Goal: Information Seeking & Learning: Learn about a topic

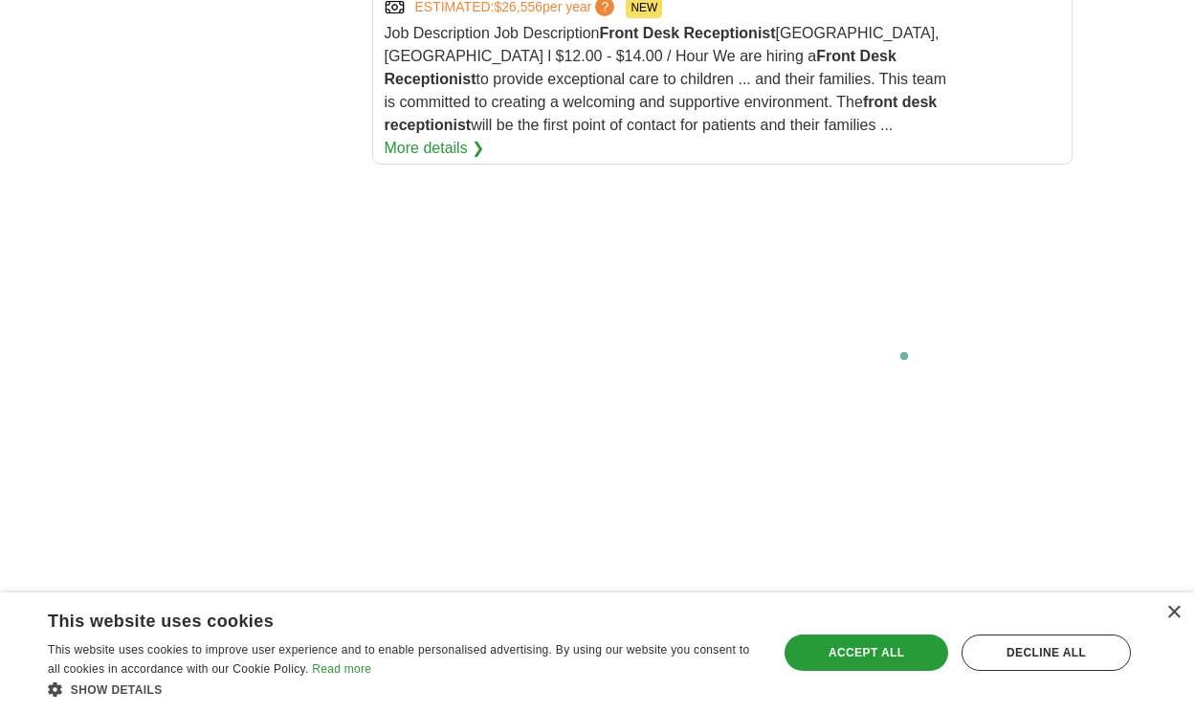
scroll to position [3966, 0]
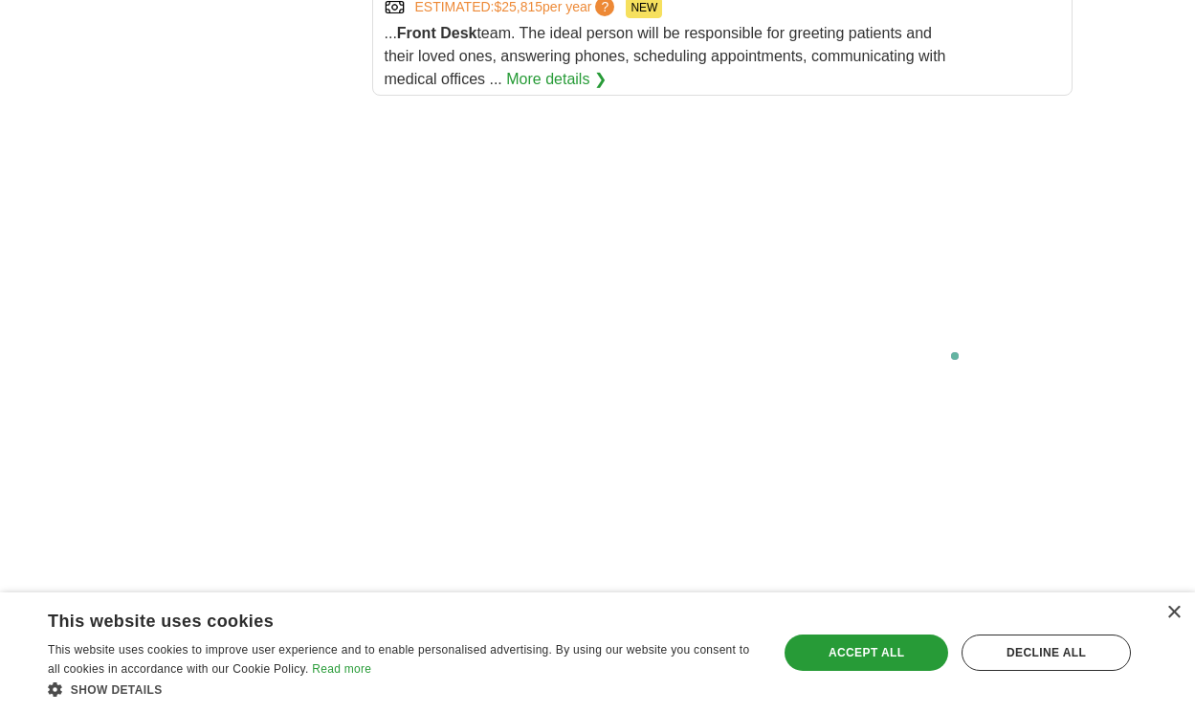
scroll to position [3712, 0]
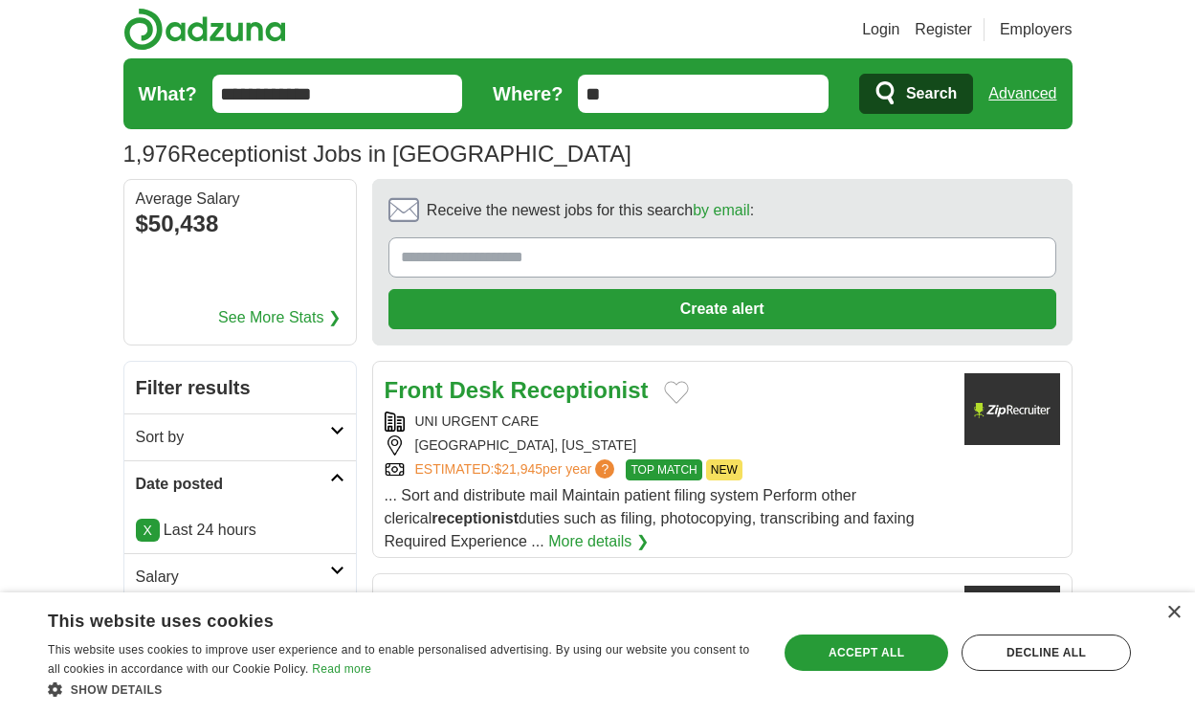
scroll to position [2825, 0]
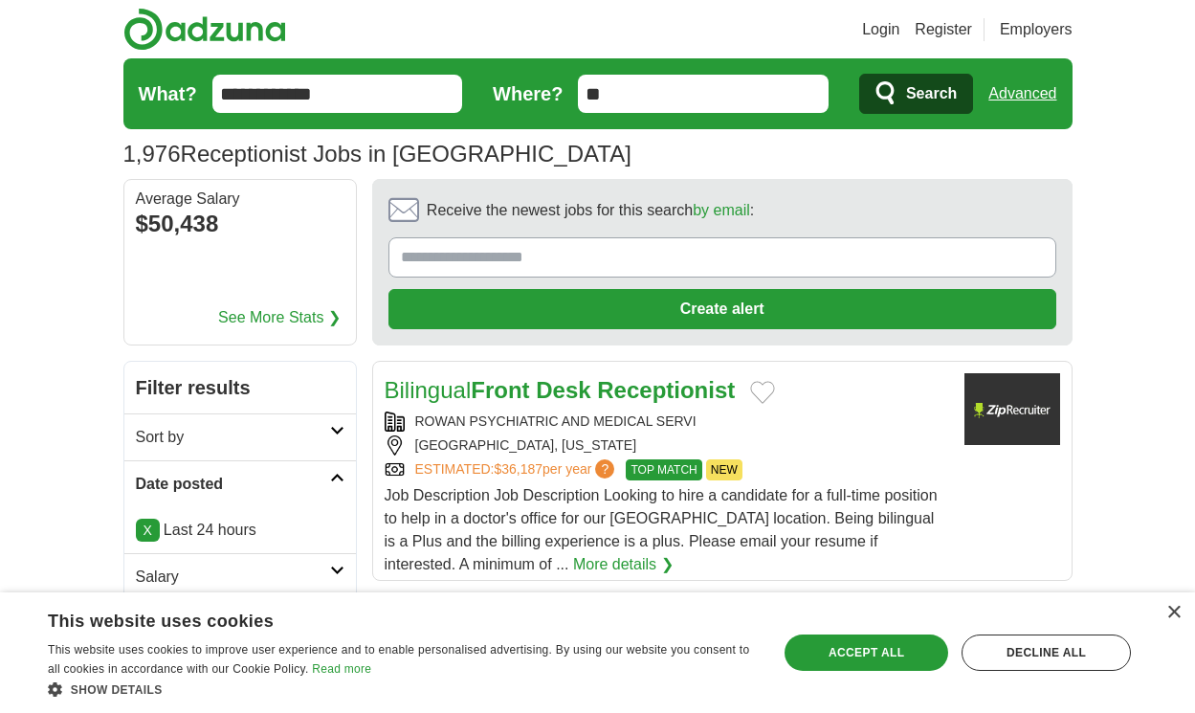
scroll to position [2733, 0]
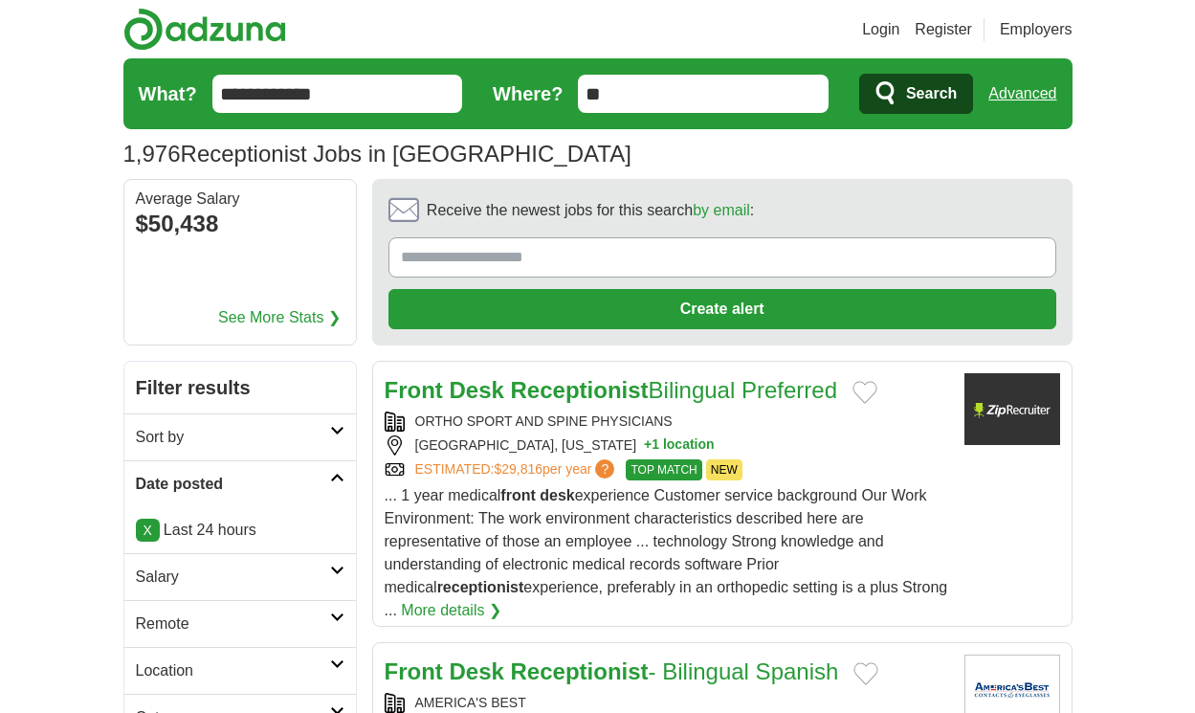
scroll to position [2974, 0]
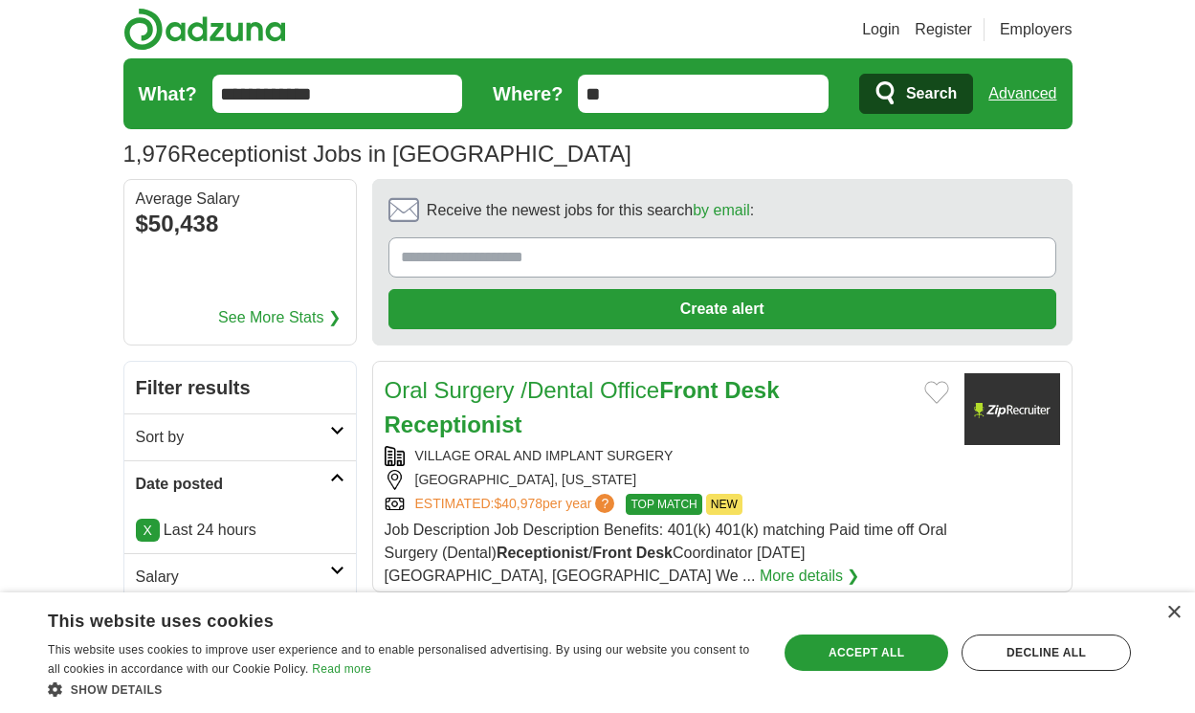
scroll to position [2744, 0]
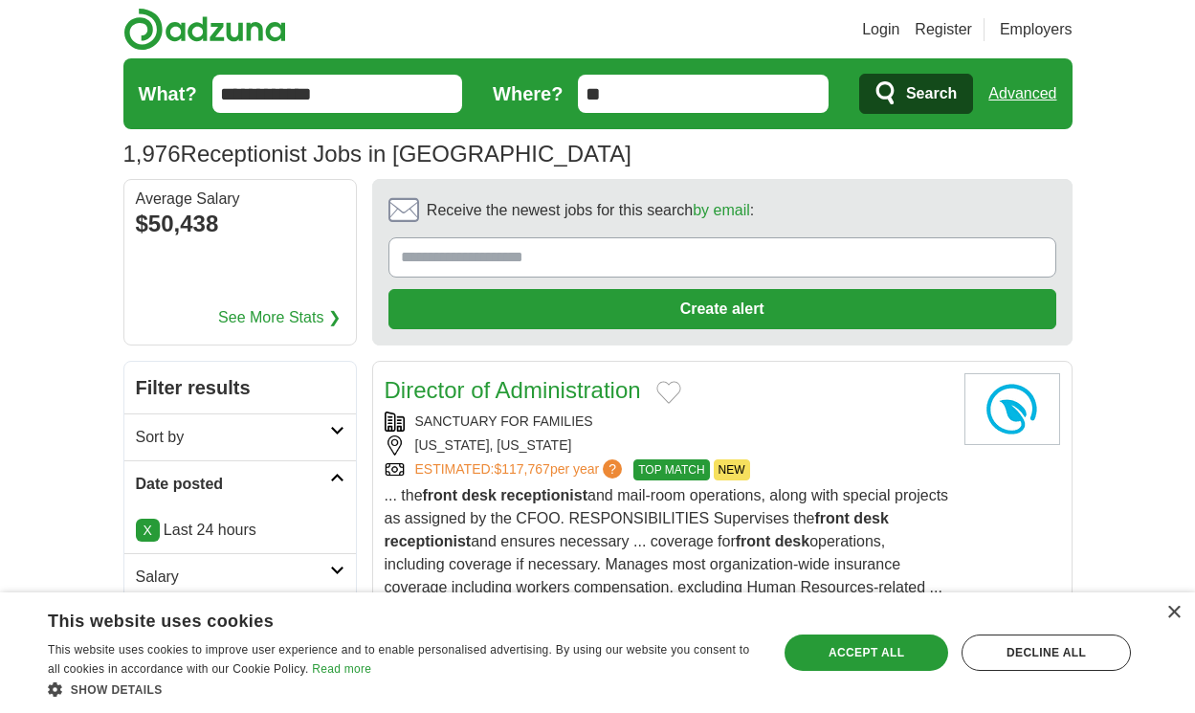
scroll to position [2963, 0]
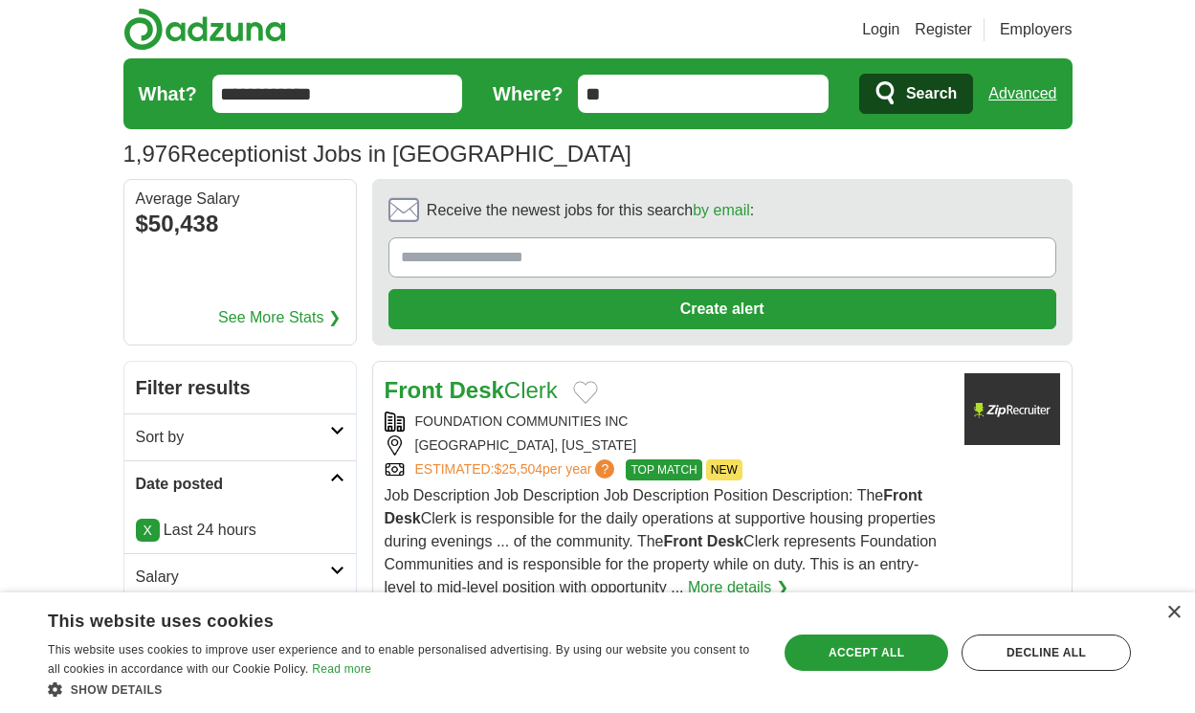
scroll to position [2963, 0]
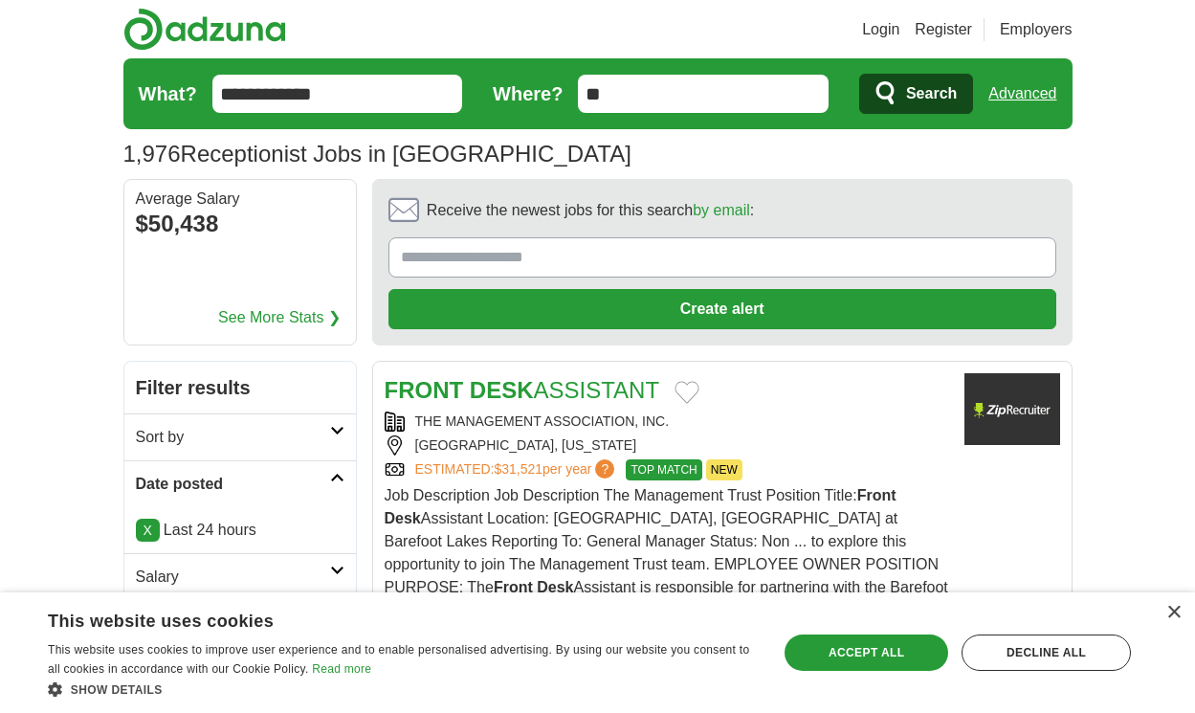
scroll to position [3031, 0]
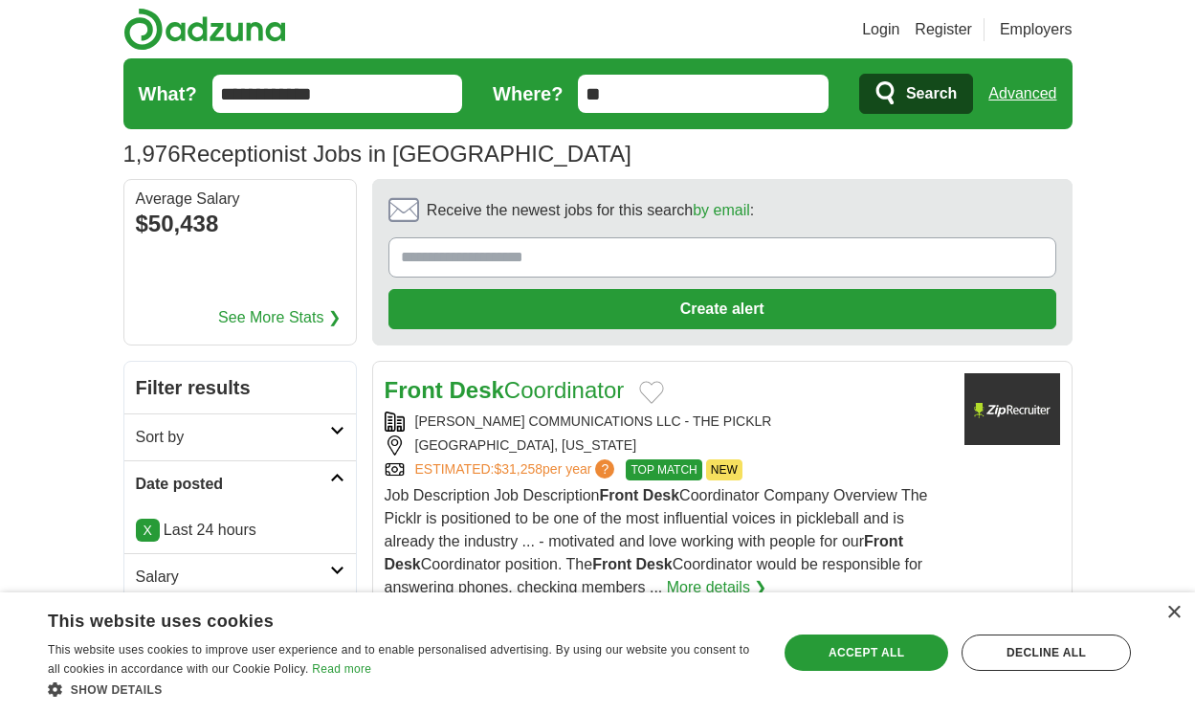
scroll to position [2963, 0]
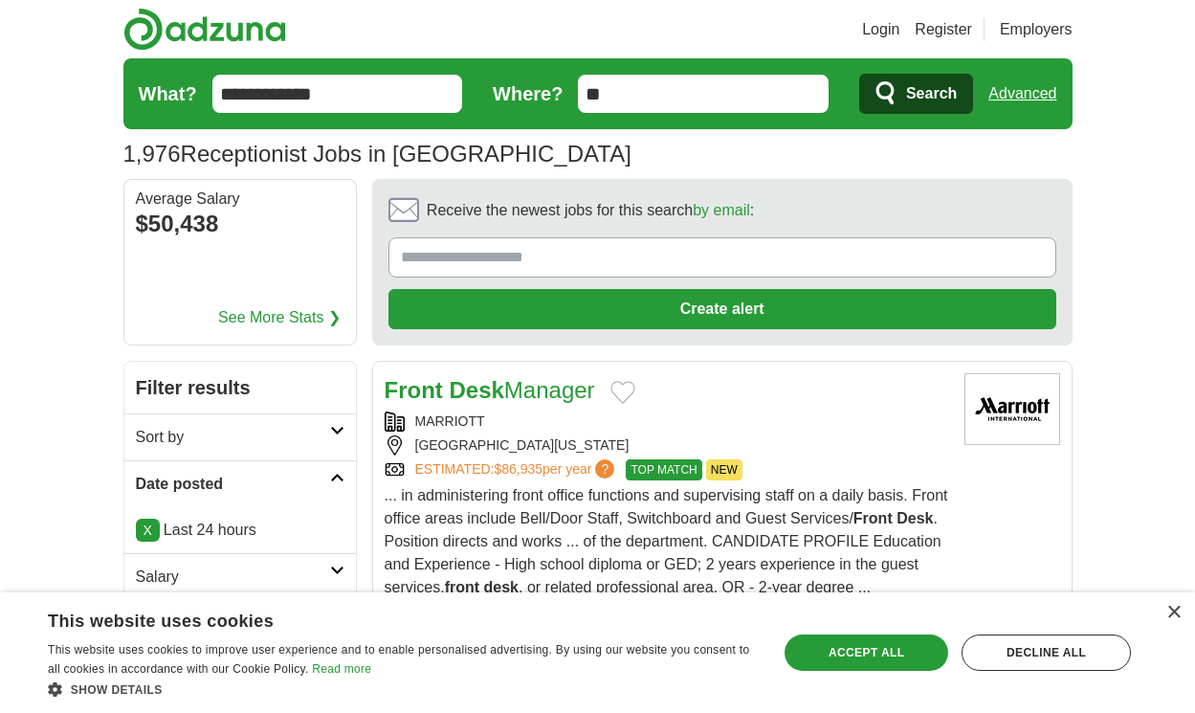
scroll to position [3008, 0]
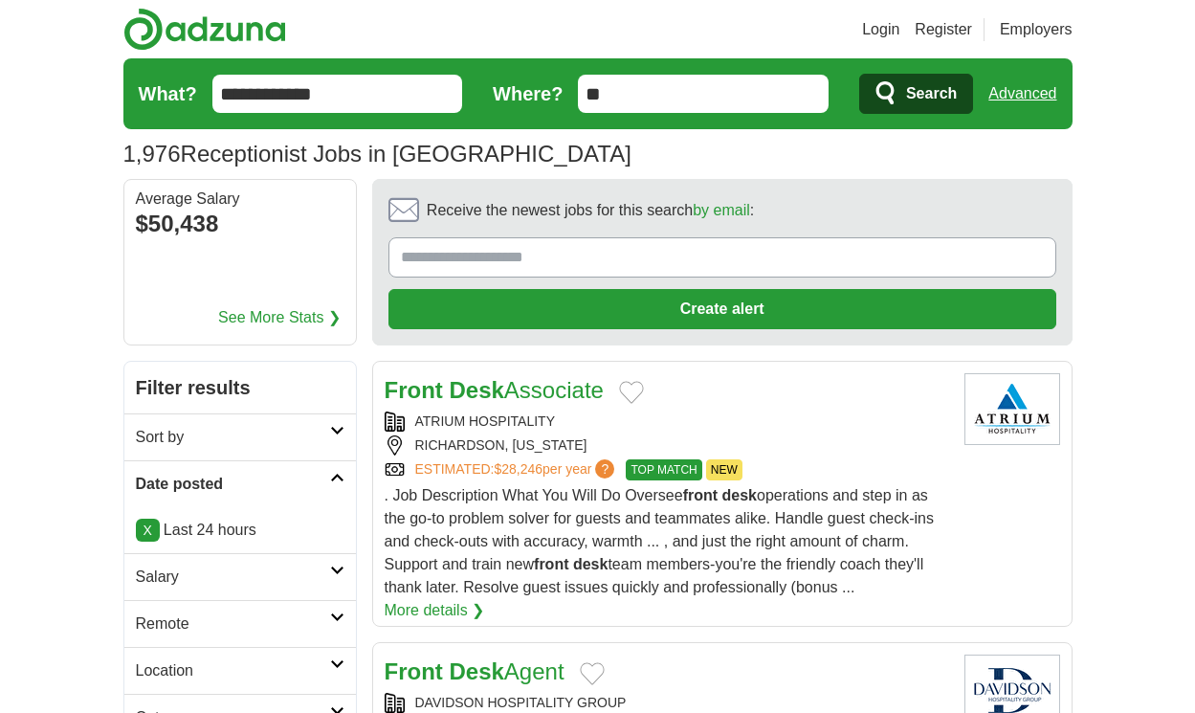
scroll to position [2986, 0]
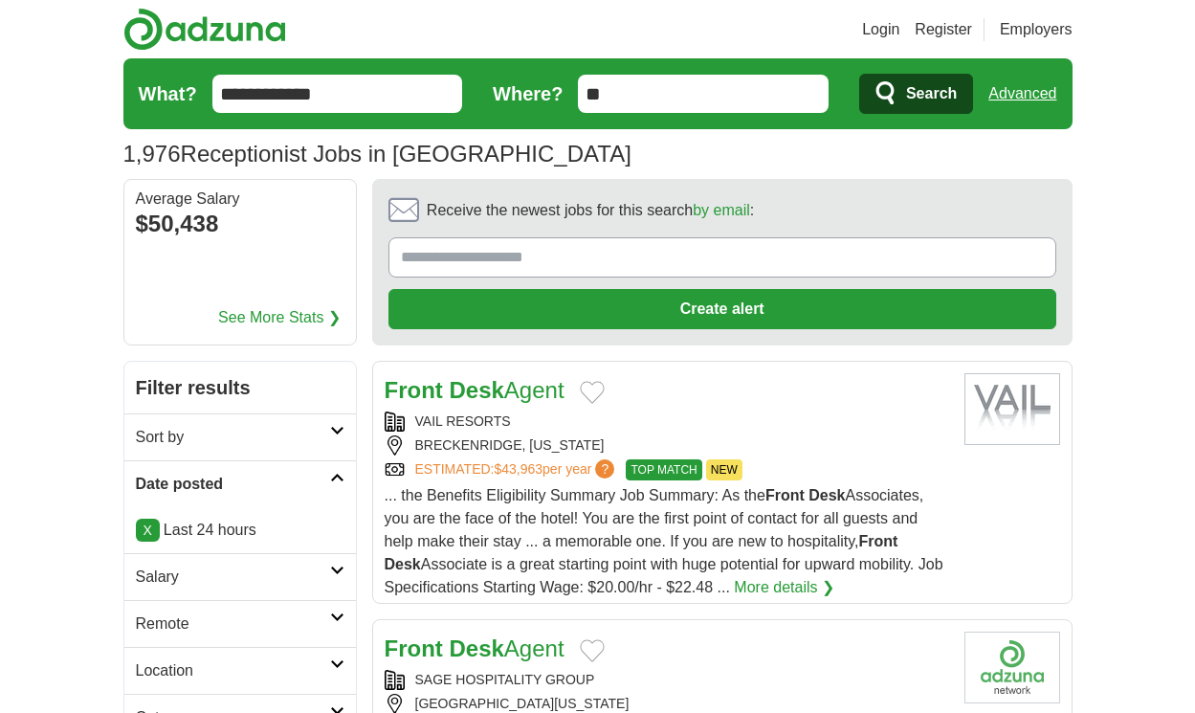
scroll to position [2796, 0]
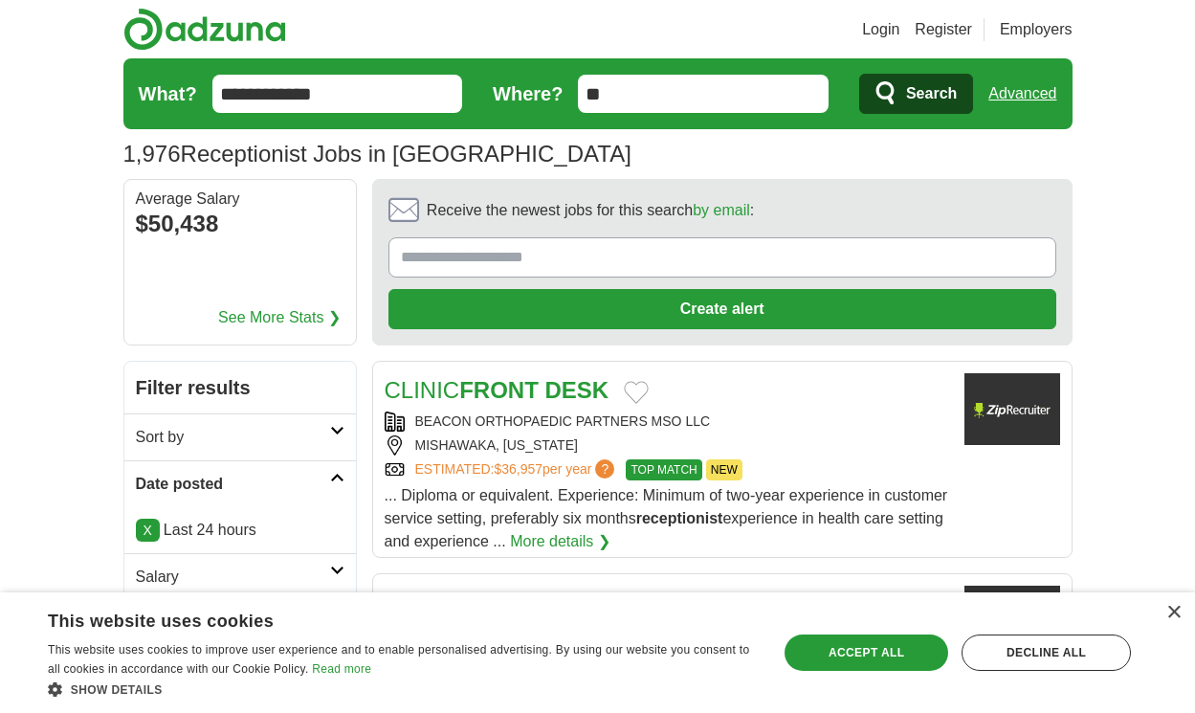
scroll to position [2808, 0]
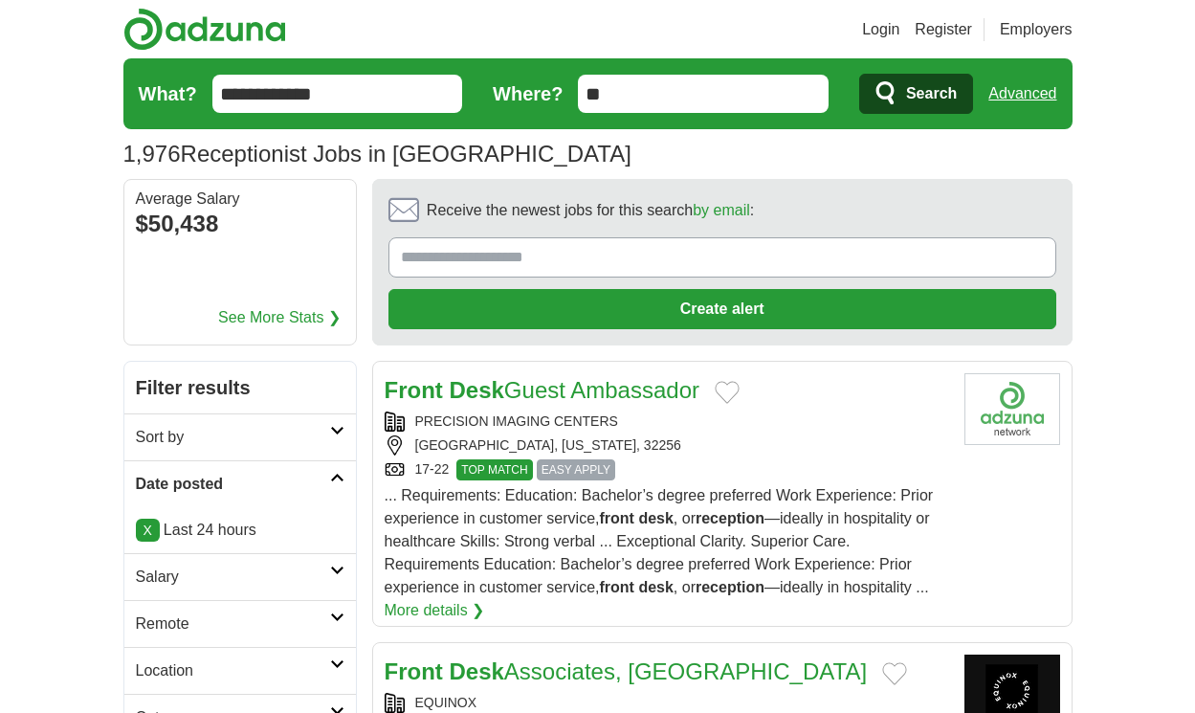
scroll to position [3003, 0]
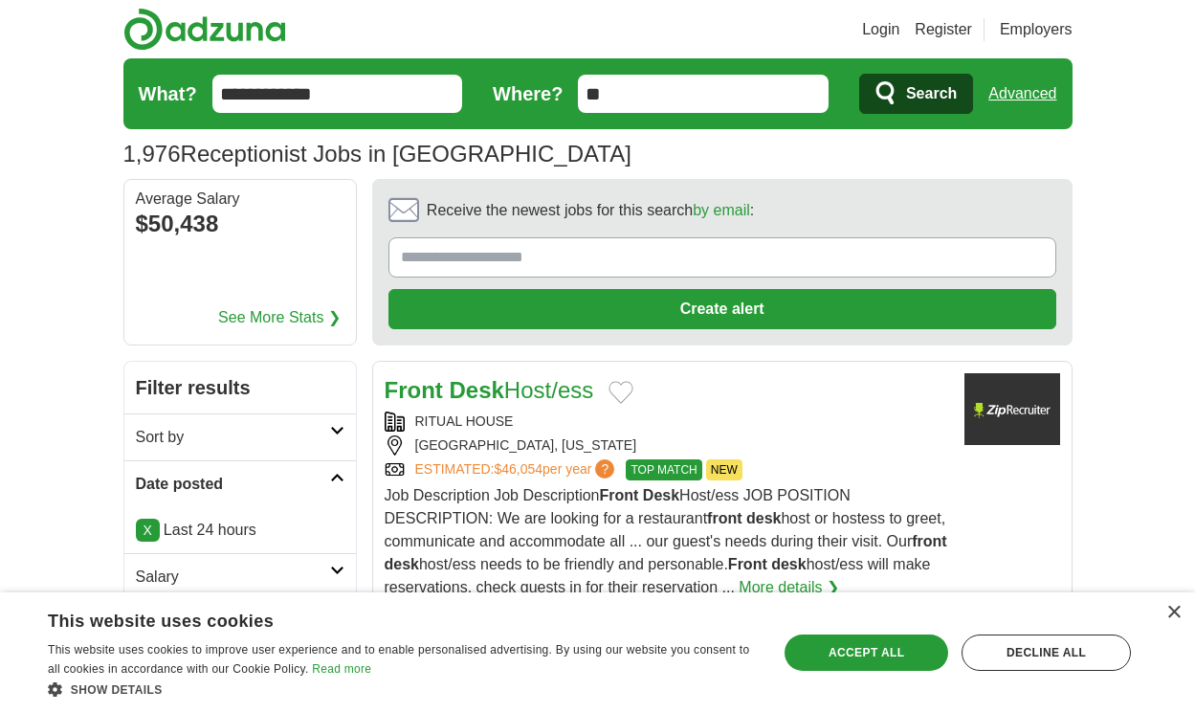
scroll to position [3095, 0]
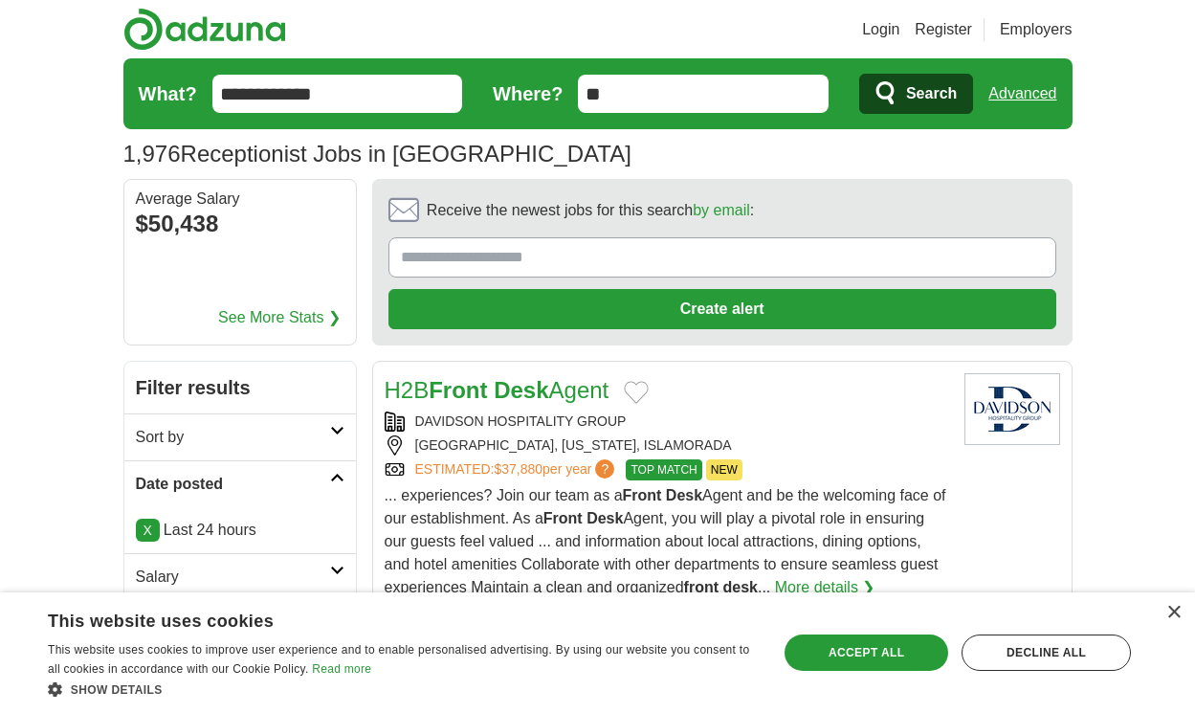
scroll to position [2911, 0]
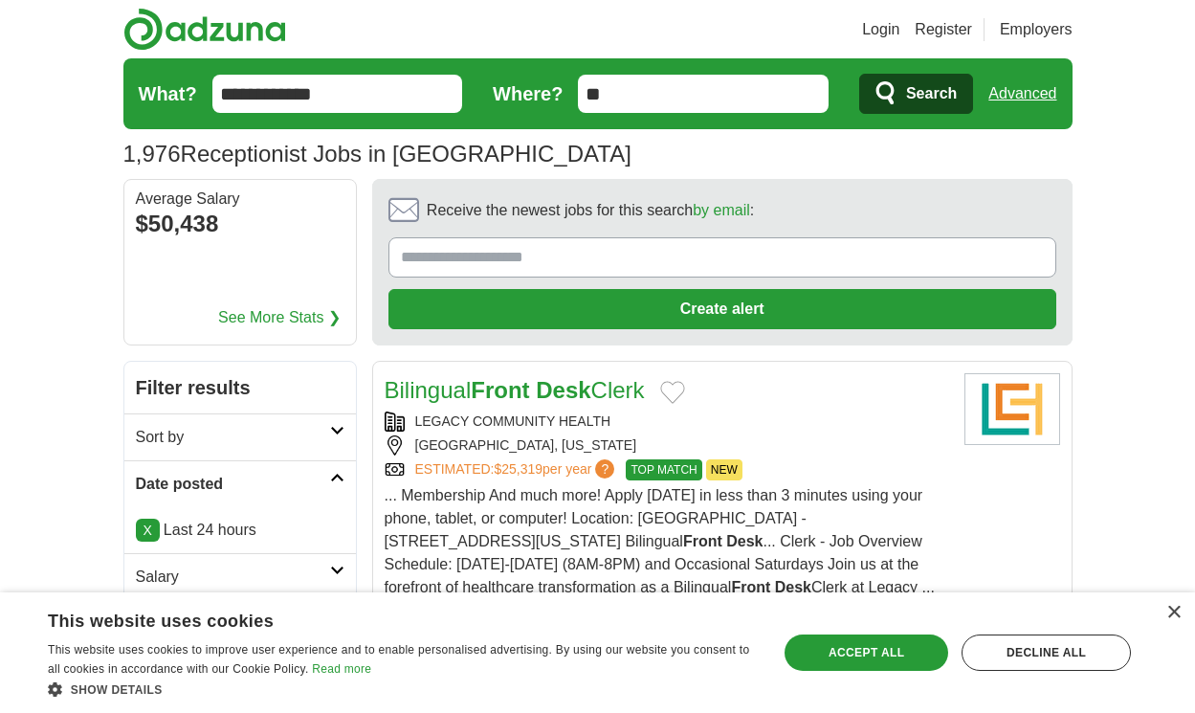
scroll to position [2733, 0]
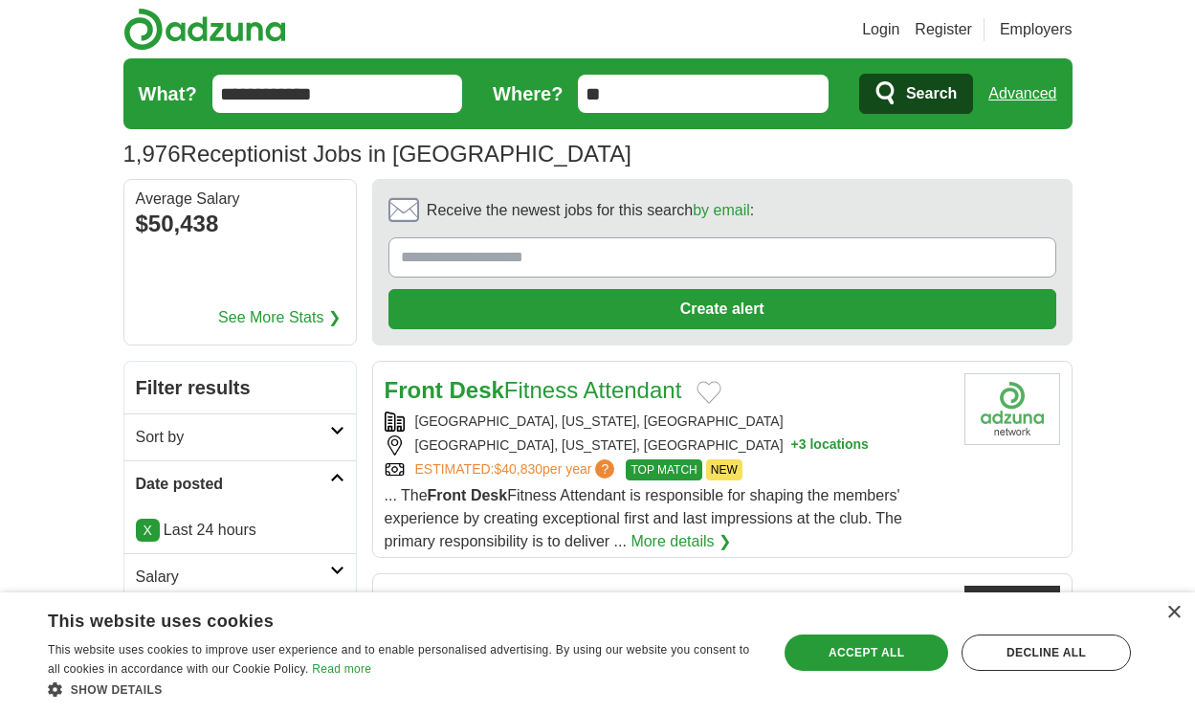
scroll to position [2756, 0]
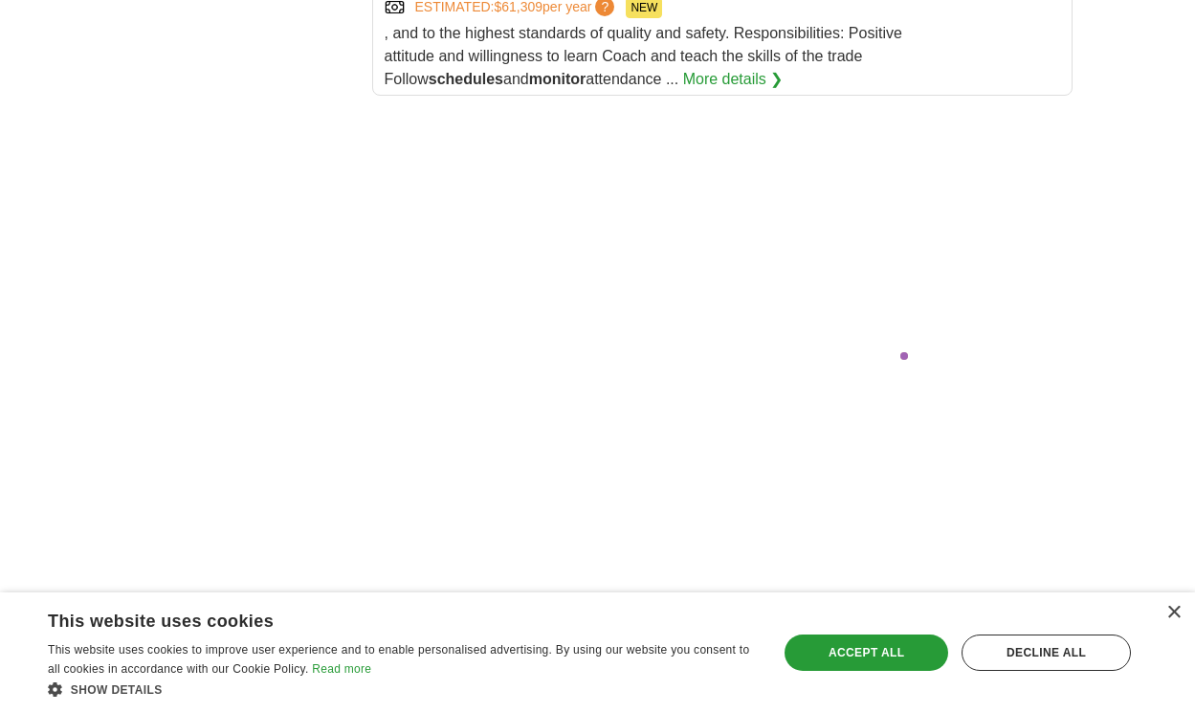
scroll to position [3658, 0]
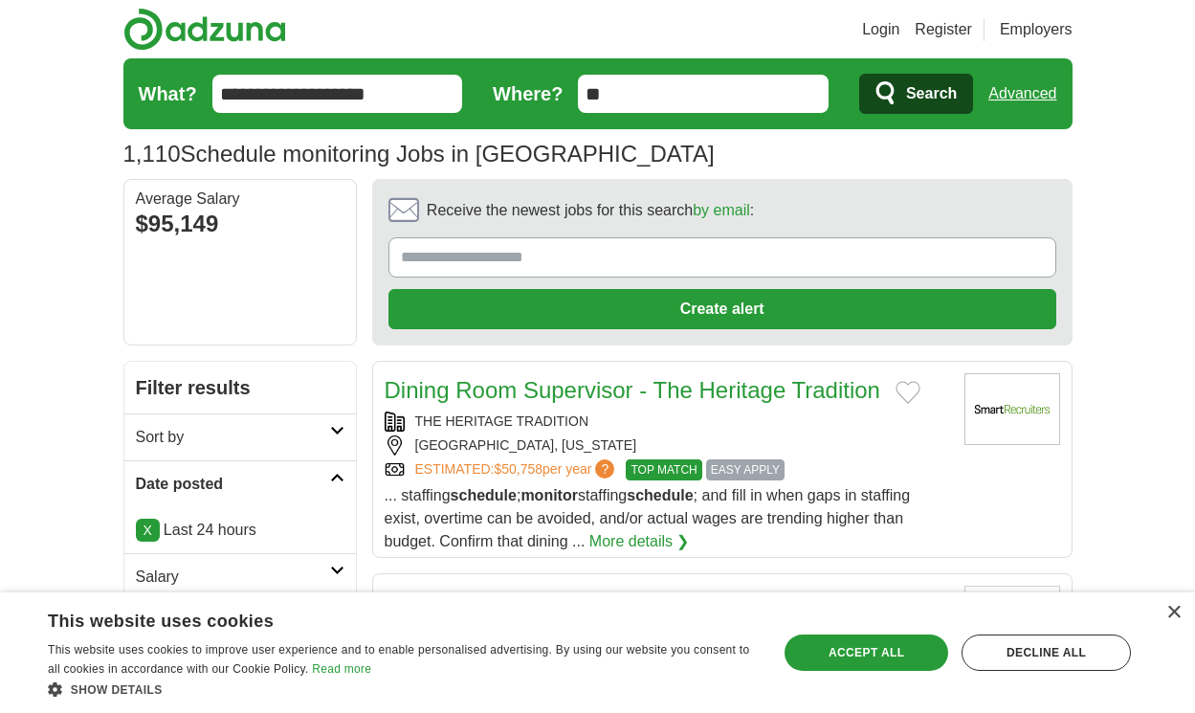
scroll to position [2630, 0]
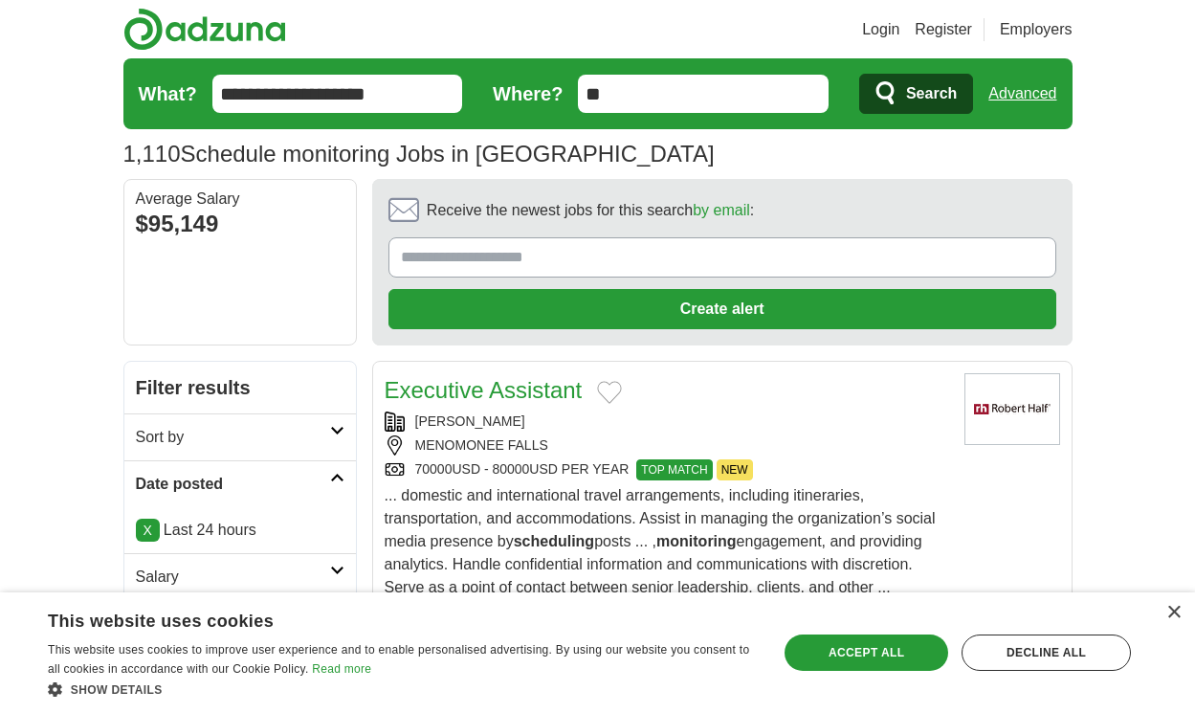
scroll to position [2710, 0]
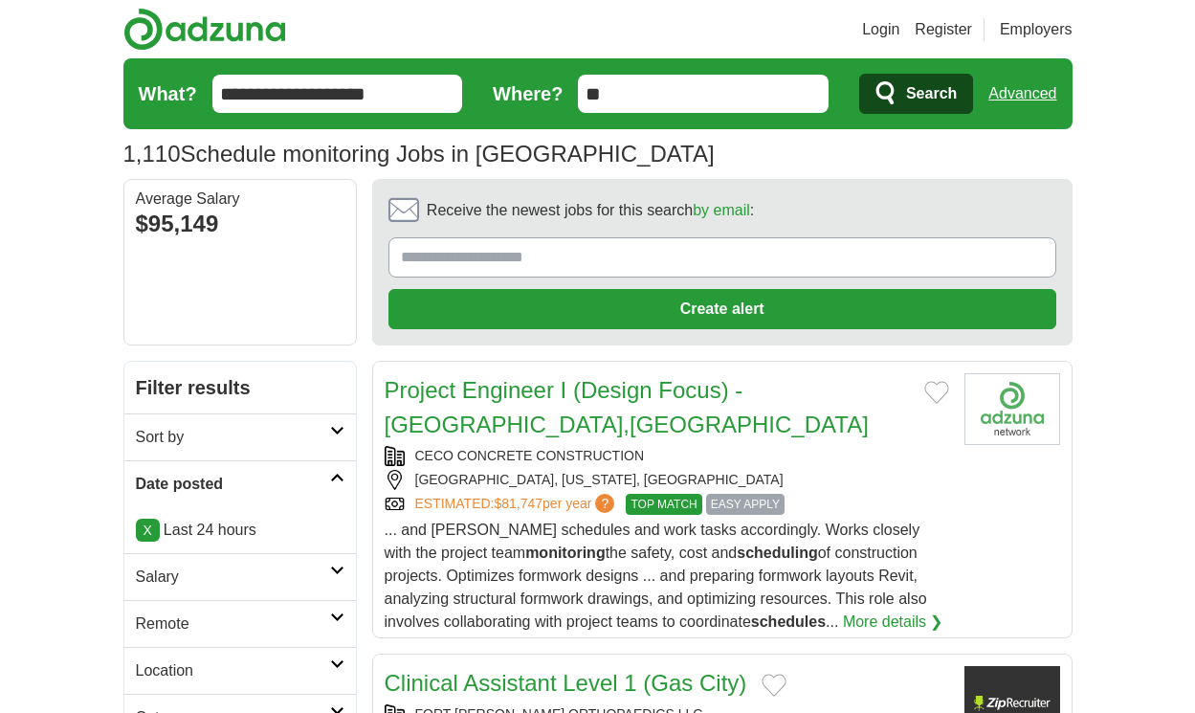
scroll to position [2721, 0]
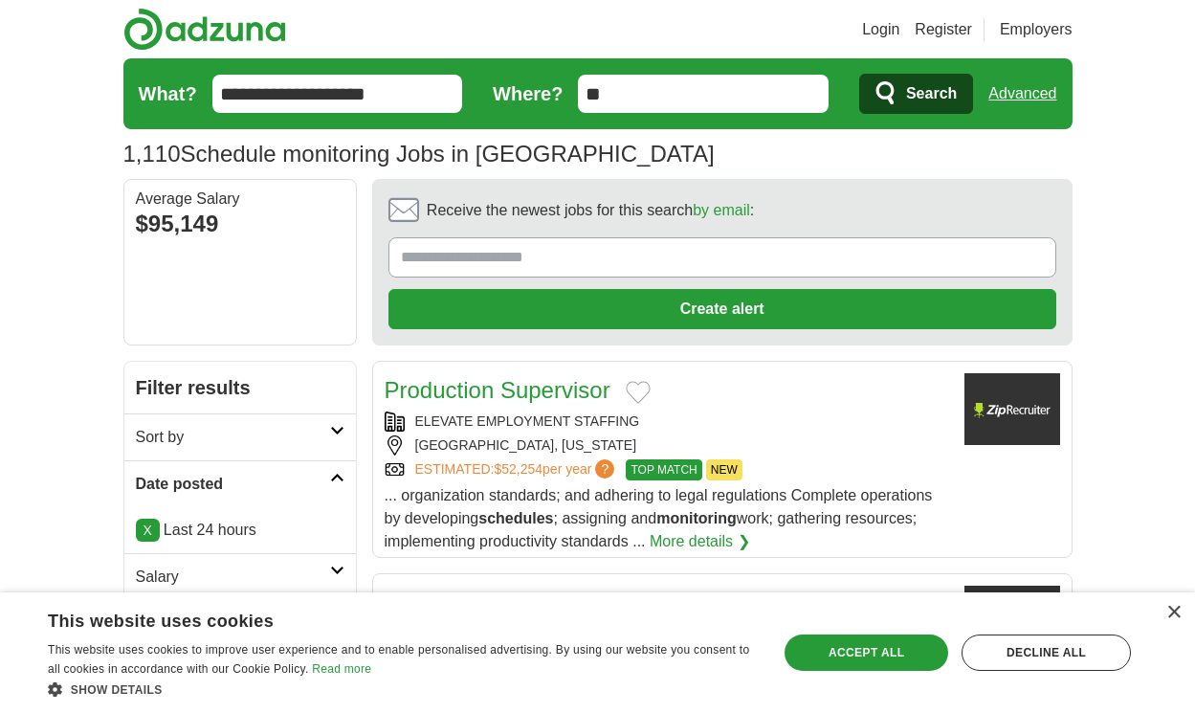
scroll to position [2664, 0]
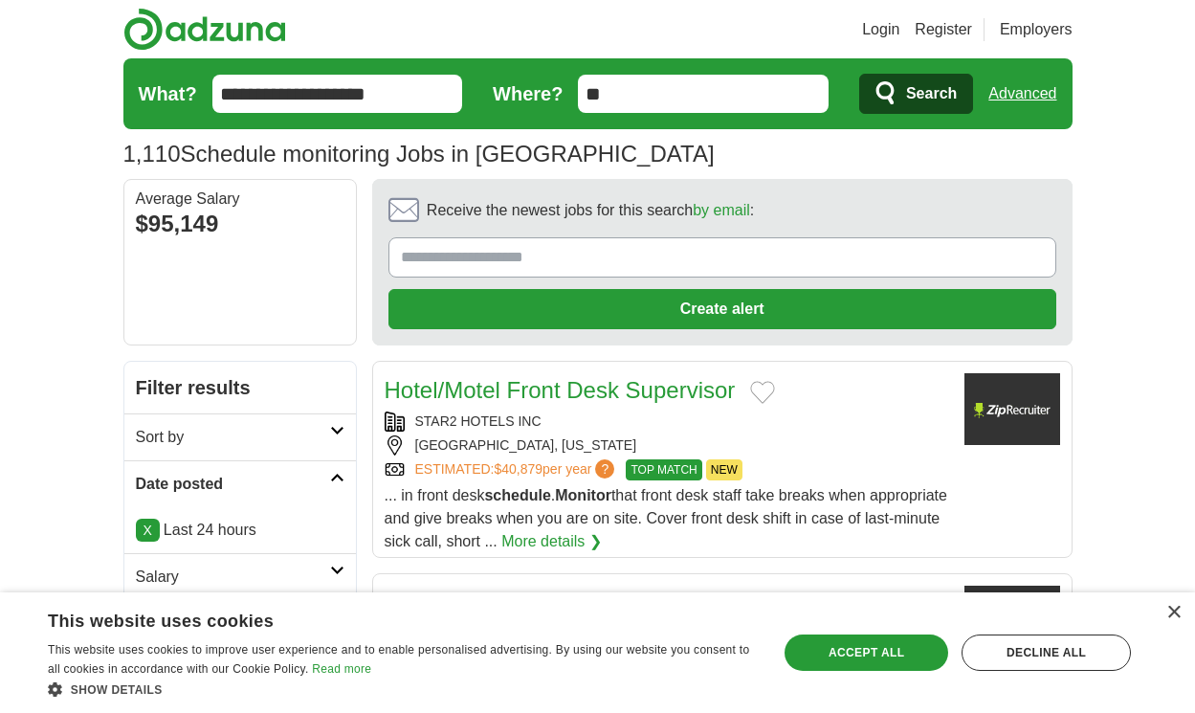
scroll to position [2687, 0]
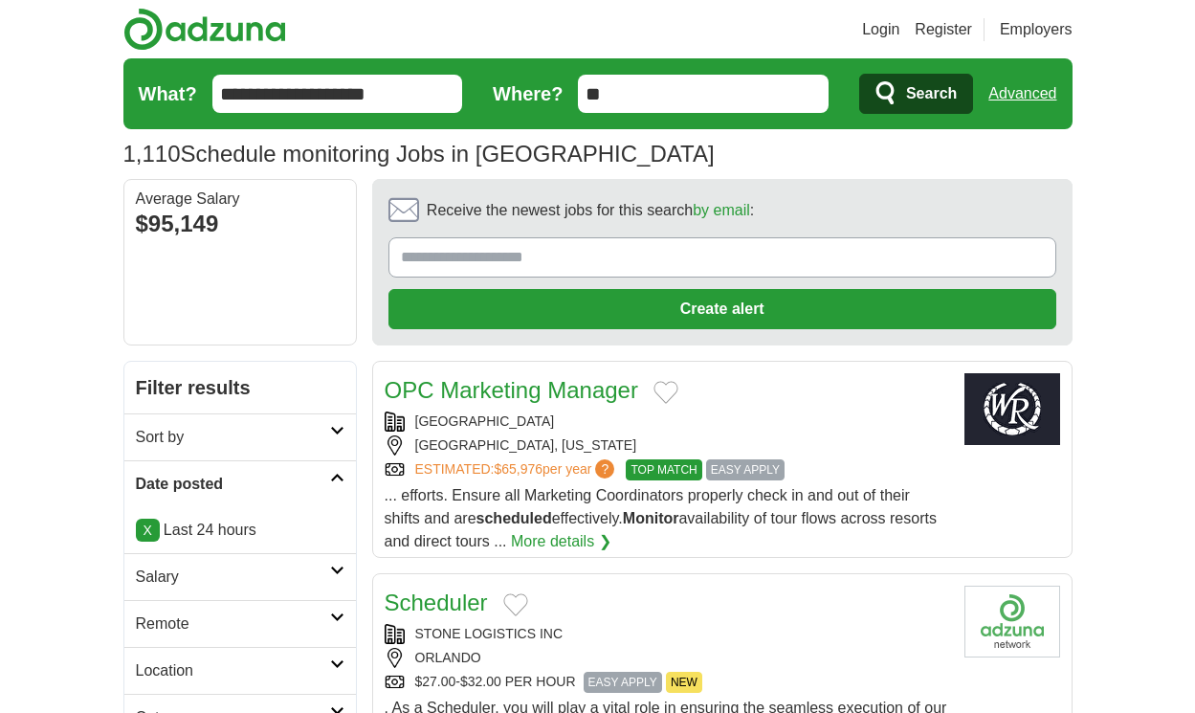
scroll to position [2584, 0]
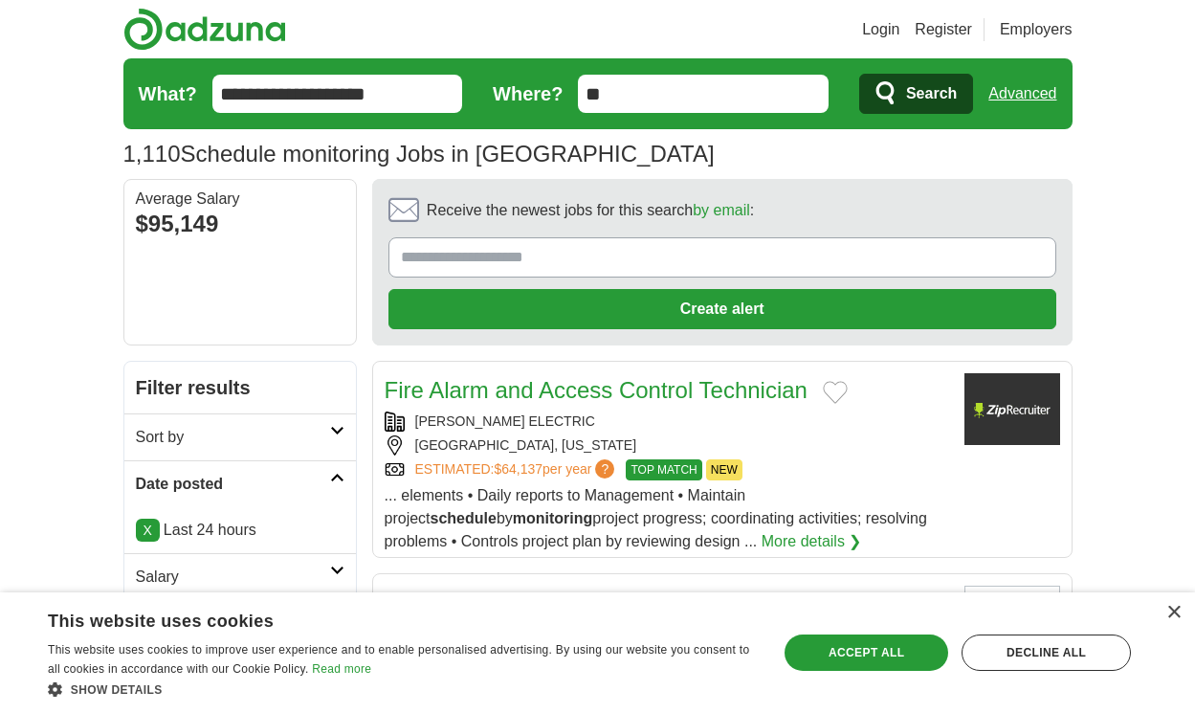
scroll to position [2618, 0]
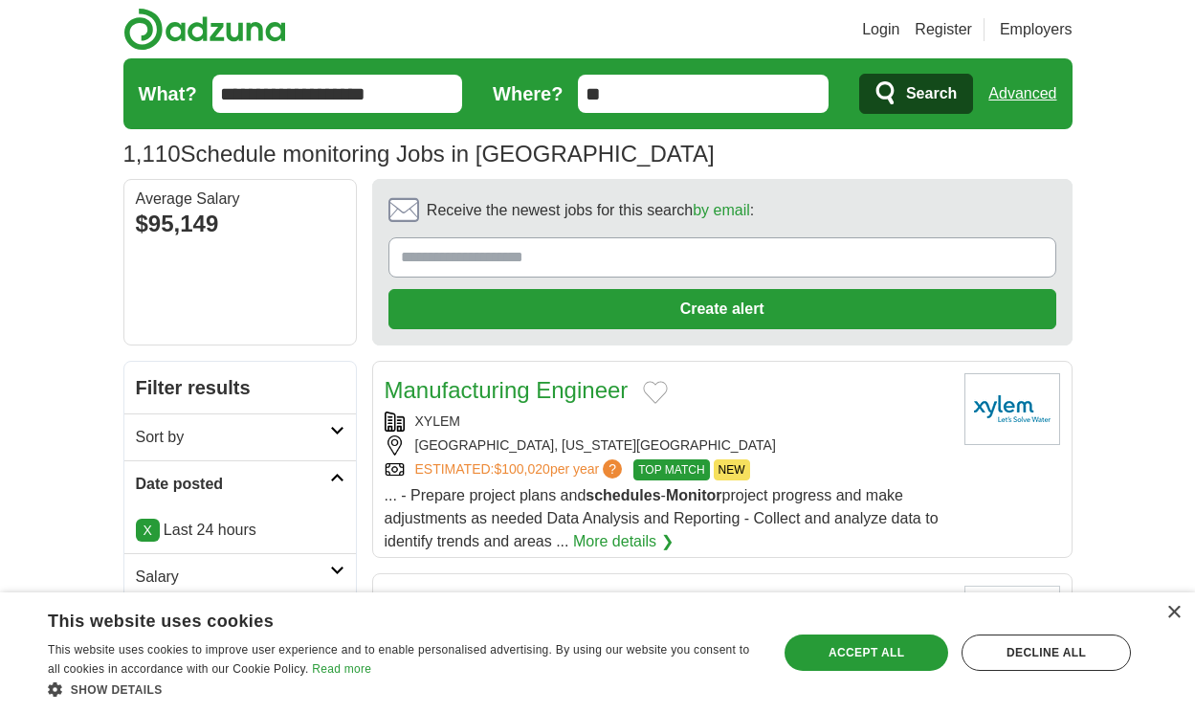
scroll to position [2721, 0]
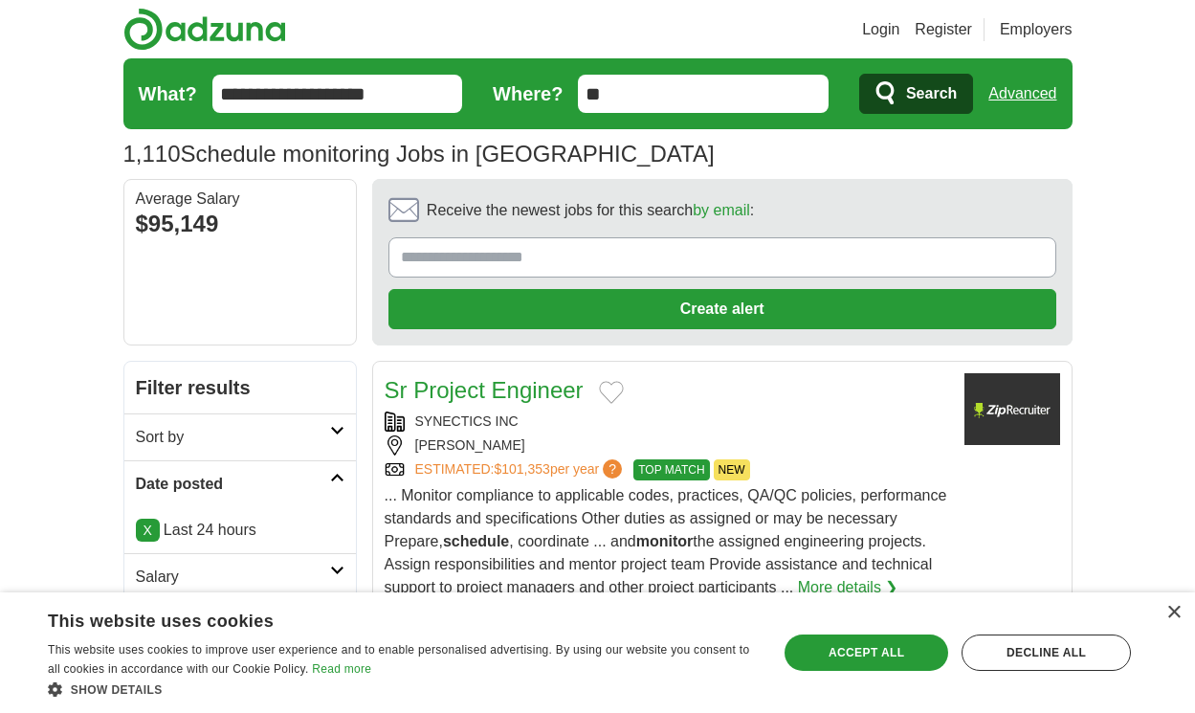
scroll to position [2721, 0]
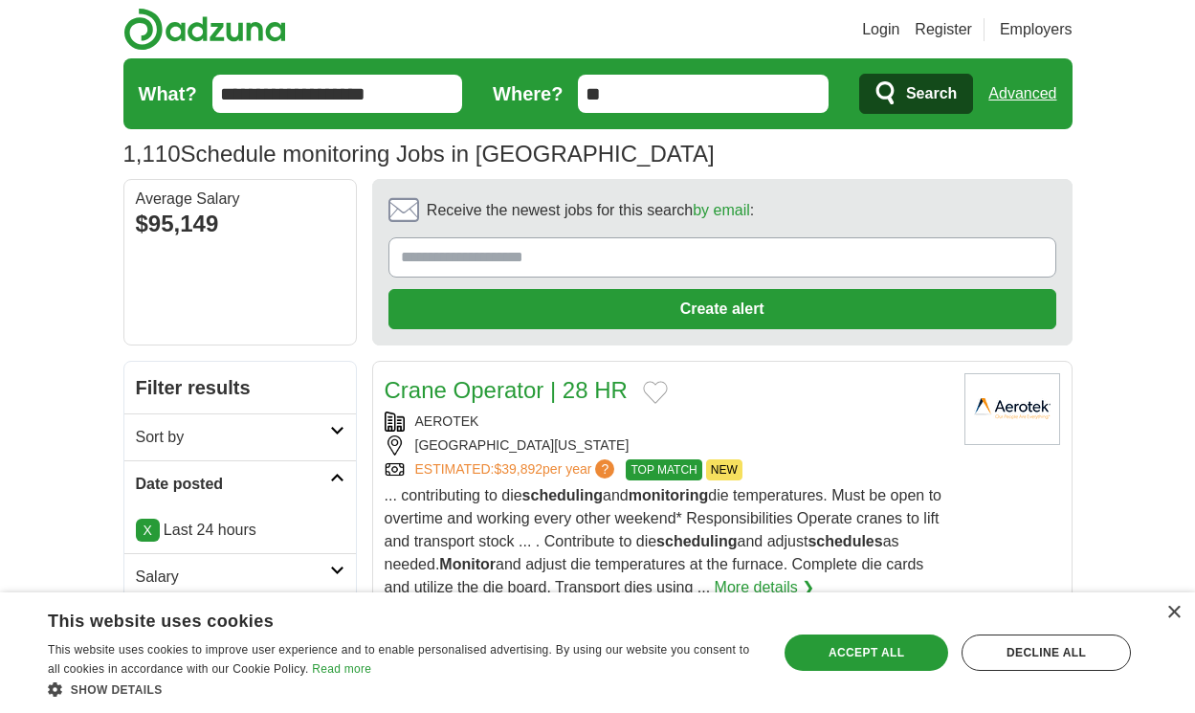
scroll to position [2661, 0]
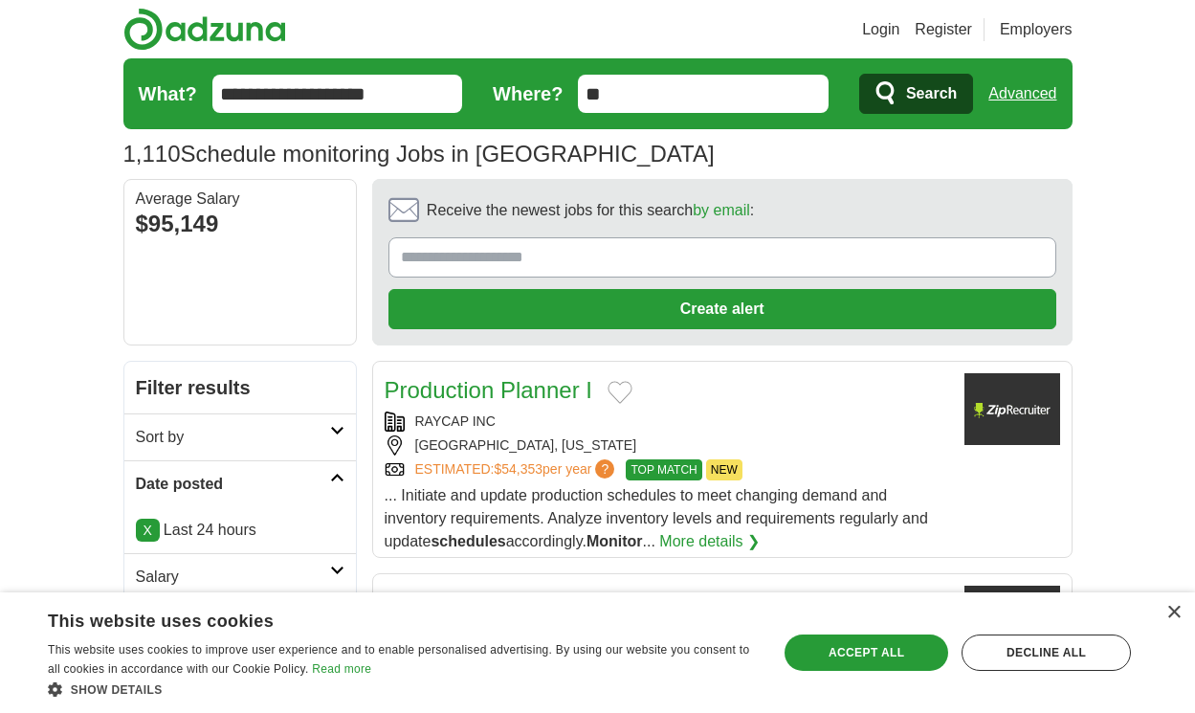
scroll to position [2859, 0]
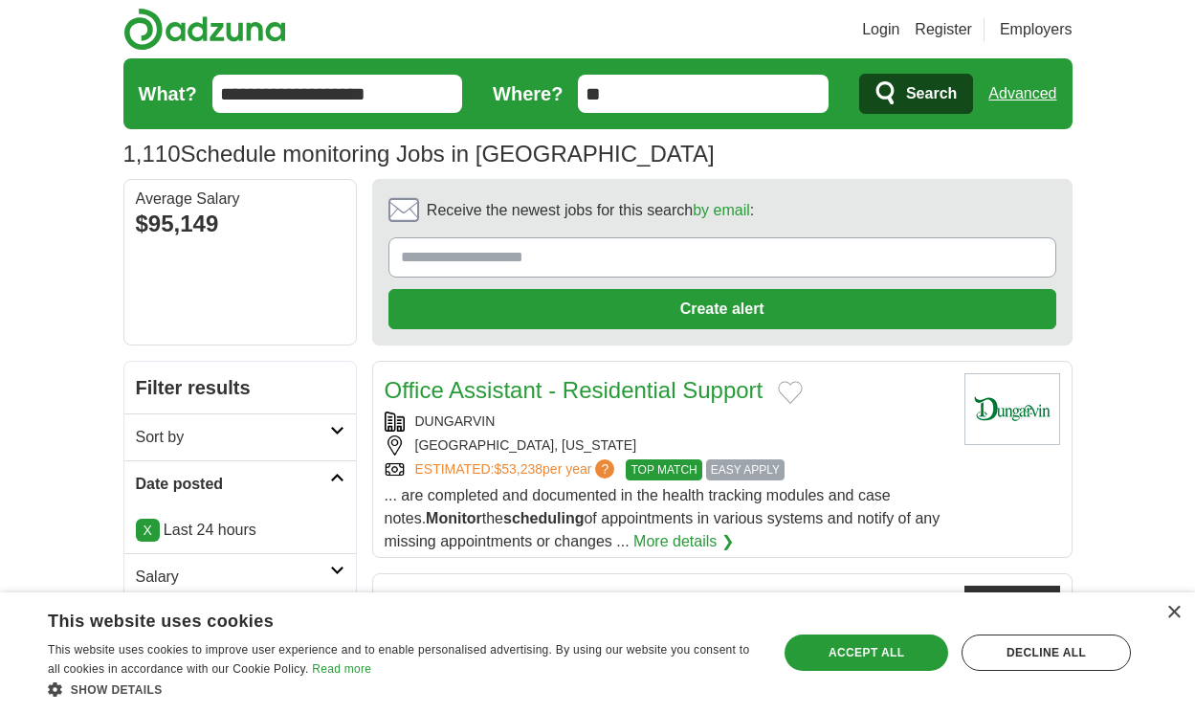
scroll to position [2957, 0]
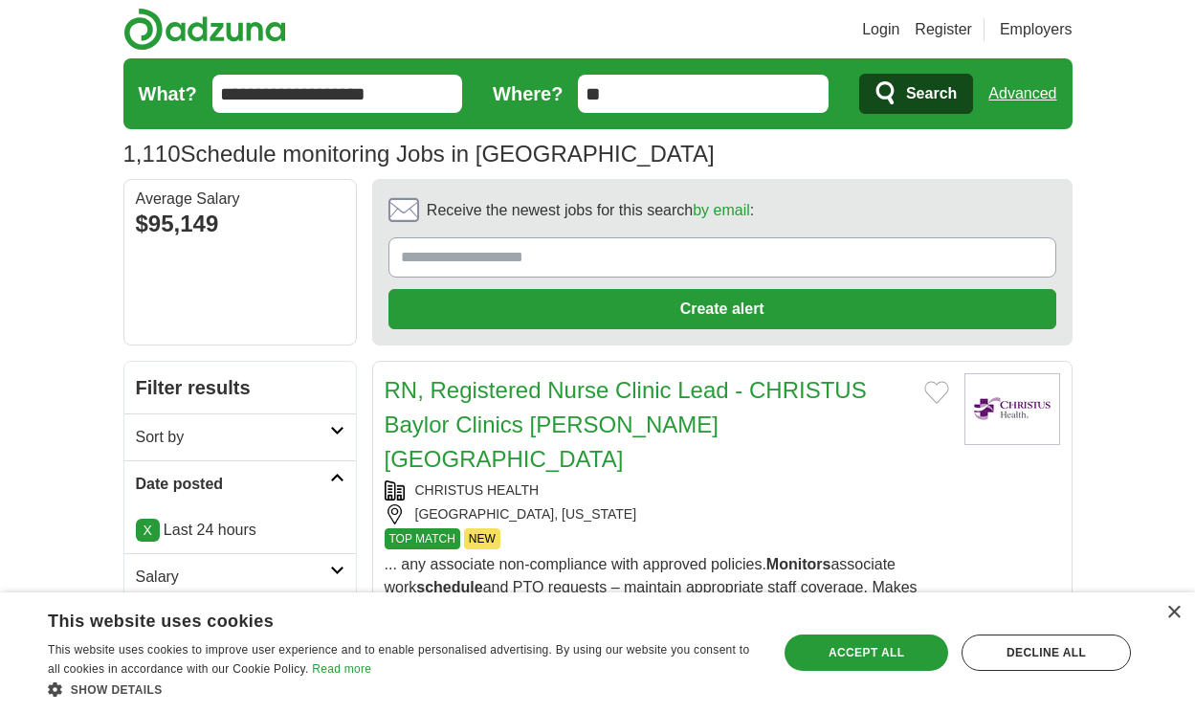
scroll to position [2839, 0]
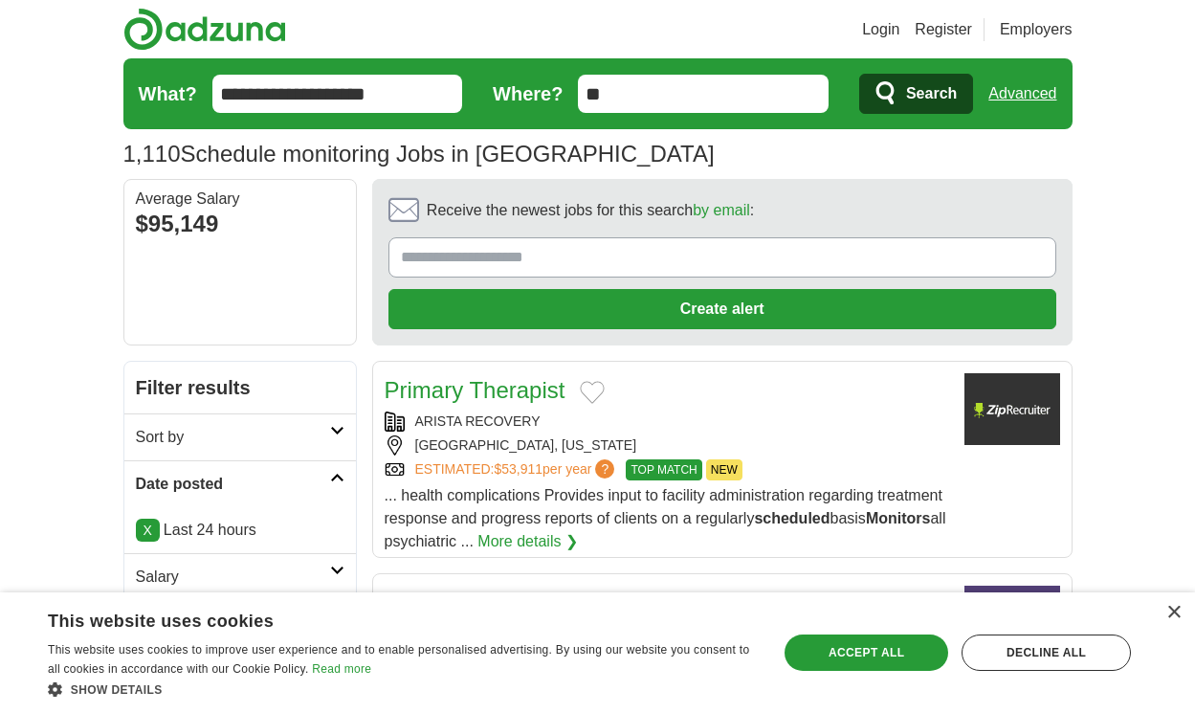
scroll to position [2750, 0]
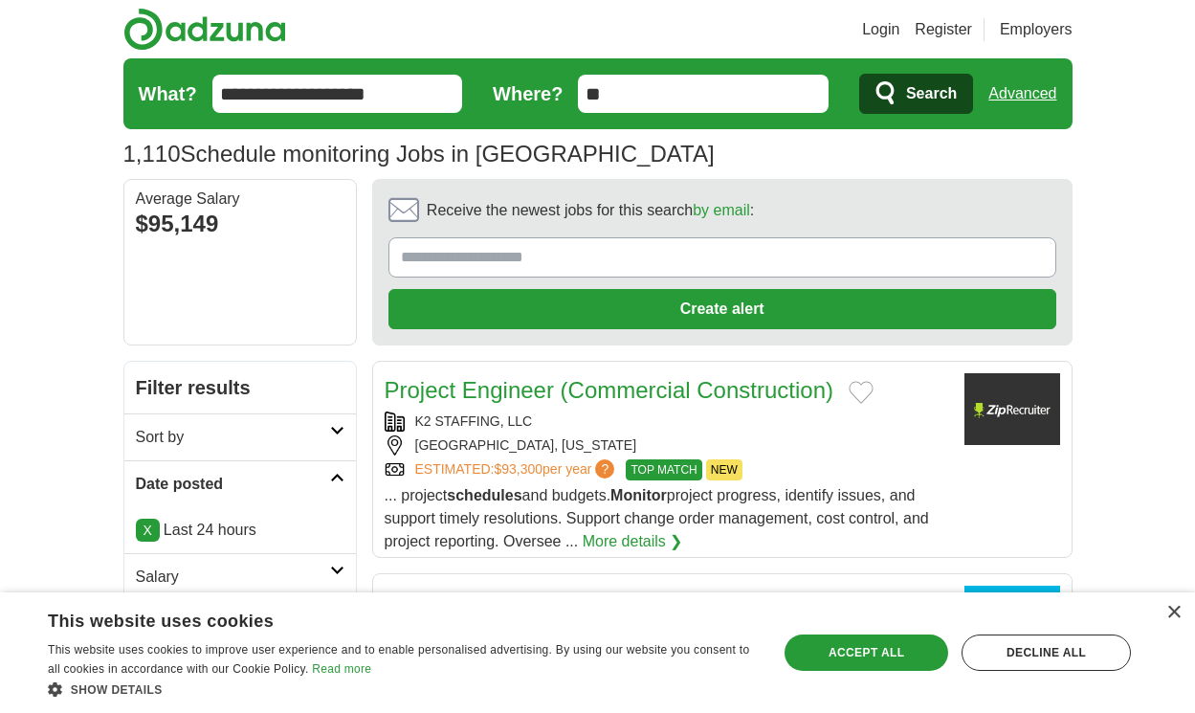
scroll to position [2624, 0]
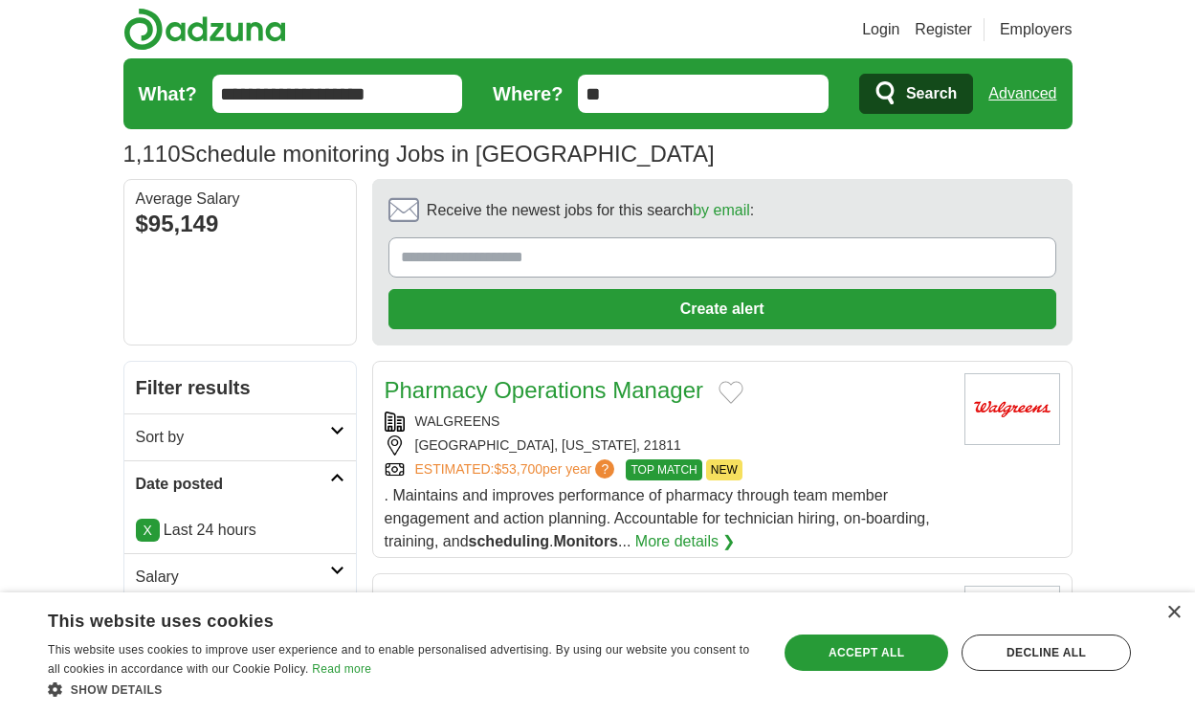
scroll to position [2589, 0]
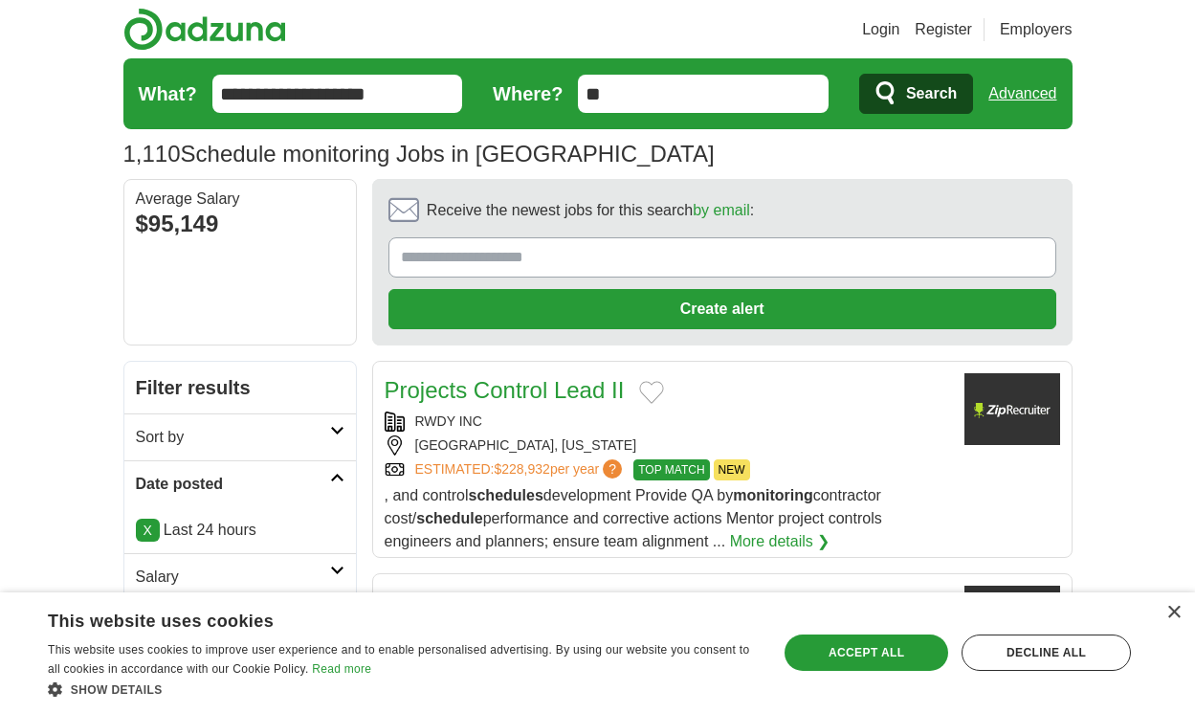
scroll to position [2698, 0]
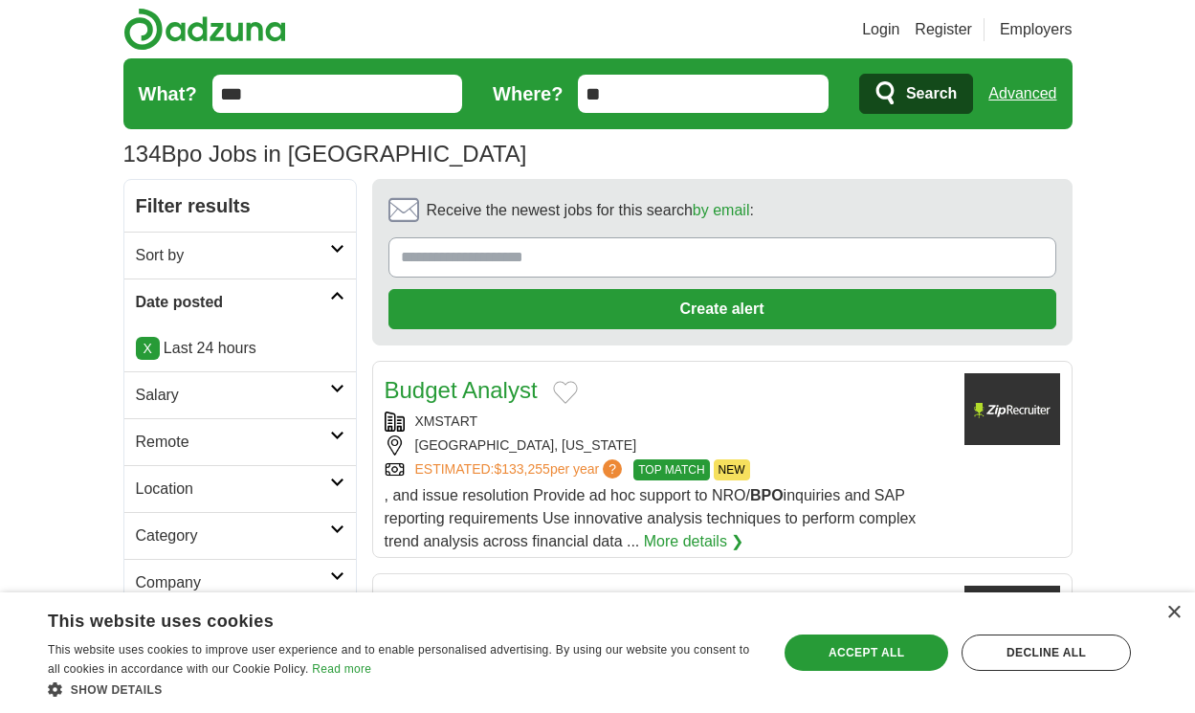
scroll to position [2710, 0]
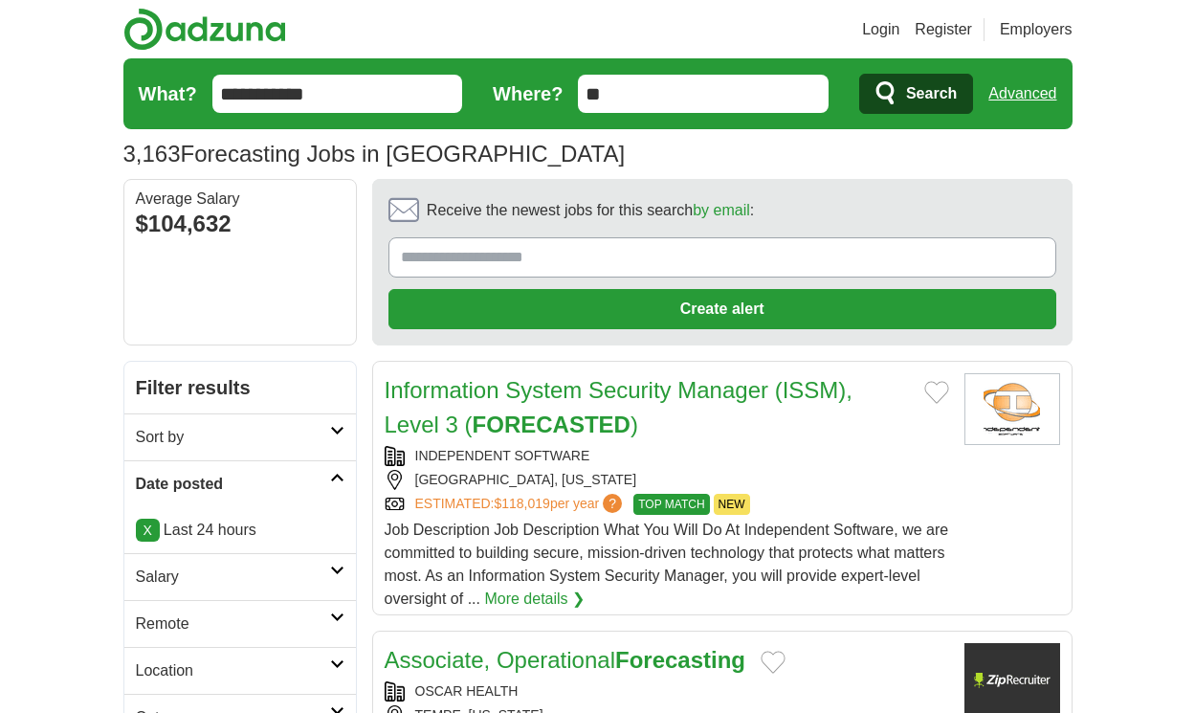
scroll to position [3020, 0]
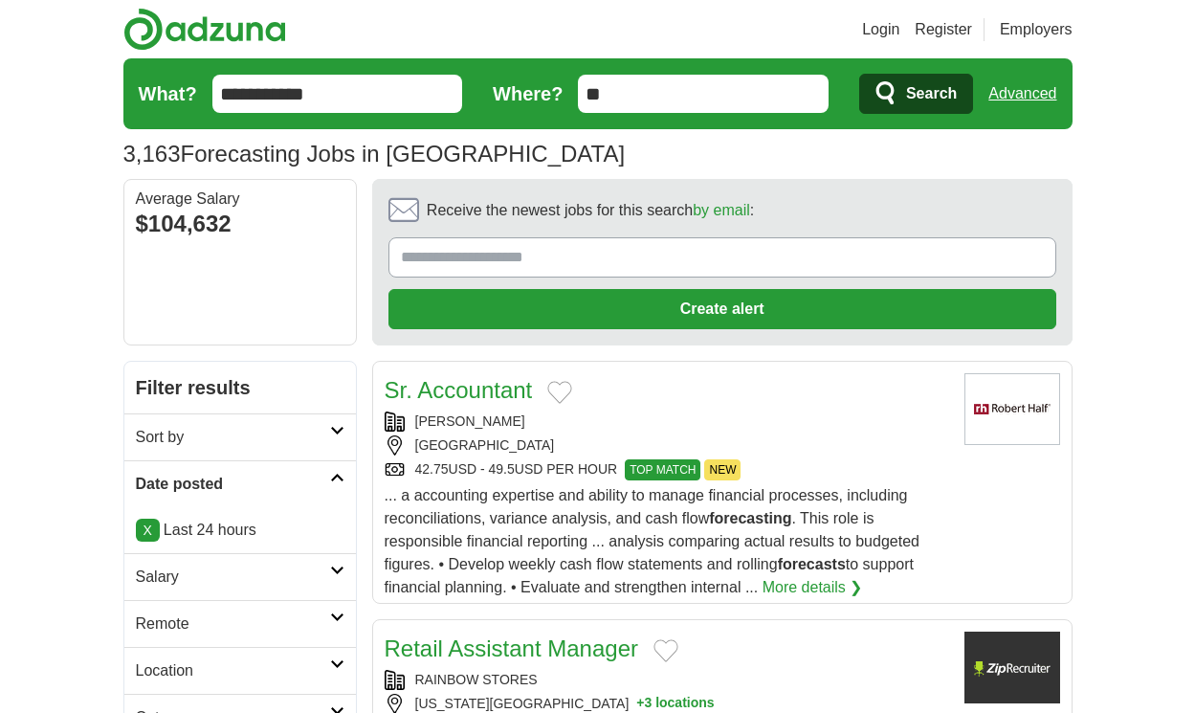
scroll to position [2767, 0]
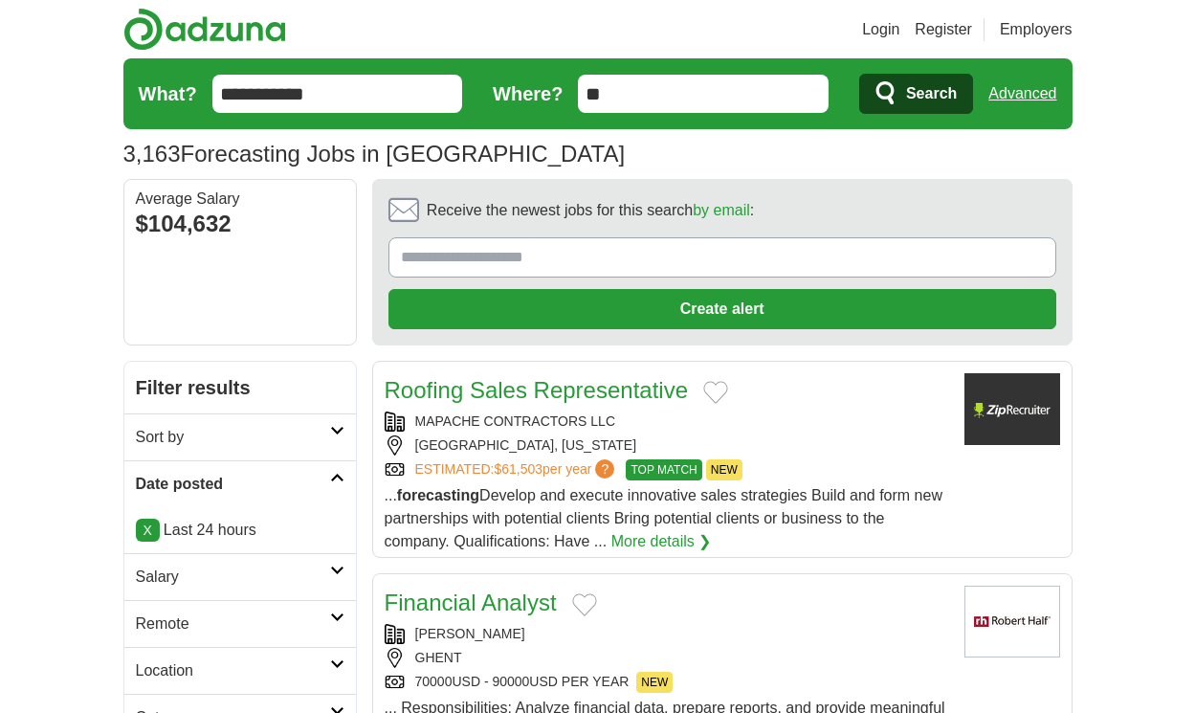
scroll to position [2917, 0]
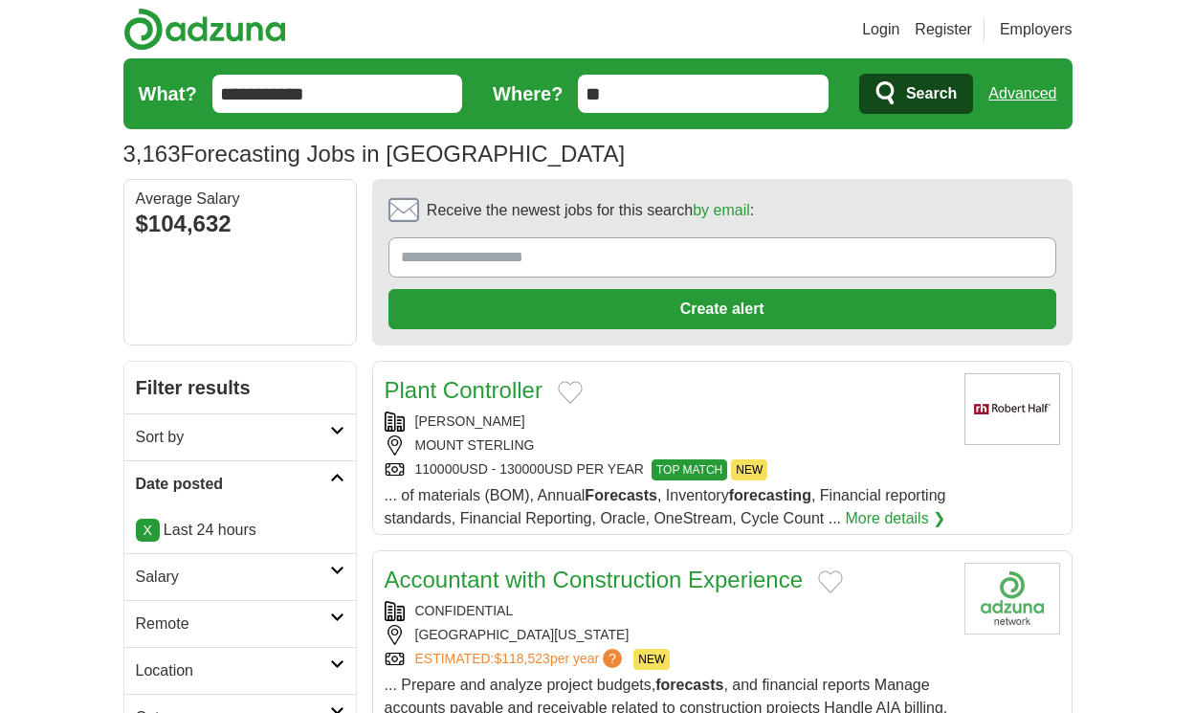
scroll to position [2917, 0]
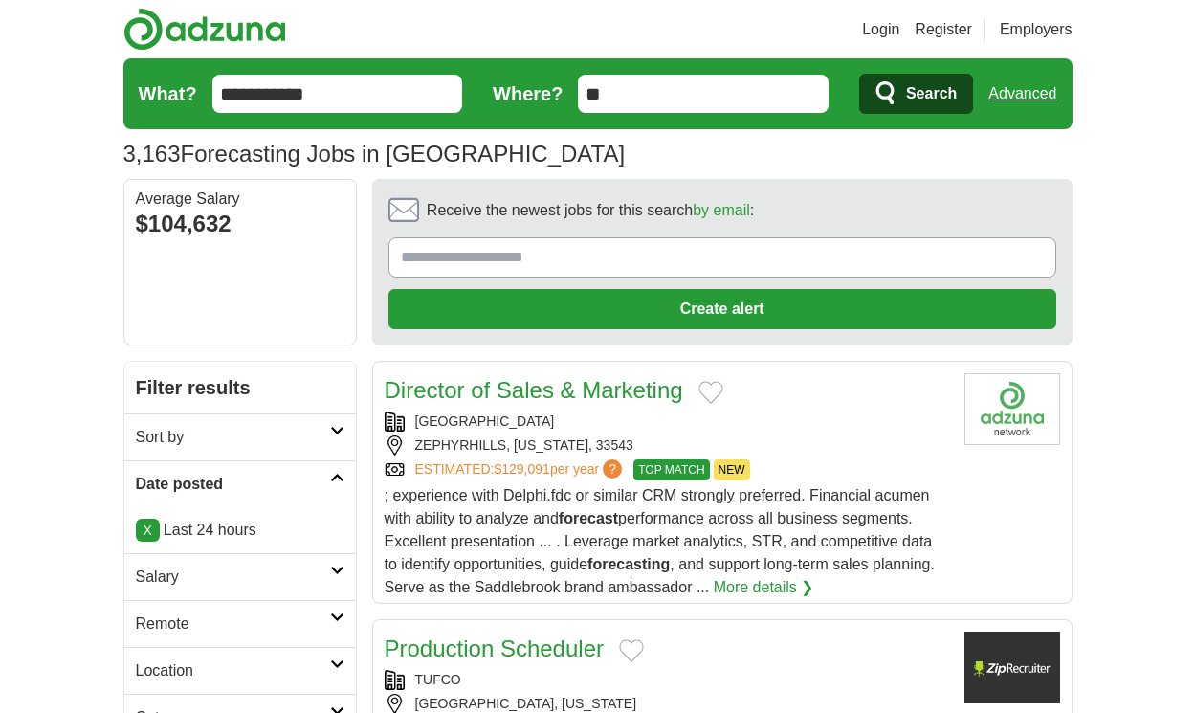
scroll to position [2756, 0]
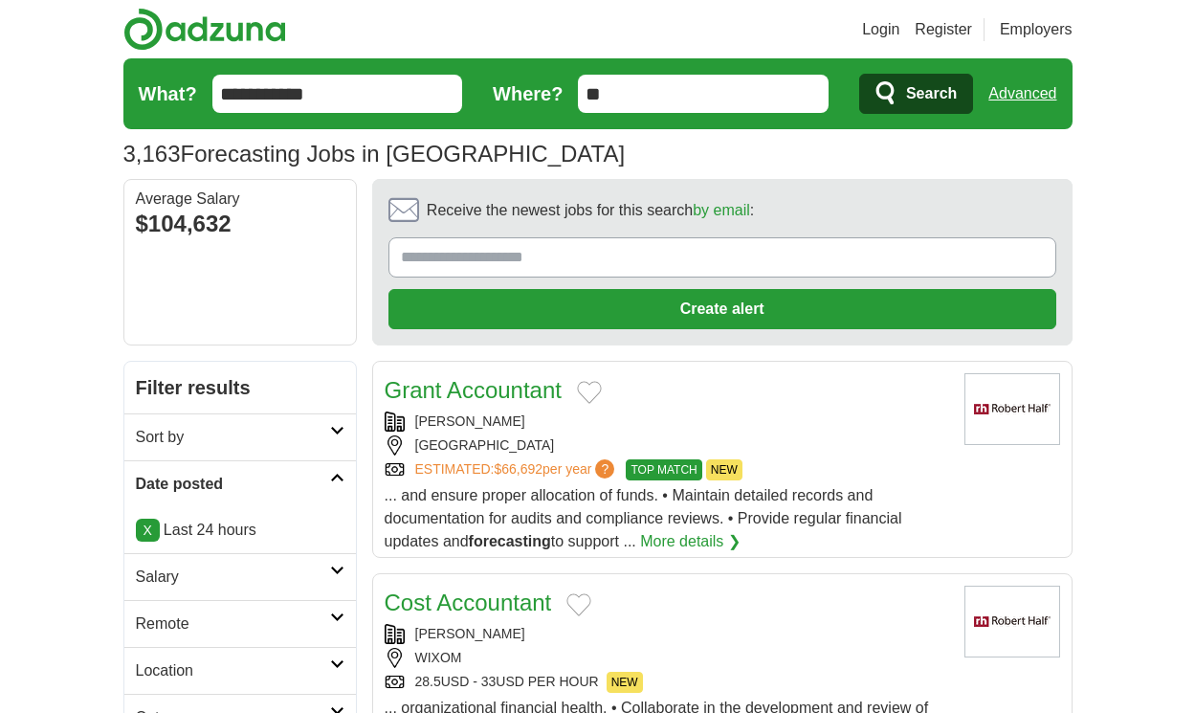
scroll to position [2675, 0]
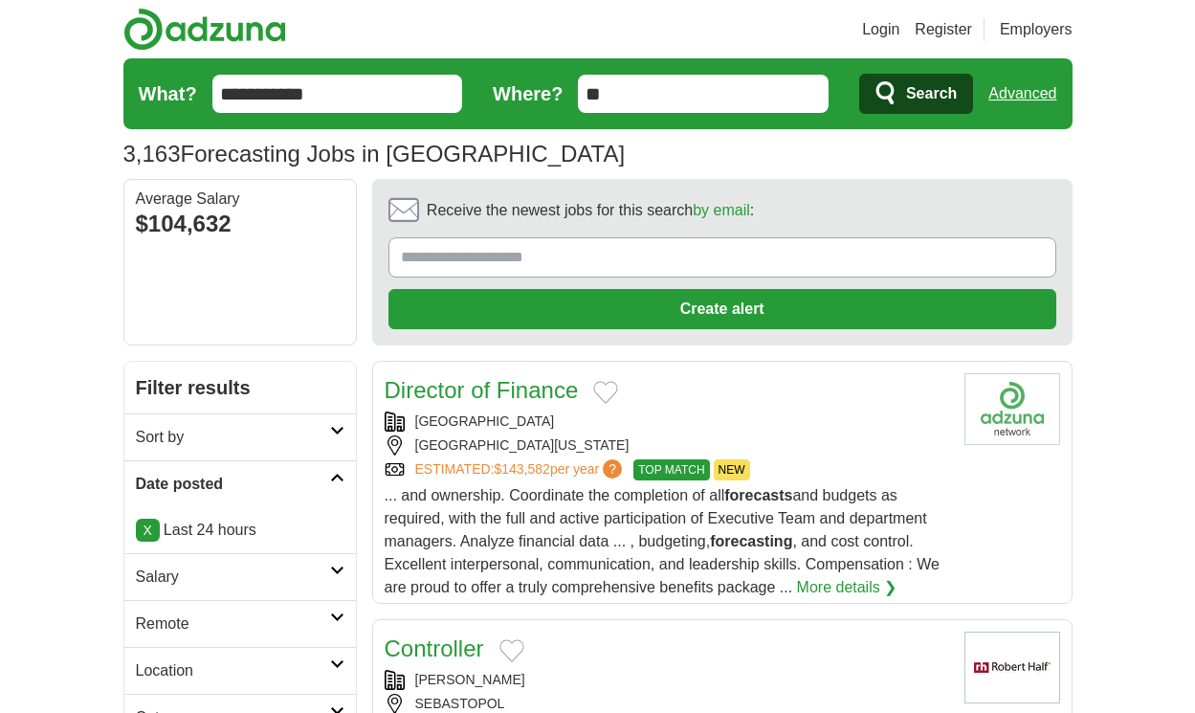
scroll to position [2871, 0]
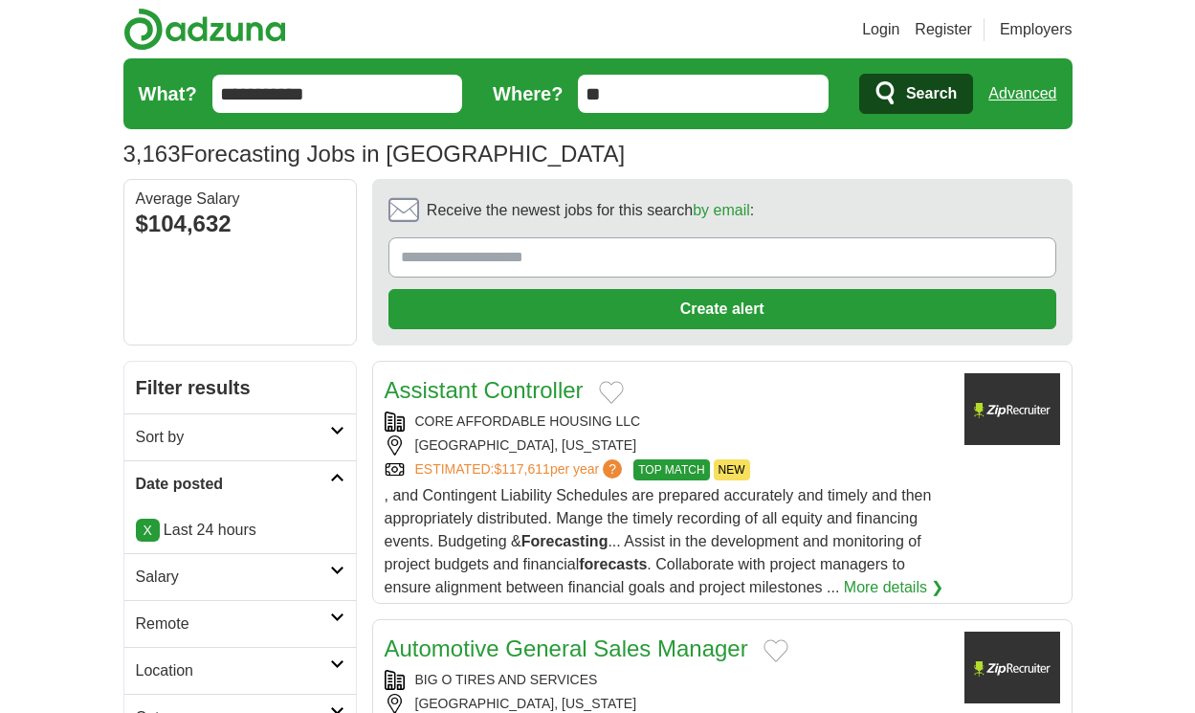
scroll to position [2721, 0]
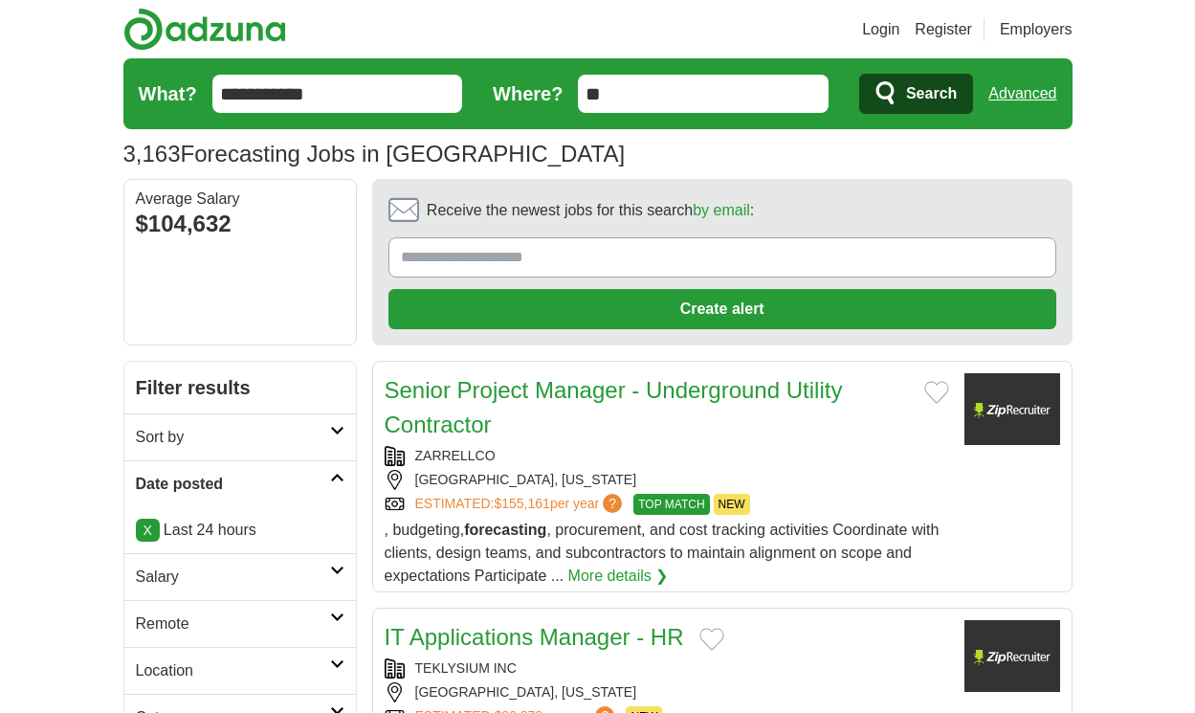
scroll to position [2675, 0]
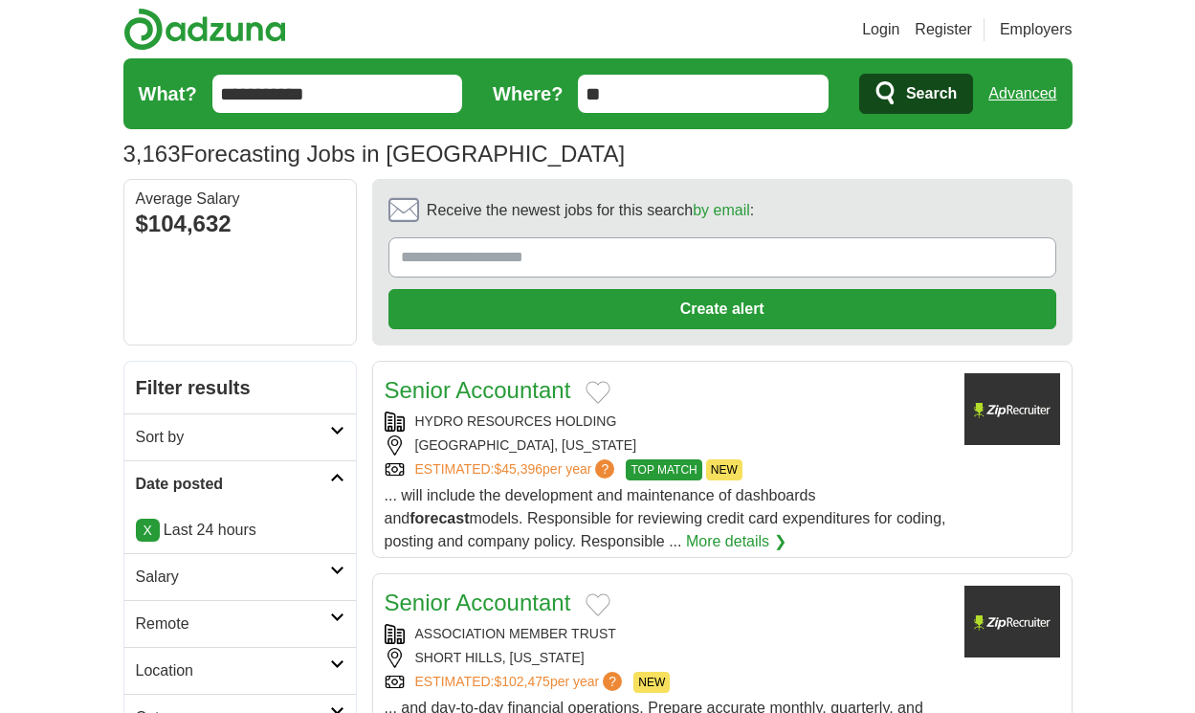
scroll to position [2882, 0]
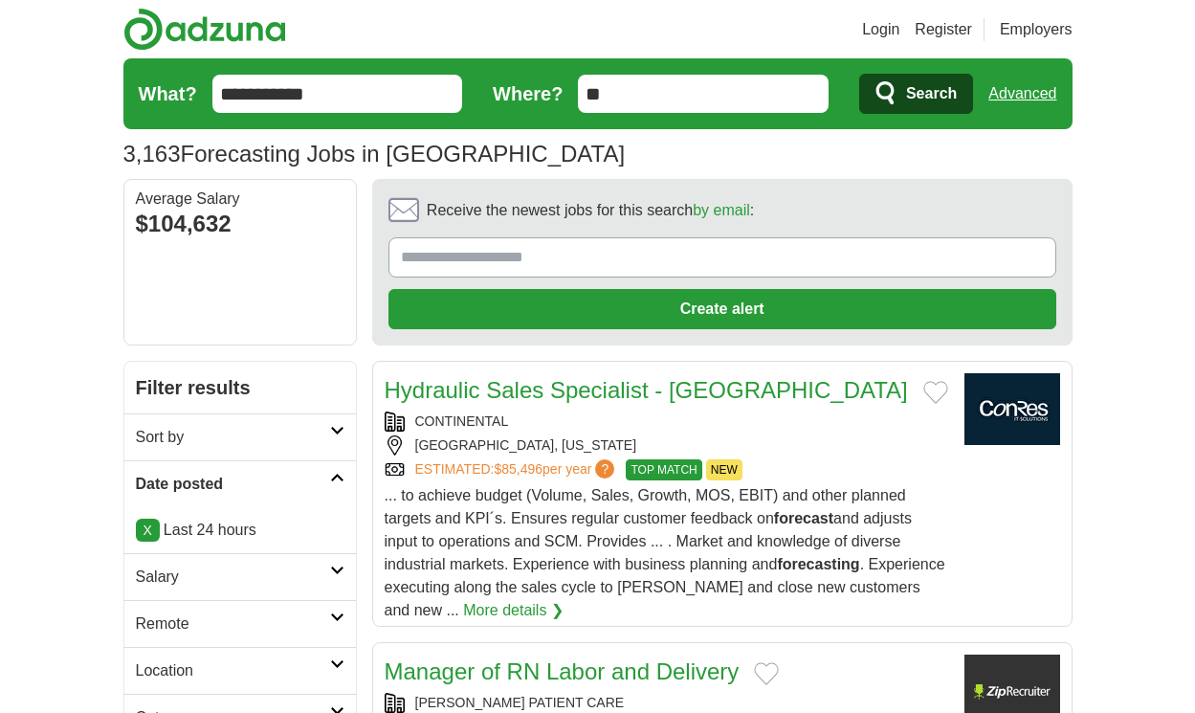
scroll to position [2802, 0]
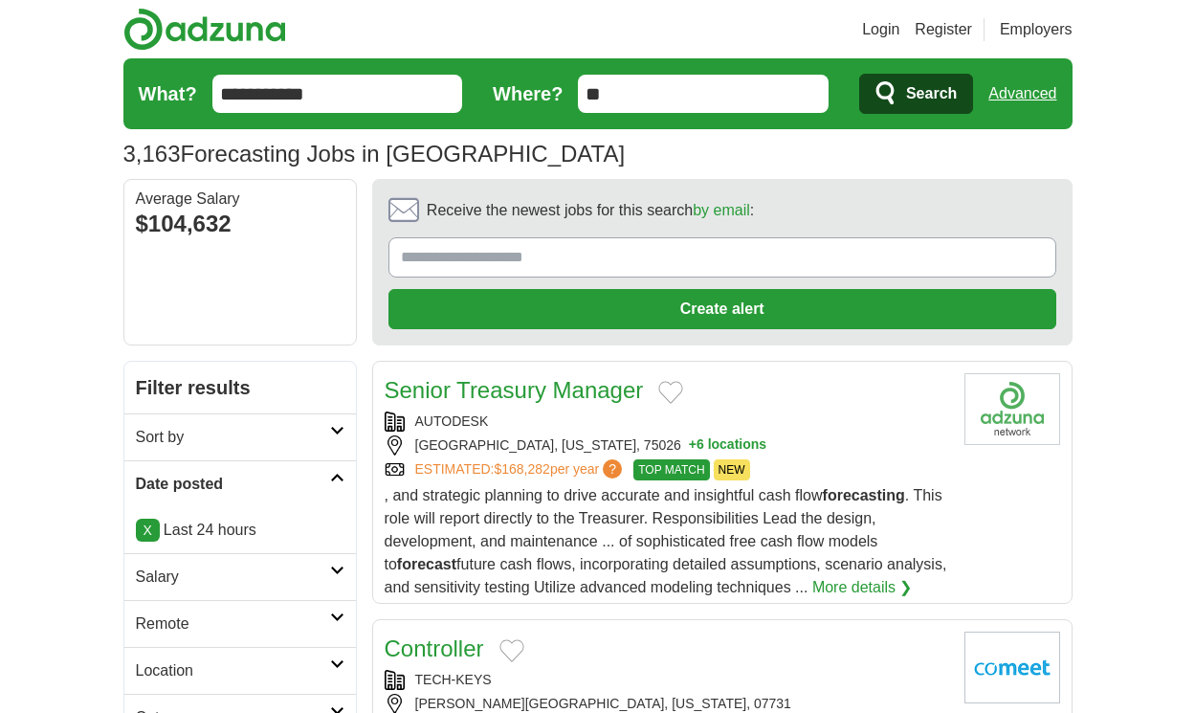
scroll to position [2963, 0]
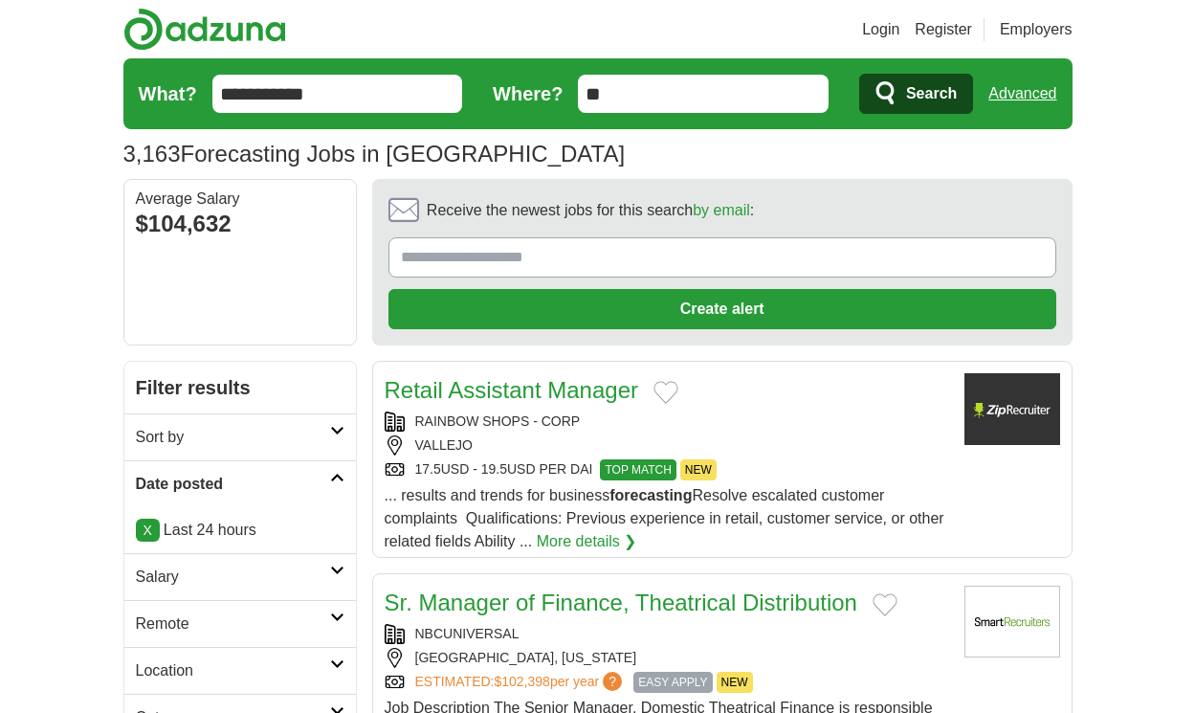
scroll to position [2934, 0]
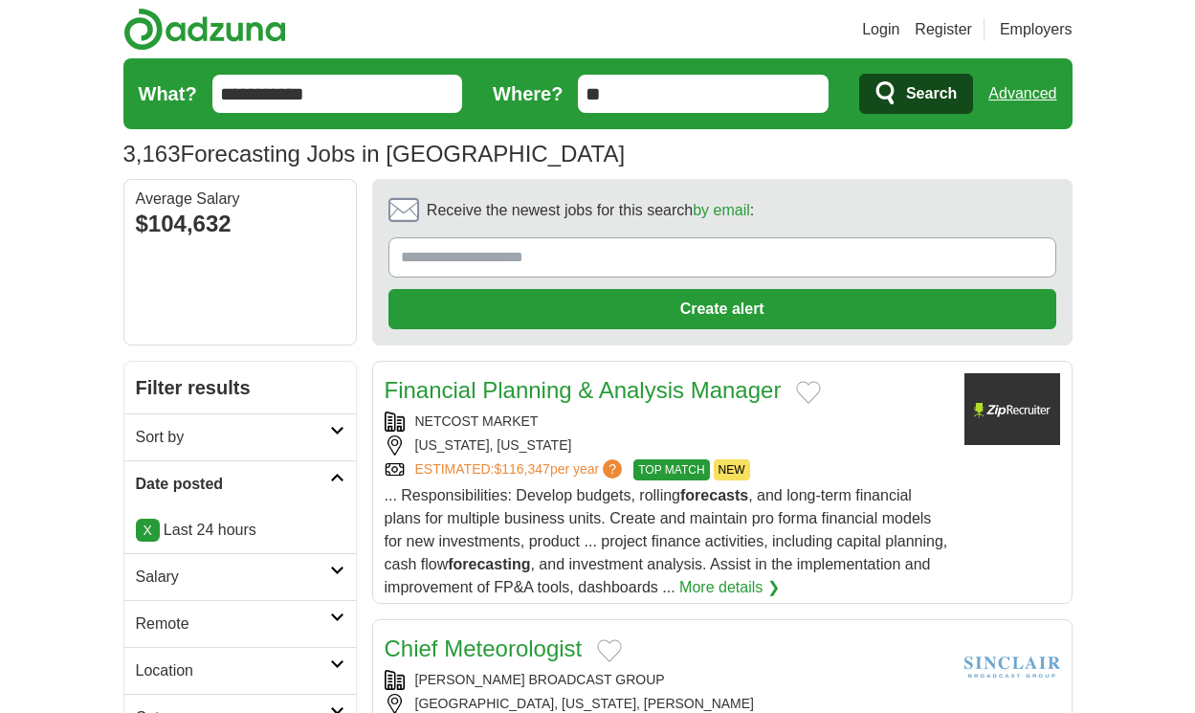
scroll to position [2980, 0]
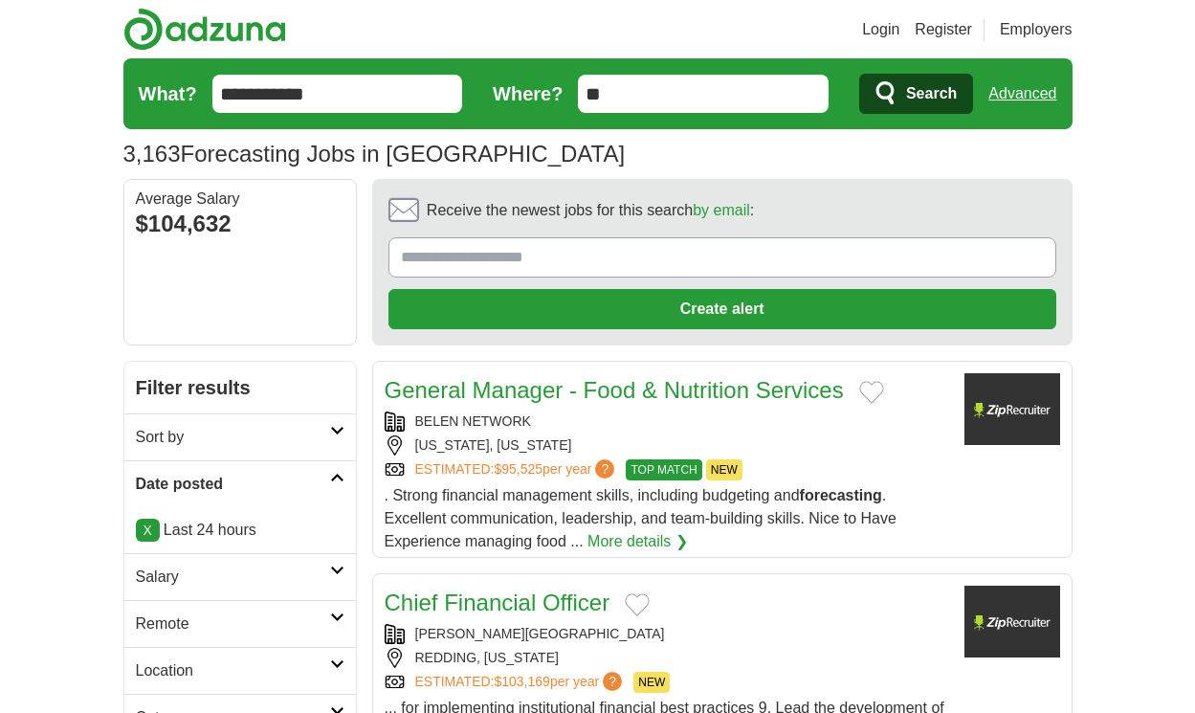
scroll to position [2980, 0]
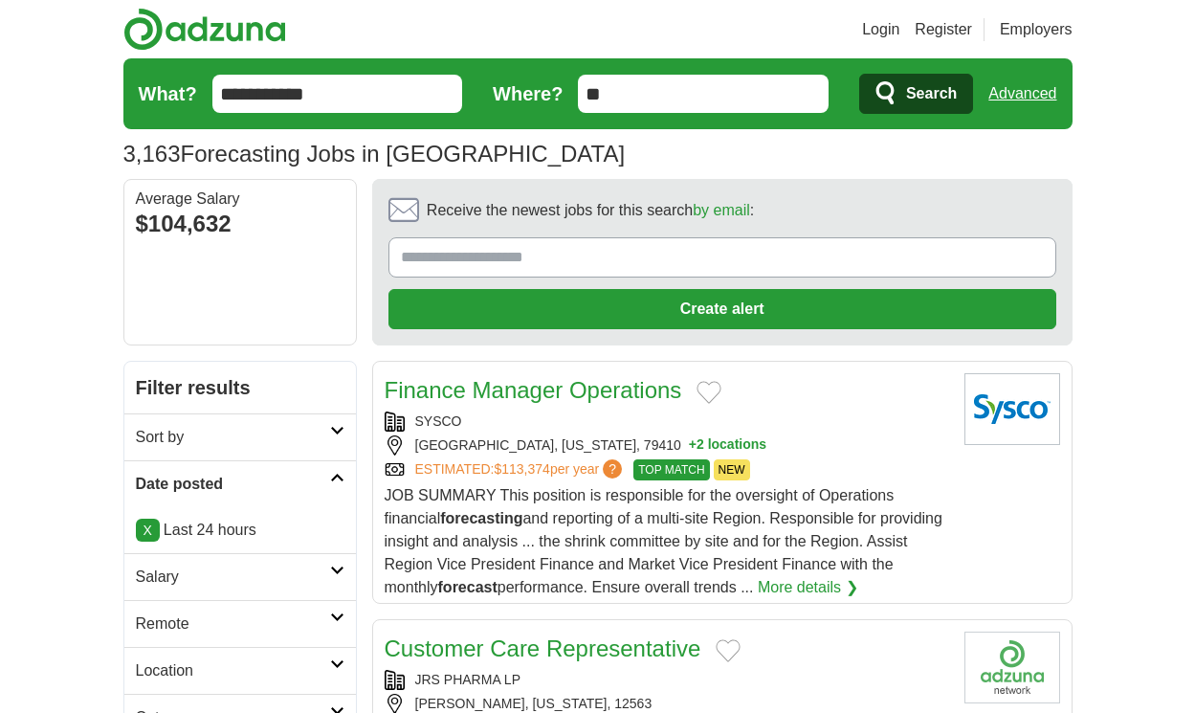
scroll to position [2888, 0]
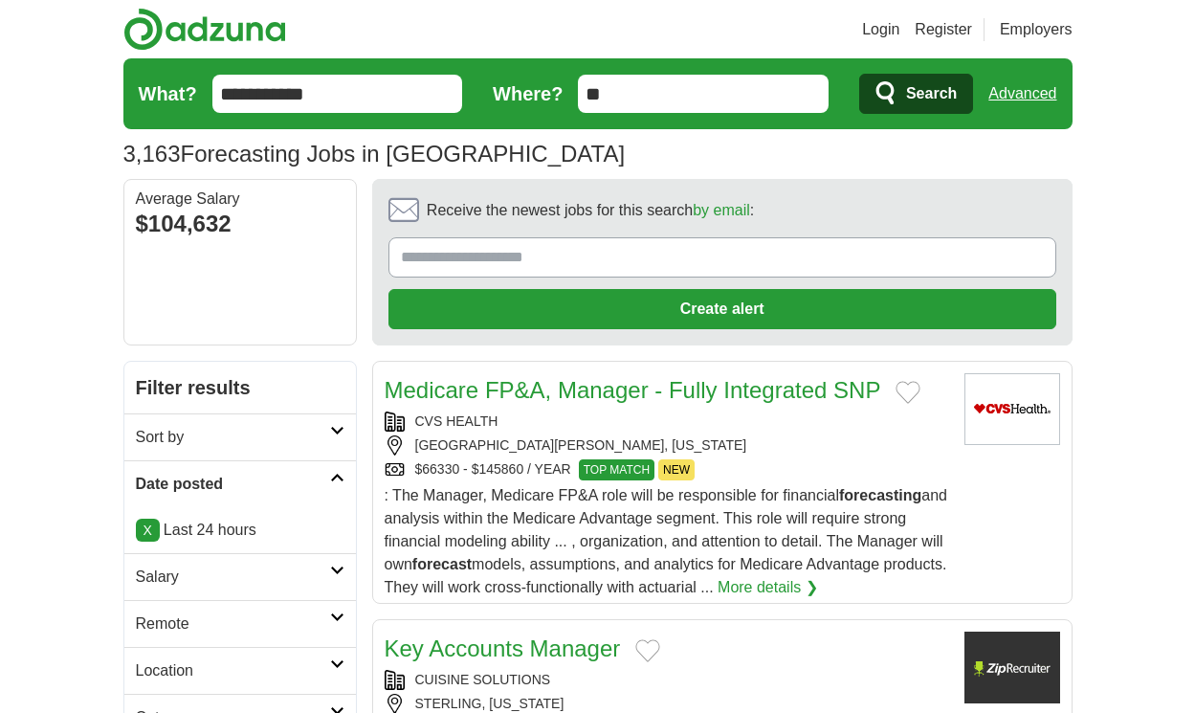
scroll to position [2957, 0]
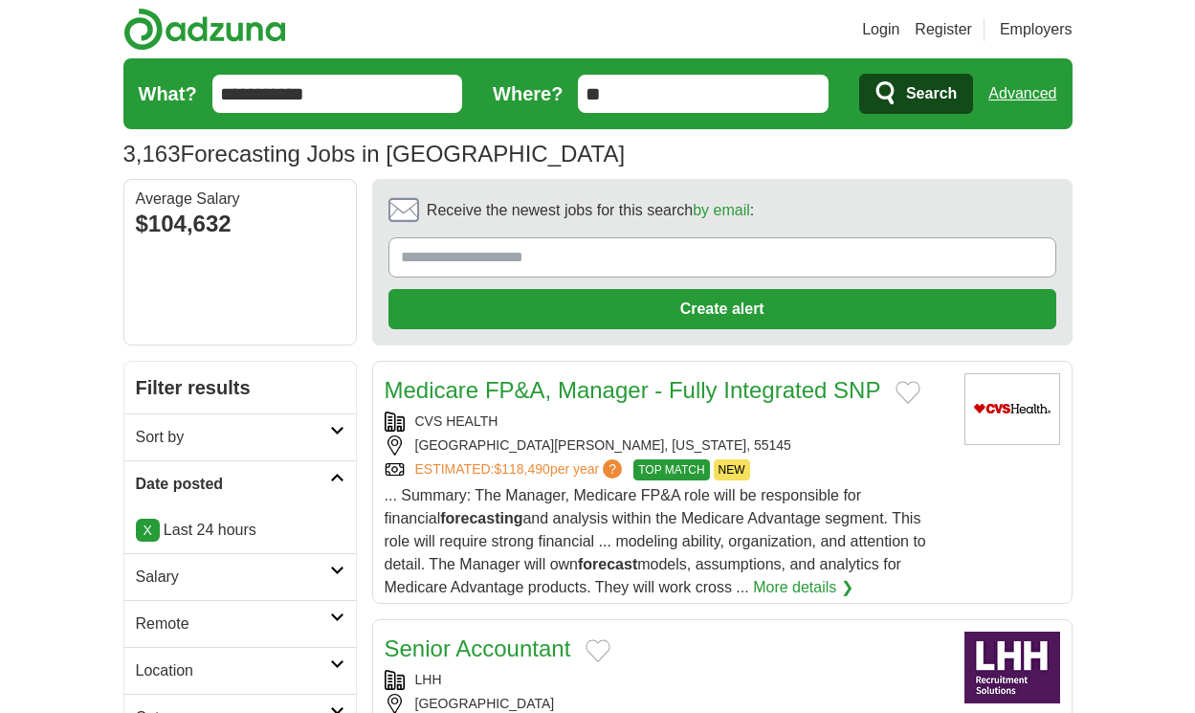
scroll to position [2974, 0]
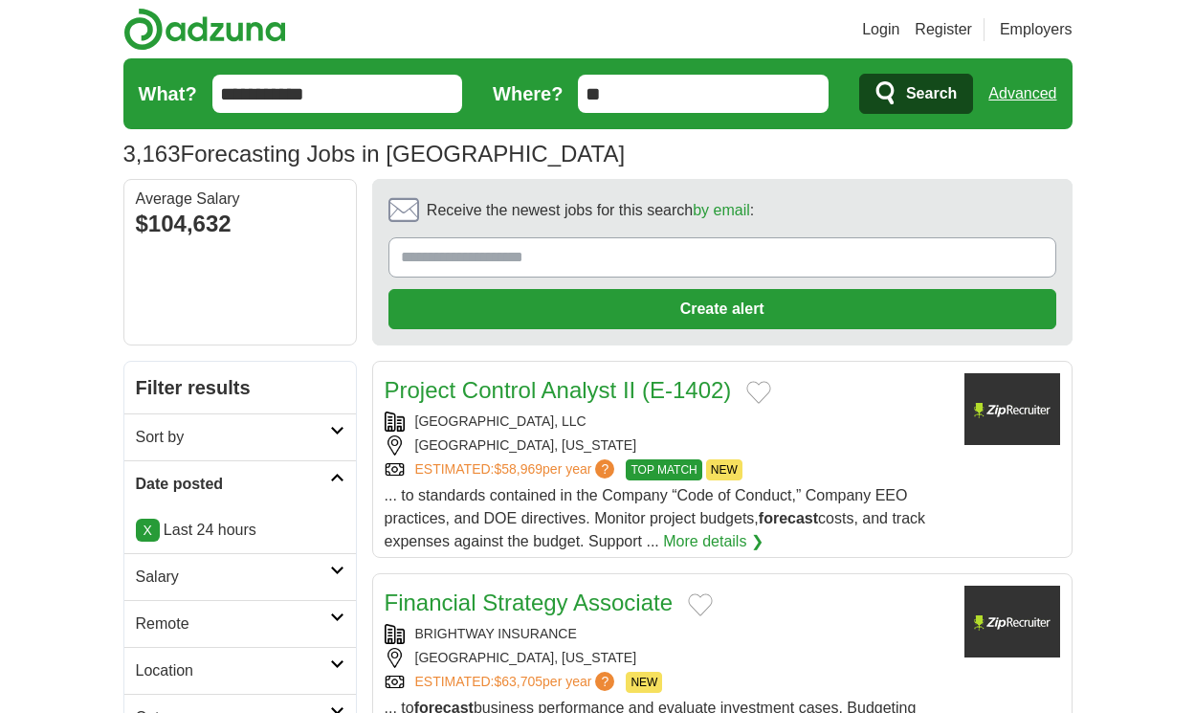
scroll to position [3135, 0]
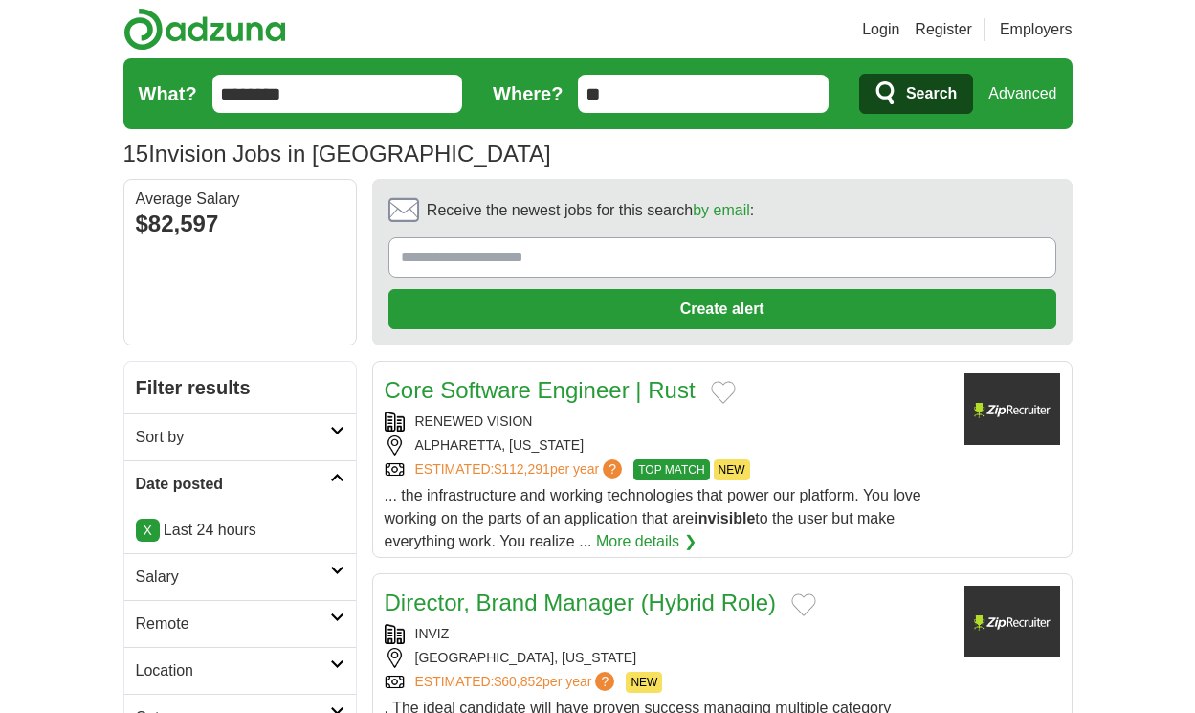
scroll to position [2630, 0]
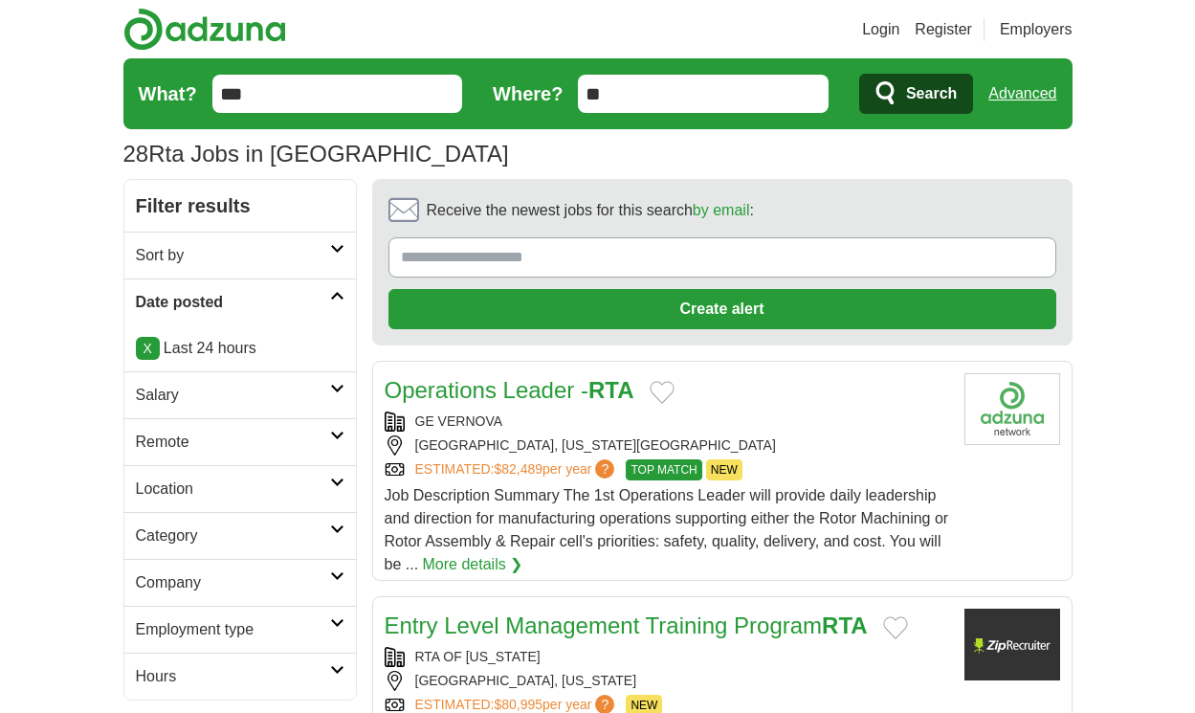
scroll to position [2813, 0]
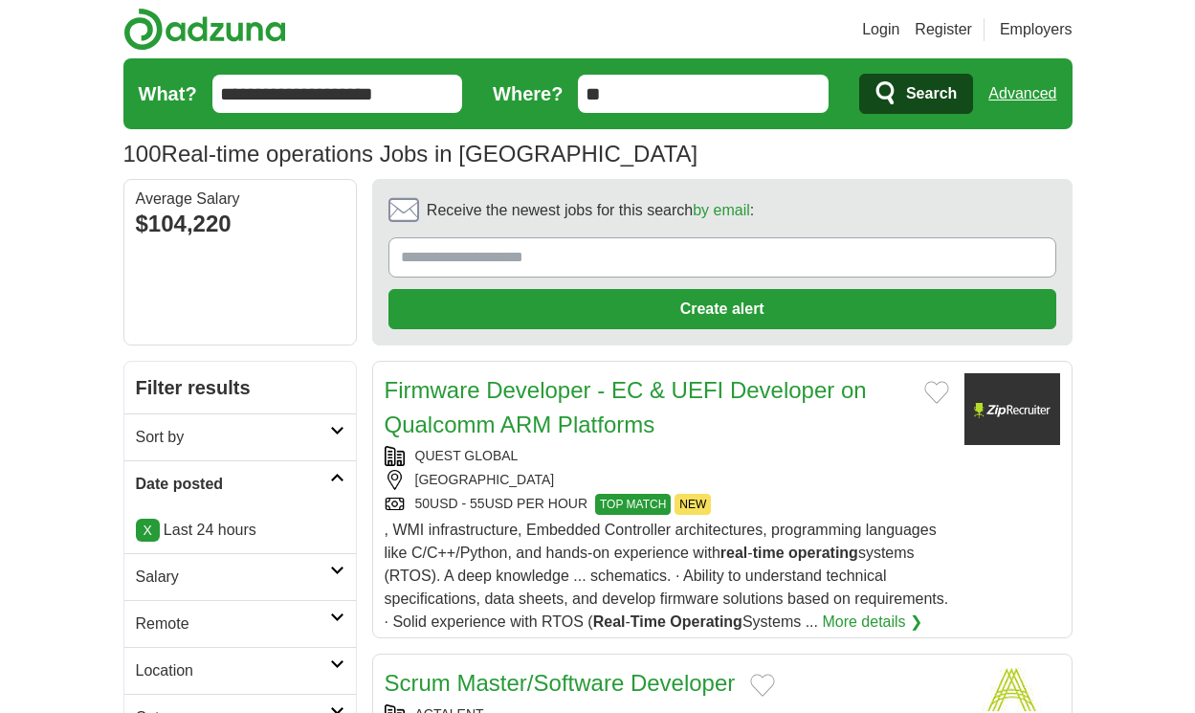
scroll to position [2940, 0]
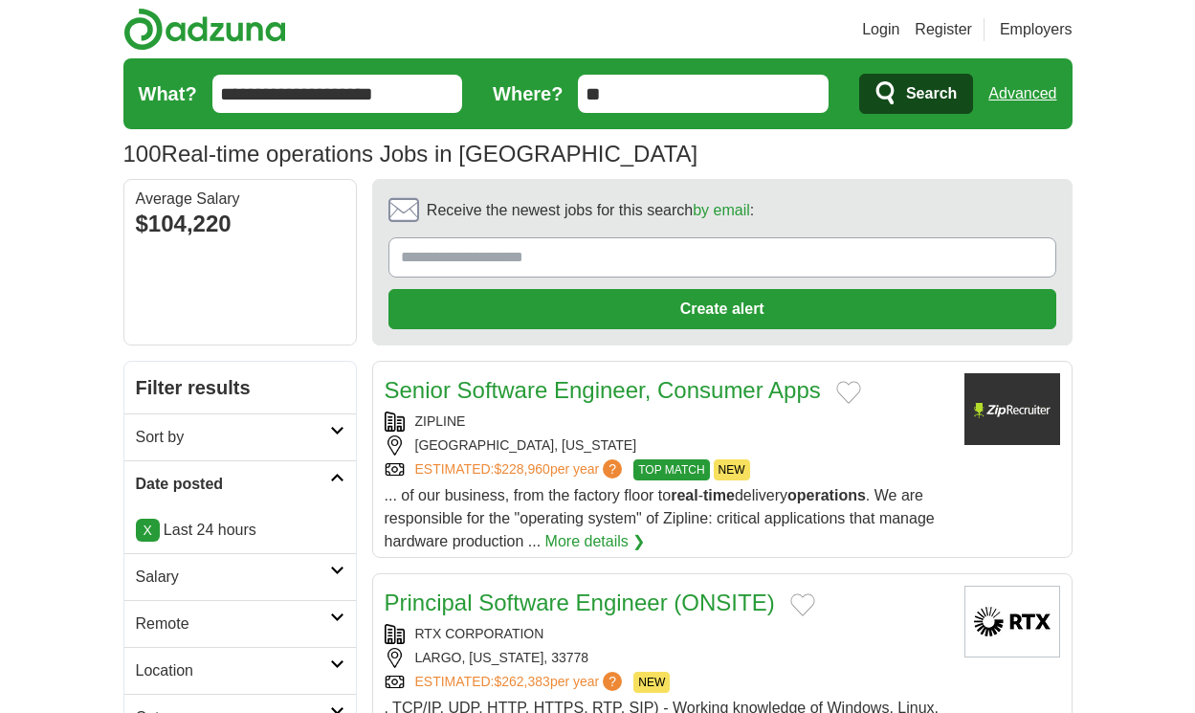
scroll to position [2813, 0]
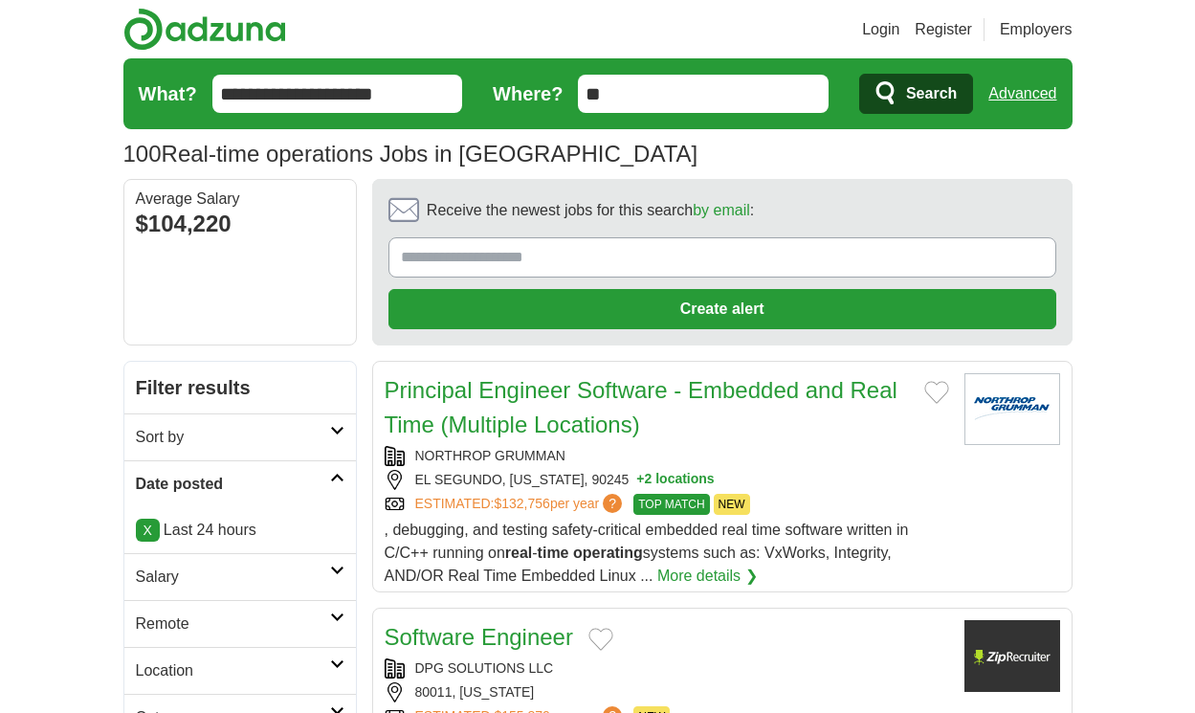
scroll to position [2802, 0]
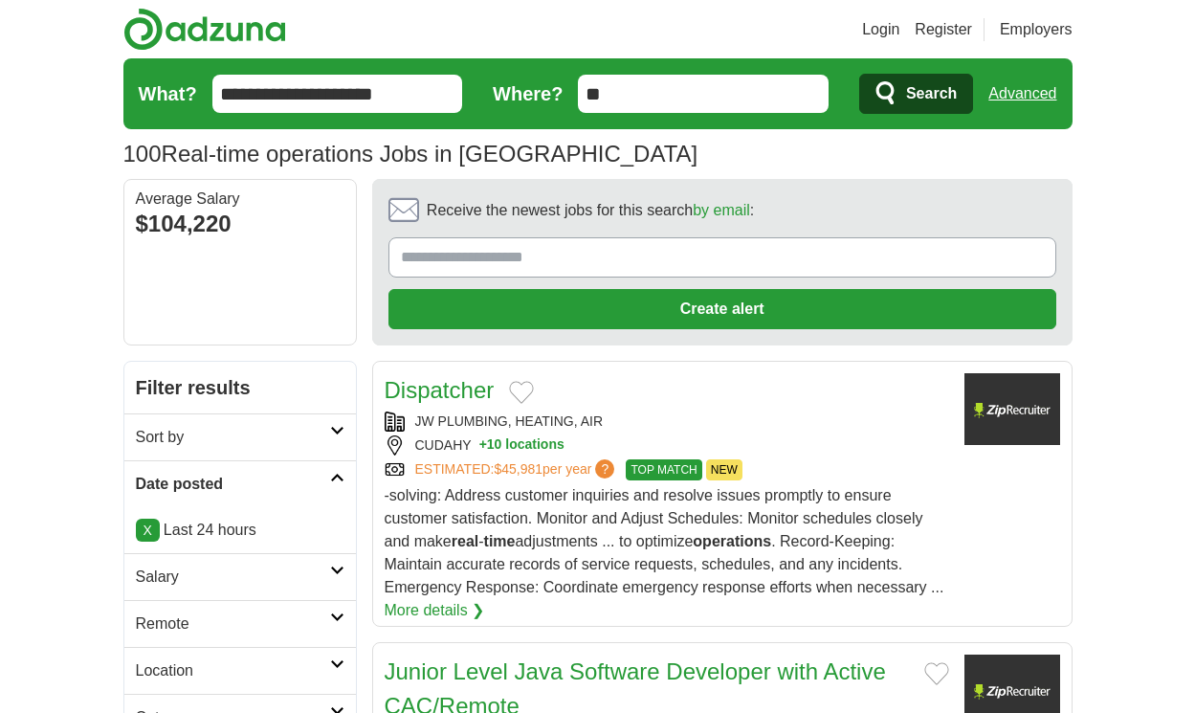
scroll to position [2721, 0]
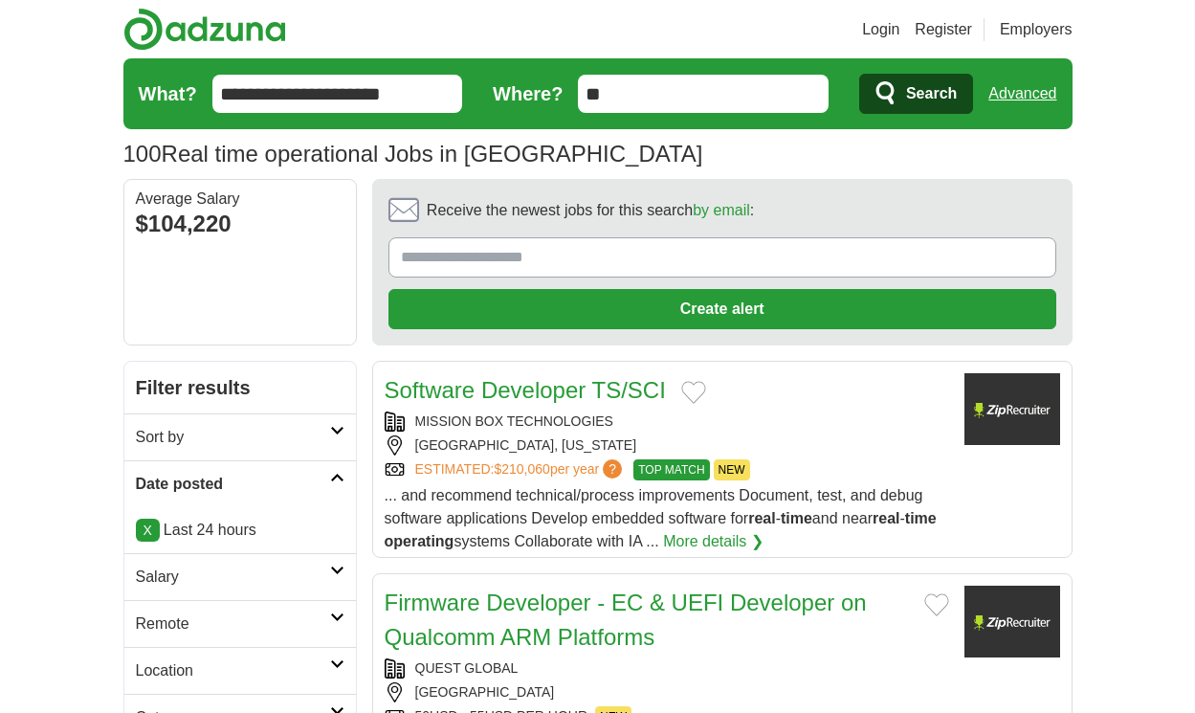
scroll to position [2836, 0]
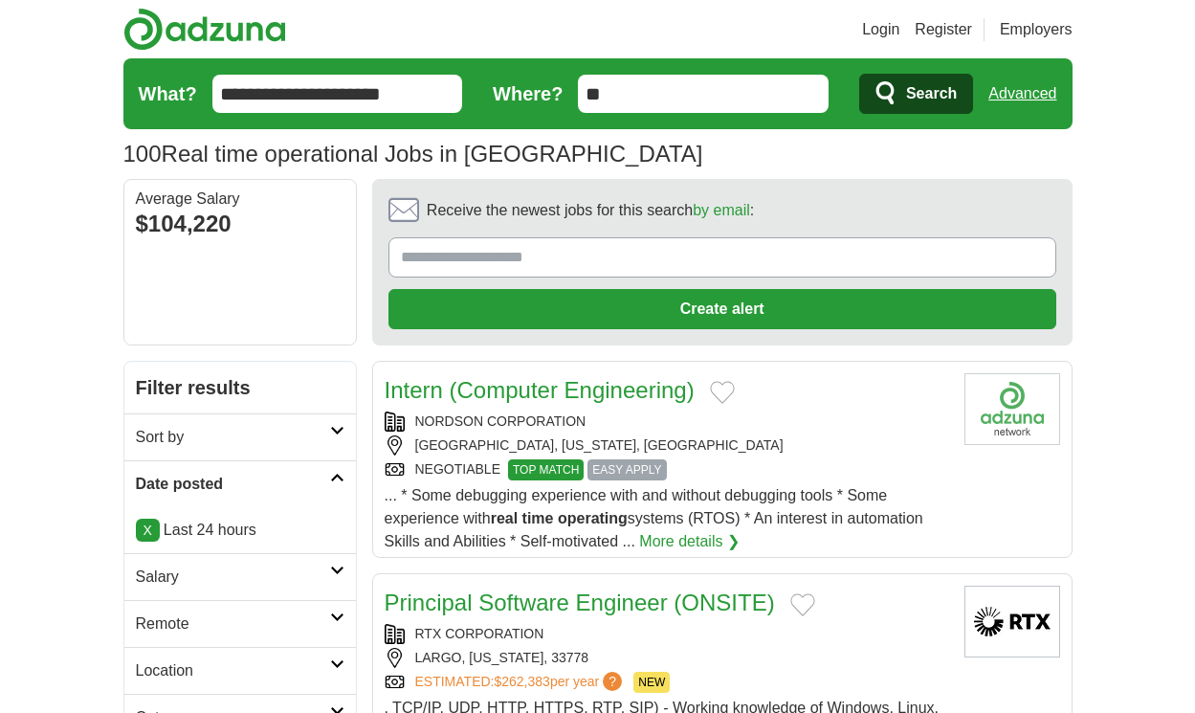
scroll to position [2767, 0]
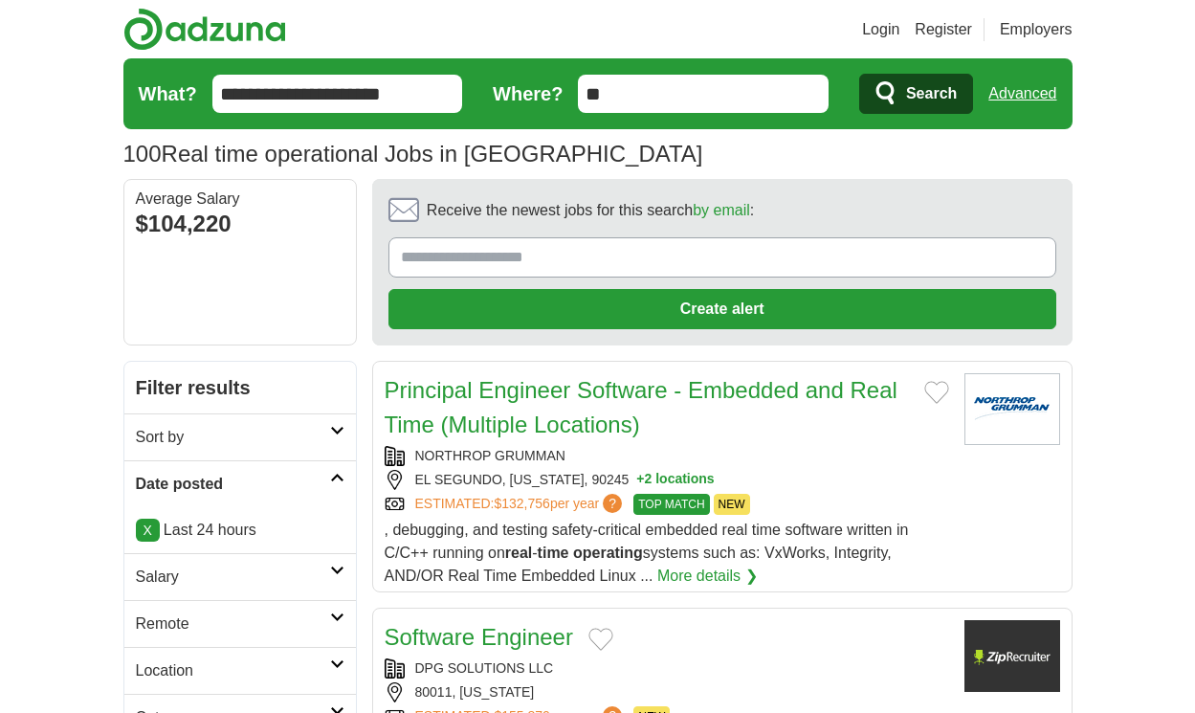
scroll to position [2871, 0]
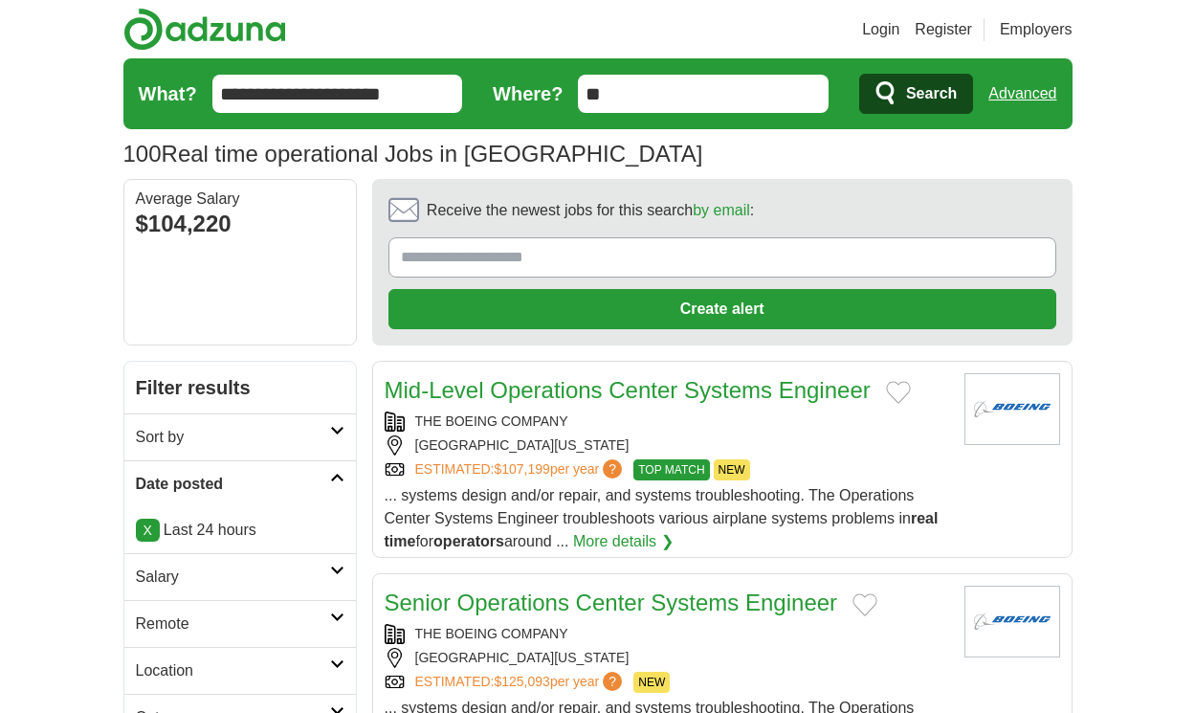
scroll to position [2664, 0]
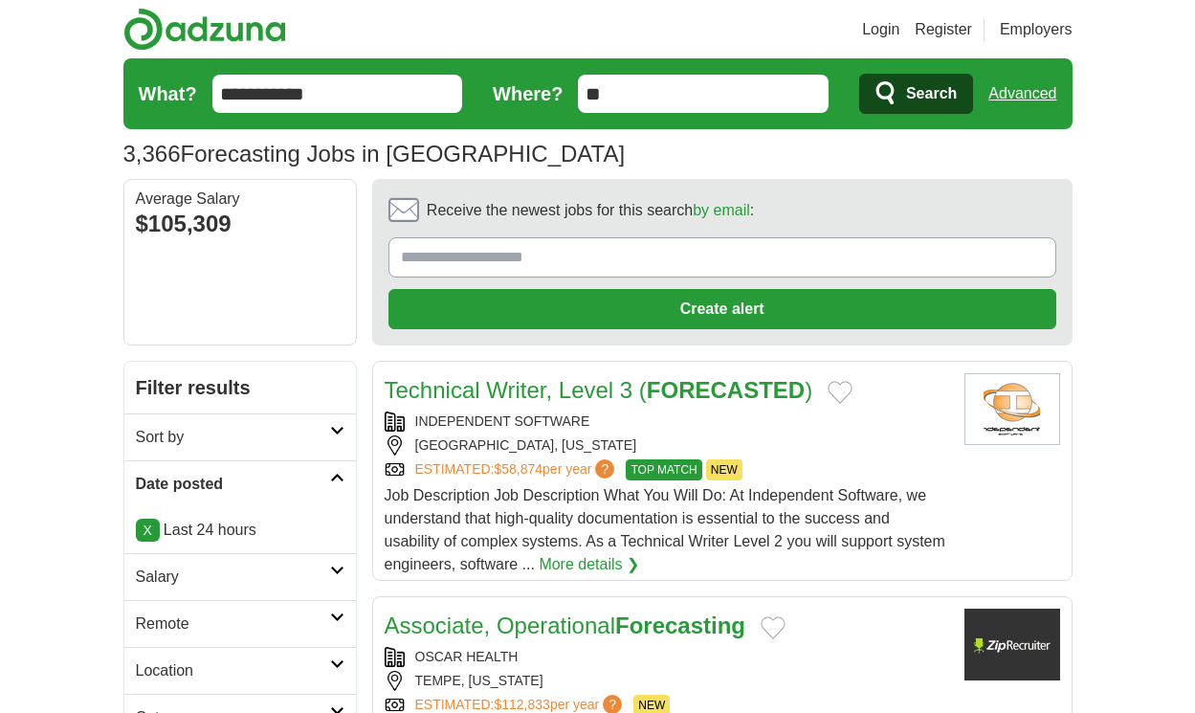
scroll to position [3089, 0]
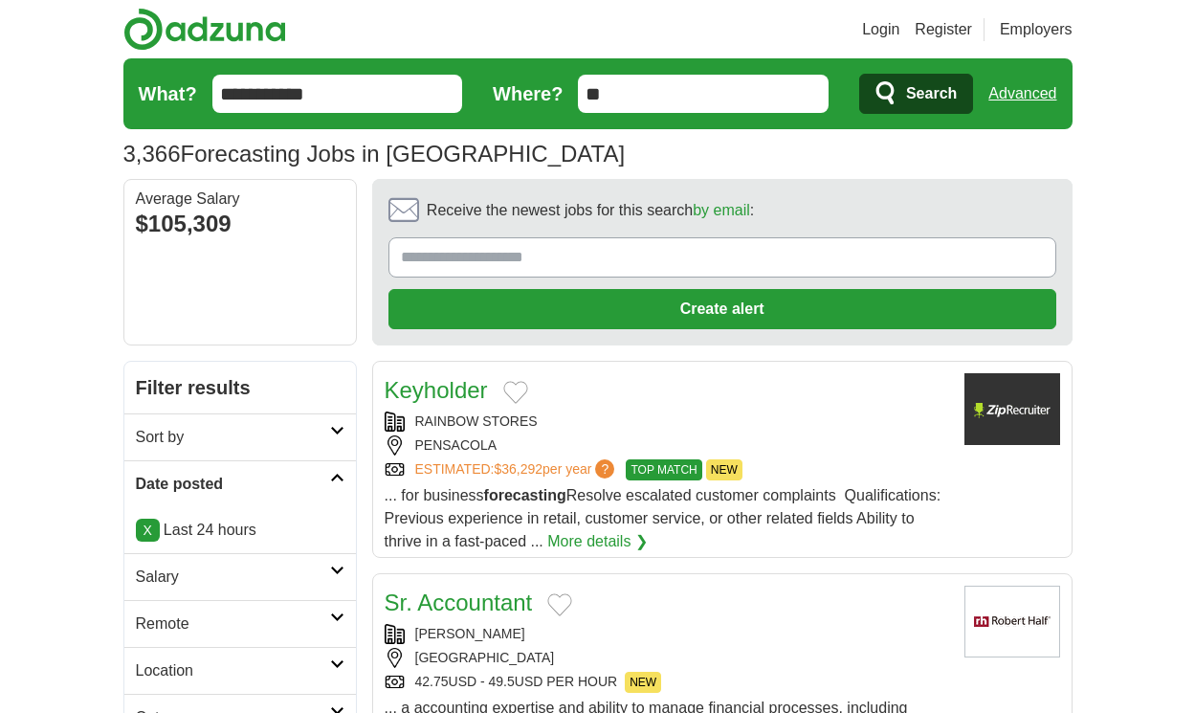
scroll to position [2802, 0]
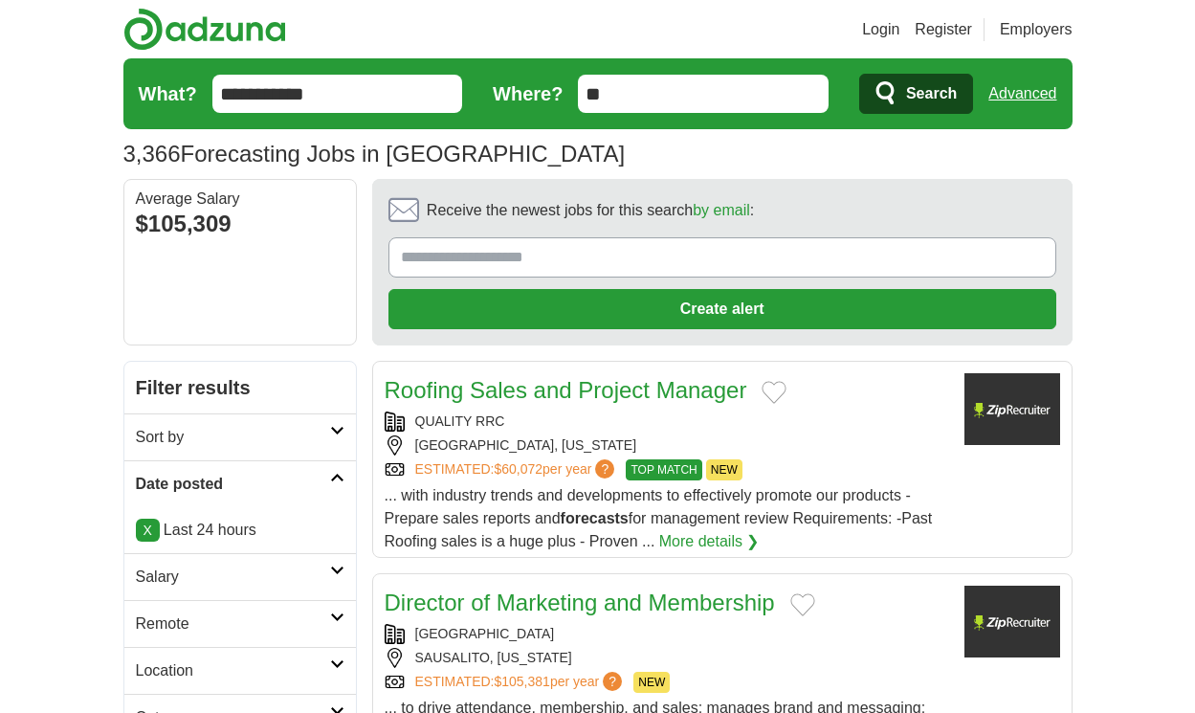
scroll to position [2917, 0]
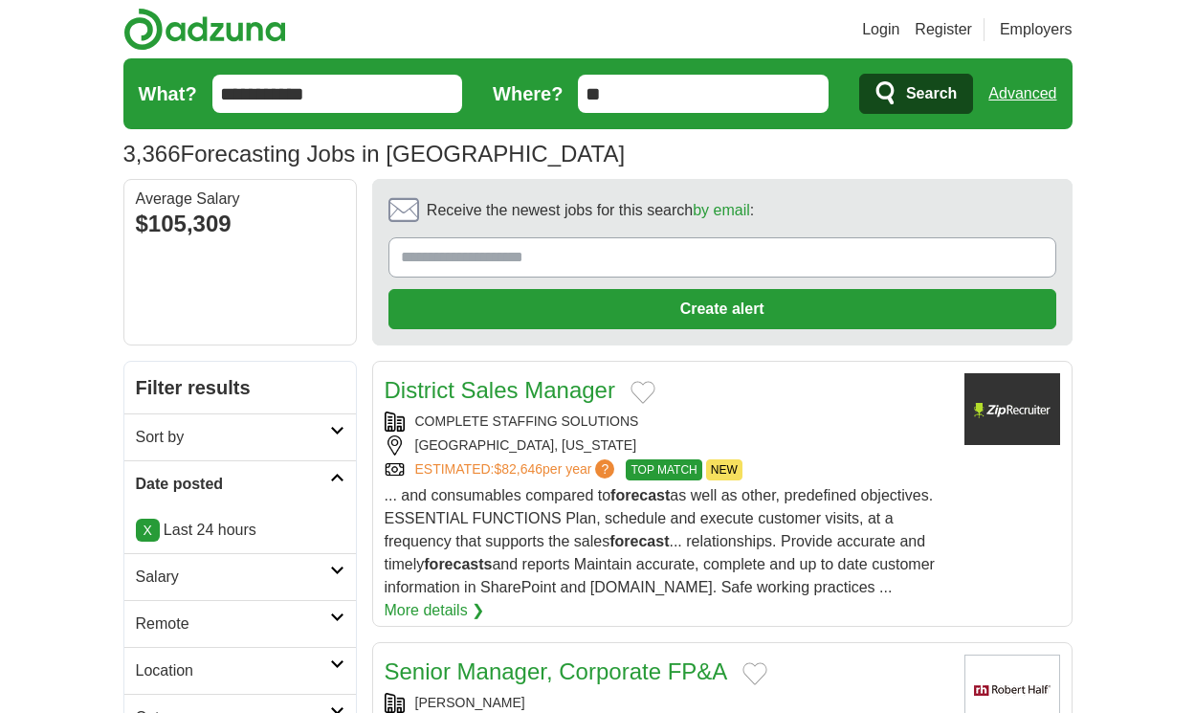
scroll to position [2848, 0]
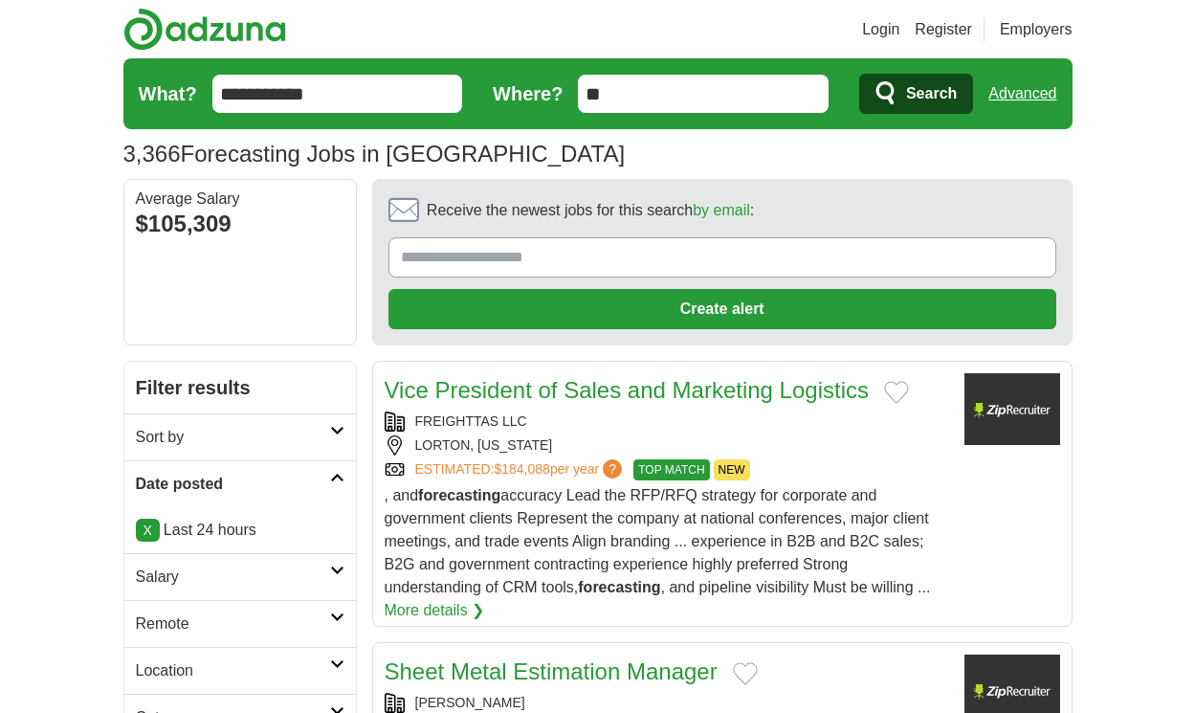
scroll to position [2963, 0]
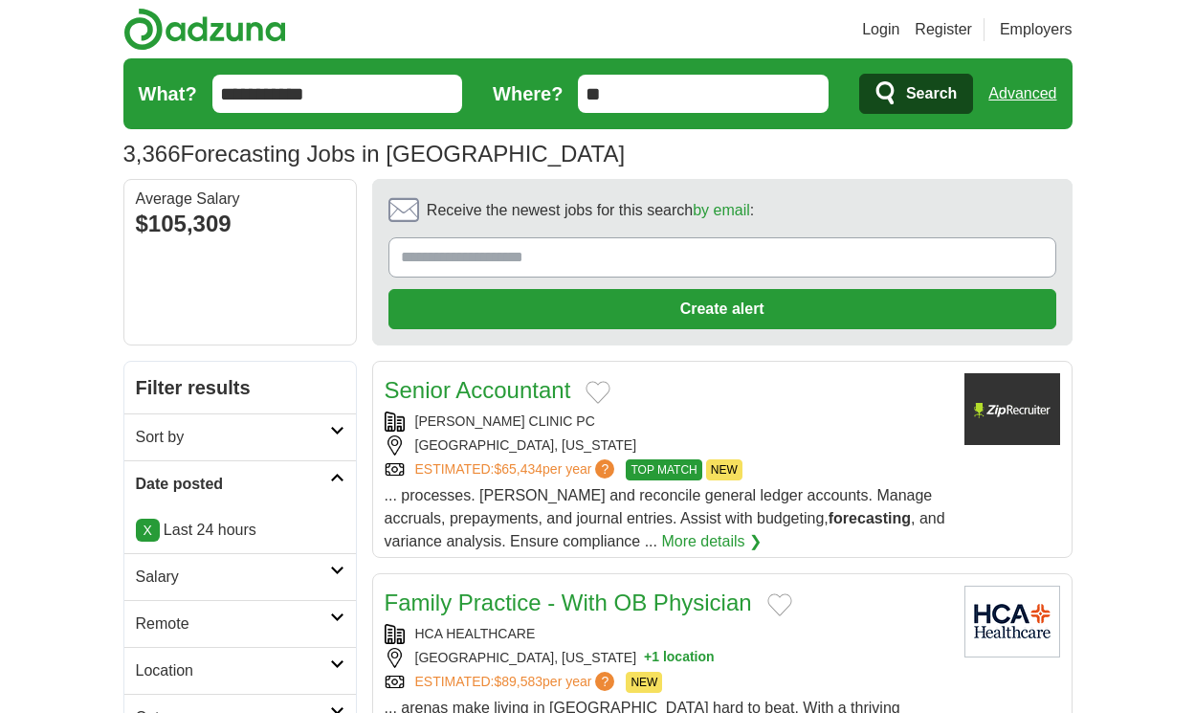
scroll to position [2779, 0]
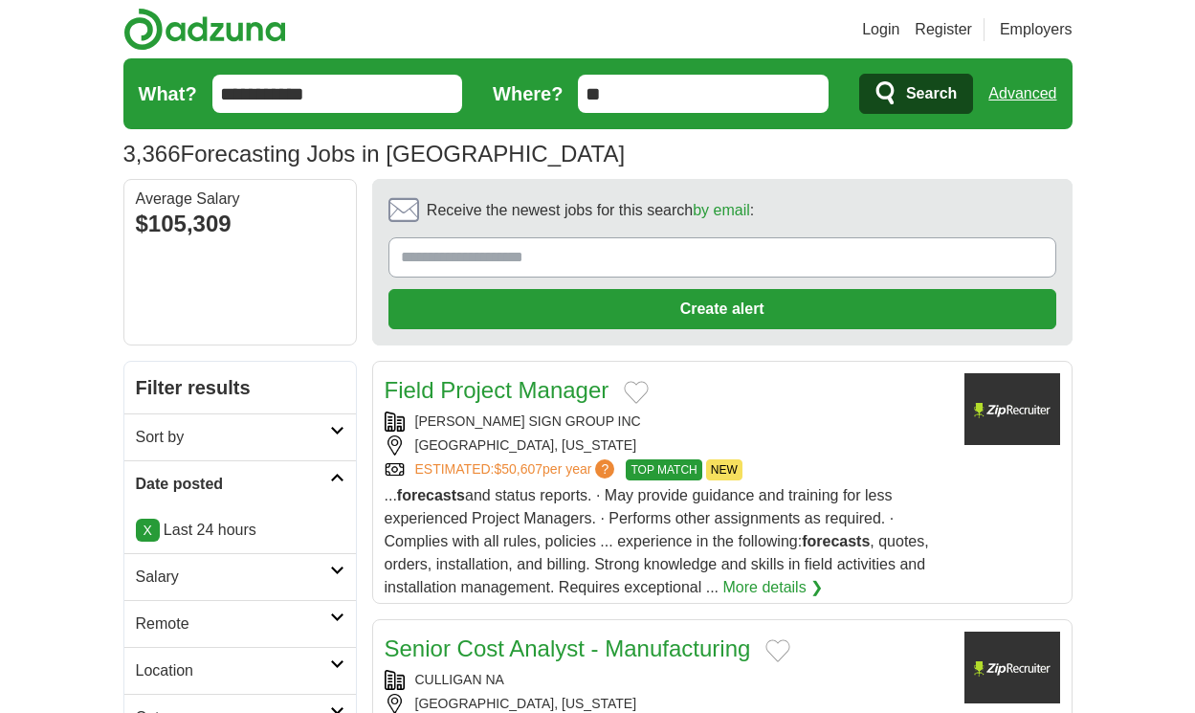
scroll to position [2848, 0]
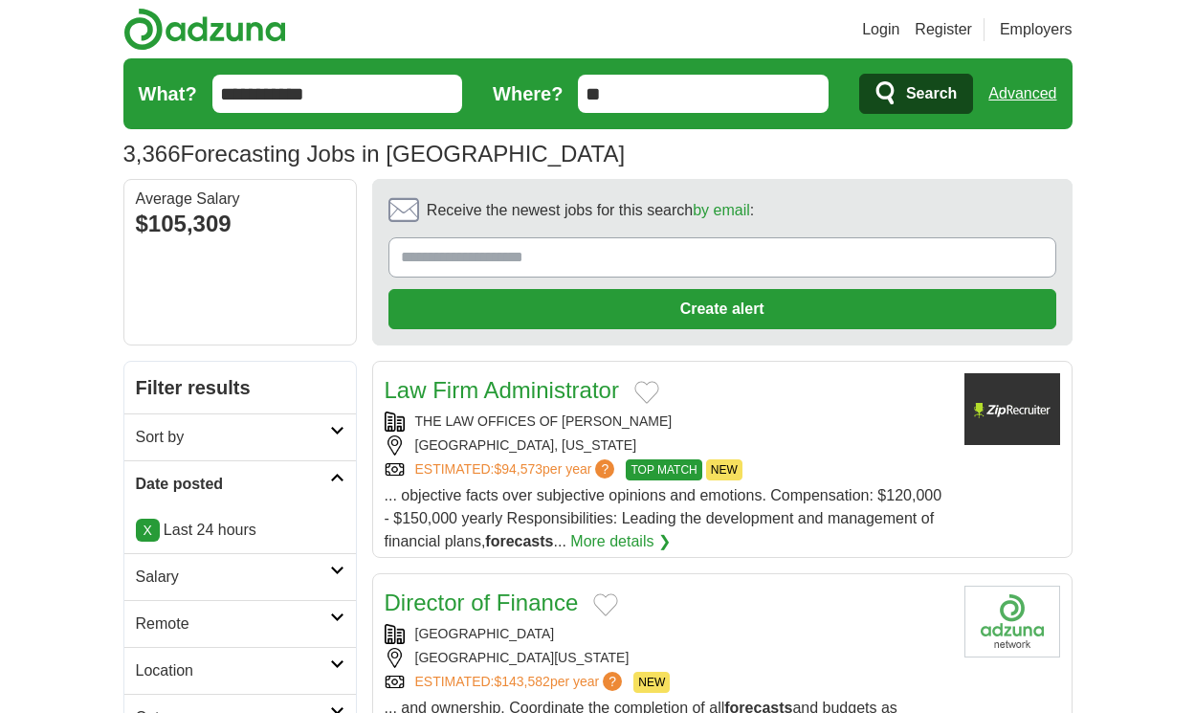
scroll to position [2721, 0]
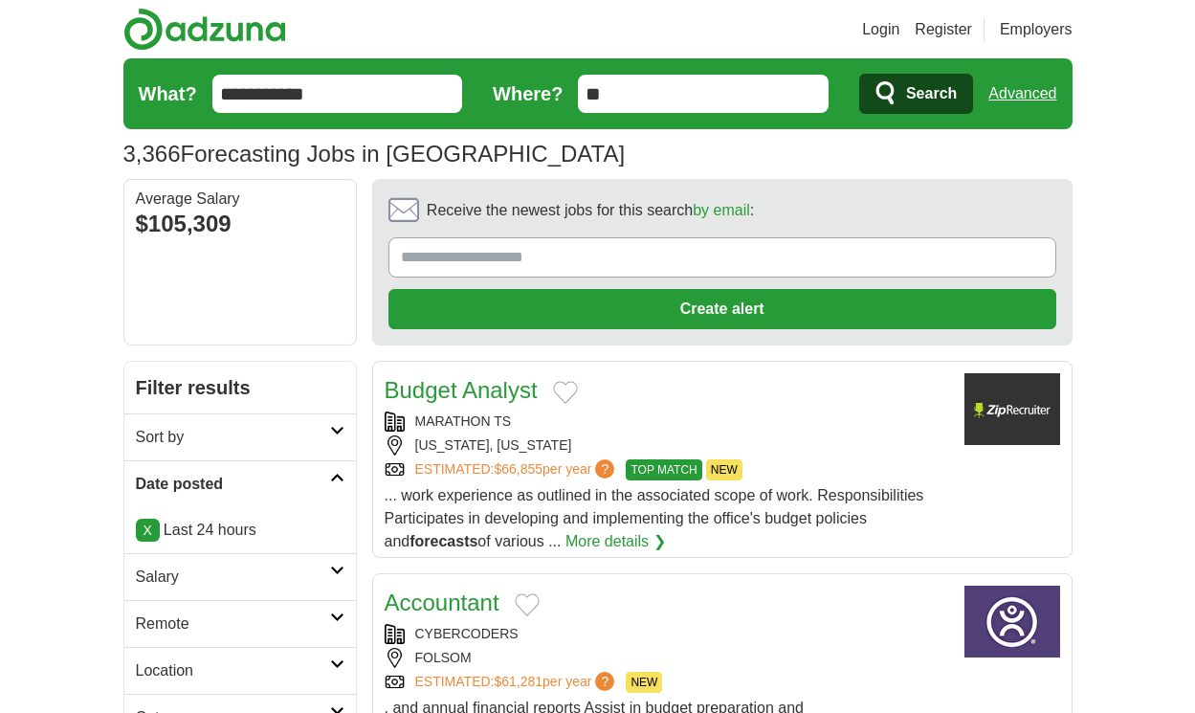
scroll to position [2744, 0]
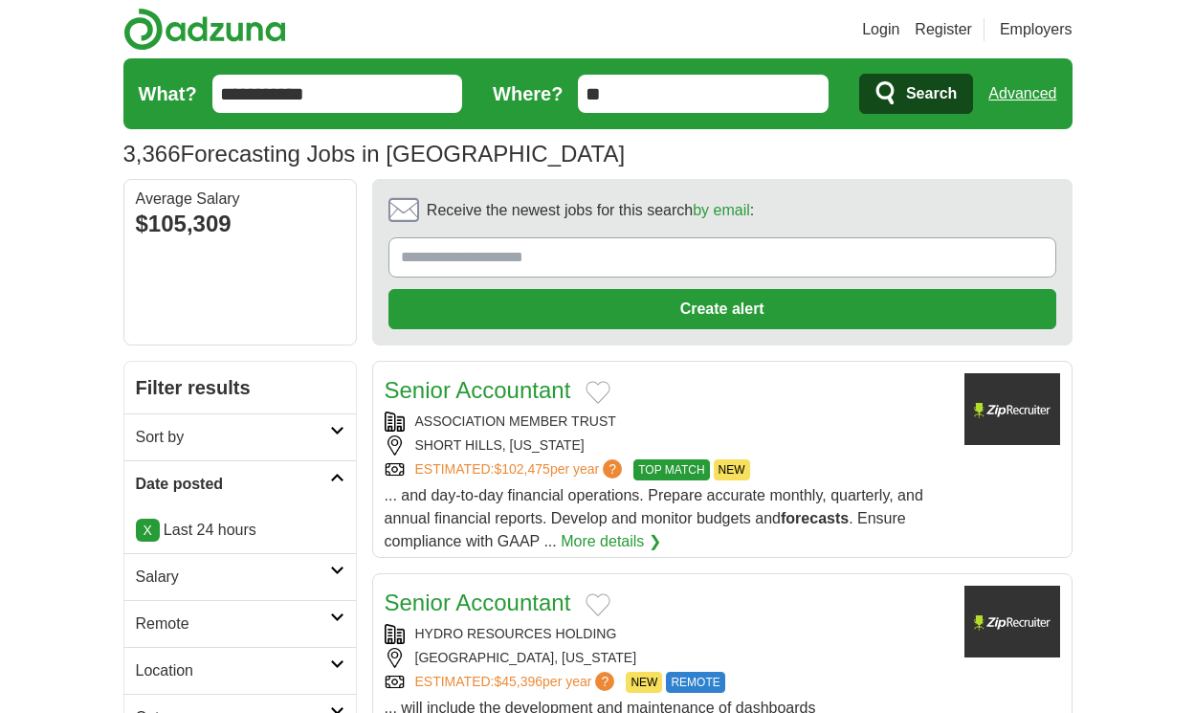
scroll to position [2825, 0]
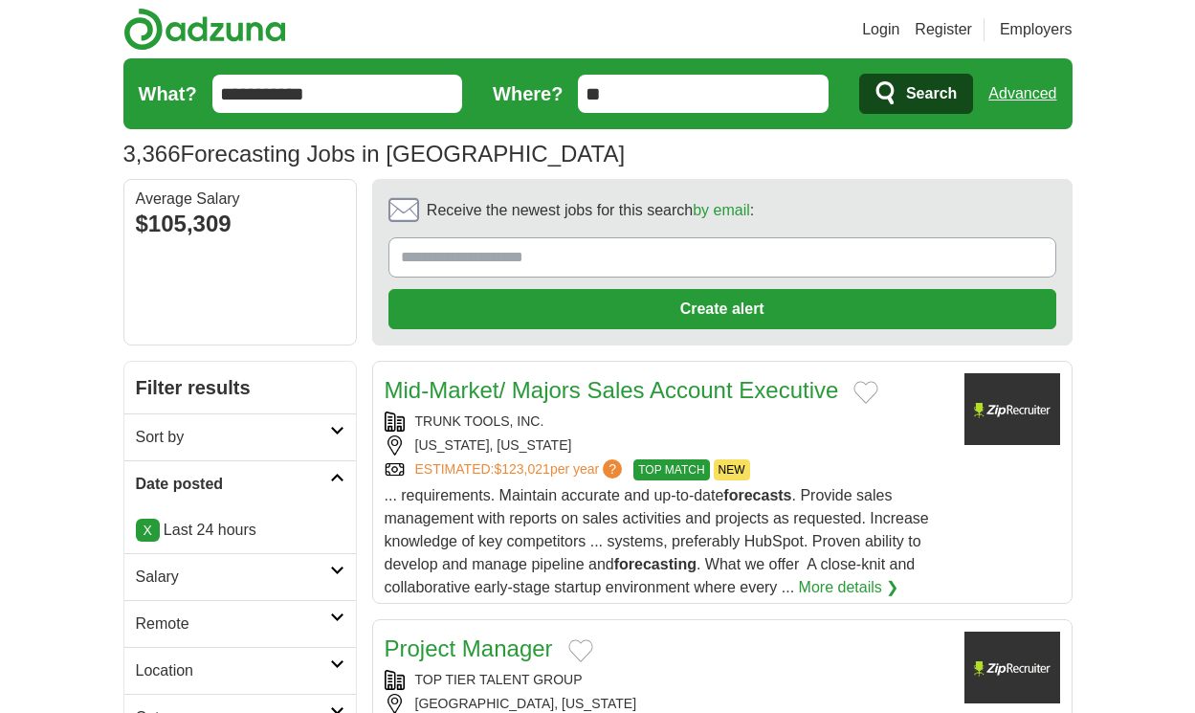
scroll to position [2756, 0]
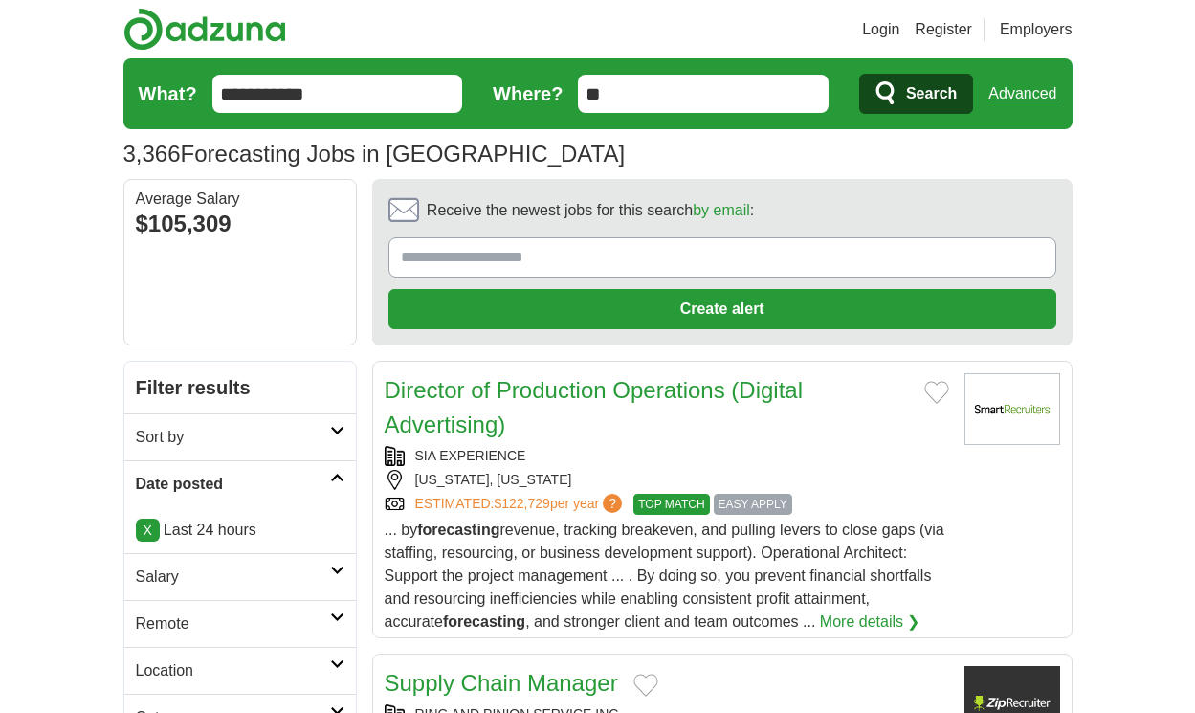
scroll to position [2836, 0]
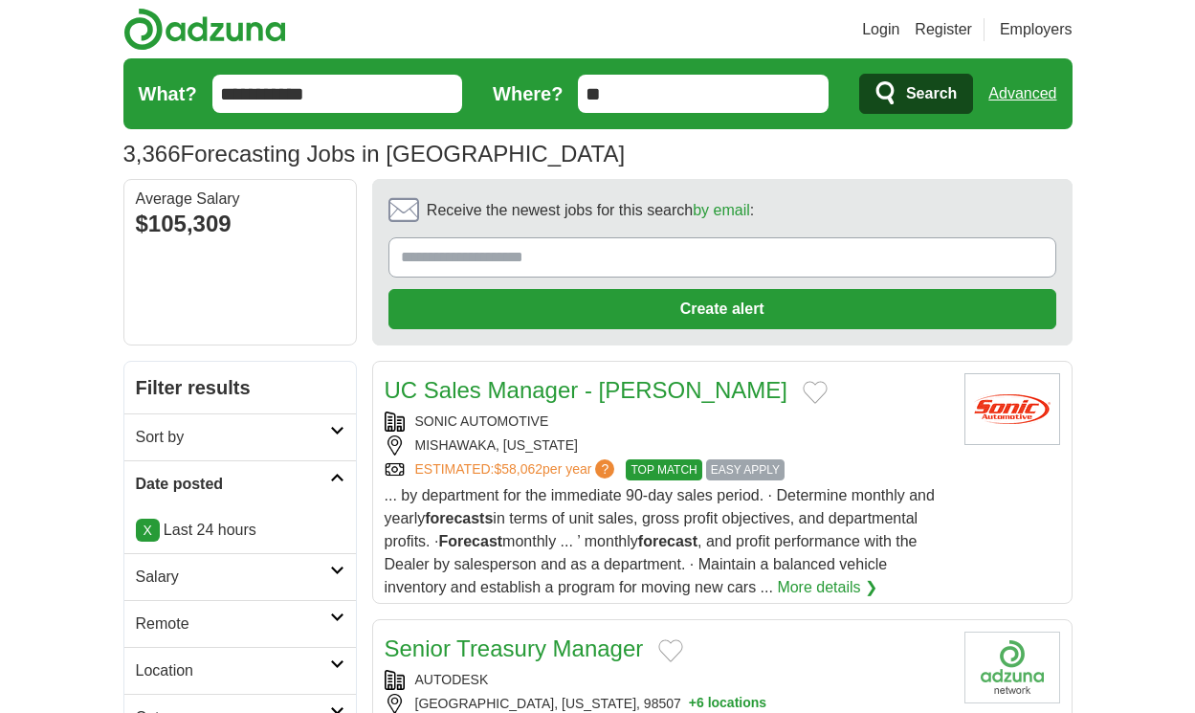
scroll to position [3106, 0]
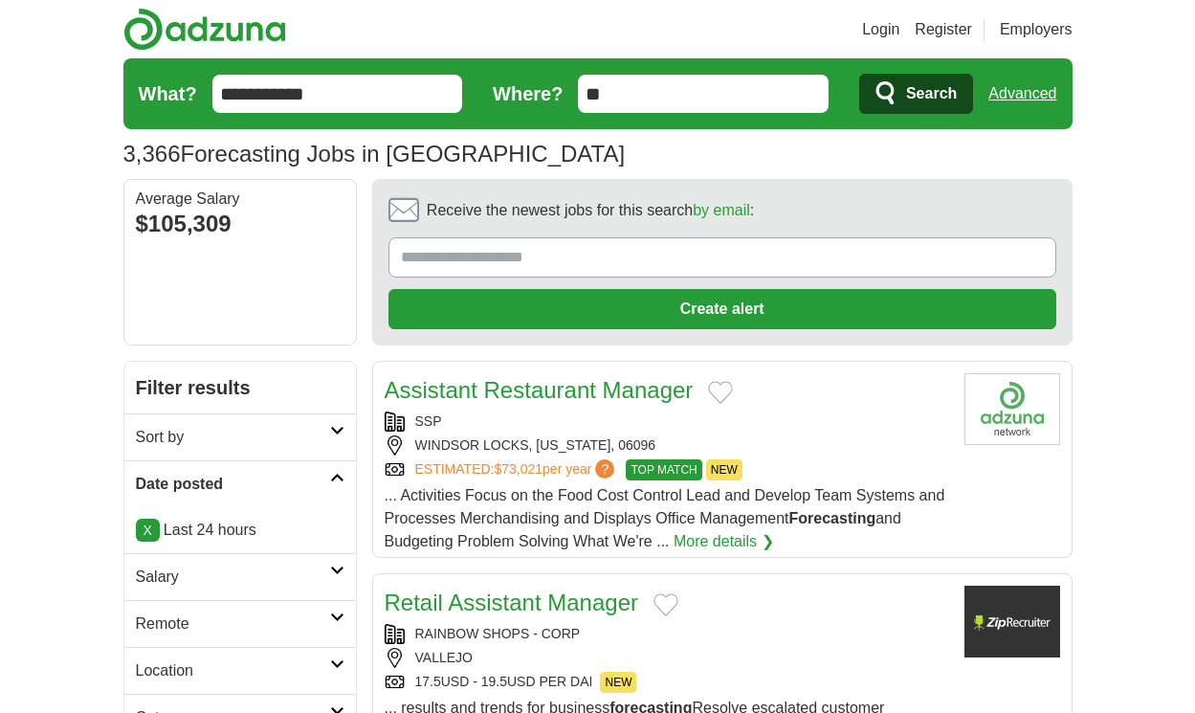
scroll to position [2934, 0]
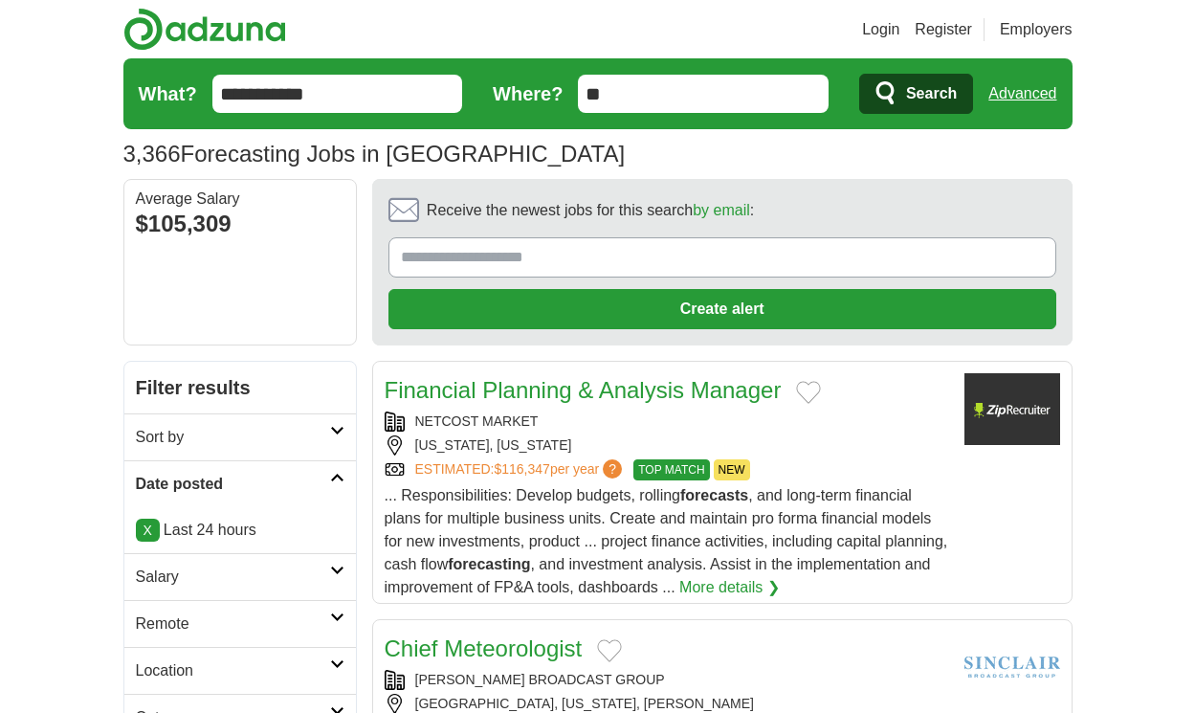
scroll to position [2911, 0]
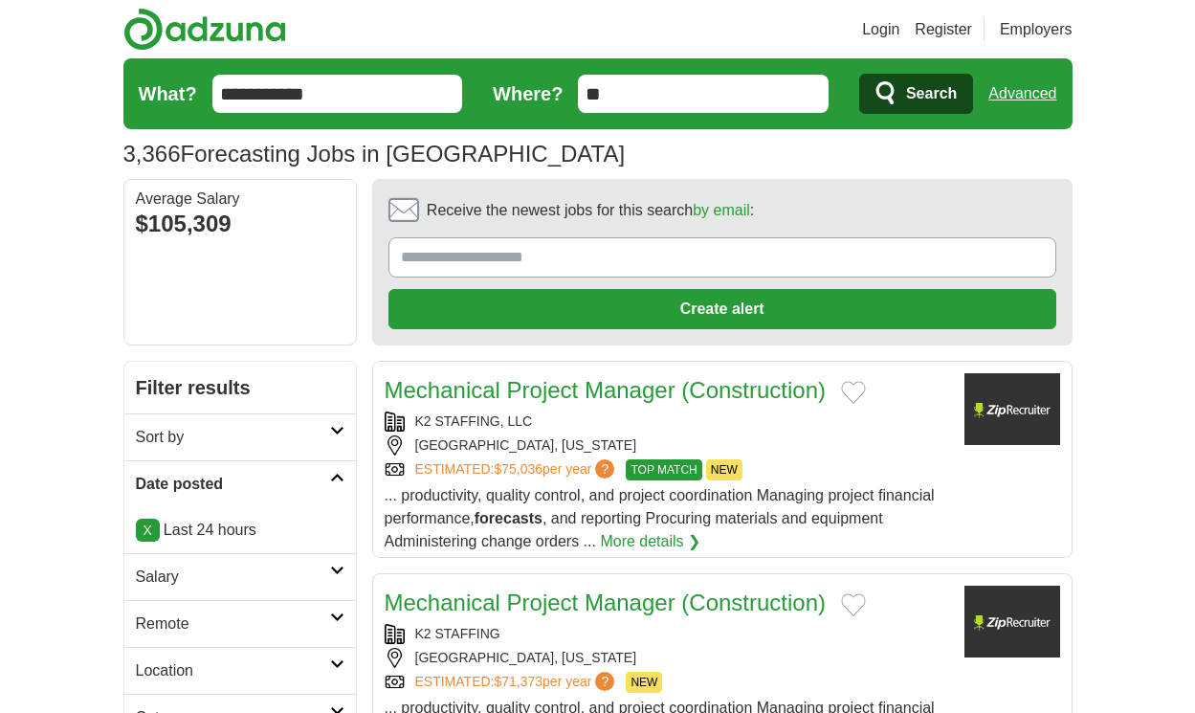
scroll to position [2911, 0]
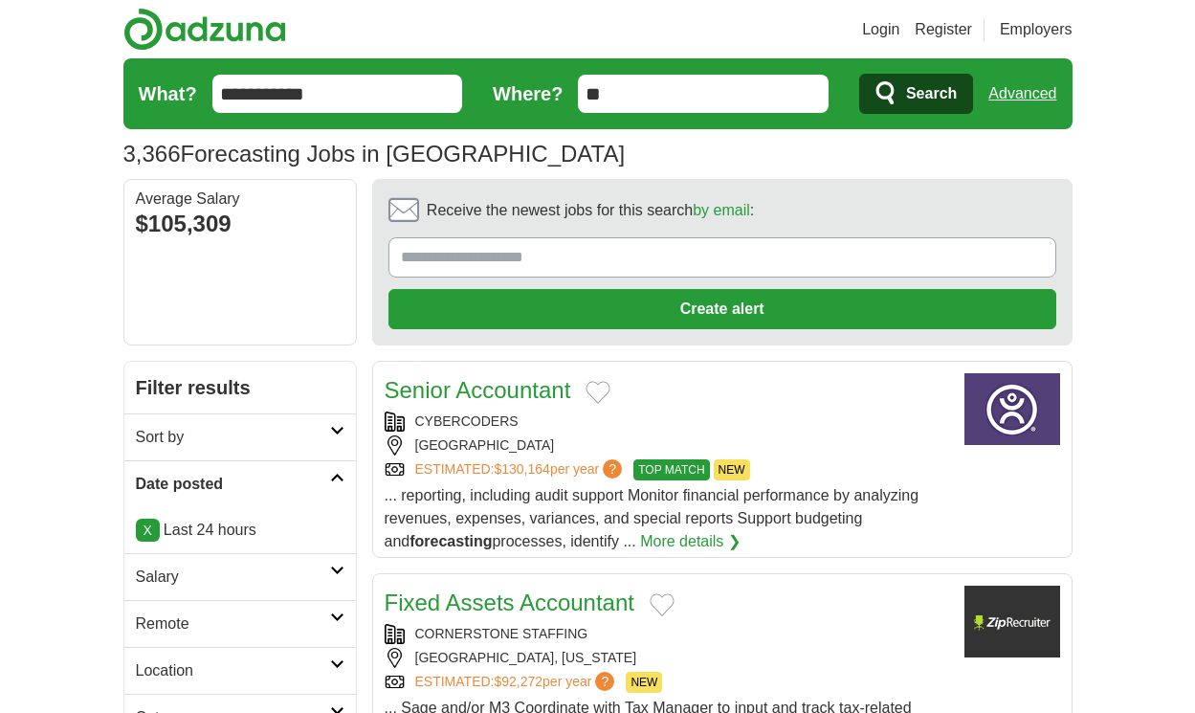
scroll to position [2842, 0]
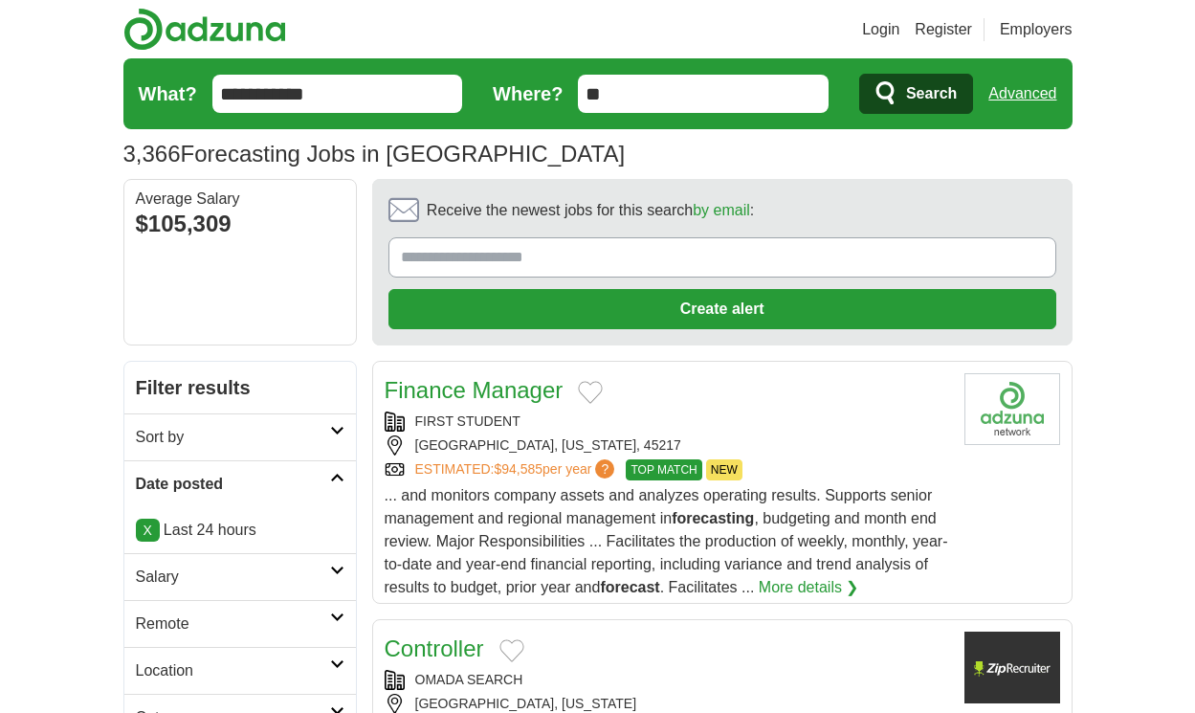
scroll to position [2928, 0]
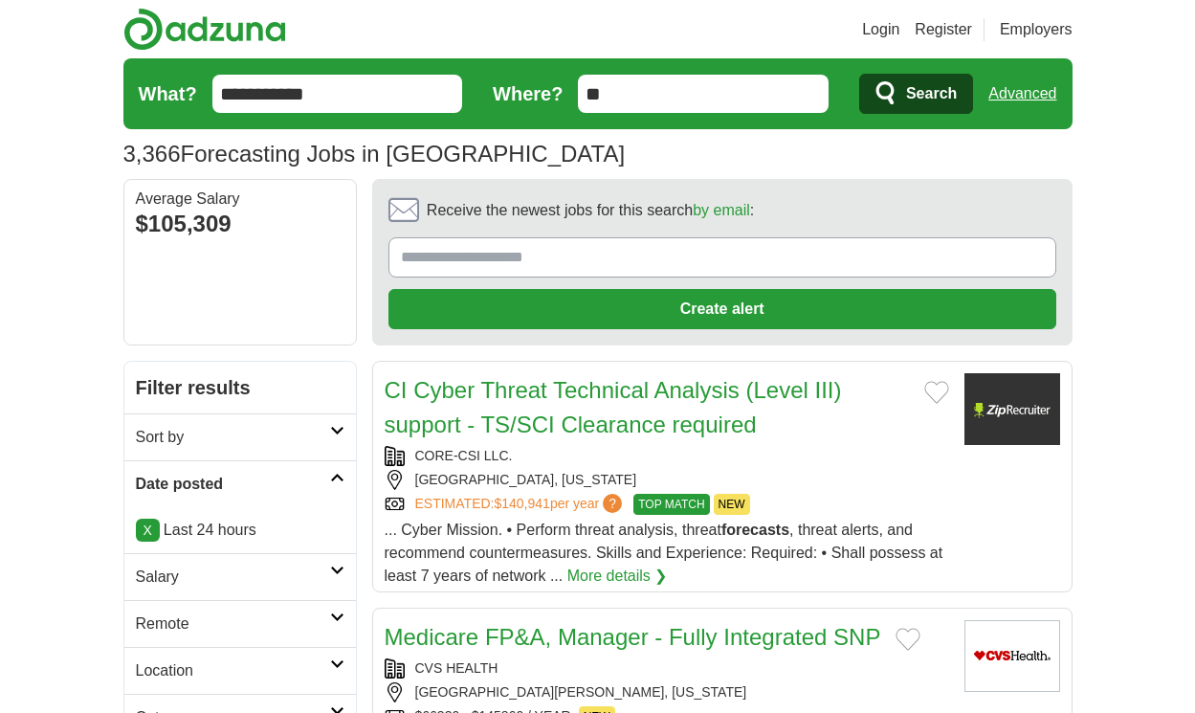
scroll to position [2951, 0]
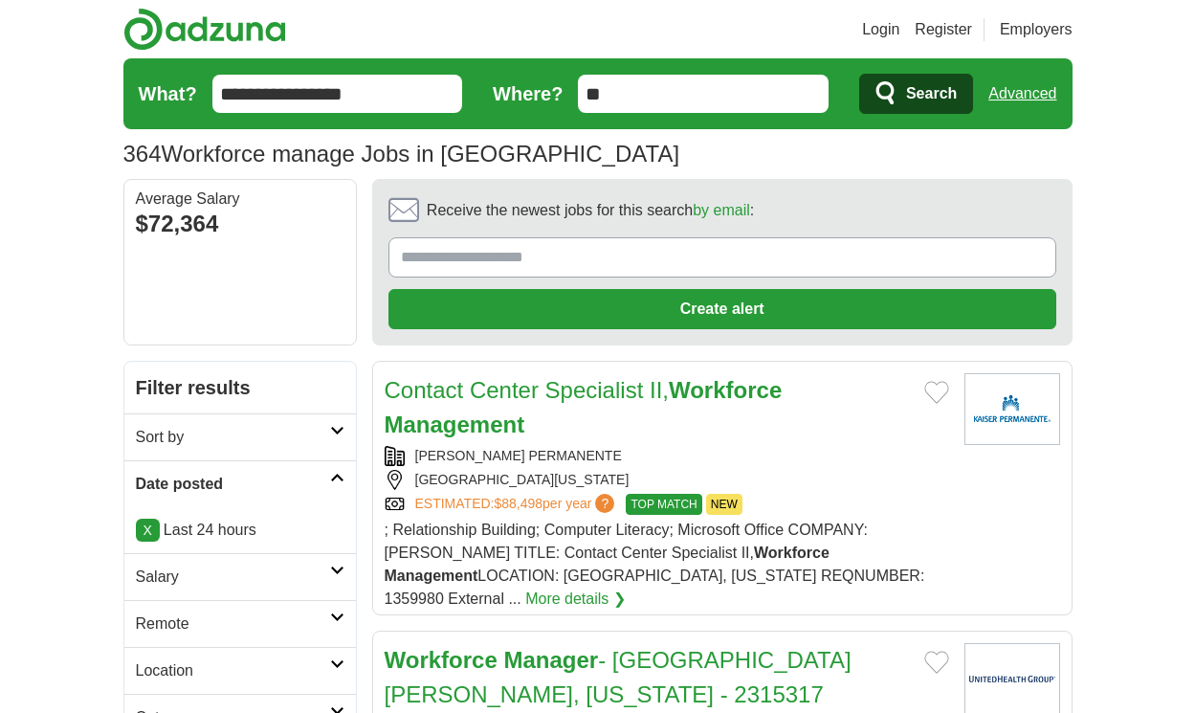
scroll to position [3215, 0]
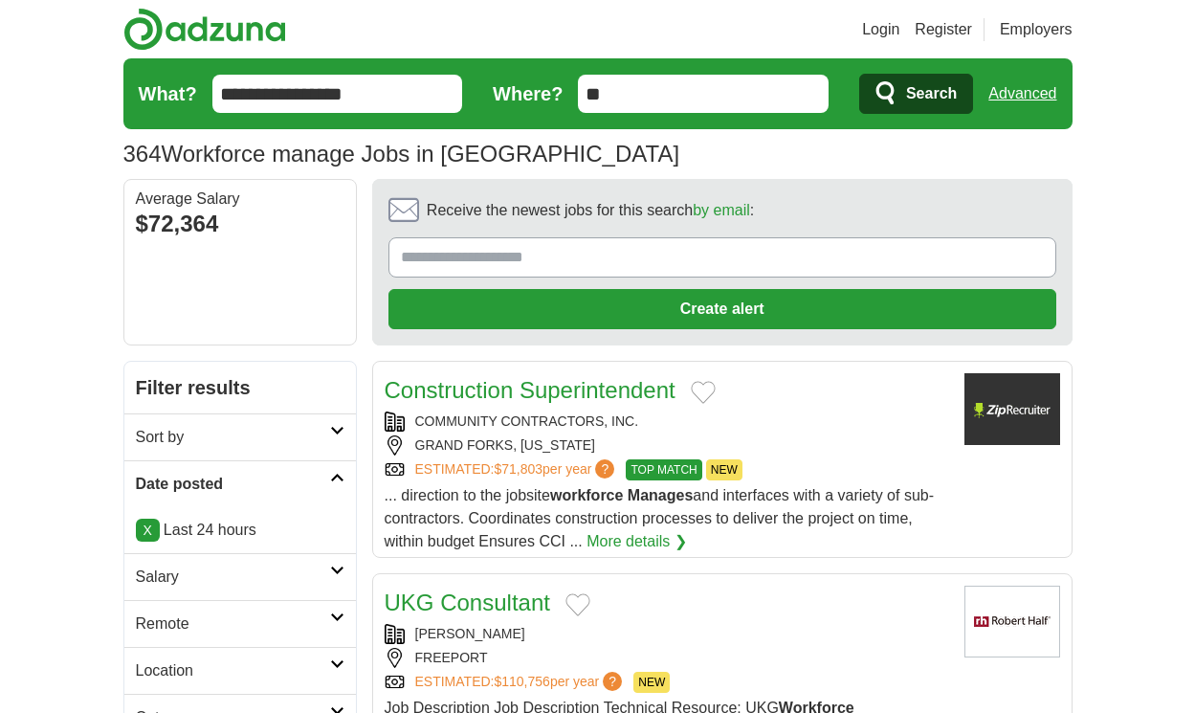
scroll to position [2767, 0]
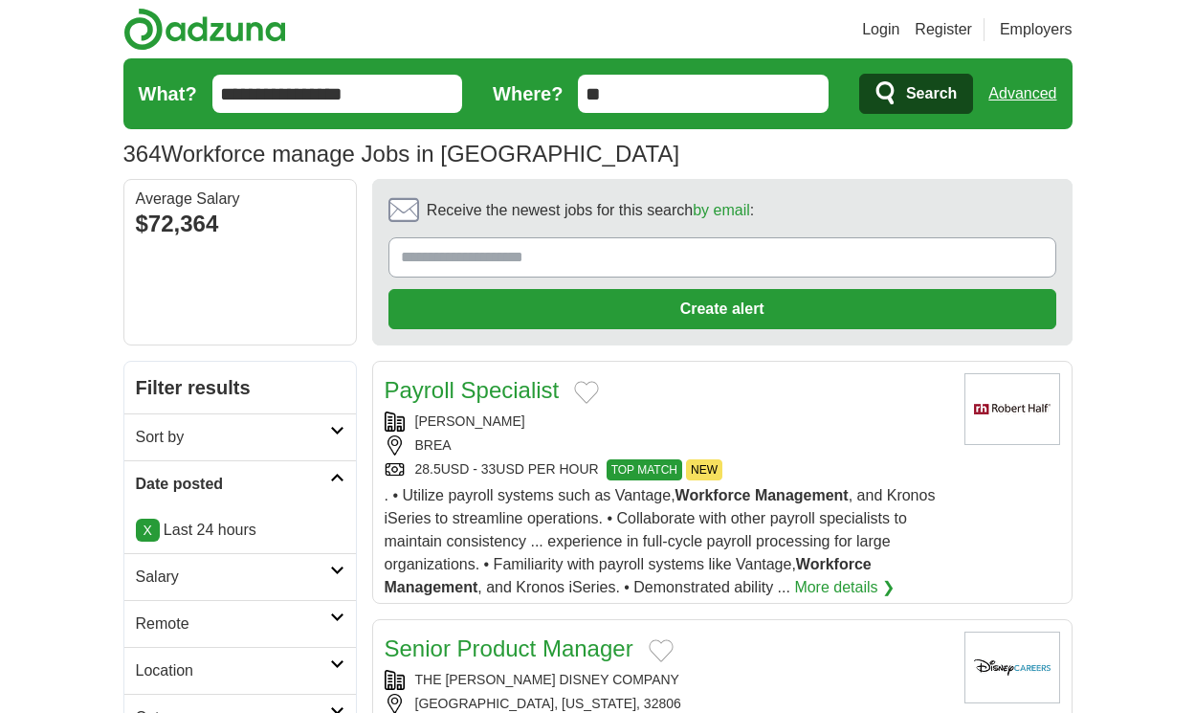
scroll to position [3031, 0]
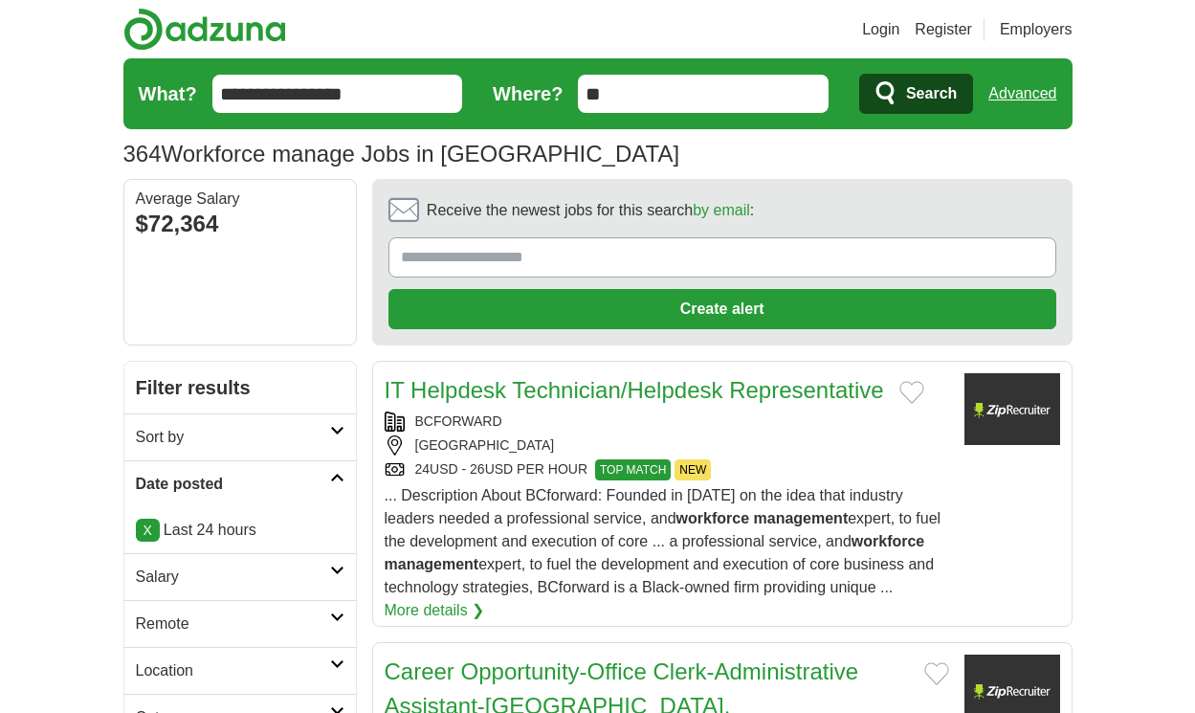
scroll to position [3135, 0]
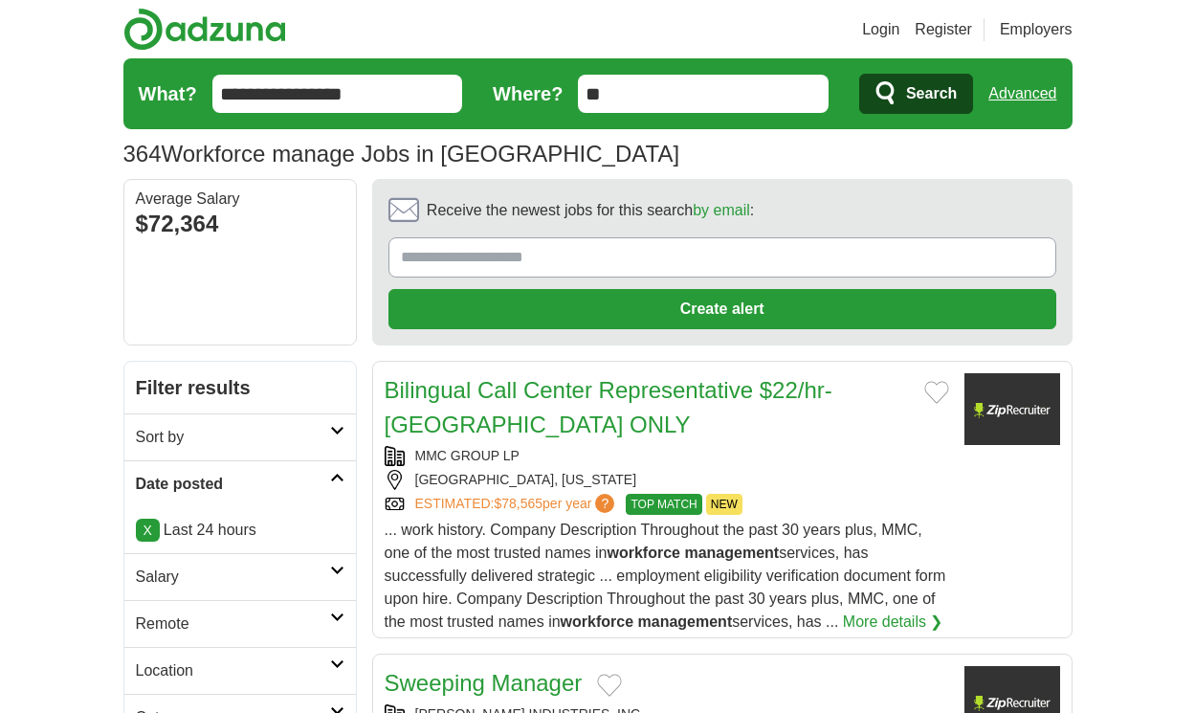
scroll to position [3043, 0]
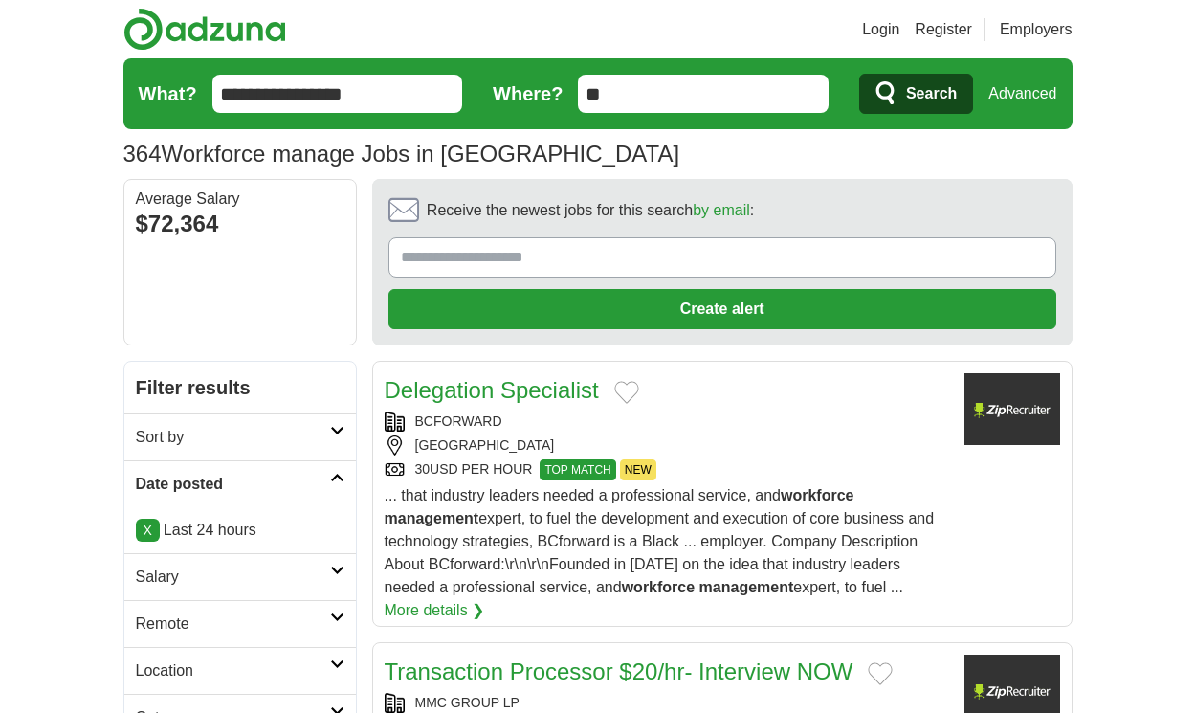
scroll to position [2940, 0]
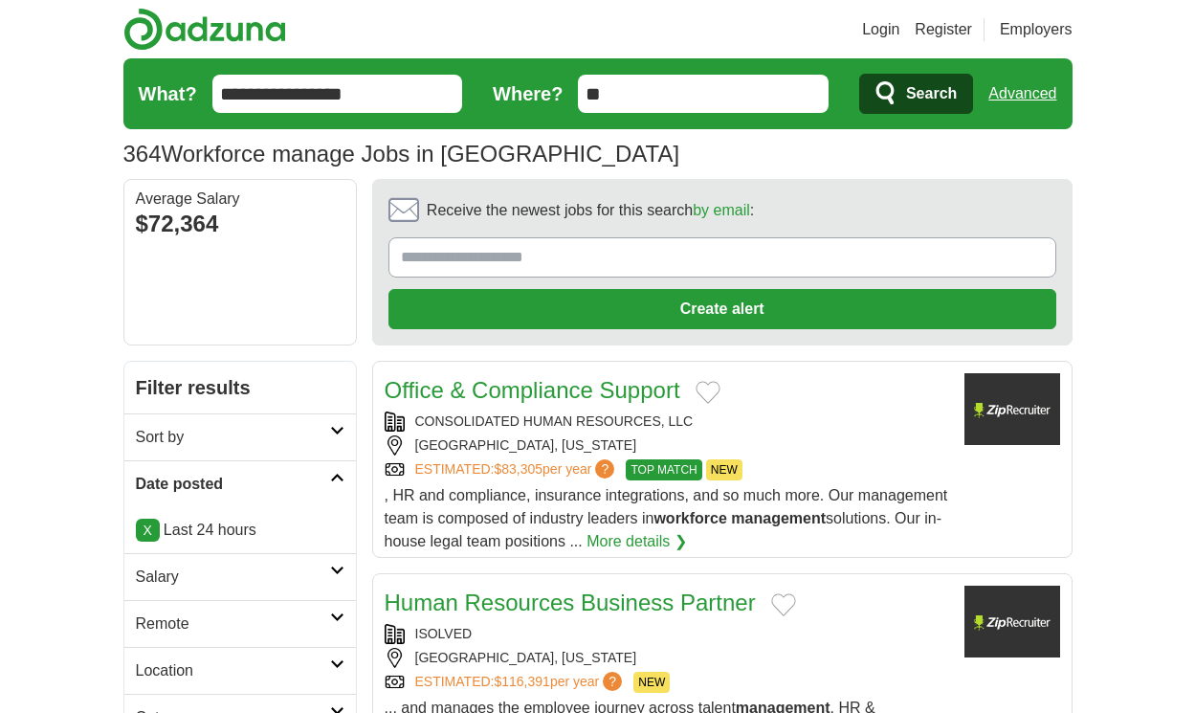
scroll to position [2756, 0]
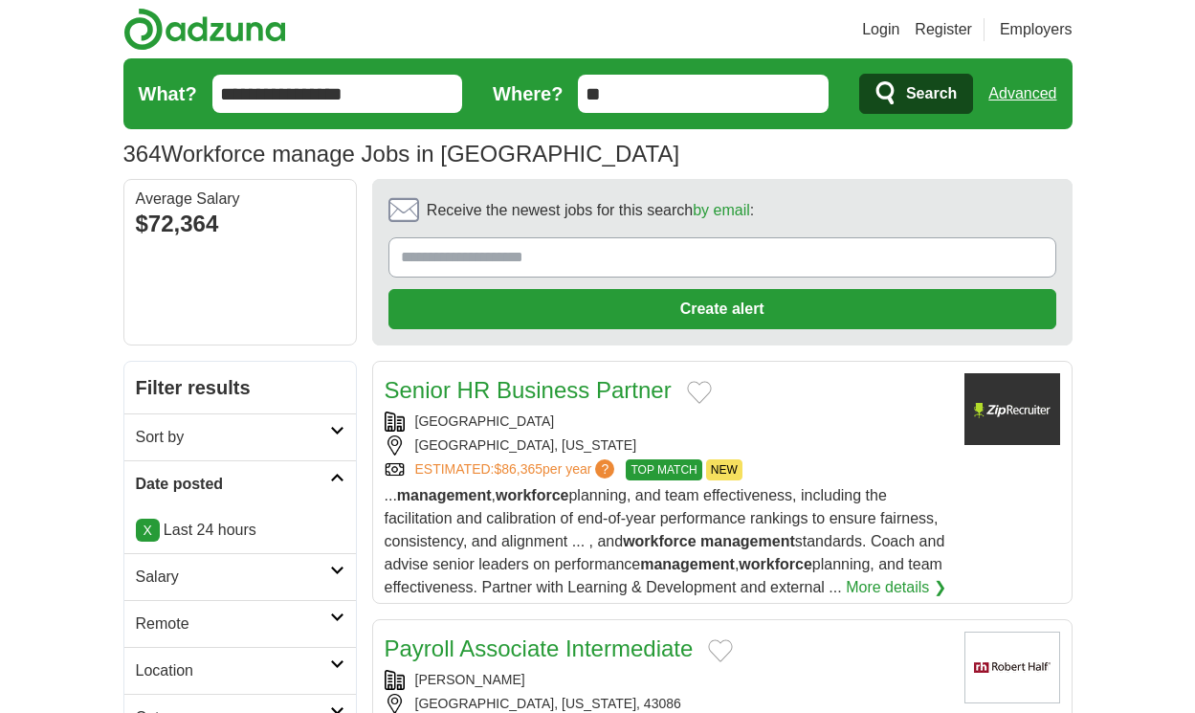
scroll to position [2848, 0]
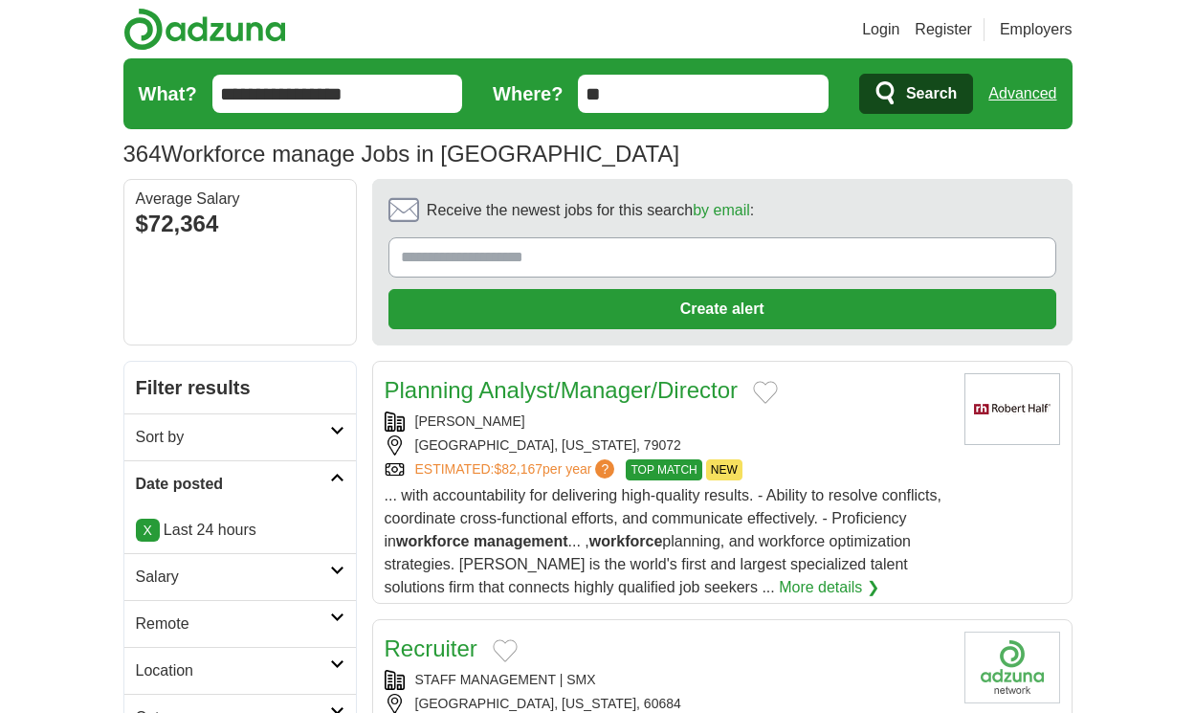
scroll to position [2641, 0]
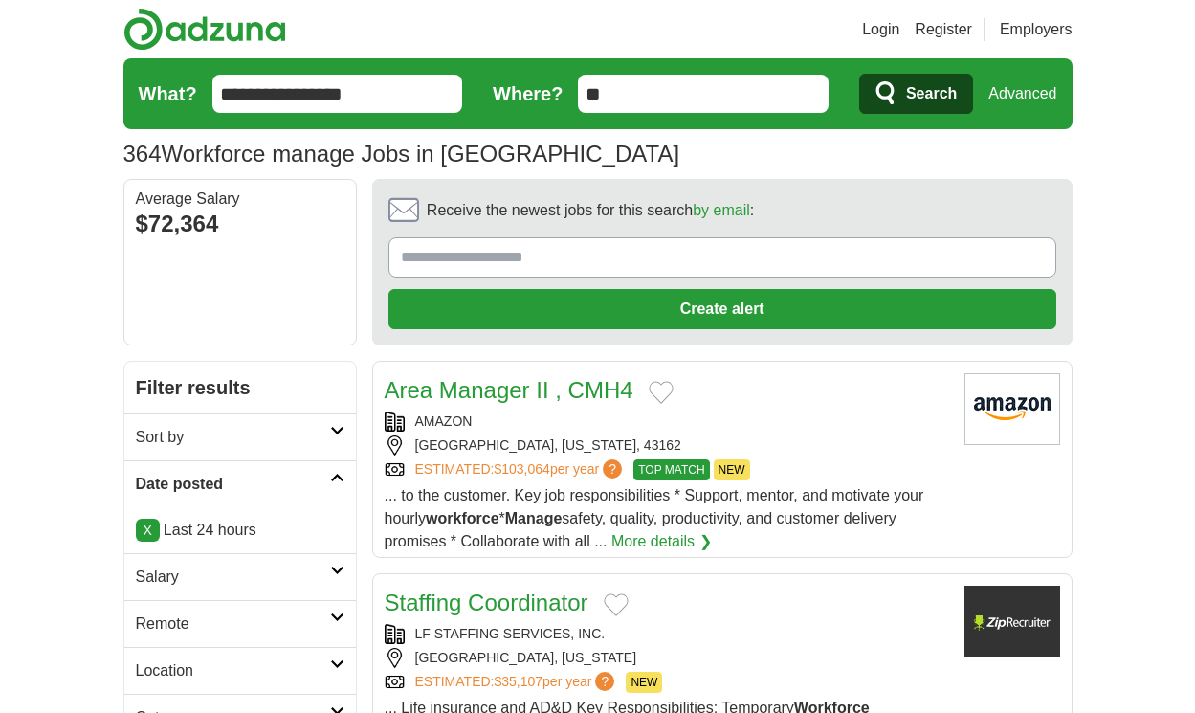
scroll to position [2641, 0]
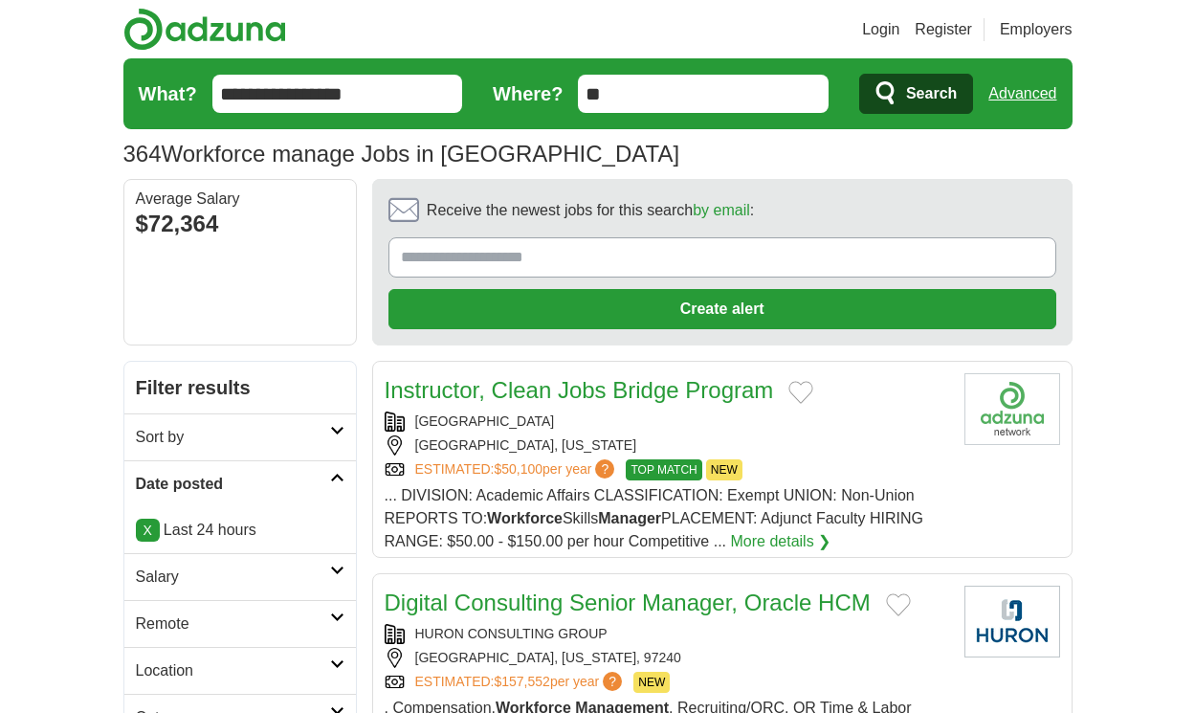
scroll to position [2698, 0]
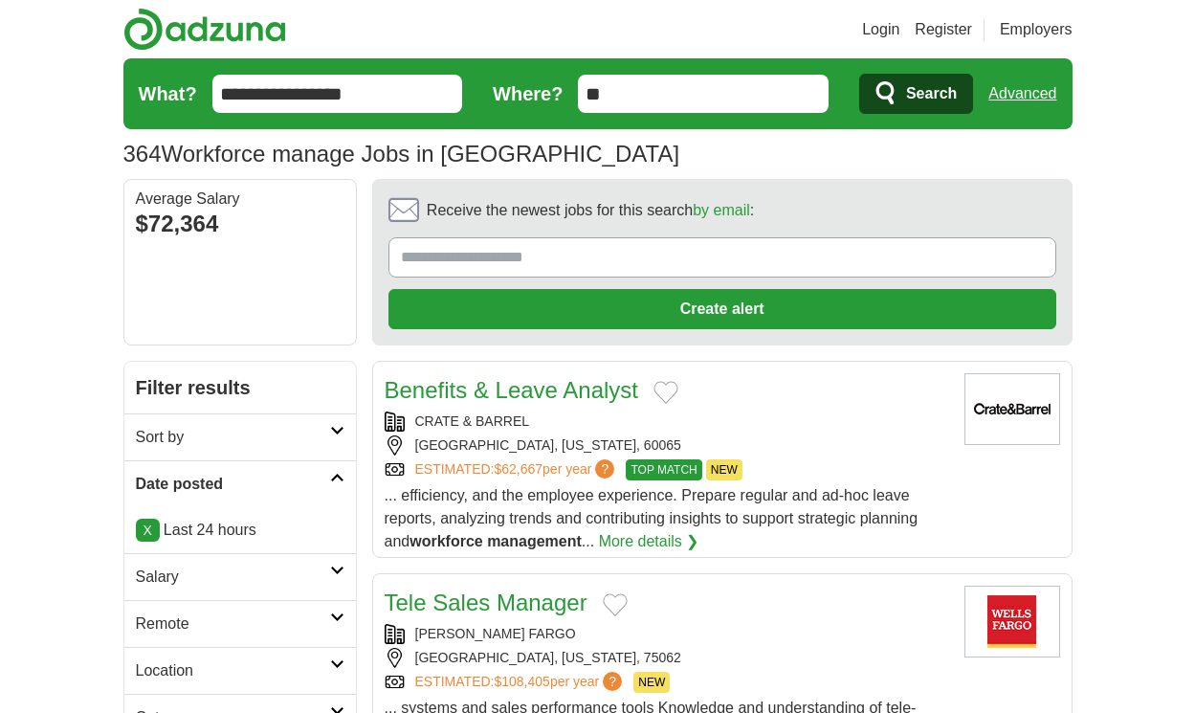
scroll to position [2630, 0]
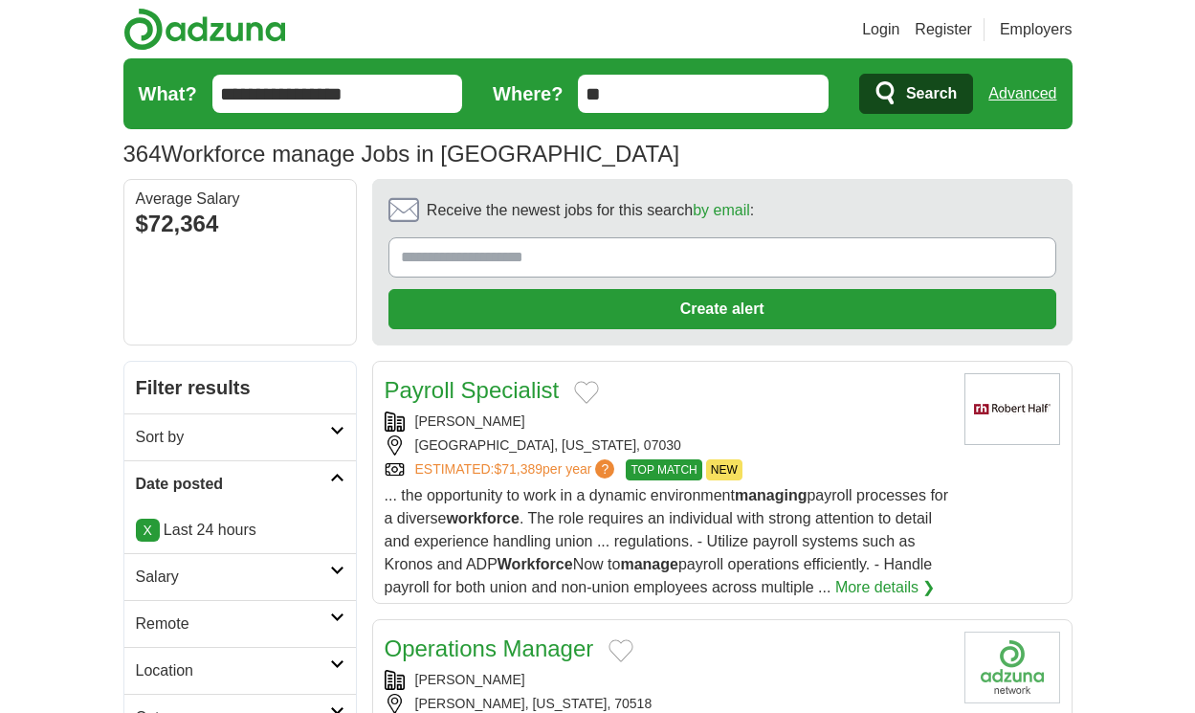
scroll to position [2876, 0]
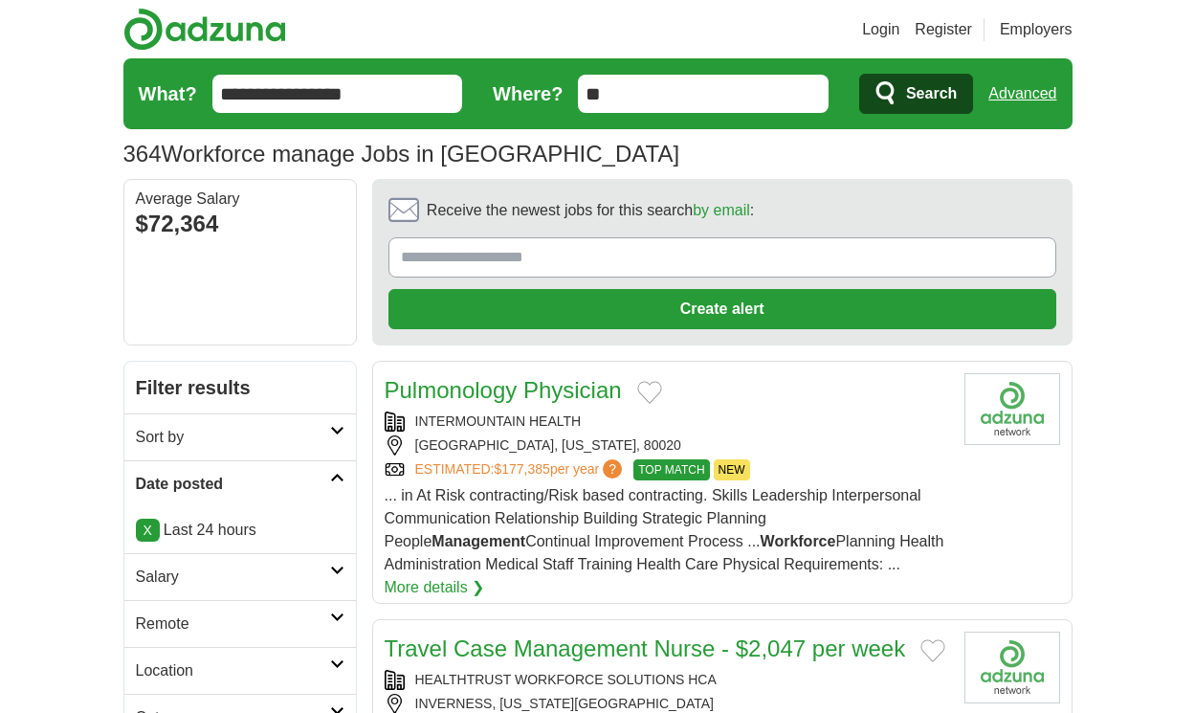
scroll to position [2899, 0]
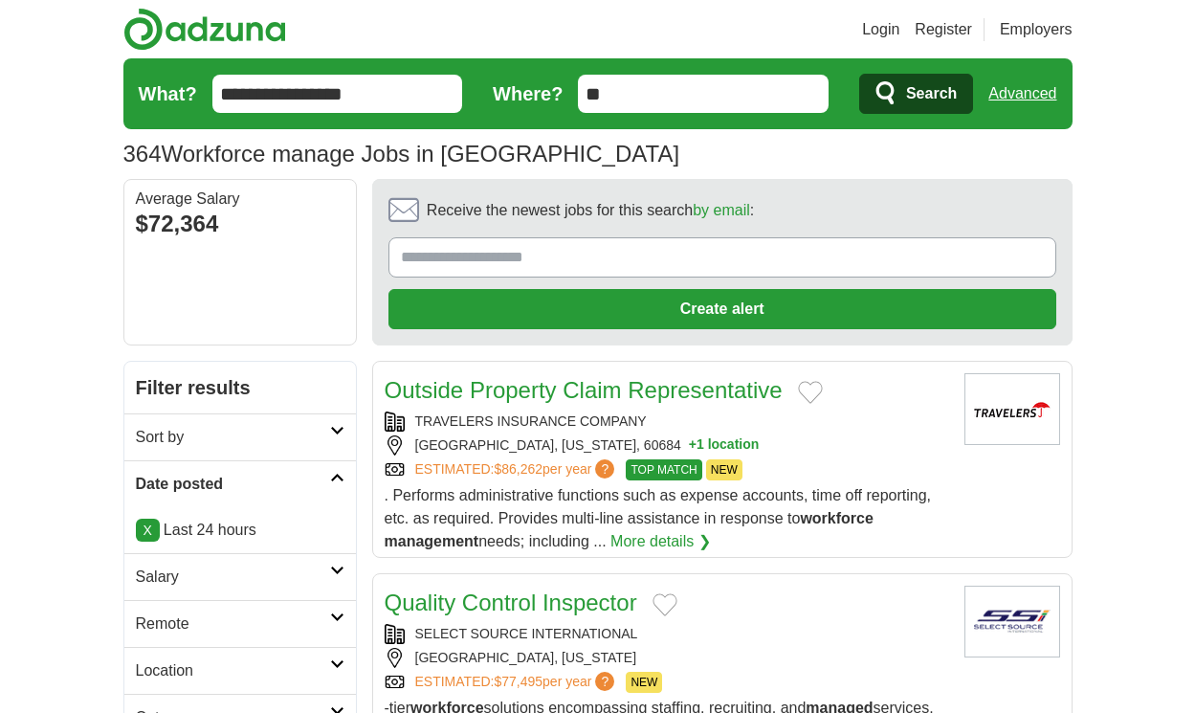
scroll to position [2865, 0]
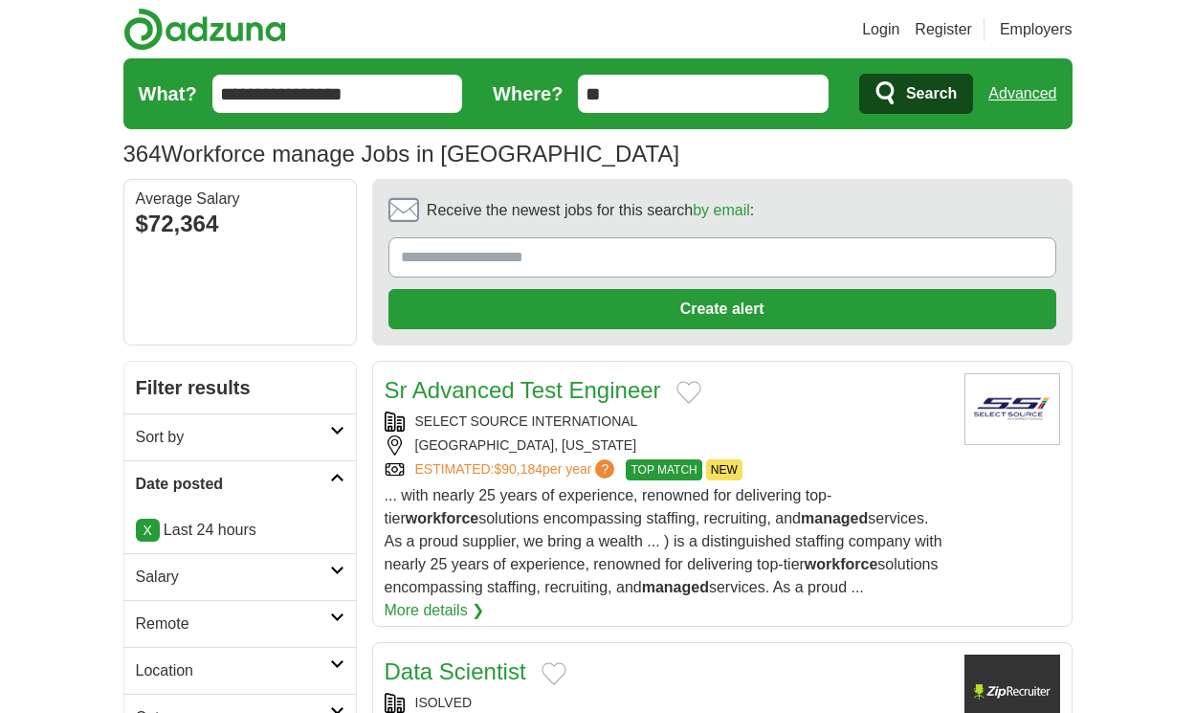
scroll to position [2739, 0]
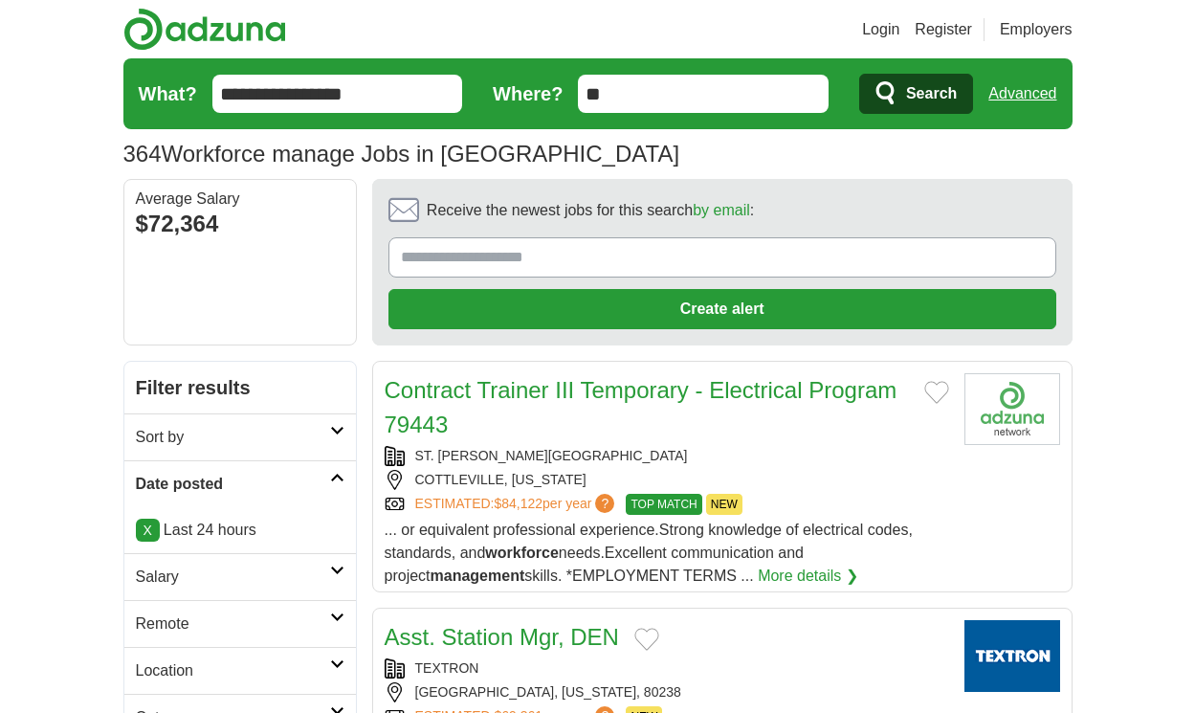
scroll to position [2785, 0]
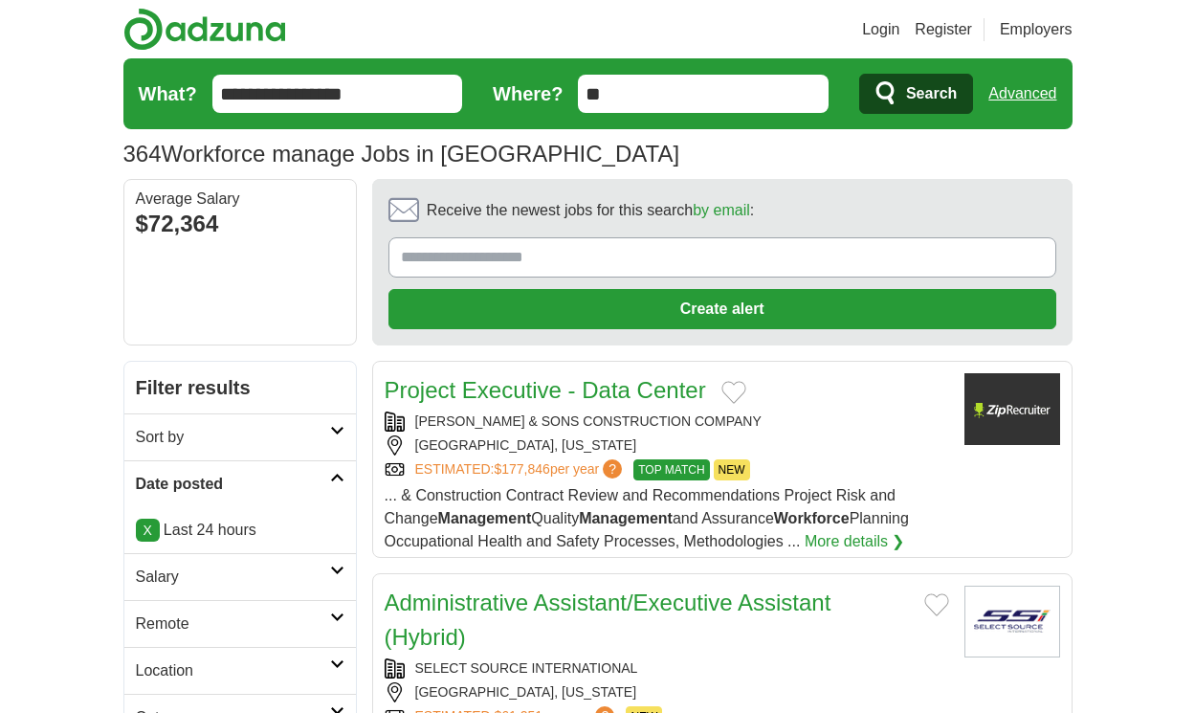
scroll to position [2928, 0]
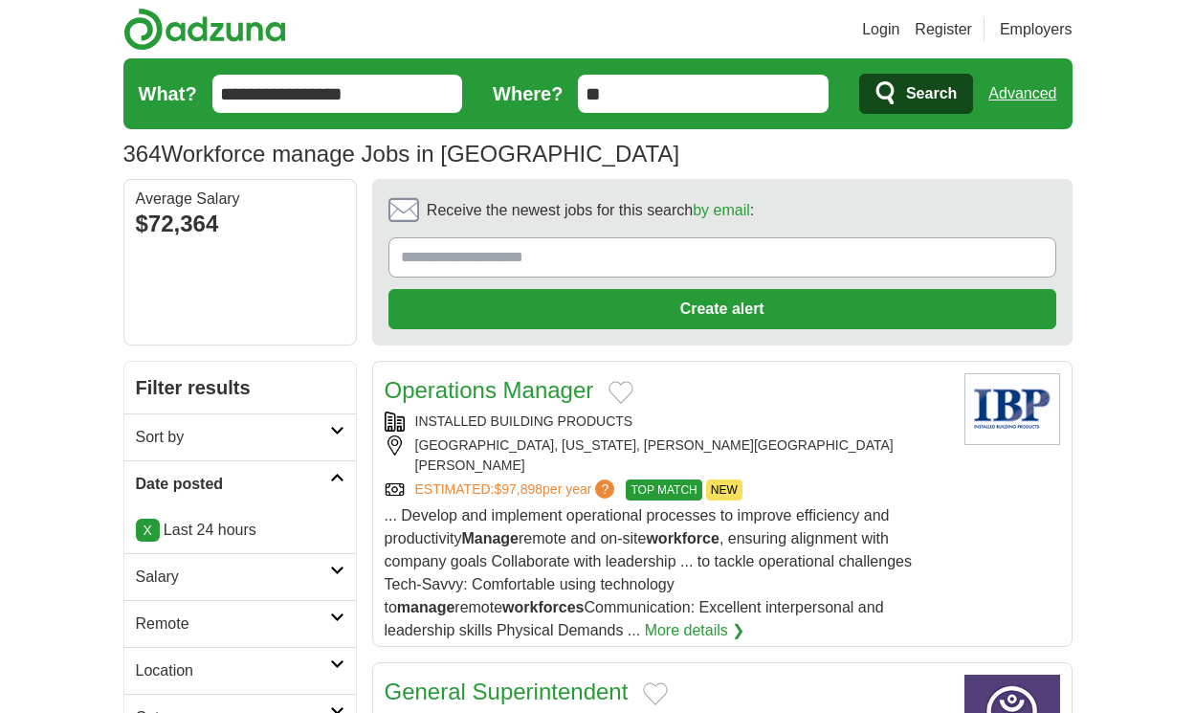
scroll to position [2802, 0]
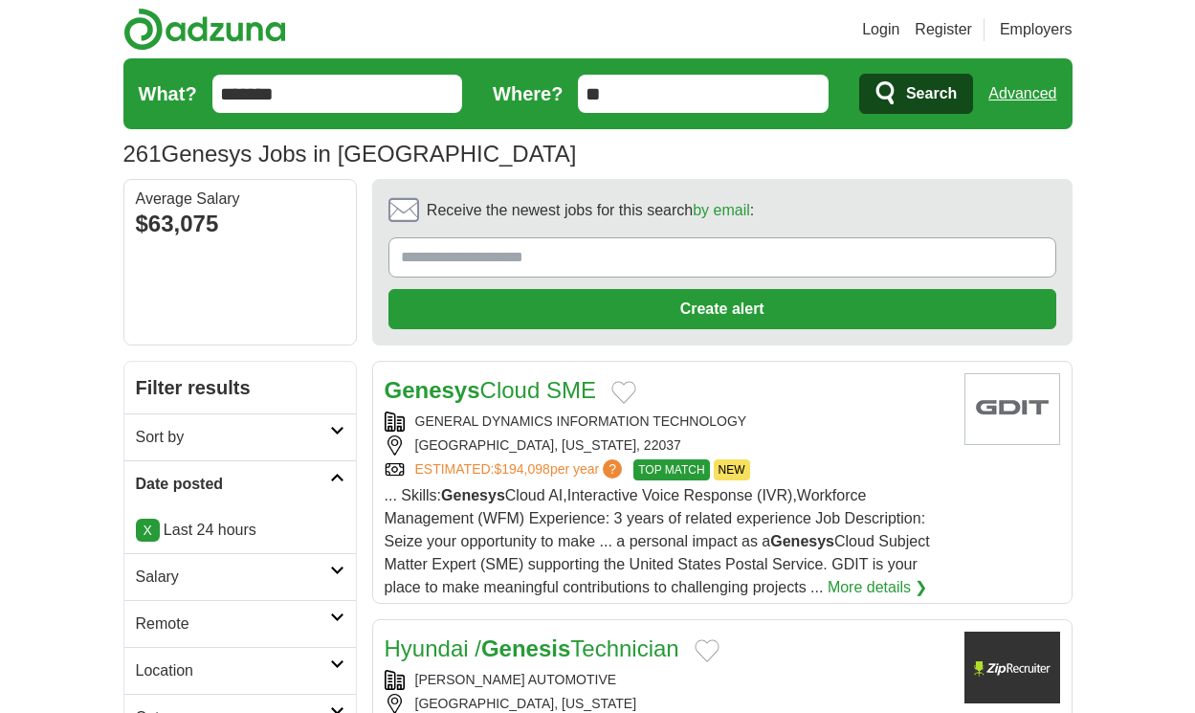
scroll to position [2997, 0]
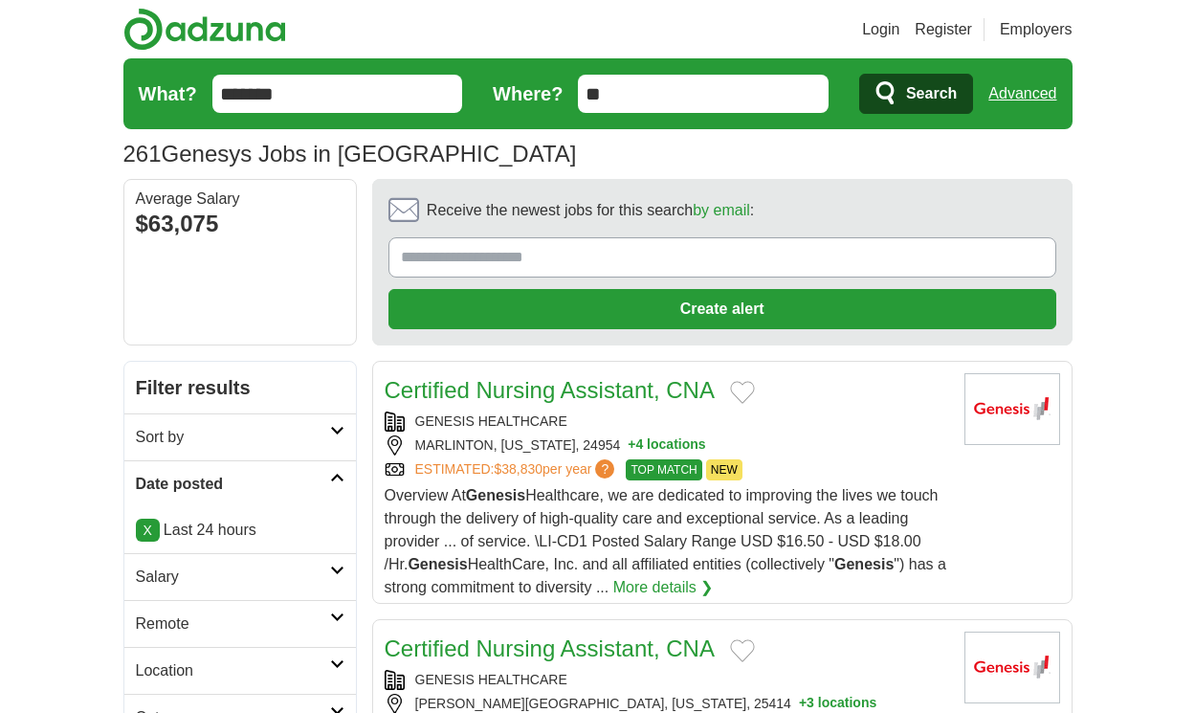
scroll to position [2963, 0]
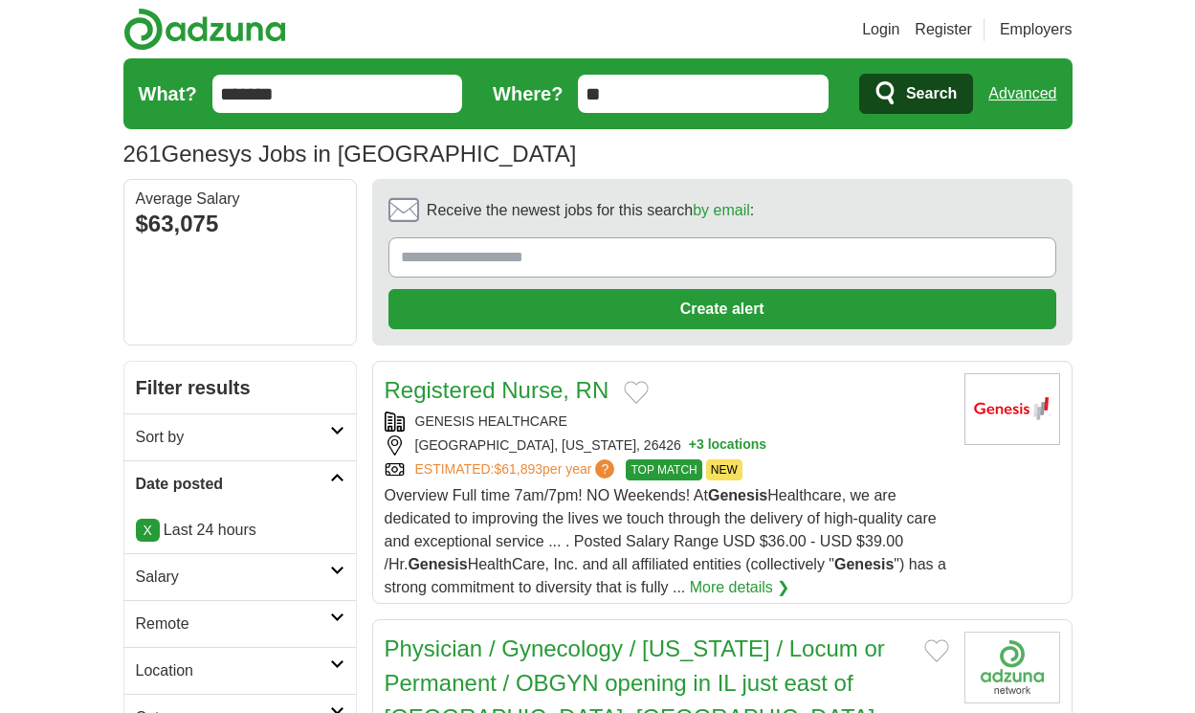
scroll to position [2963, 0]
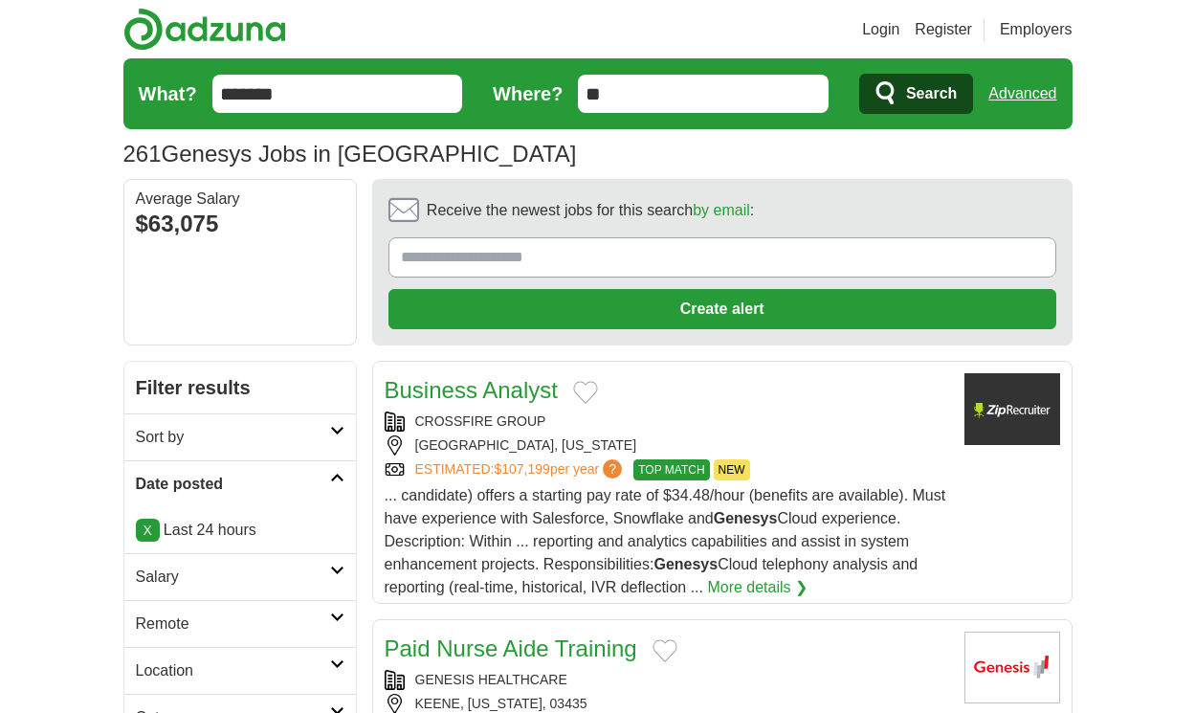
scroll to position [2894, 0]
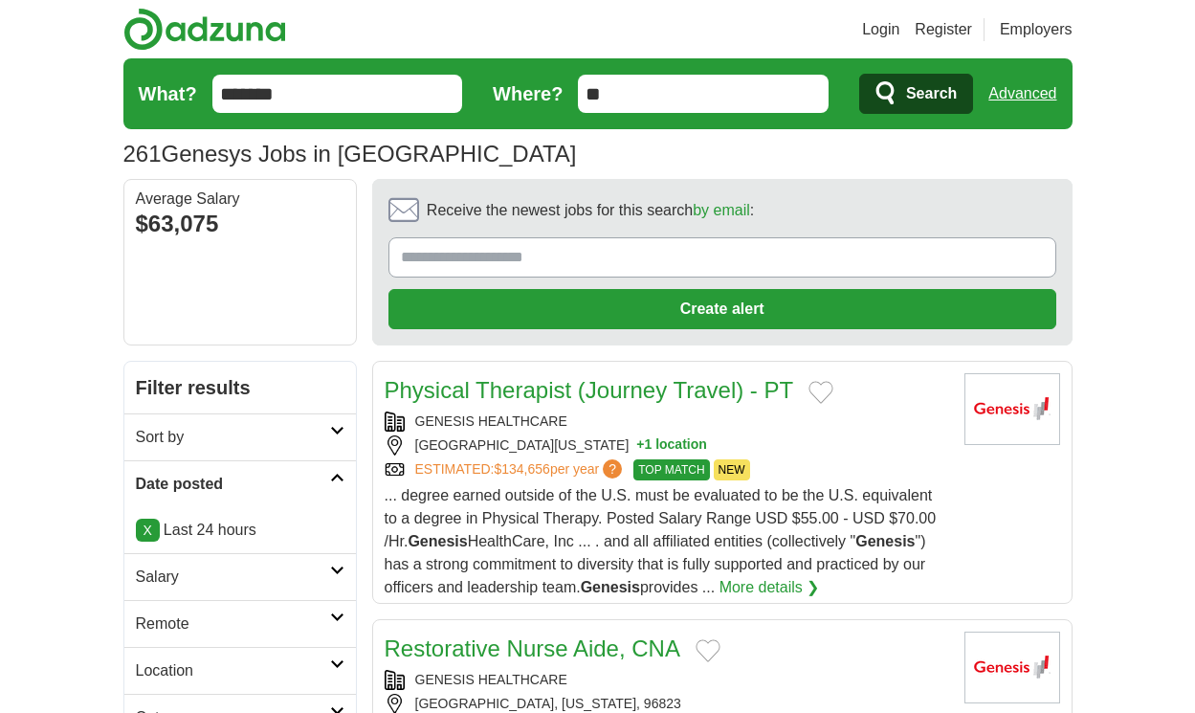
scroll to position [2911, 0]
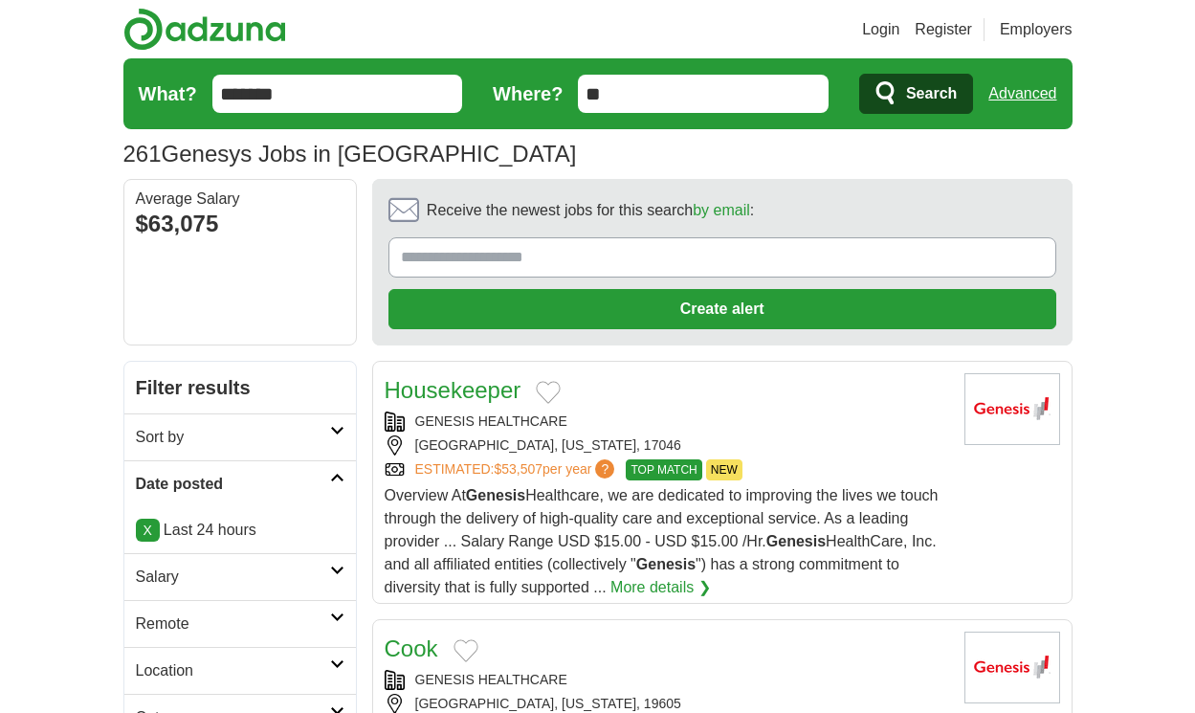
scroll to position [3083, 0]
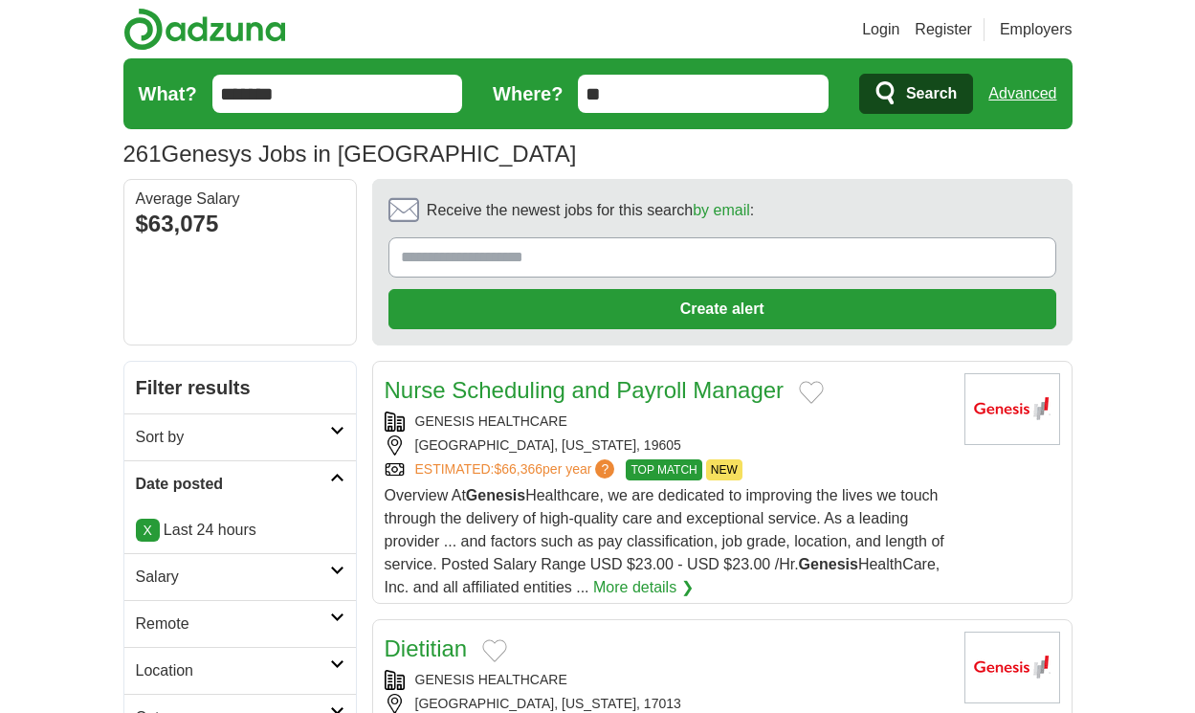
scroll to position [2968, 0]
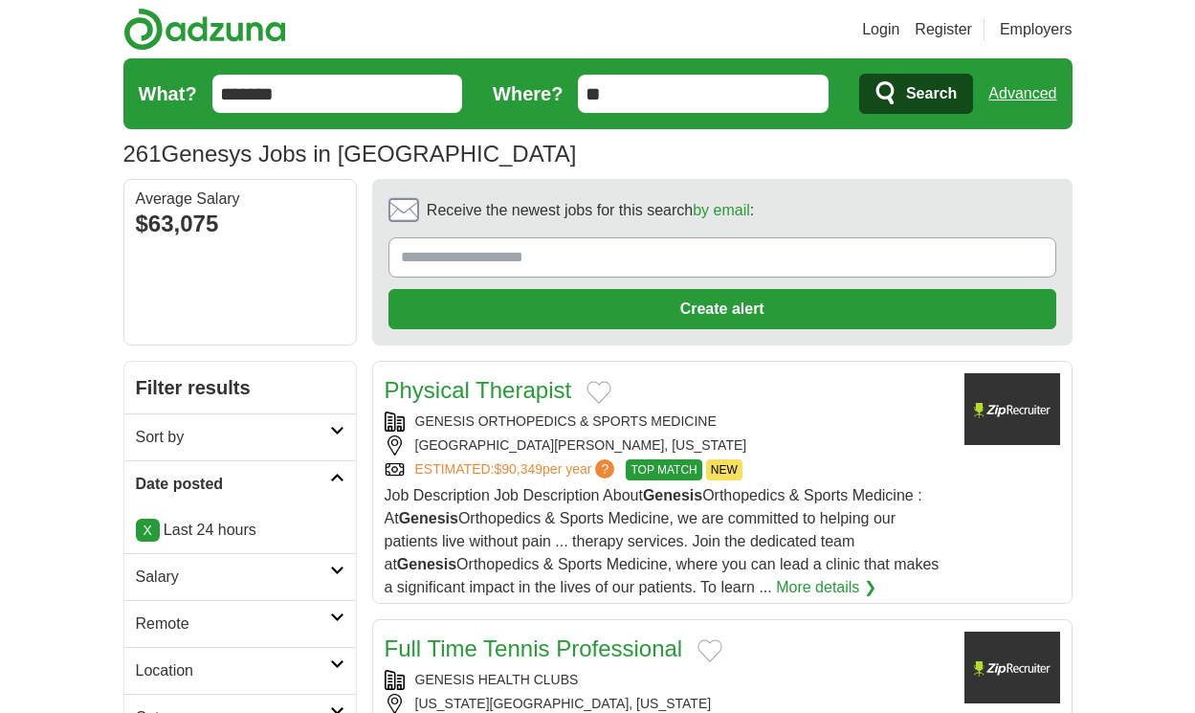
scroll to position [3129, 0]
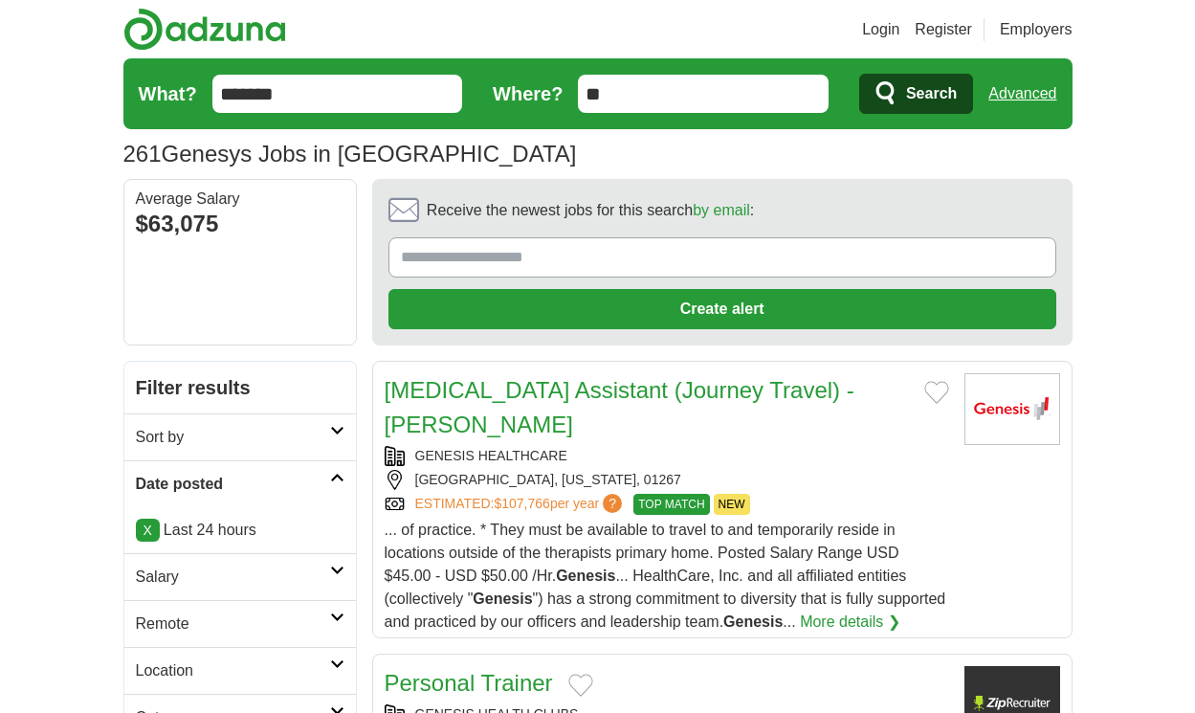
scroll to position [3037, 0]
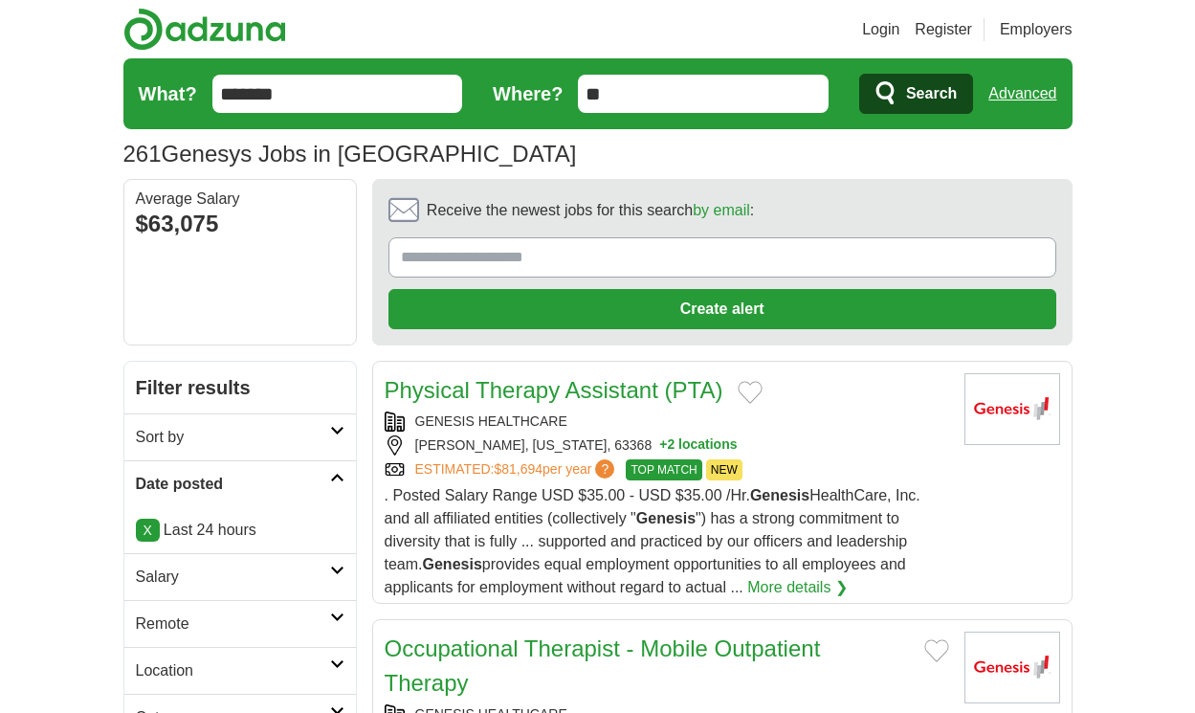
scroll to position [3095, 0]
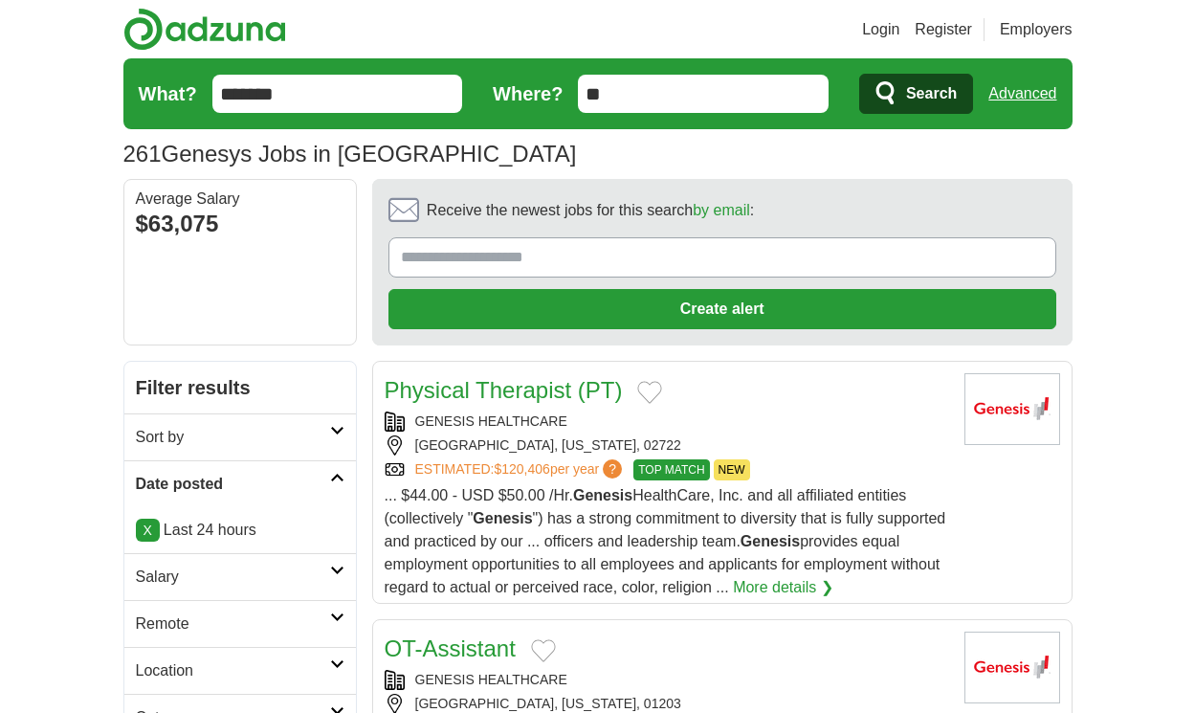
scroll to position [3003, 0]
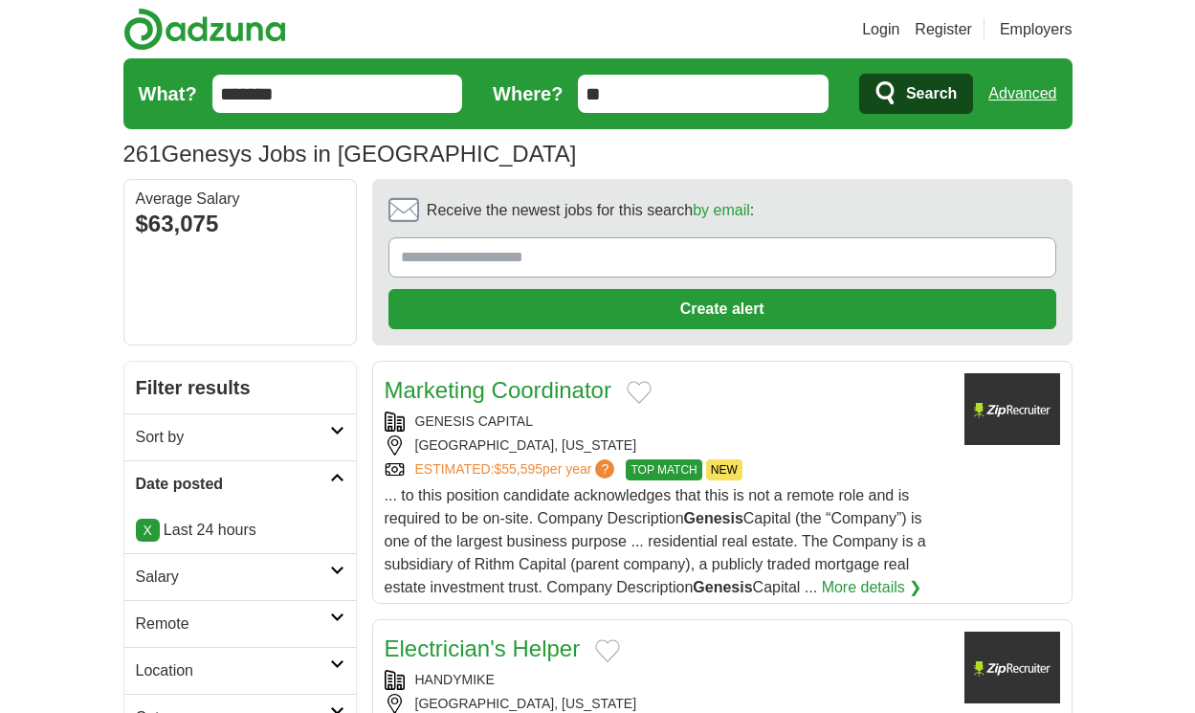
scroll to position [2750, 0]
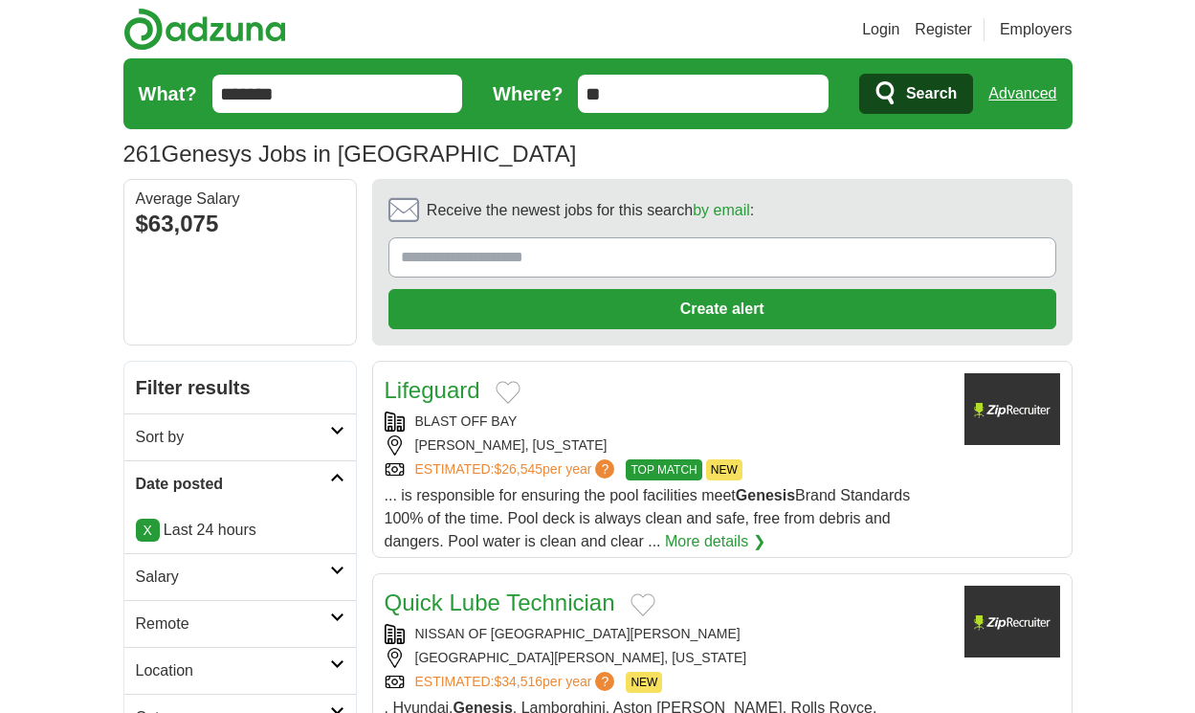
scroll to position [2658, 0]
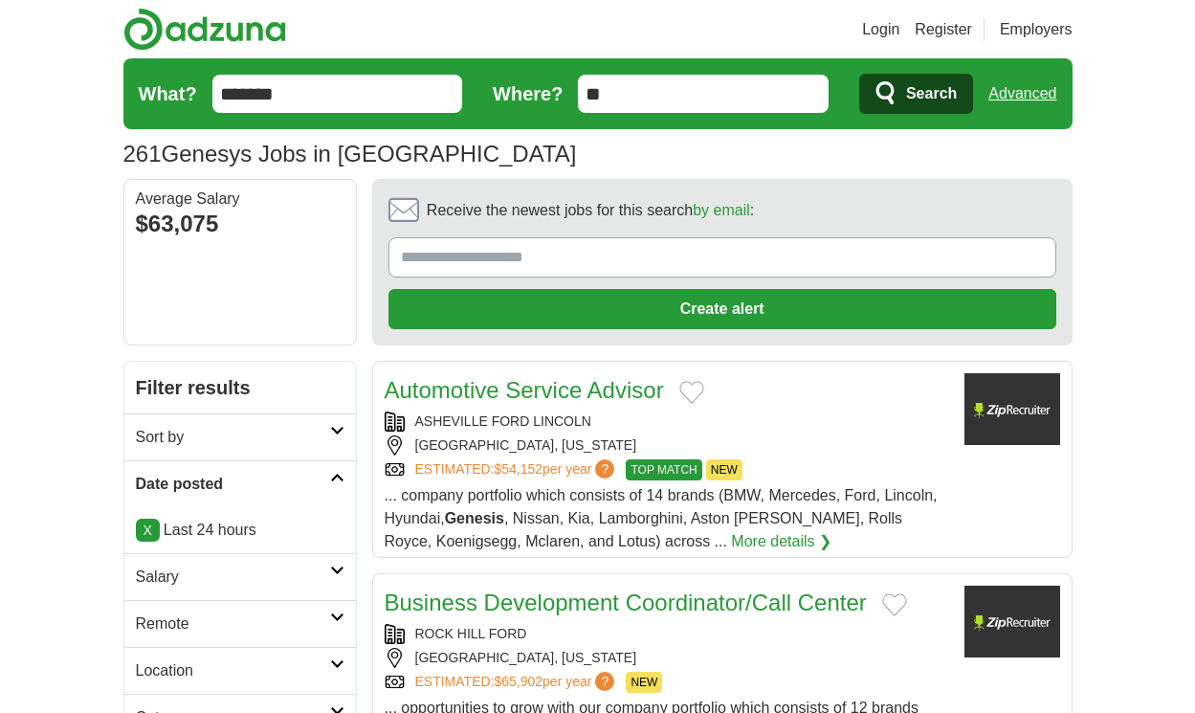
scroll to position [2589, 0]
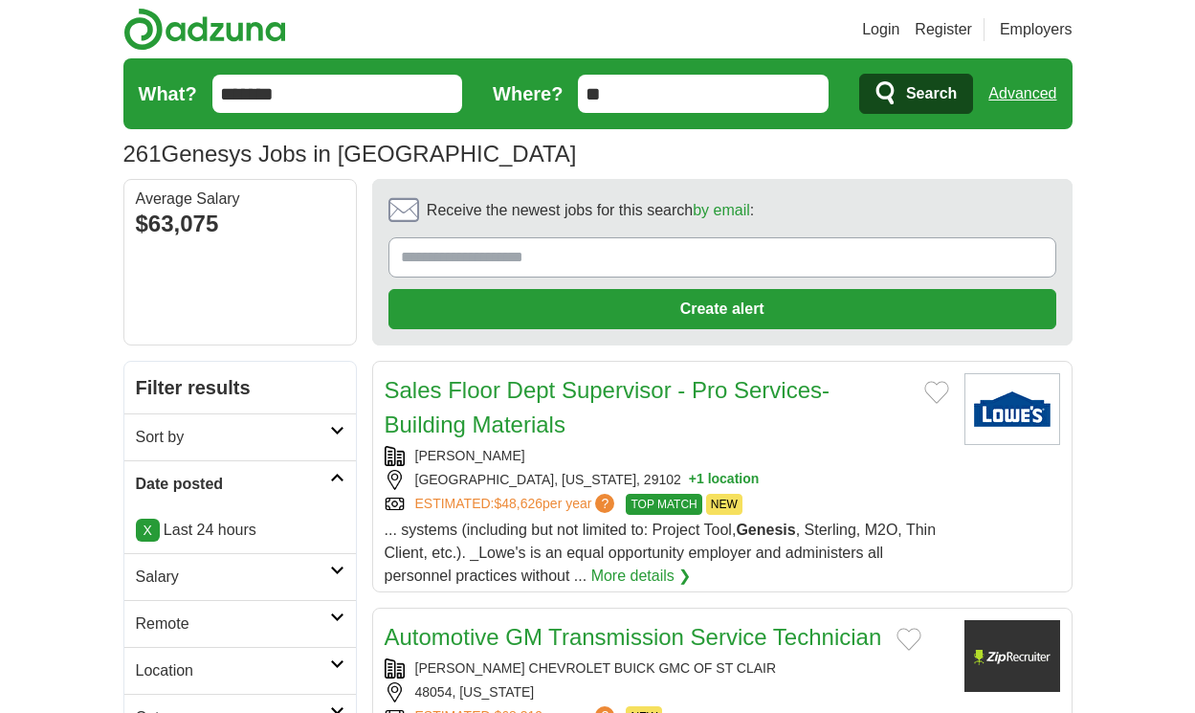
scroll to position [2681, 0]
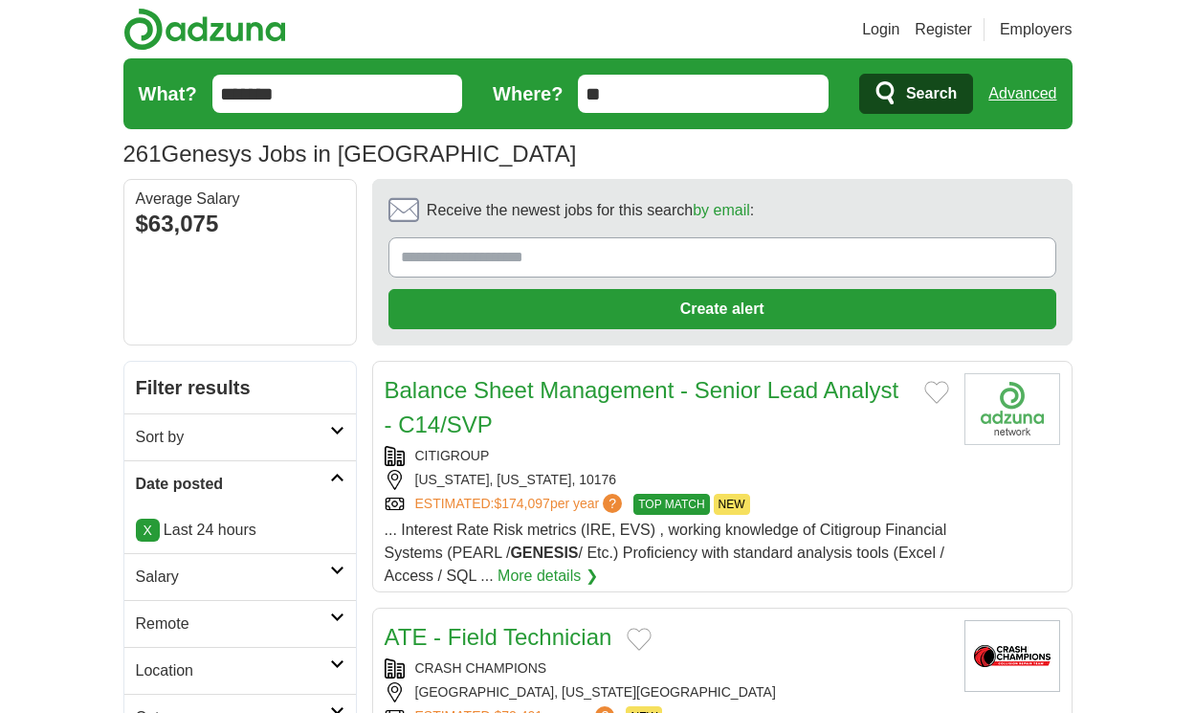
scroll to position [2739, 0]
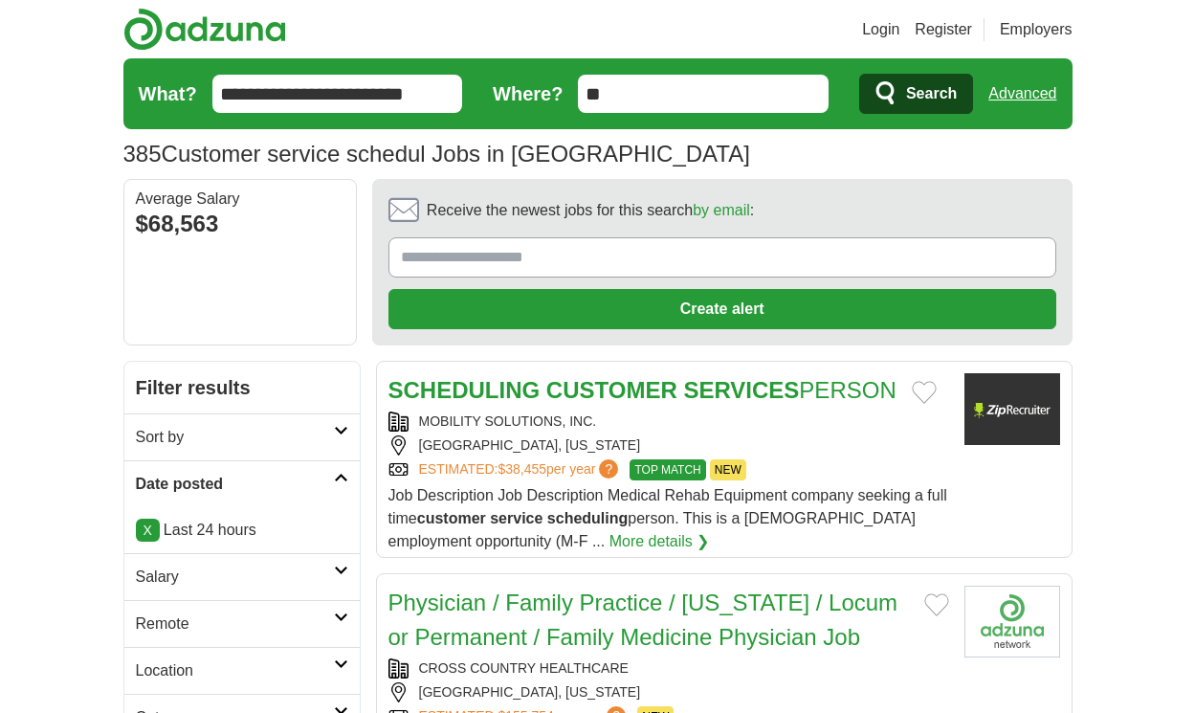
scroll to position [2790, 0]
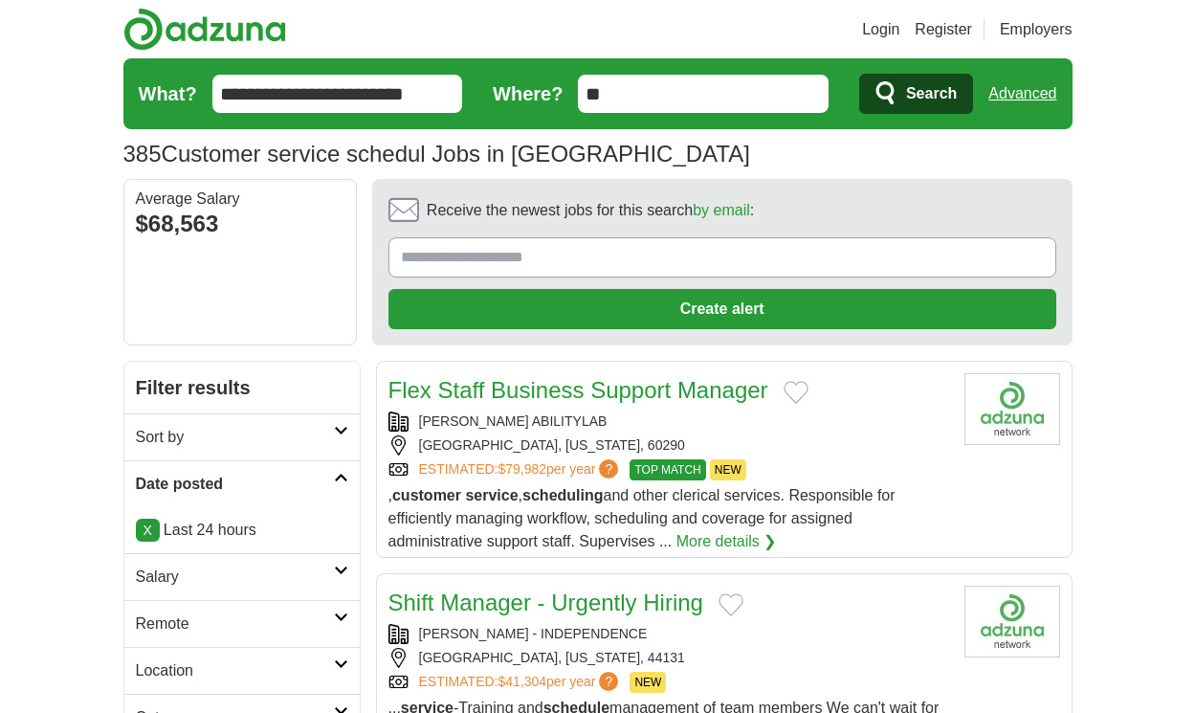
scroll to position [2641, 0]
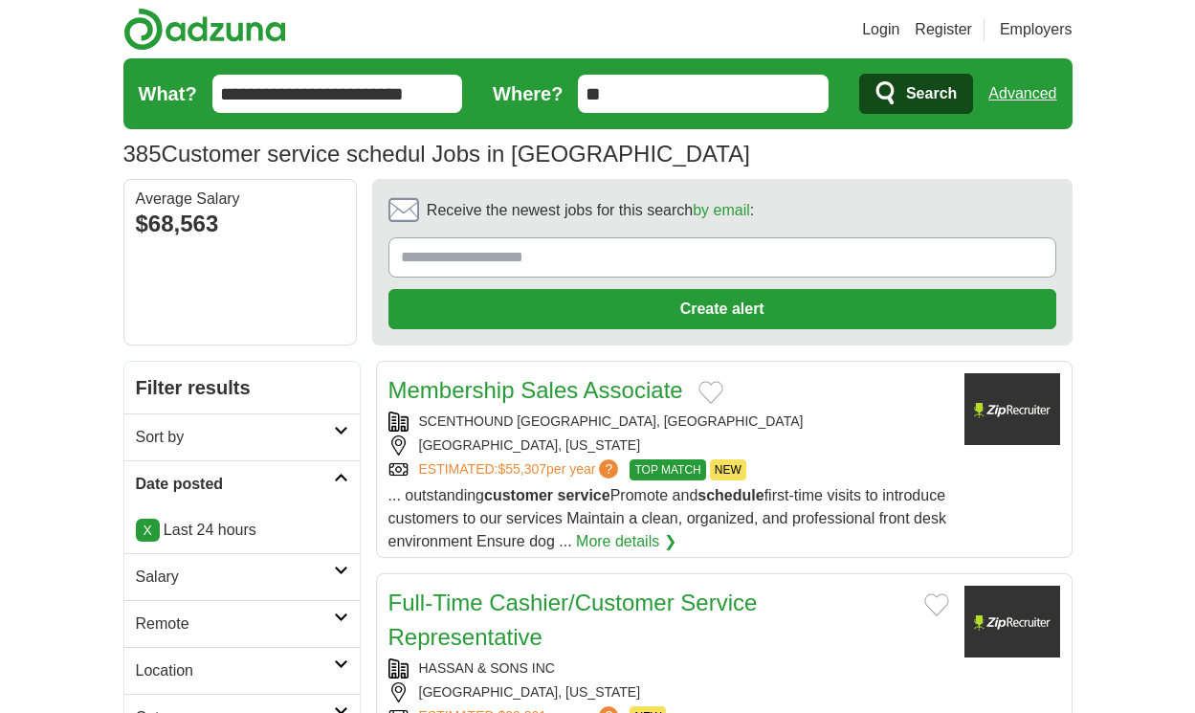
scroll to position [2882, 0]
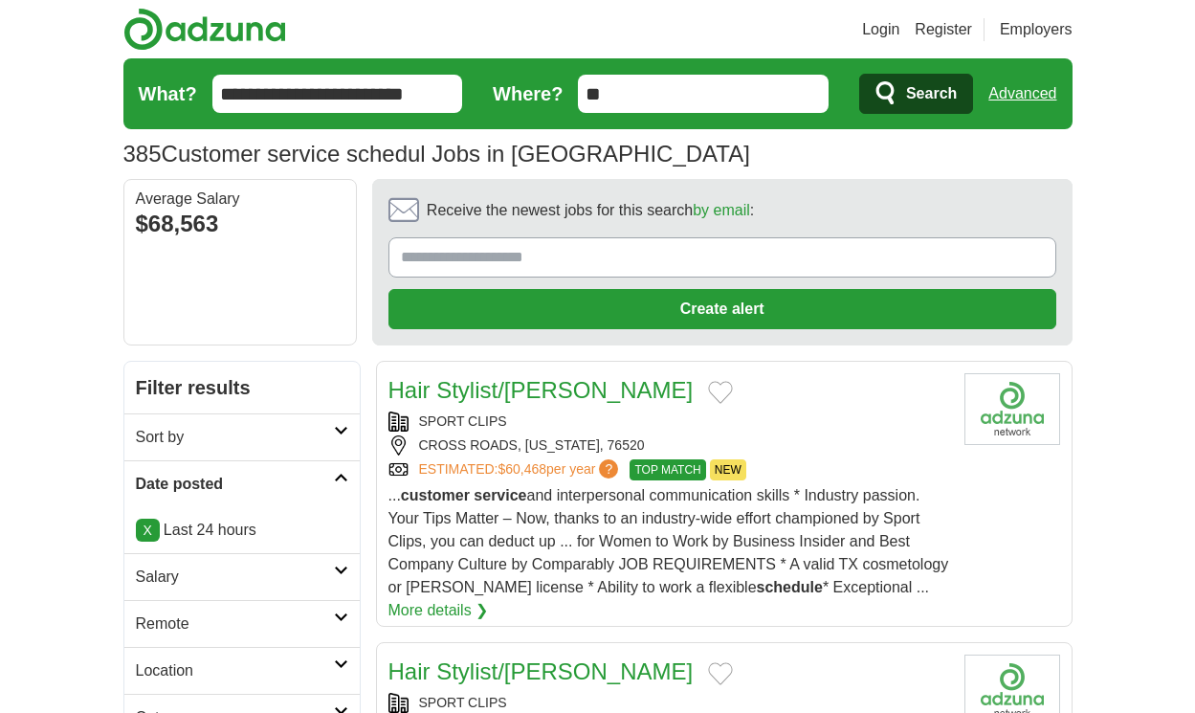
scroll to position [2871, 0]
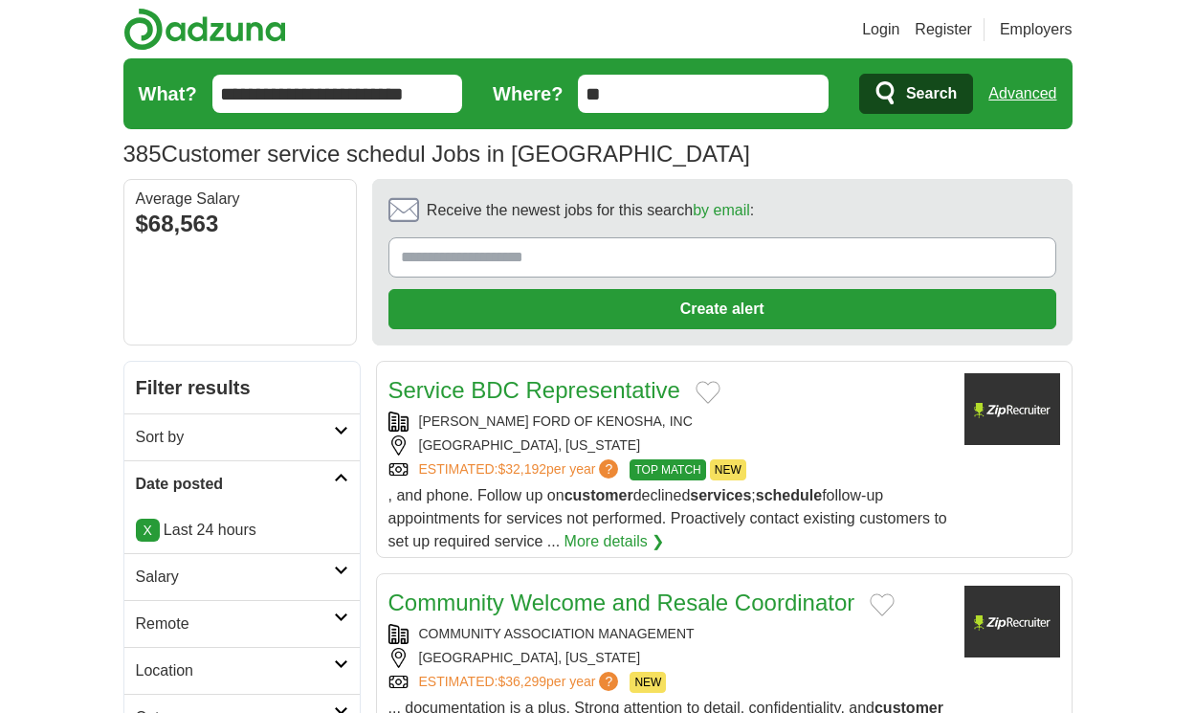
scroll to position [2549, 0]
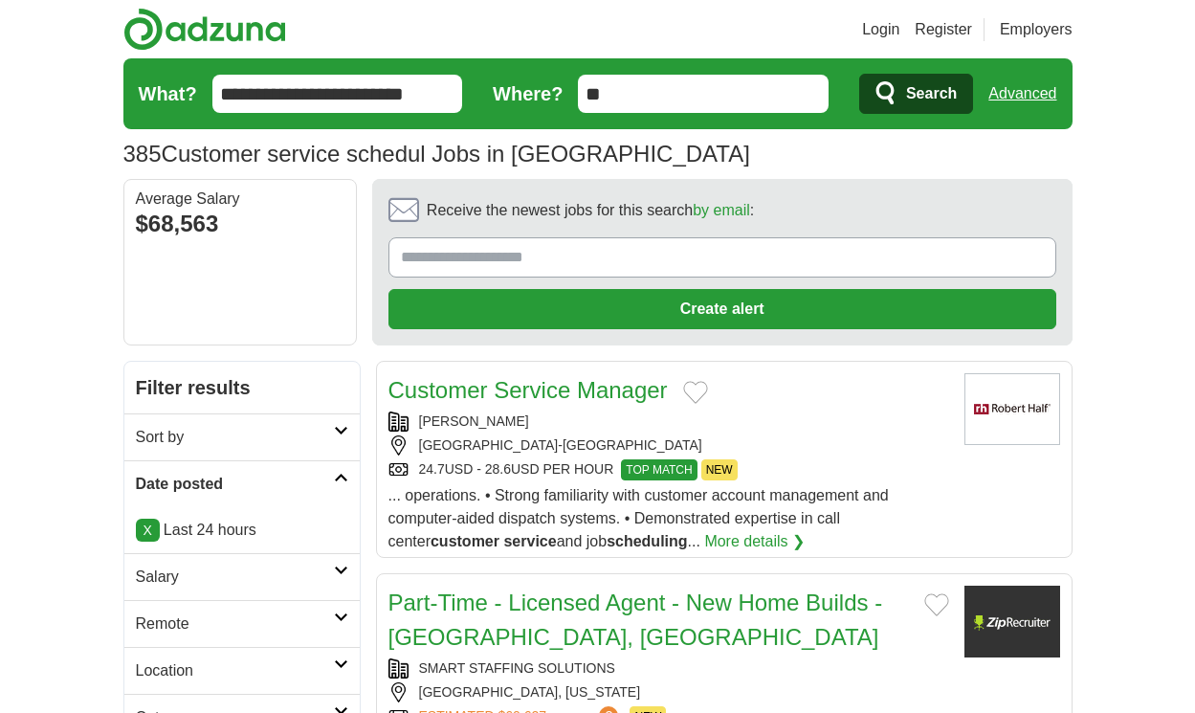
scroll to position [2698, 0]
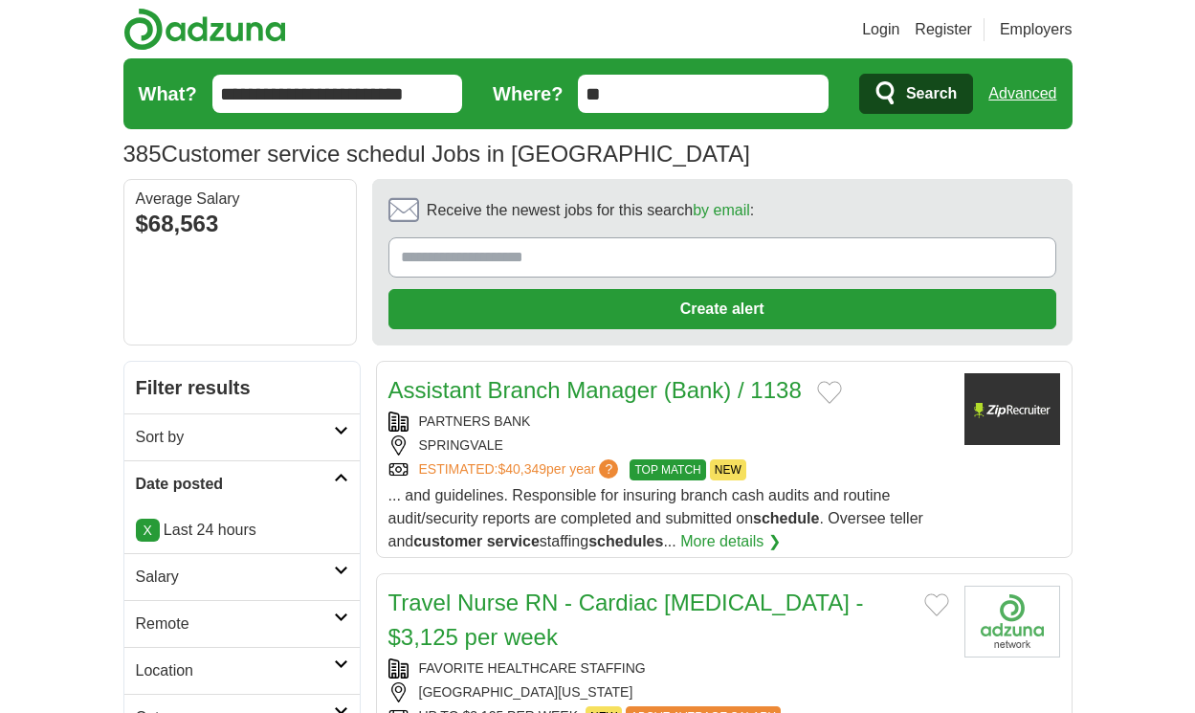
scroll to position [2790, 0]
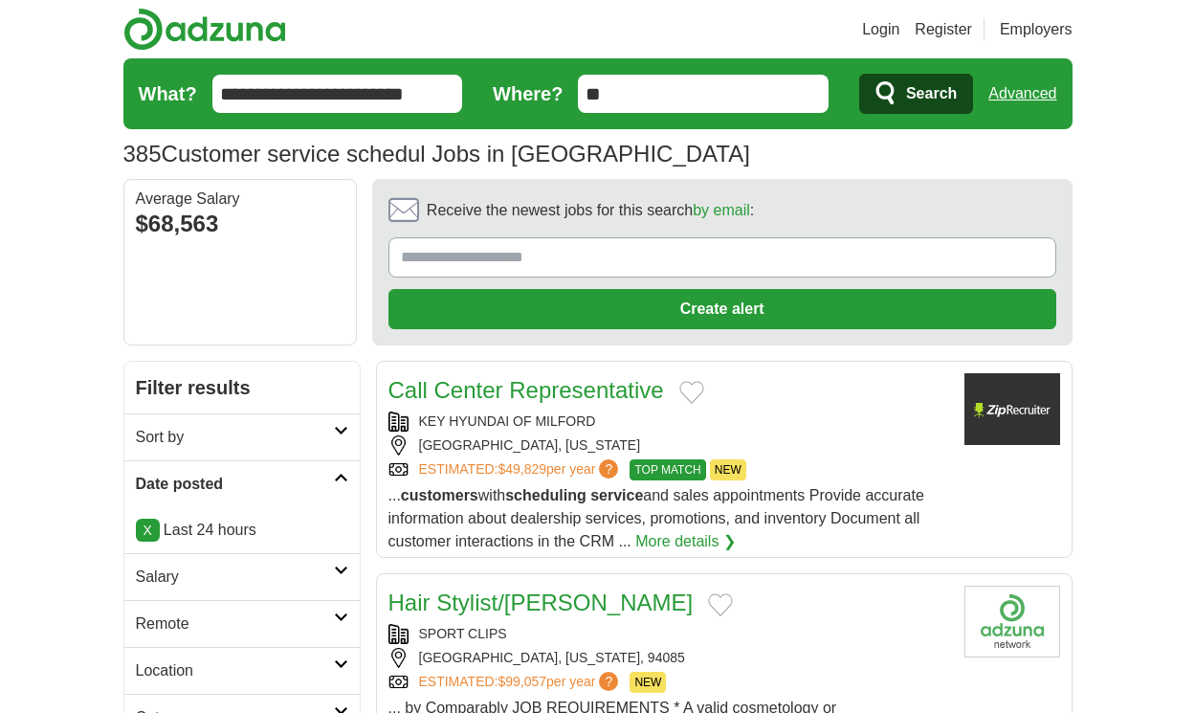
scroll to position [2653, 0]
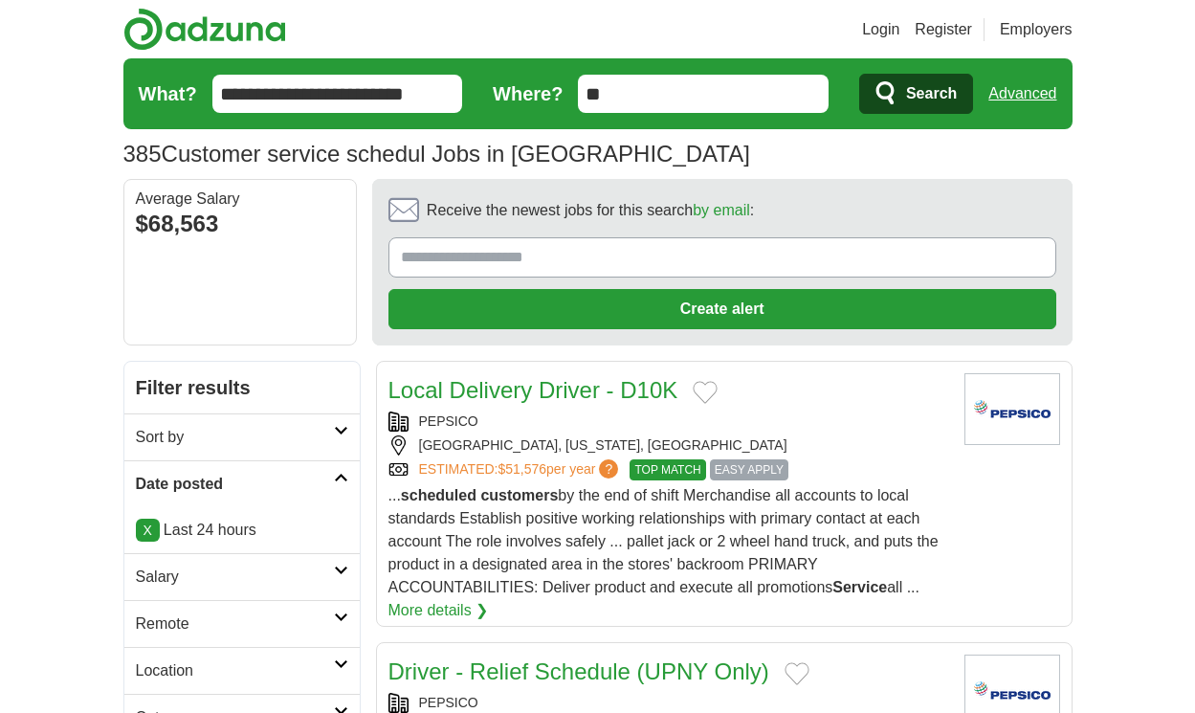
scroll to position [2721, 0]
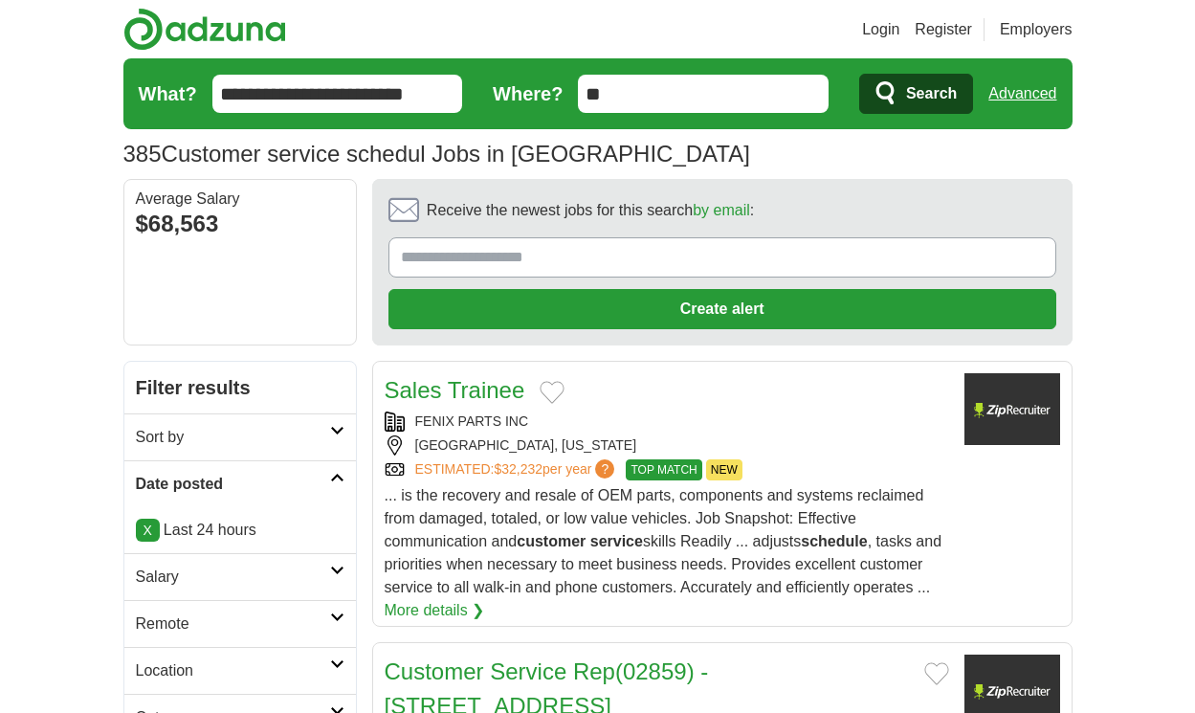
scroll to position [2698, 0]
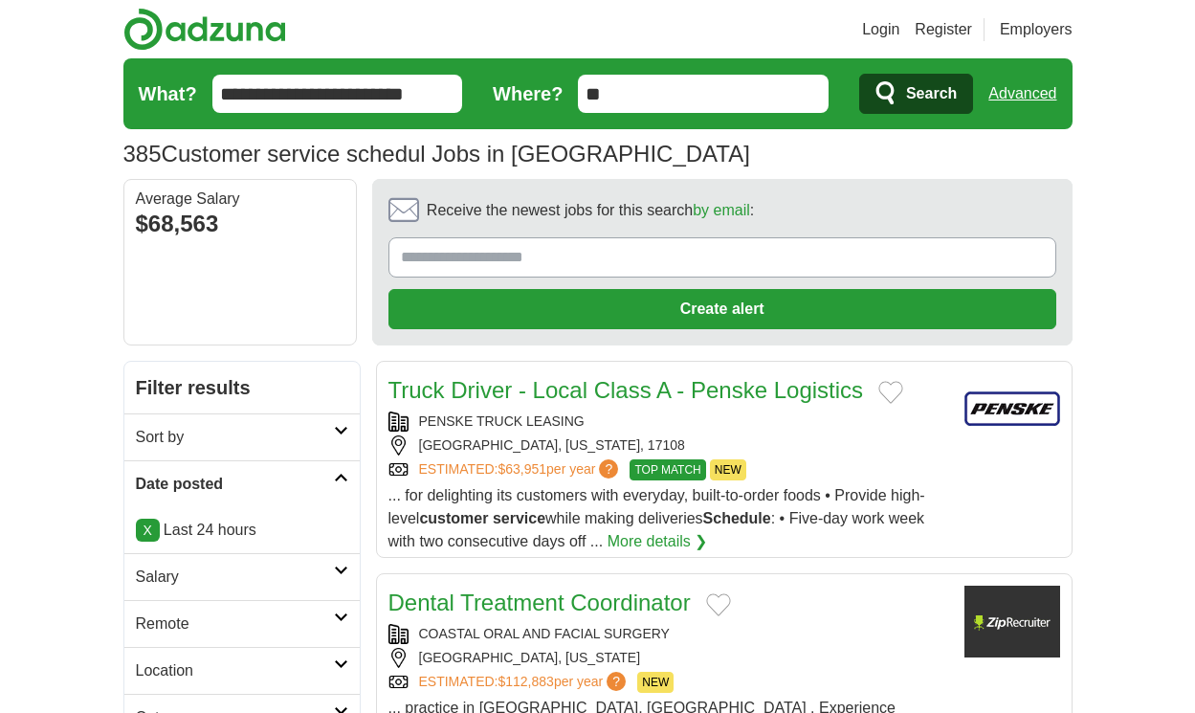
scroll to position [2756, 0]
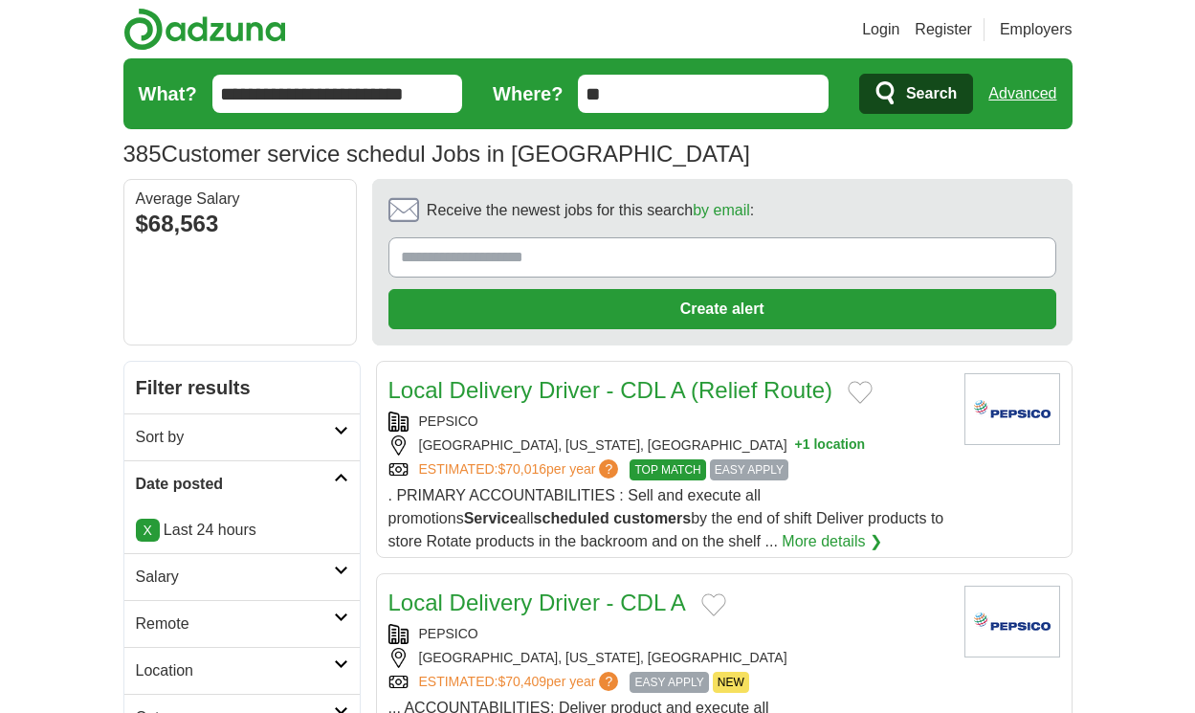
scroll to position [2595, 0]
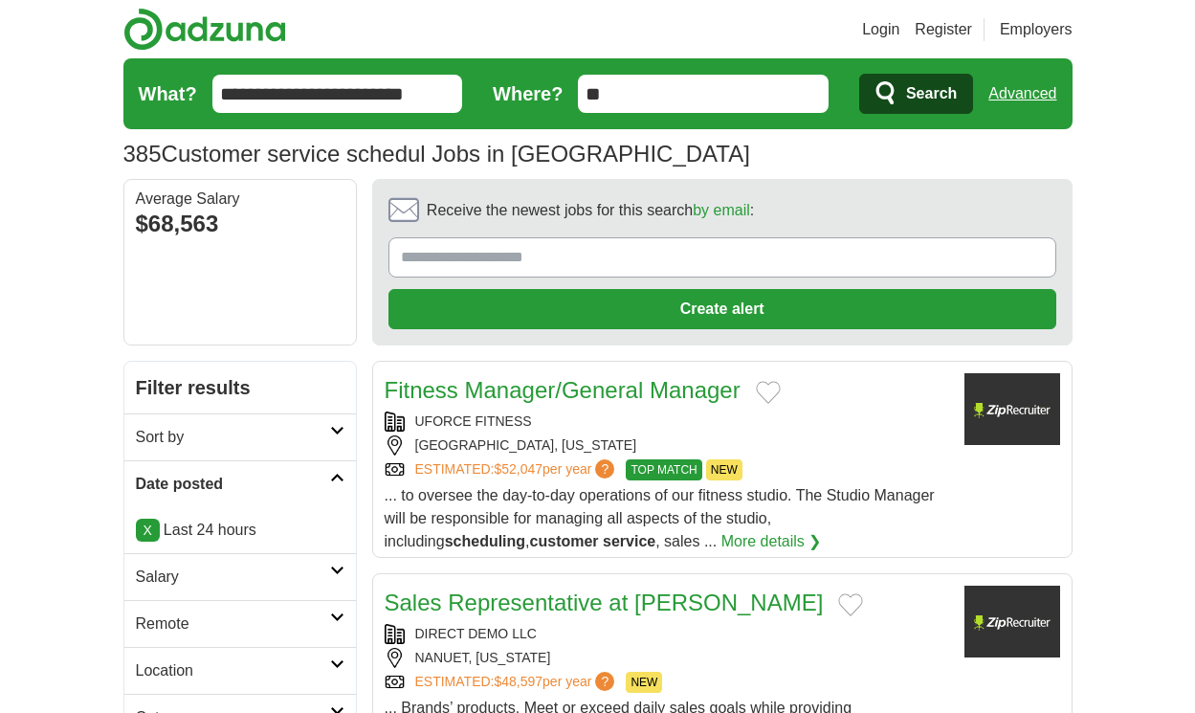
scroll to position [2670, 0]
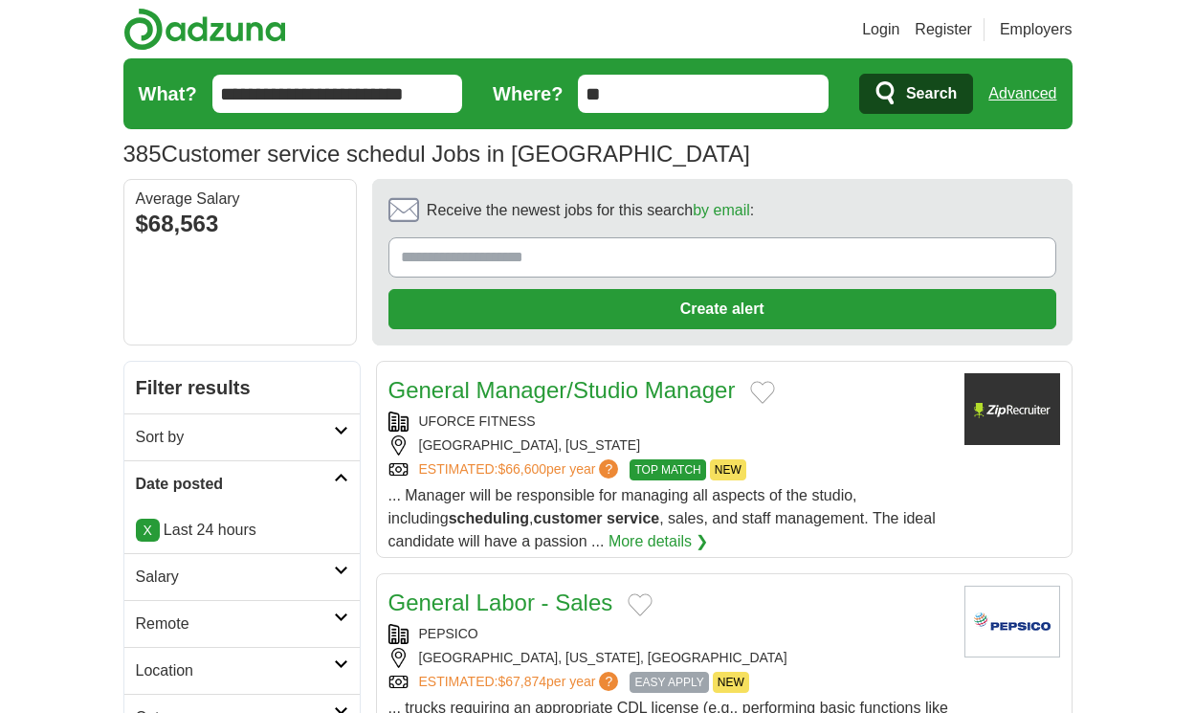
scroll to position [2739, 0]
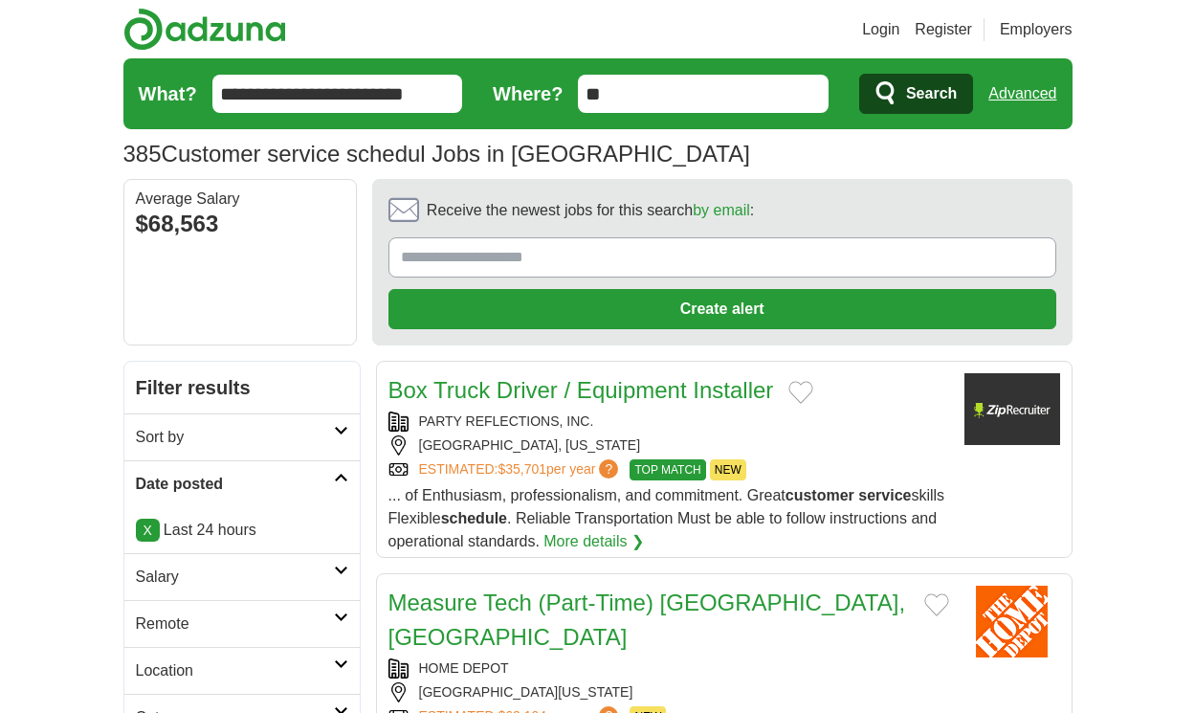
scroll to position [2888, 0]
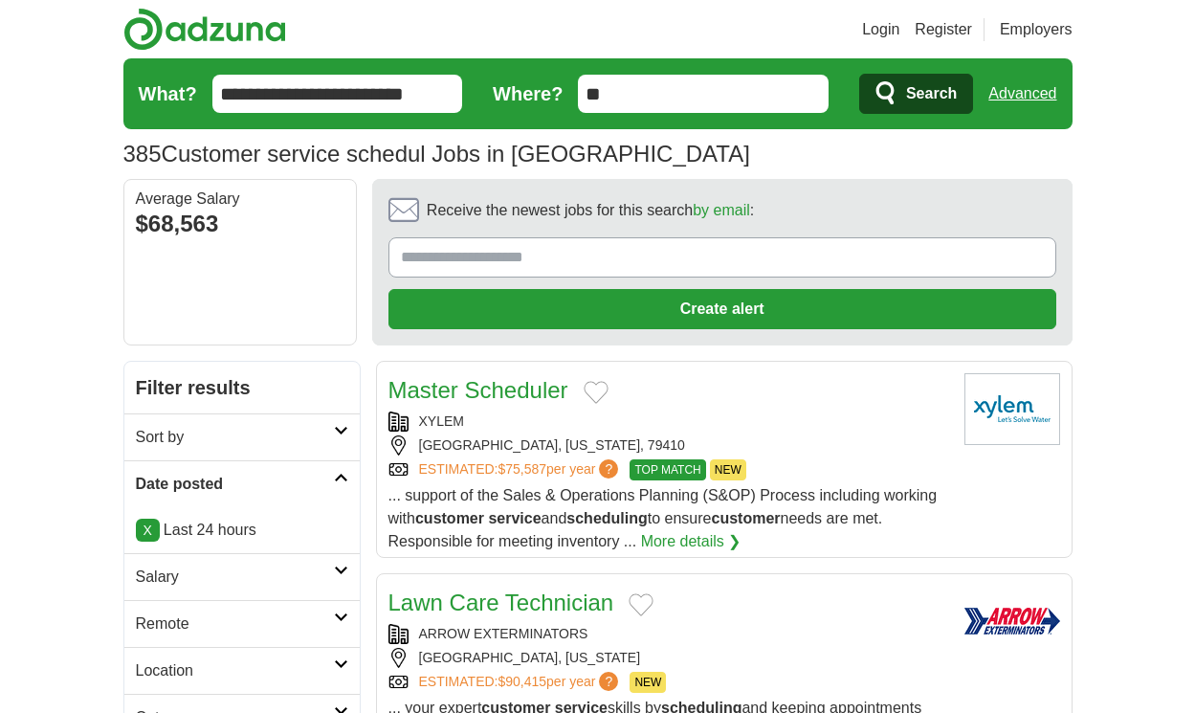
scroll to position [2750, 0]
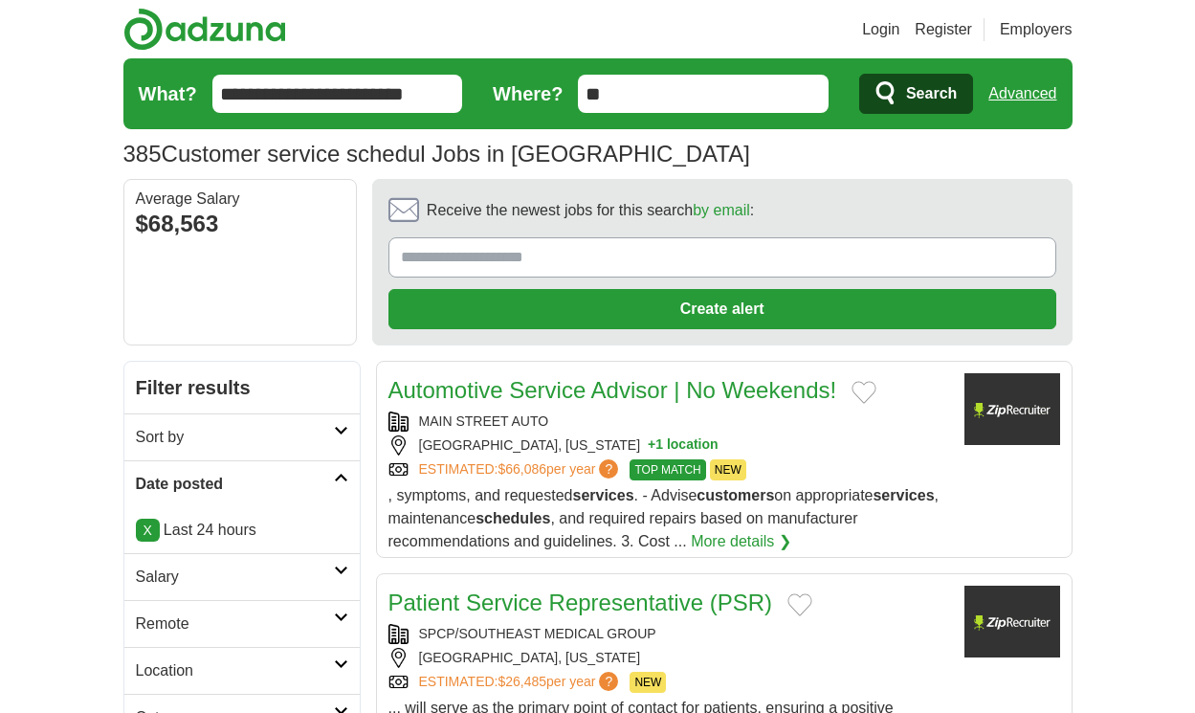
scroll to position [2727, 0]
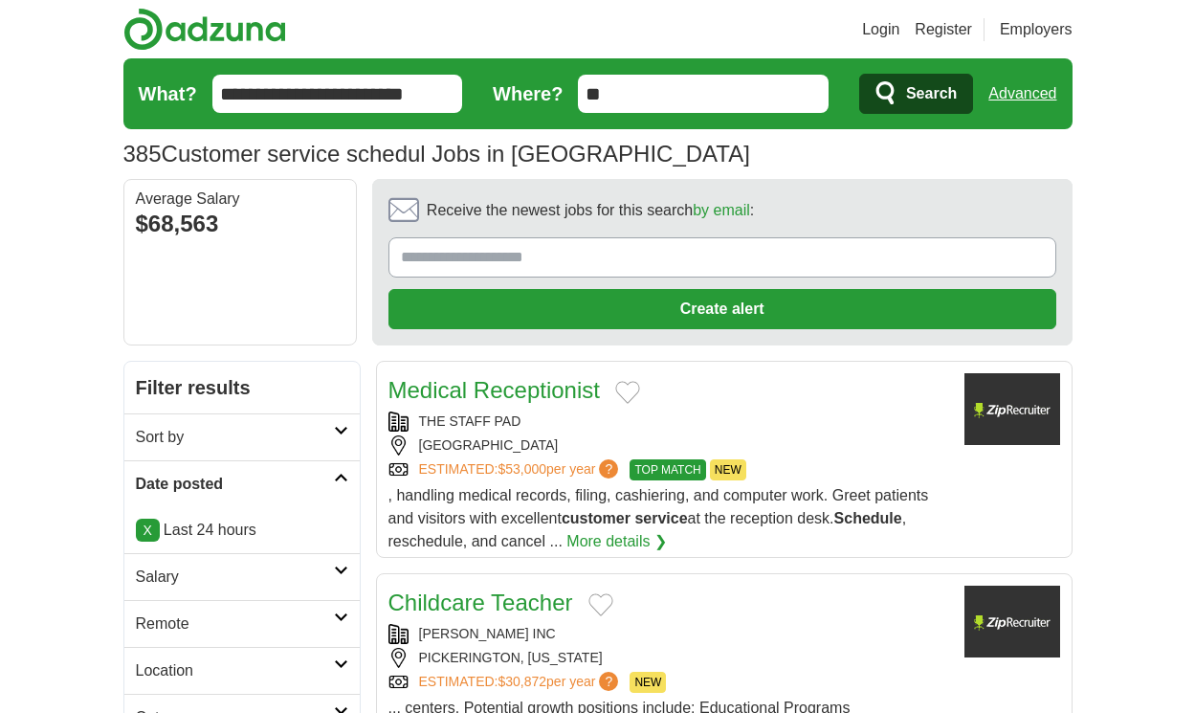
scroll to position [2721, 0]
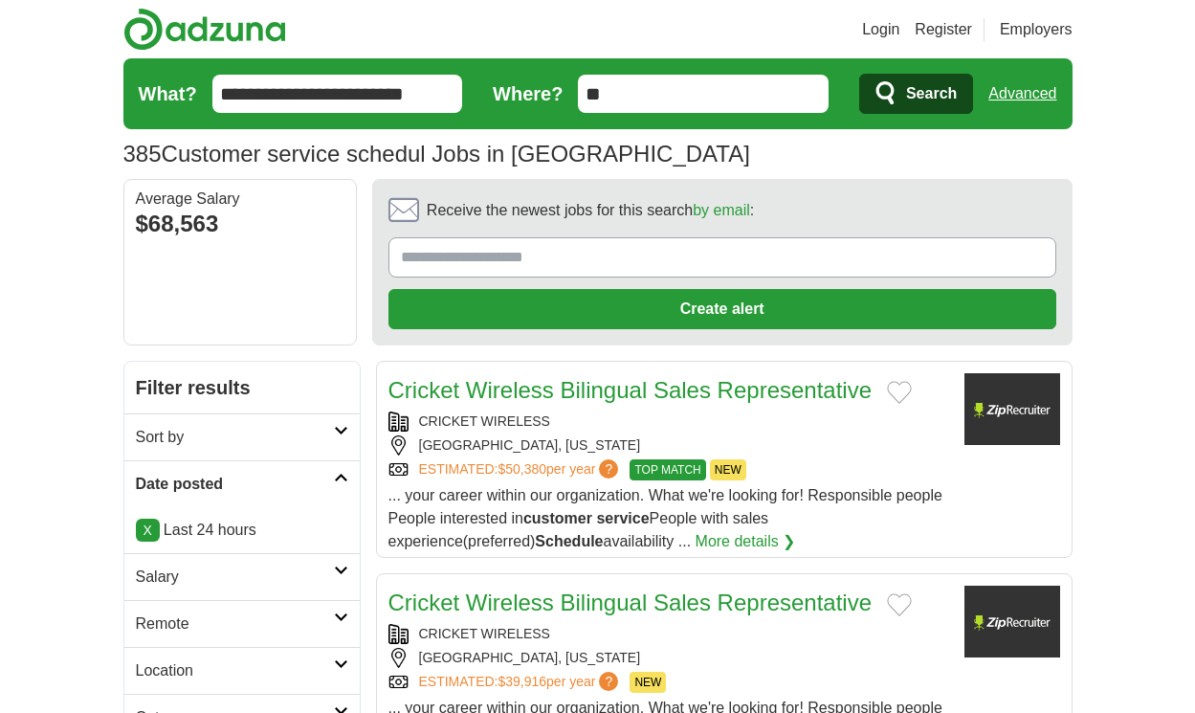
scroll to position [2675, 0]
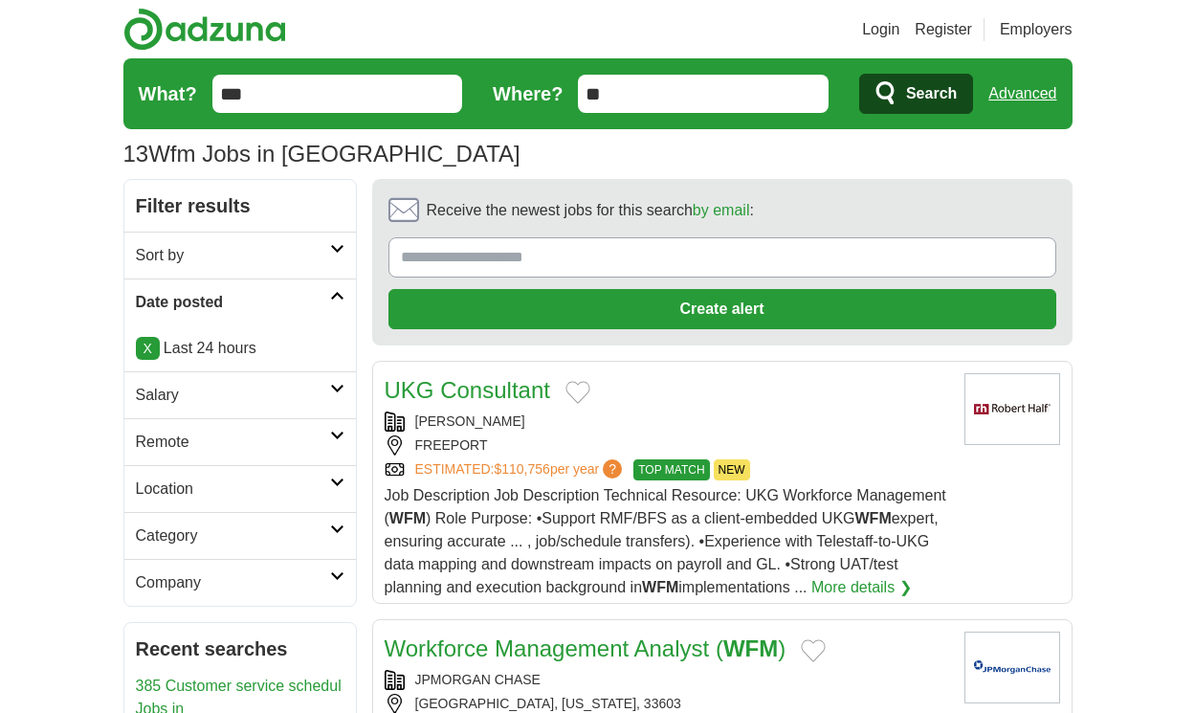
scroll to position [2928, 0]
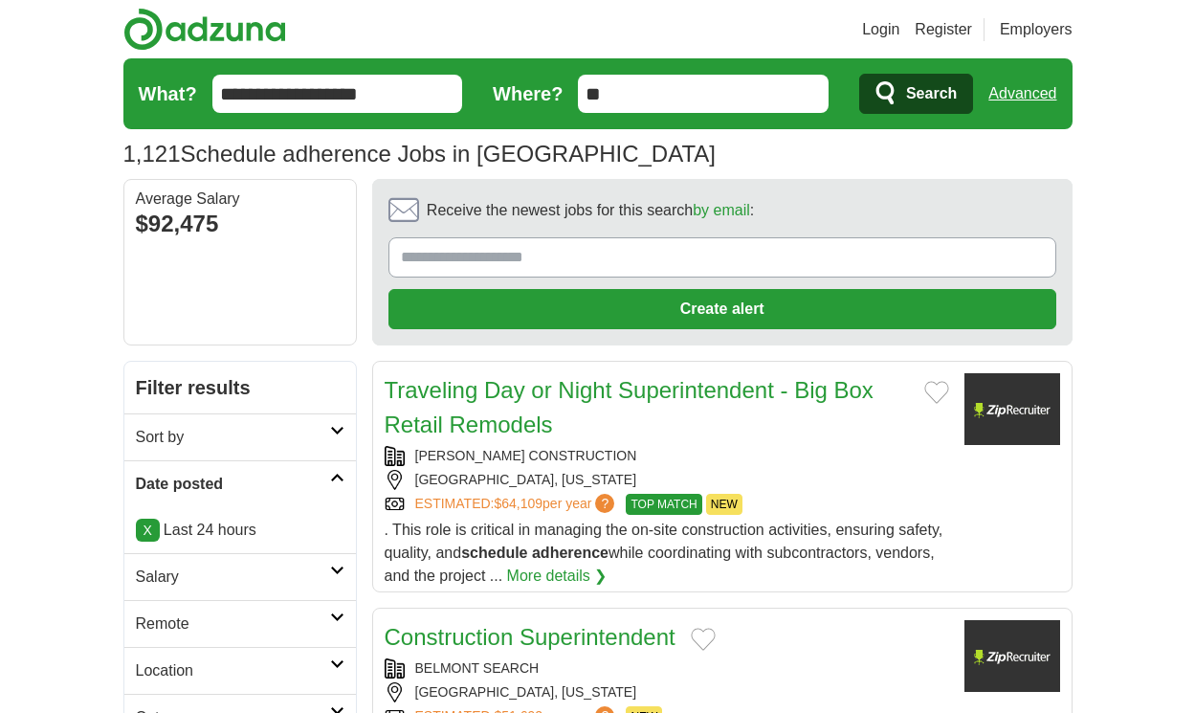
scroll to position [2687, 0]
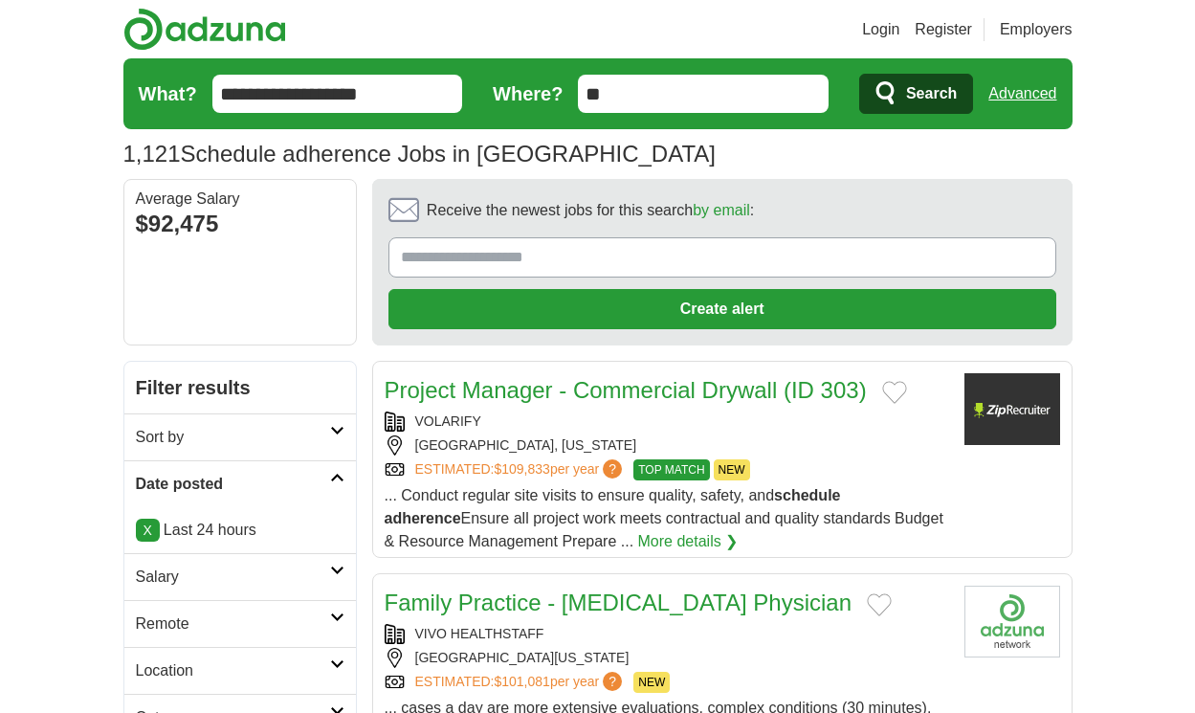
scroll to position [2710, 0]
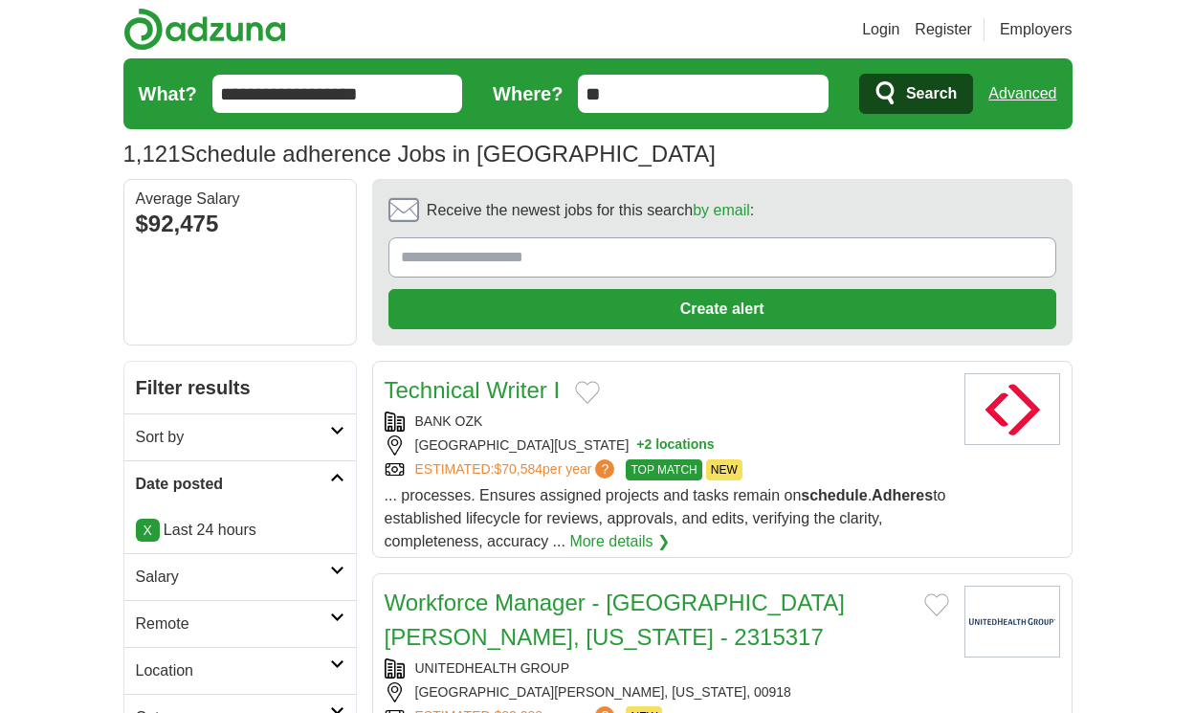
scroll to position [2618, 0]
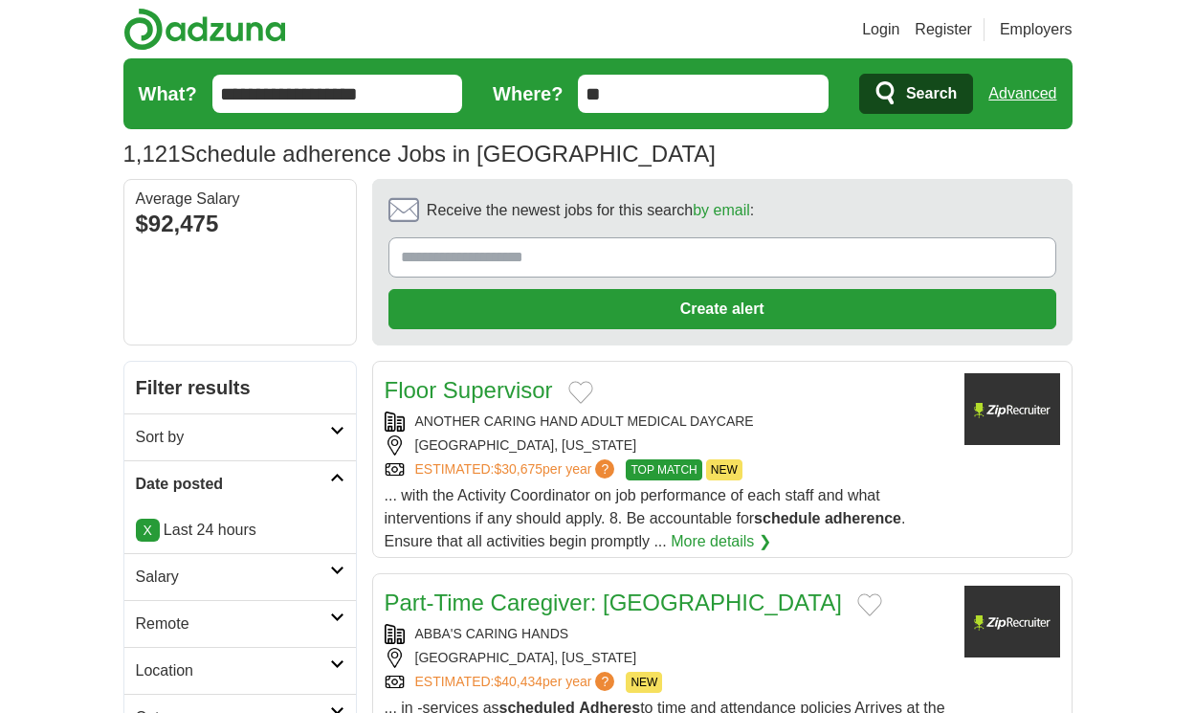
scroll to position [2549, 0]
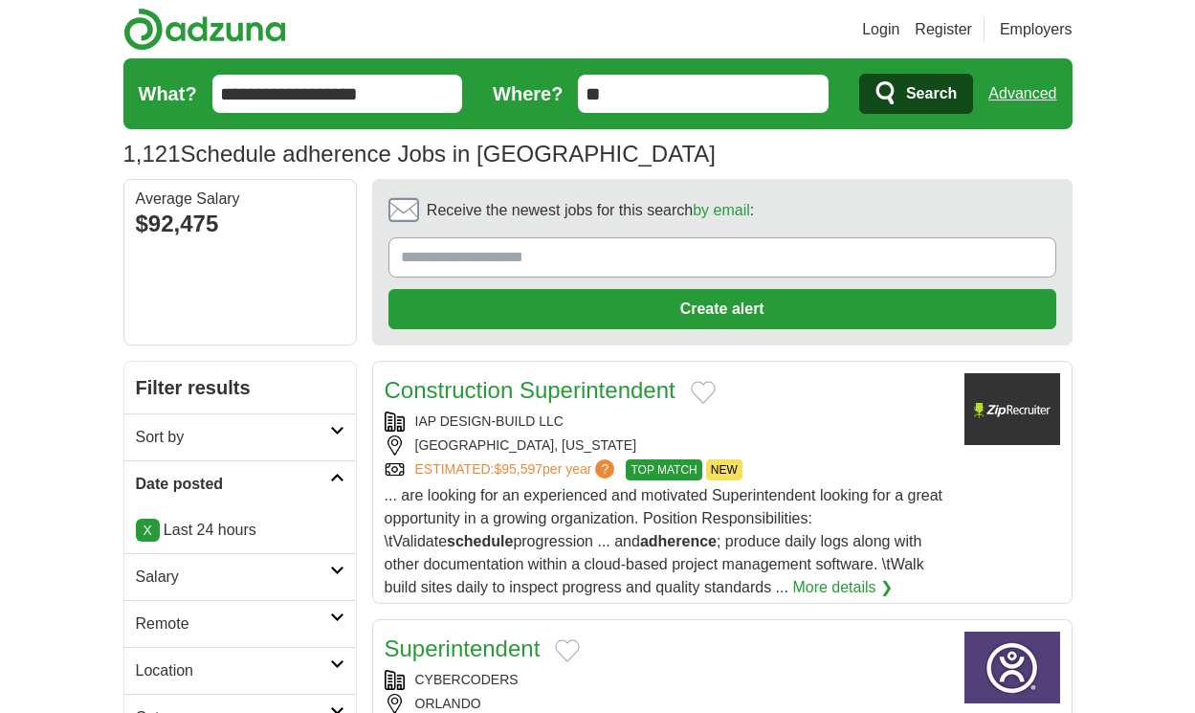
scroll to position [2721, 0]
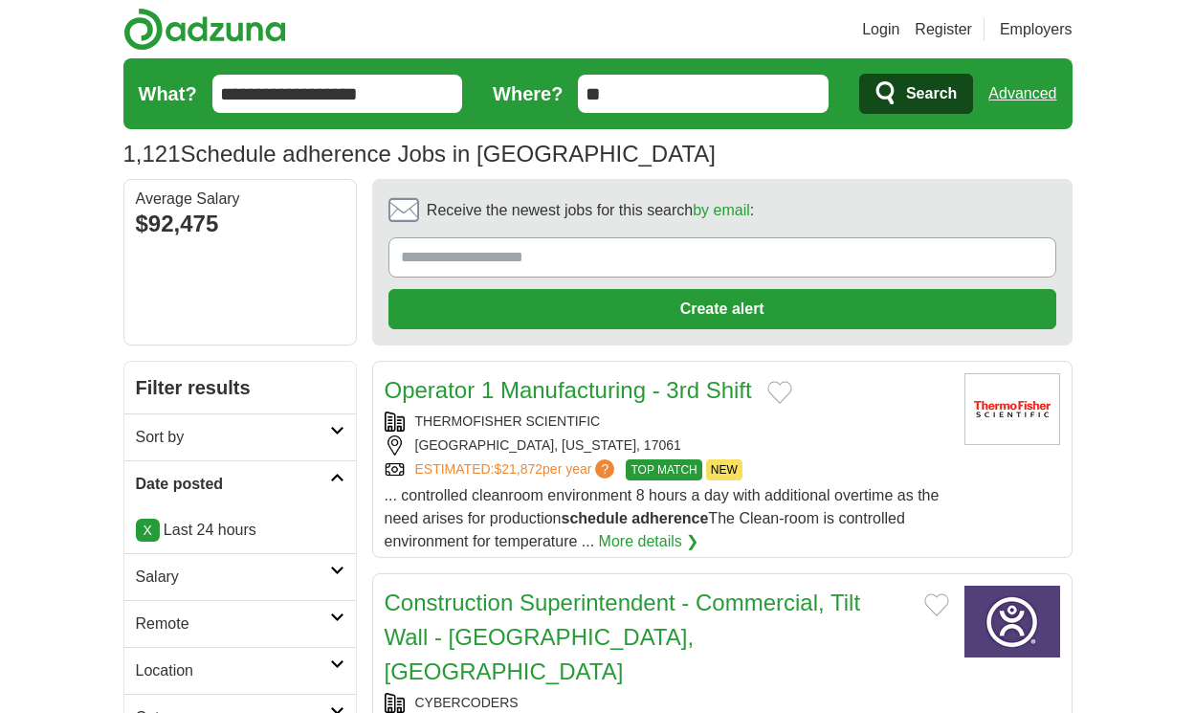
scroll to position [2618, 0]
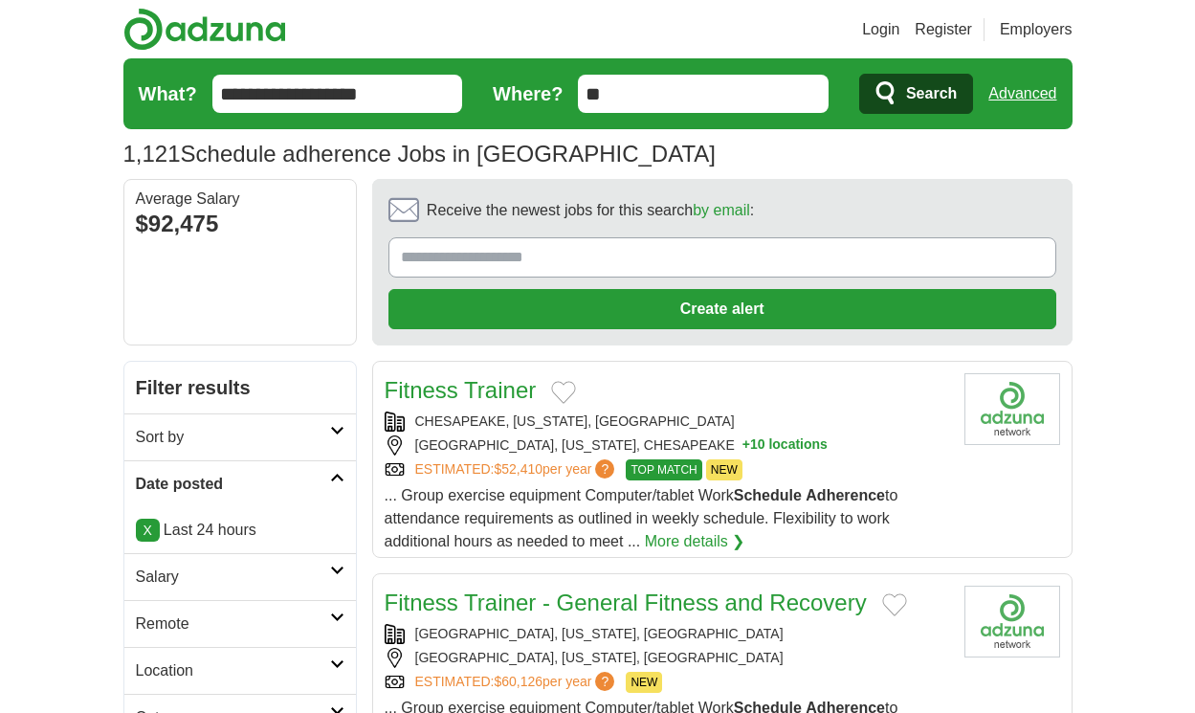
scroll to position [2641, 0]
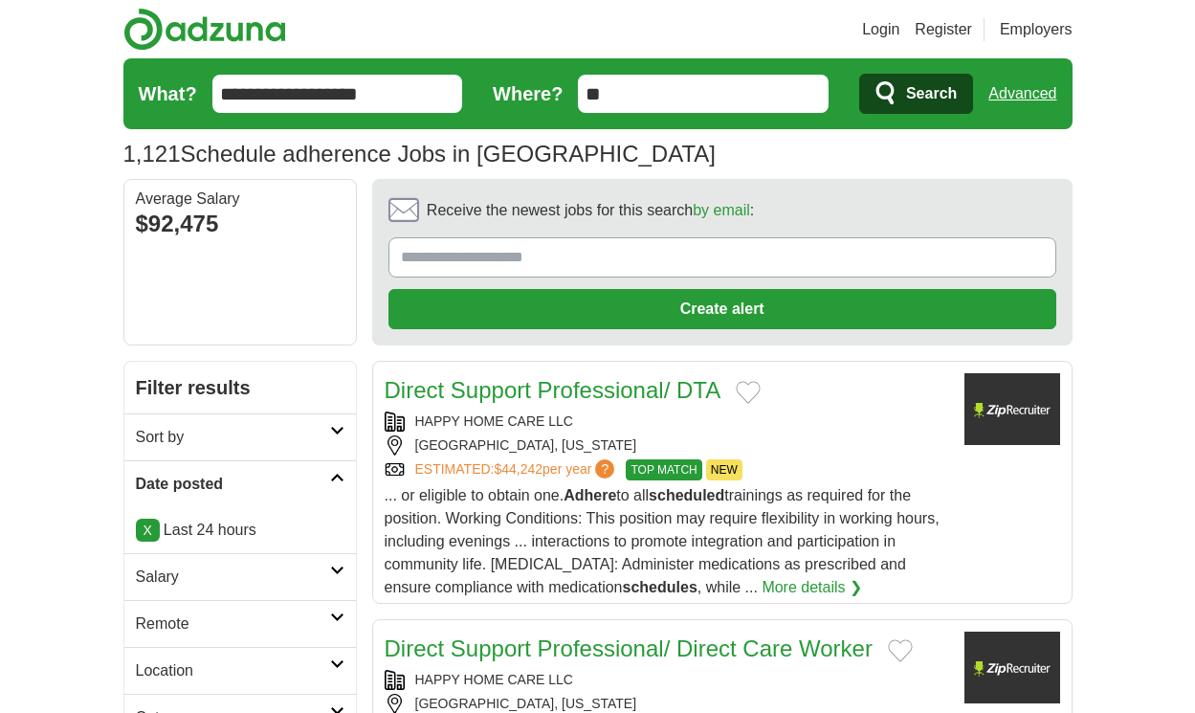
scroll to position [3089, 0]
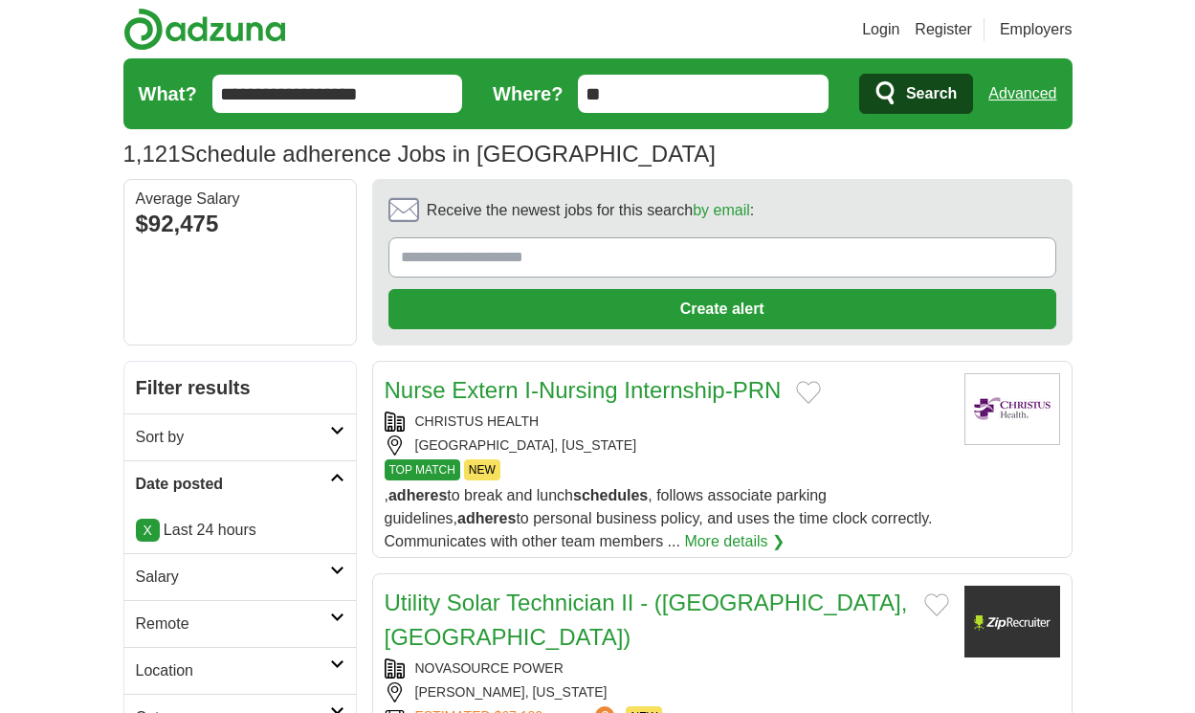
scroll to position [2595, 0]
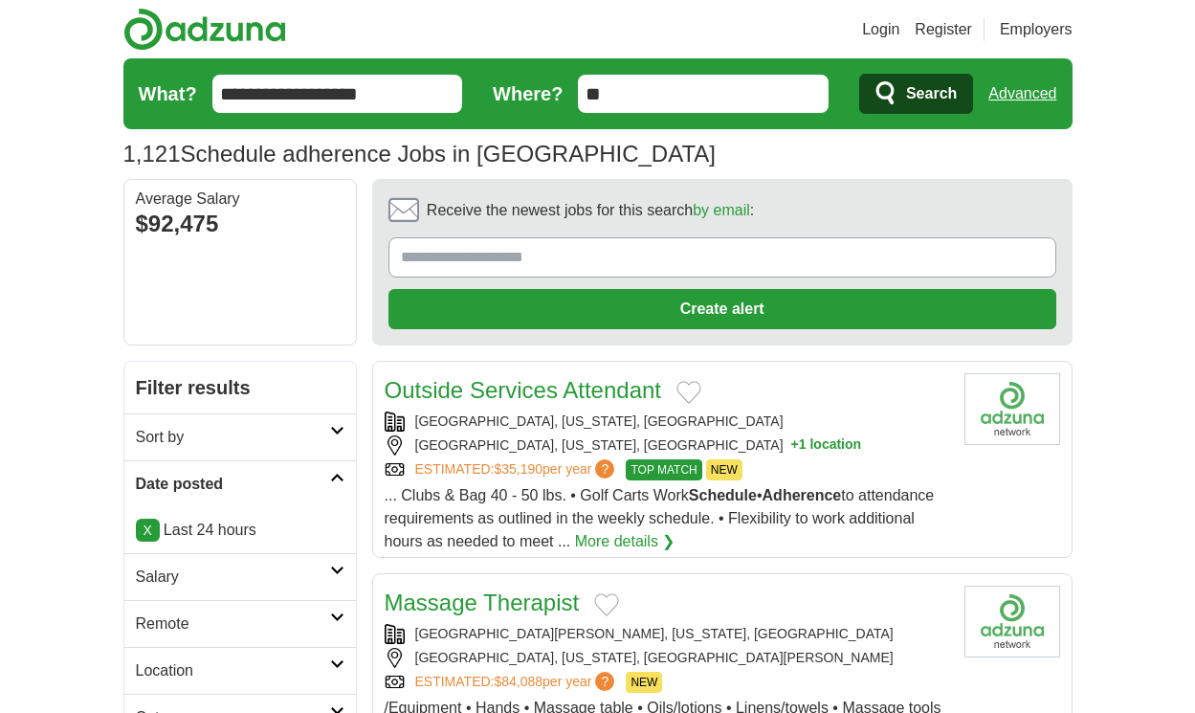
scroll to position [2698, 0]
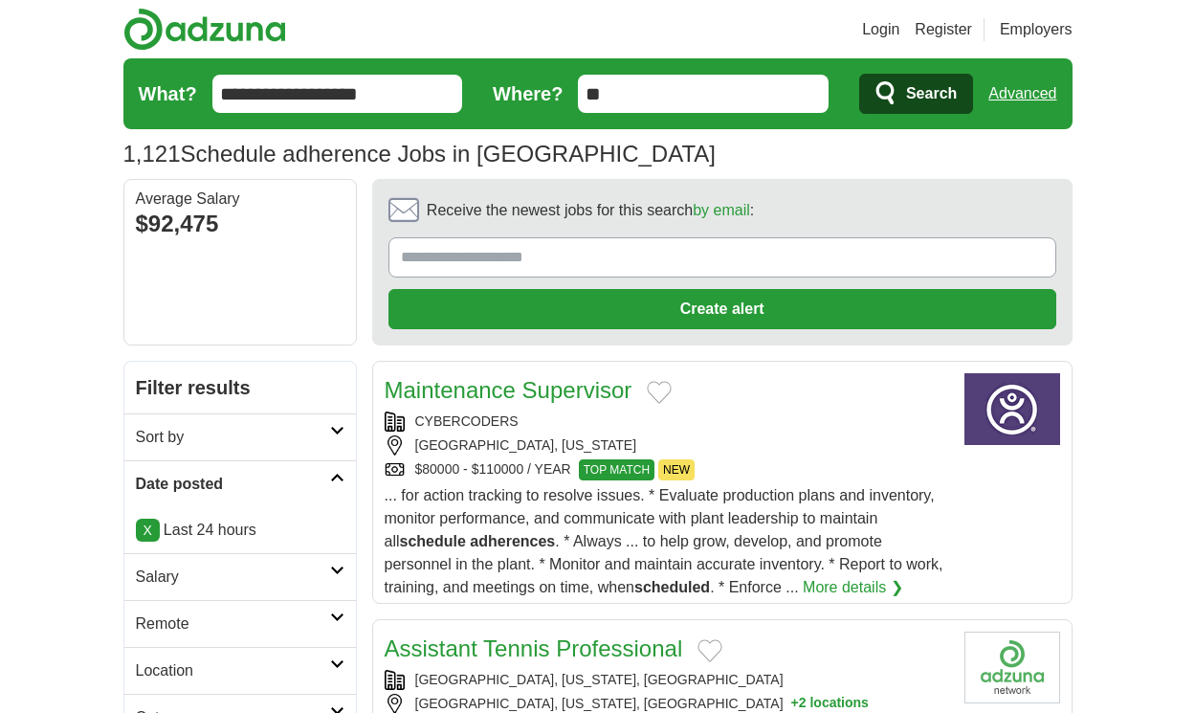
scroll to position [2641, 0]
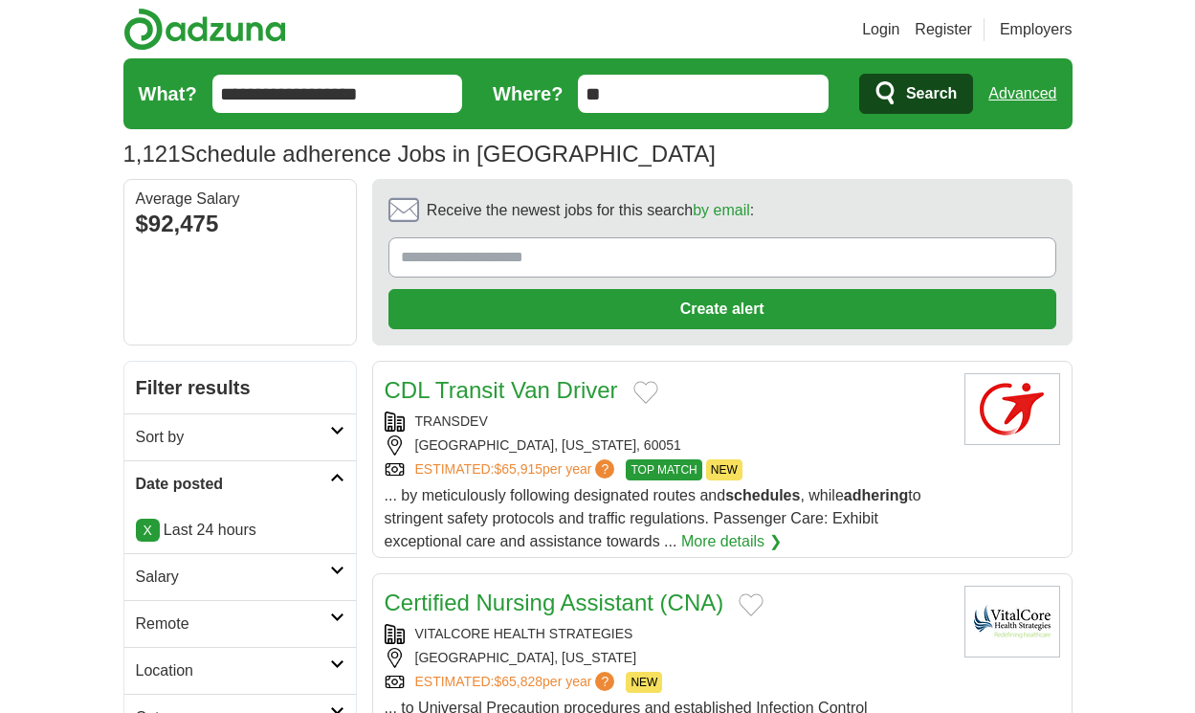
scroll to position [2584, 0]
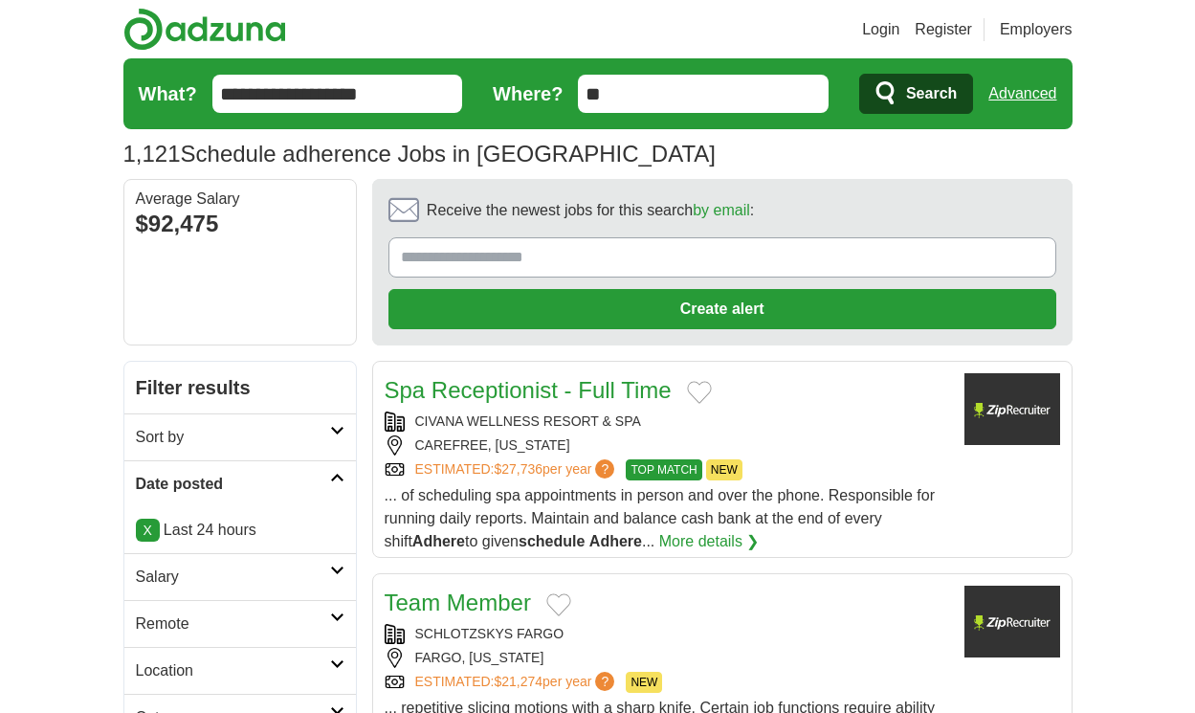
scroll to position [2693, 0]
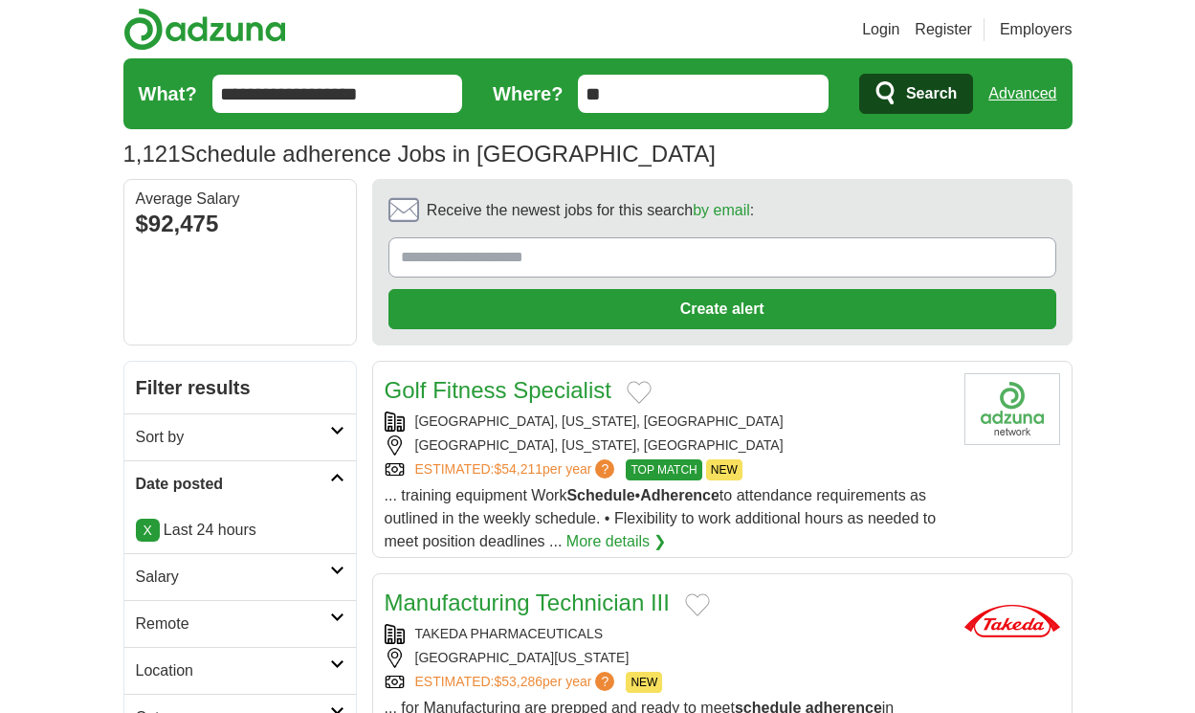
scroll to position [2830, 0]
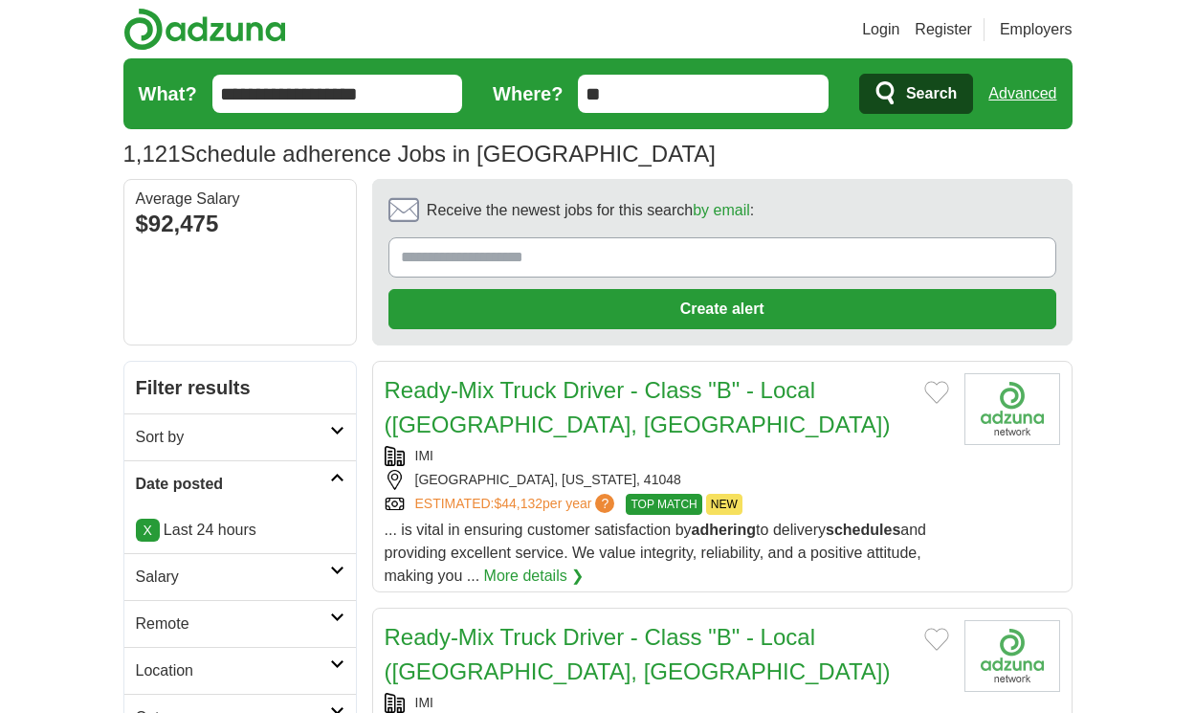
scroll to position [2934, 0]
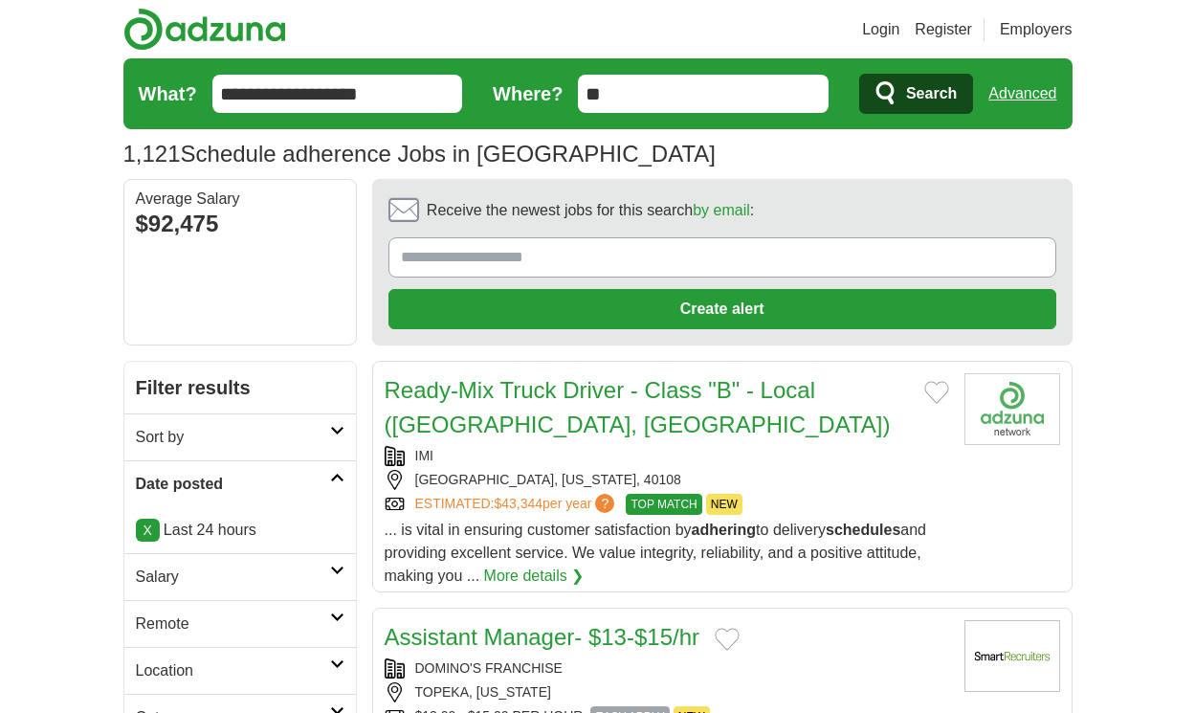
scroll to position [2670, 0]
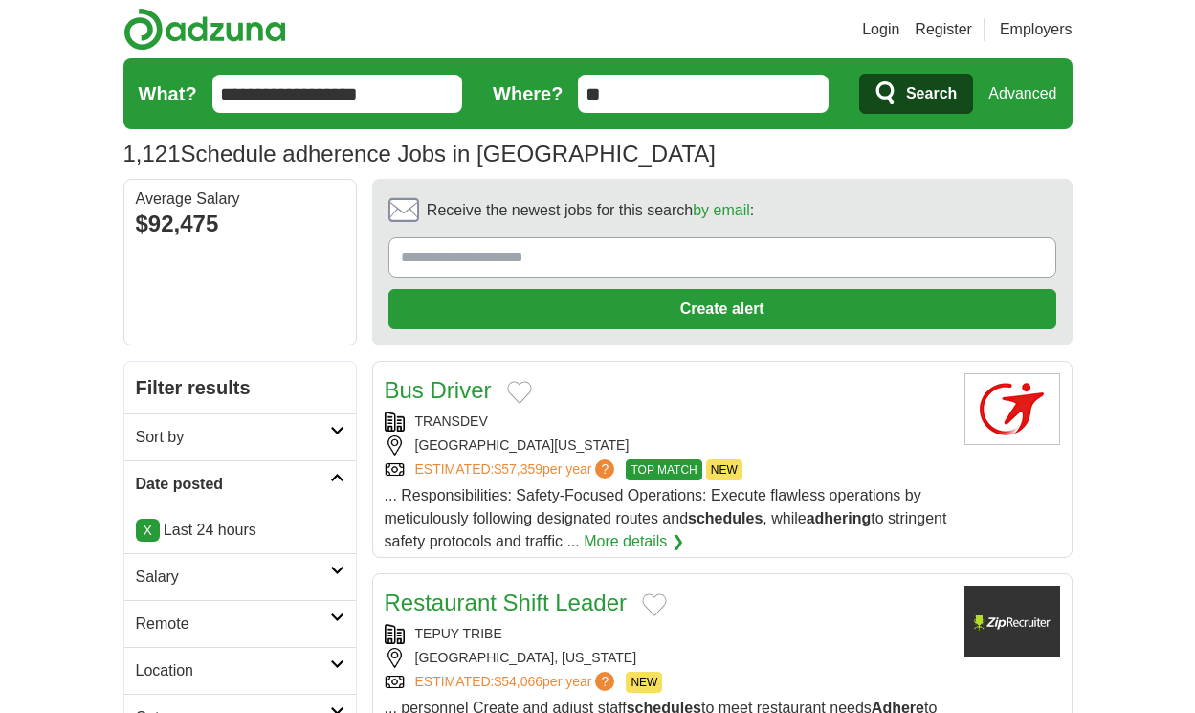
scroll to position [2704, 0]
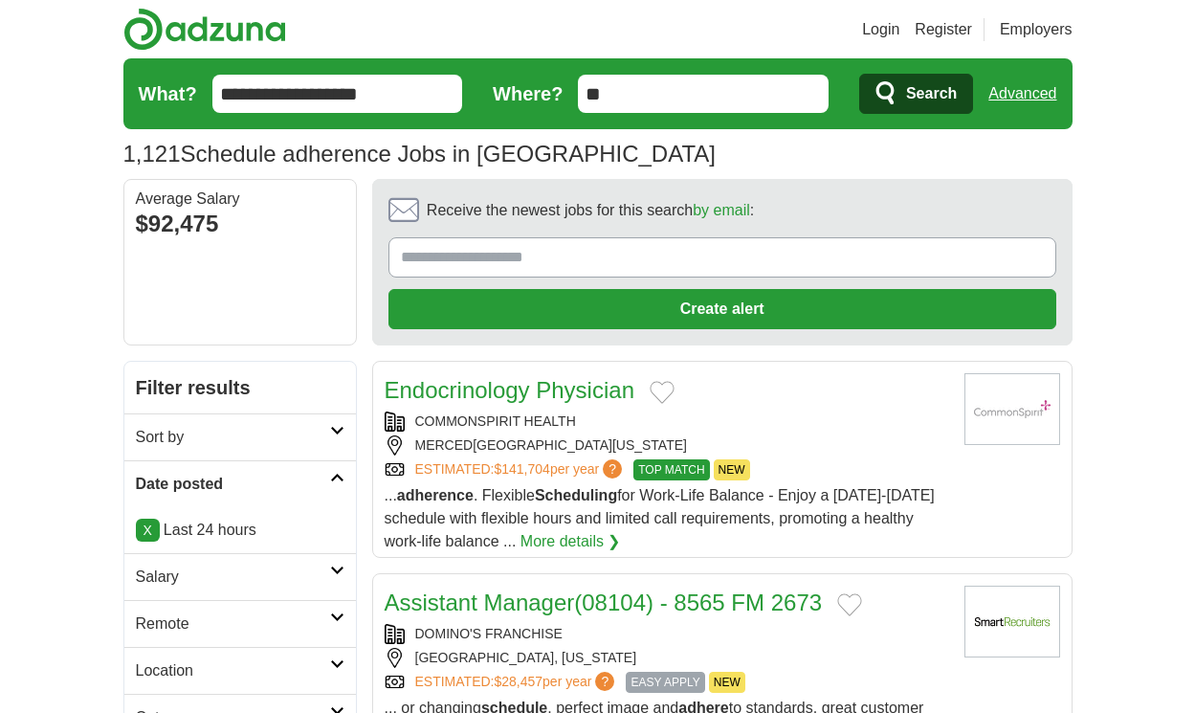
scroll to position [2584, 0]
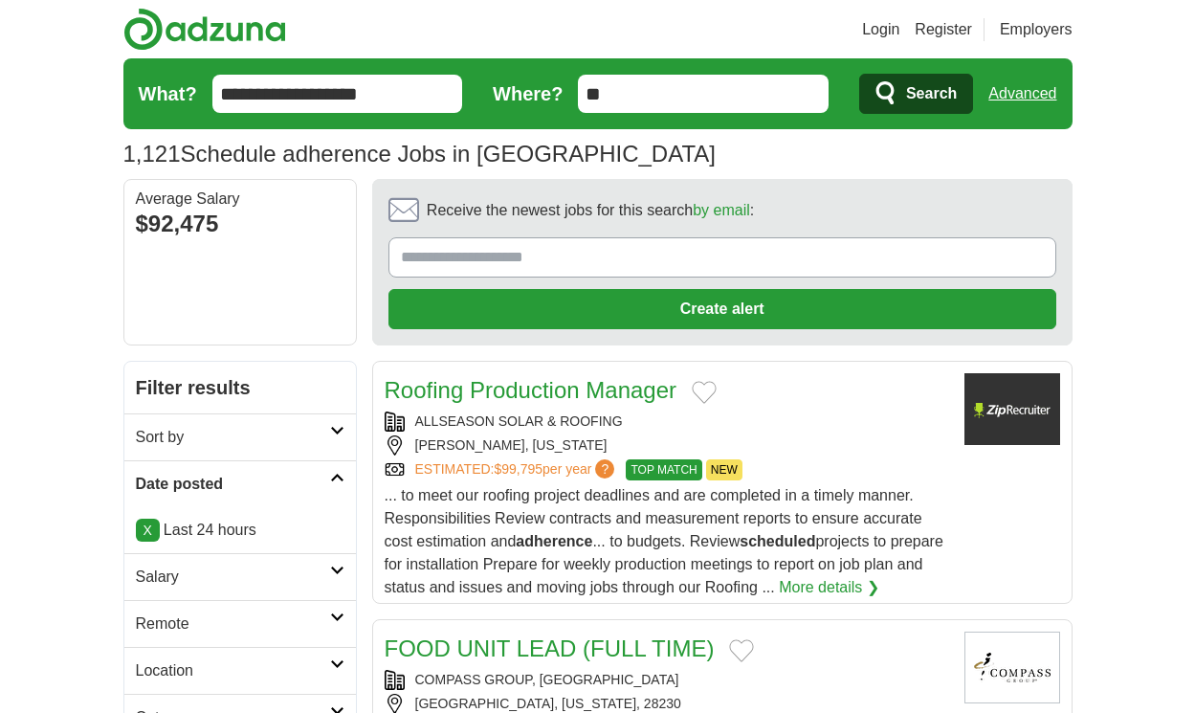
scroll to position [2756, 0]
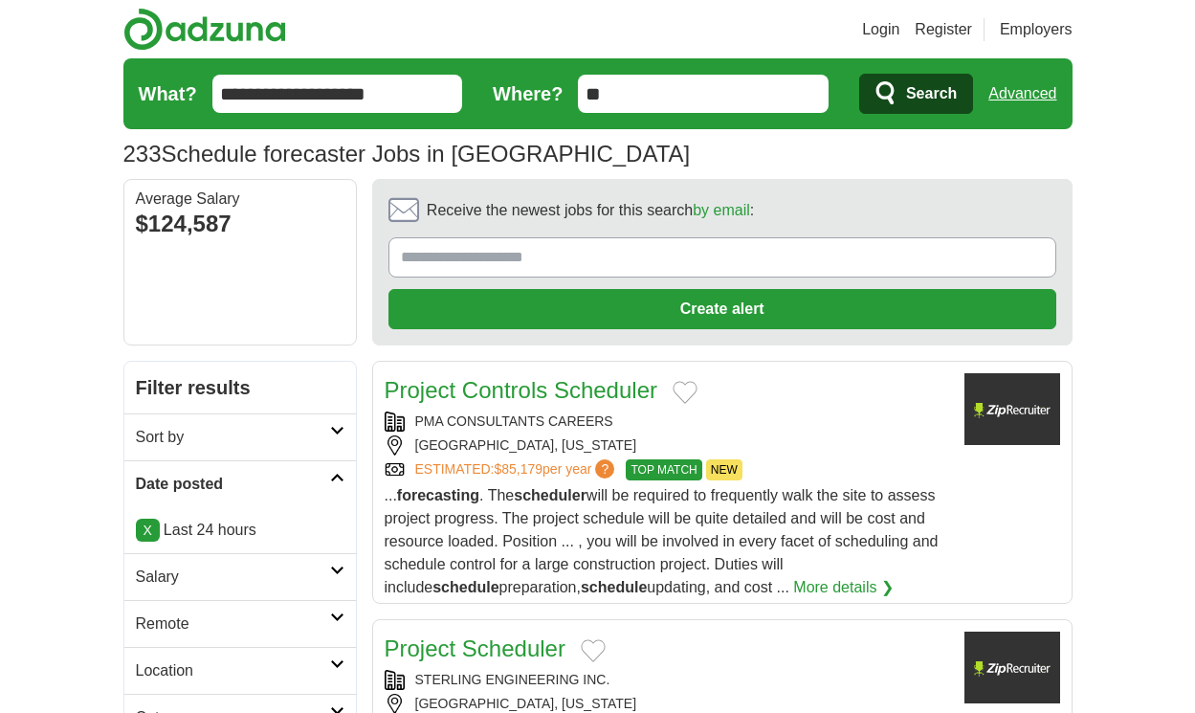
scroll to position [2756, 0]
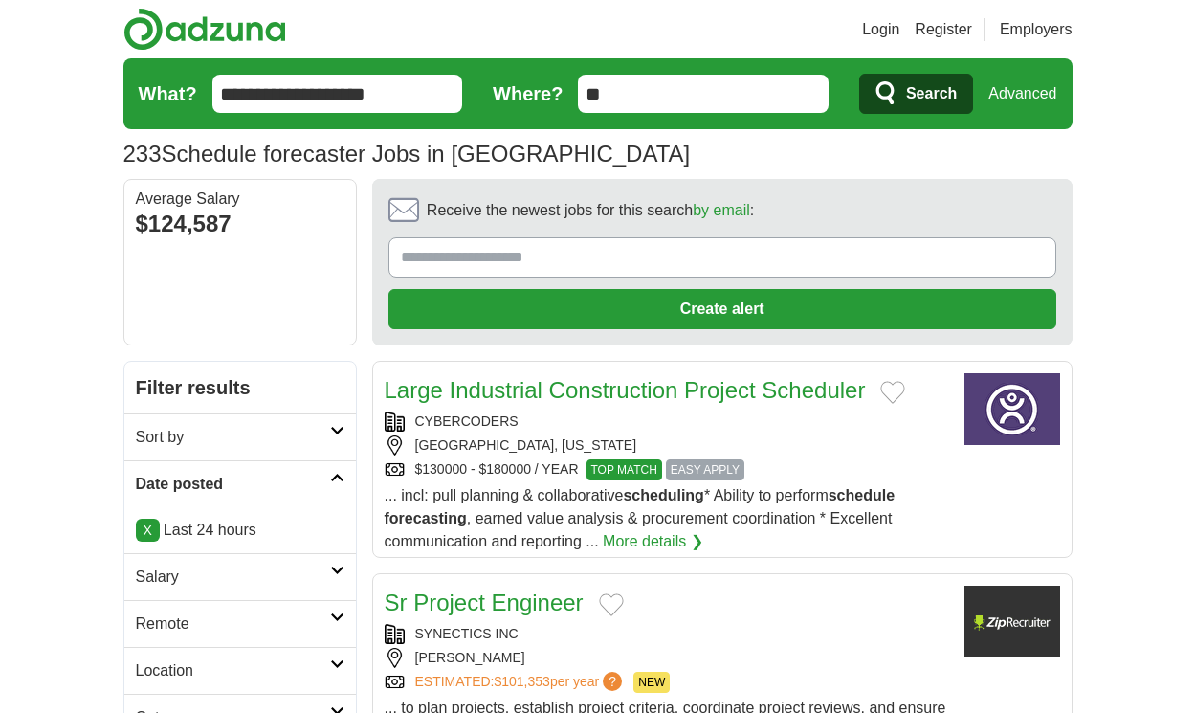
scroll to position [2595, 0]
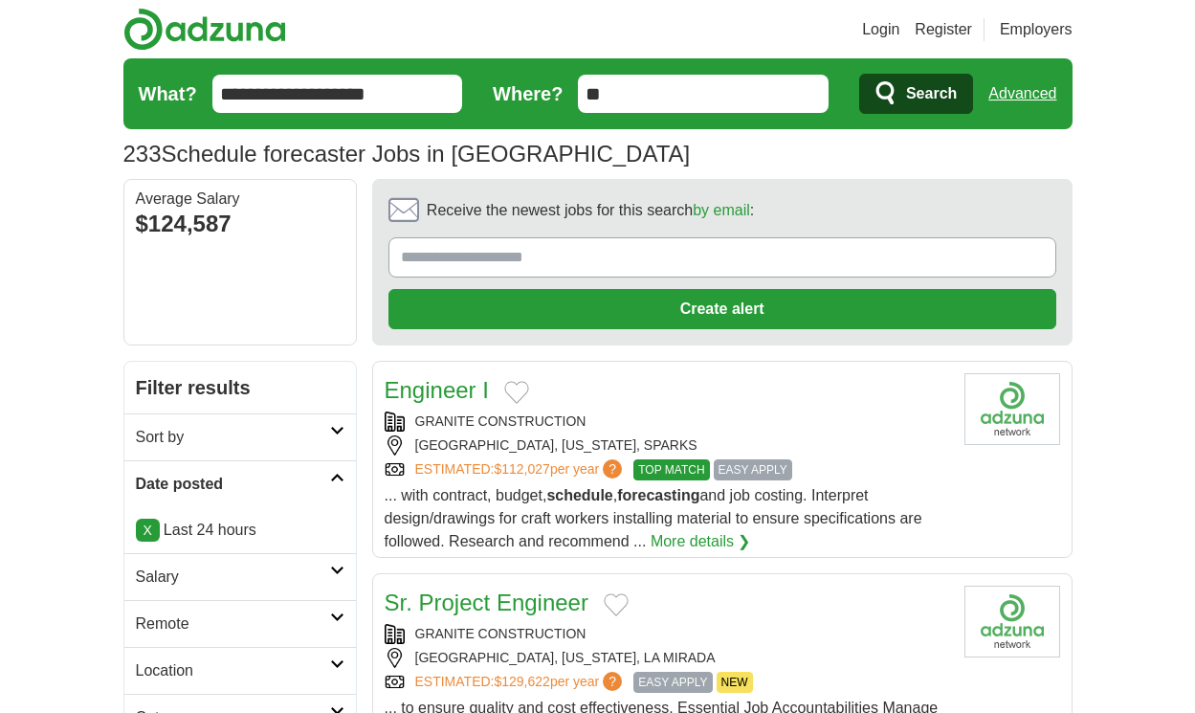
scroll to position [2549, 0]
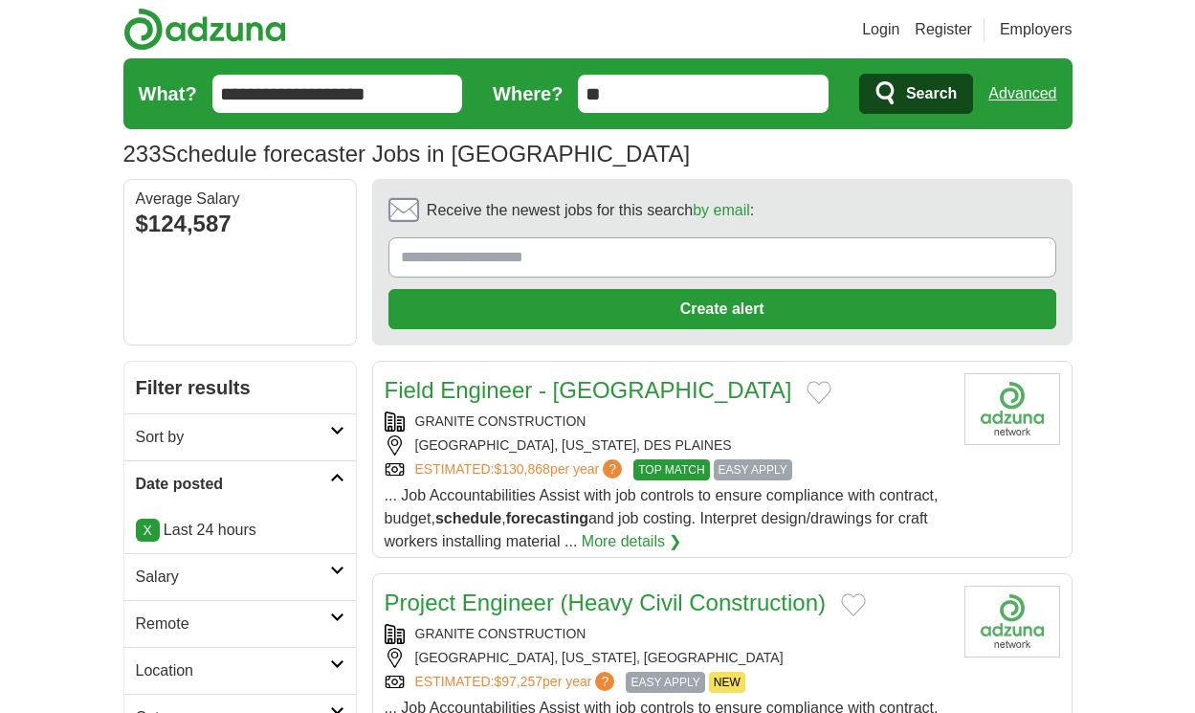
scroll to position [2664, 0]
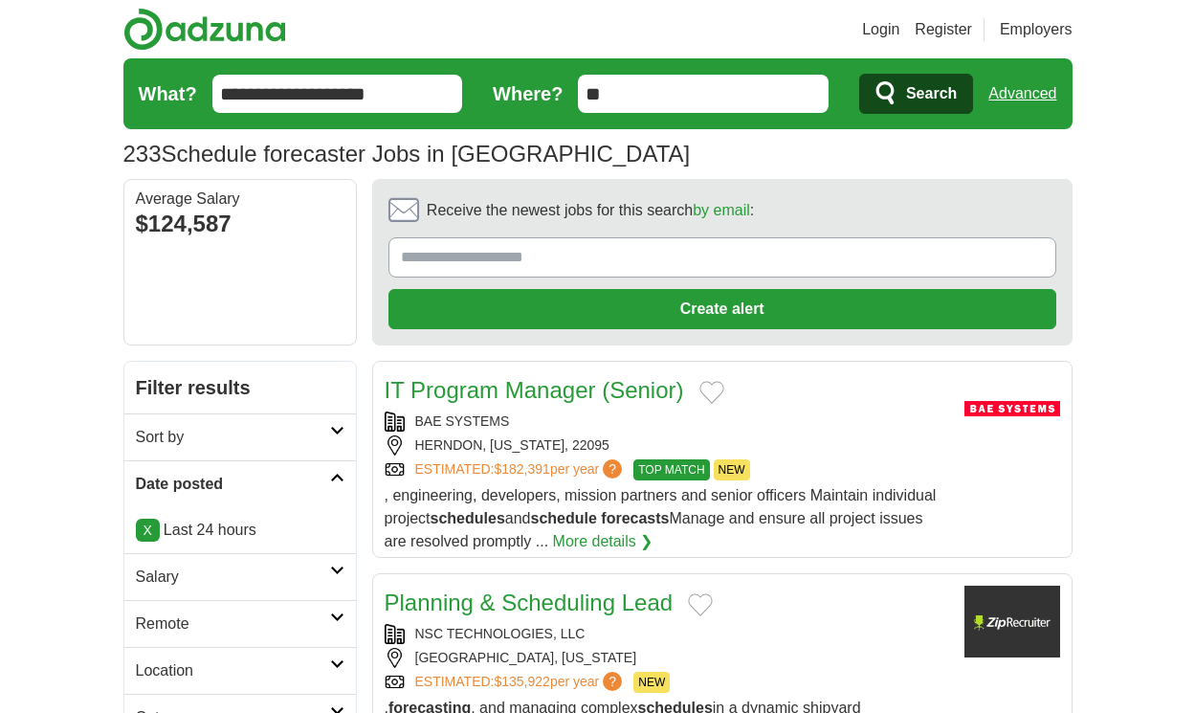
scroll to position [2842, 0]
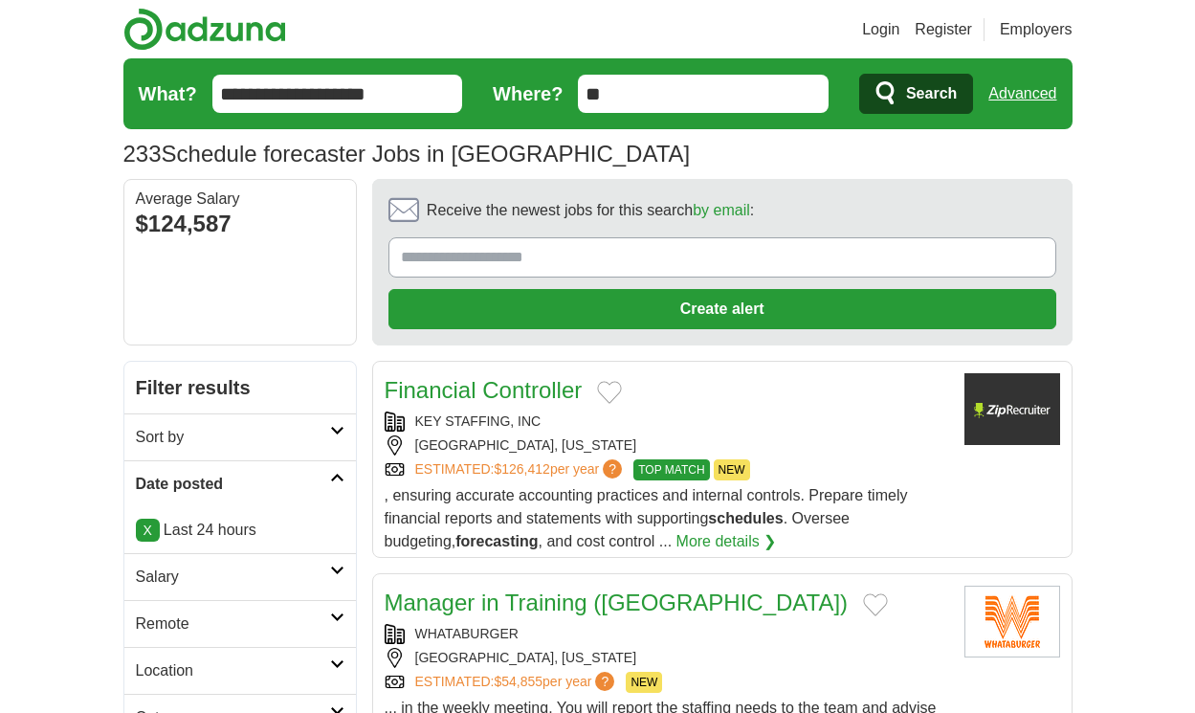
scroll to position [2704, 0]
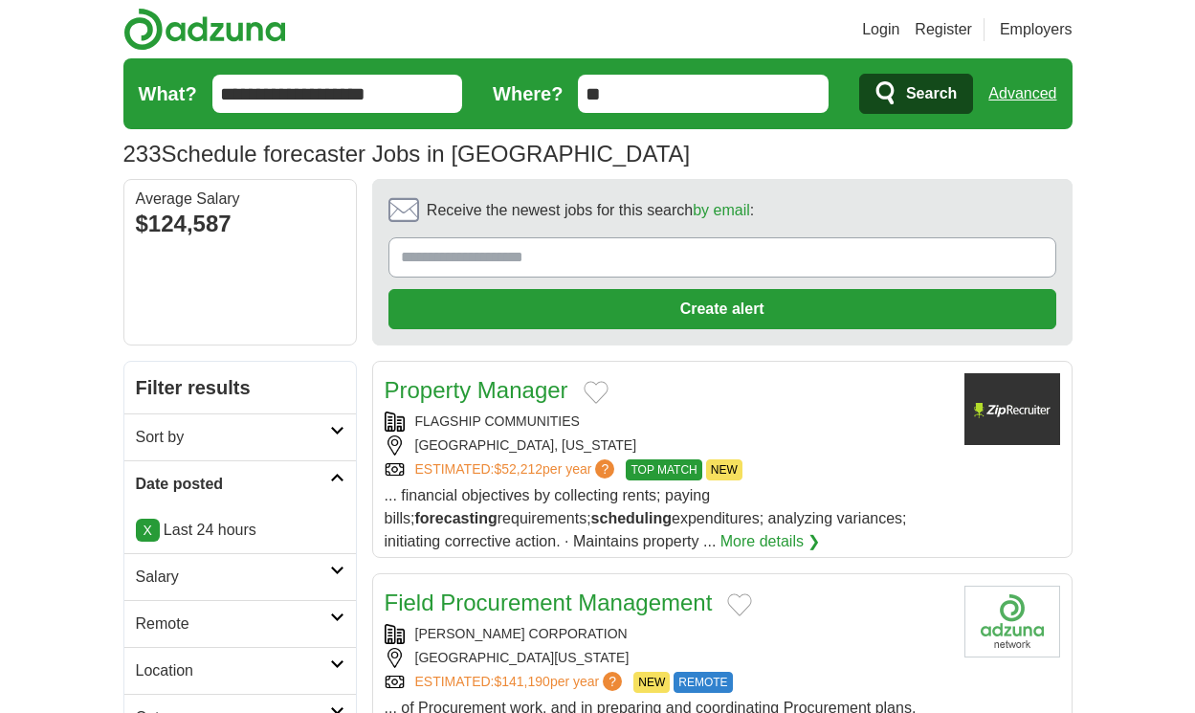
scroll to position [2693, 0]
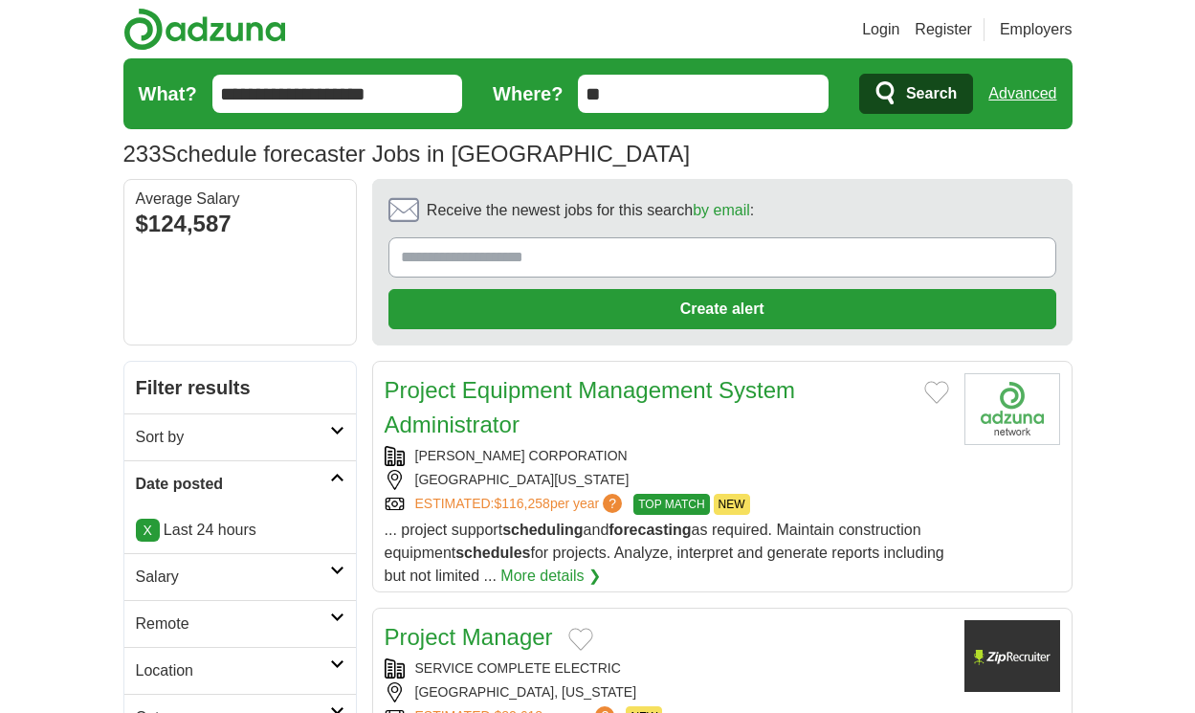
scroll to position [2739, 0]
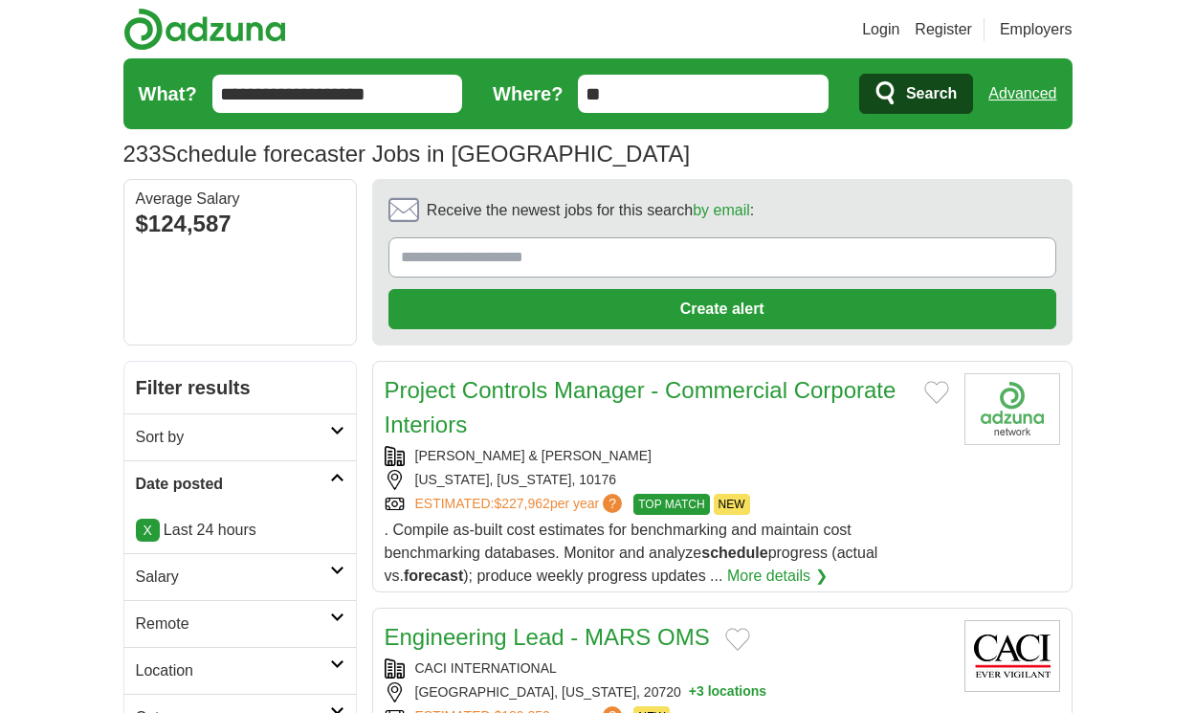
scroll to position [2658, 0]
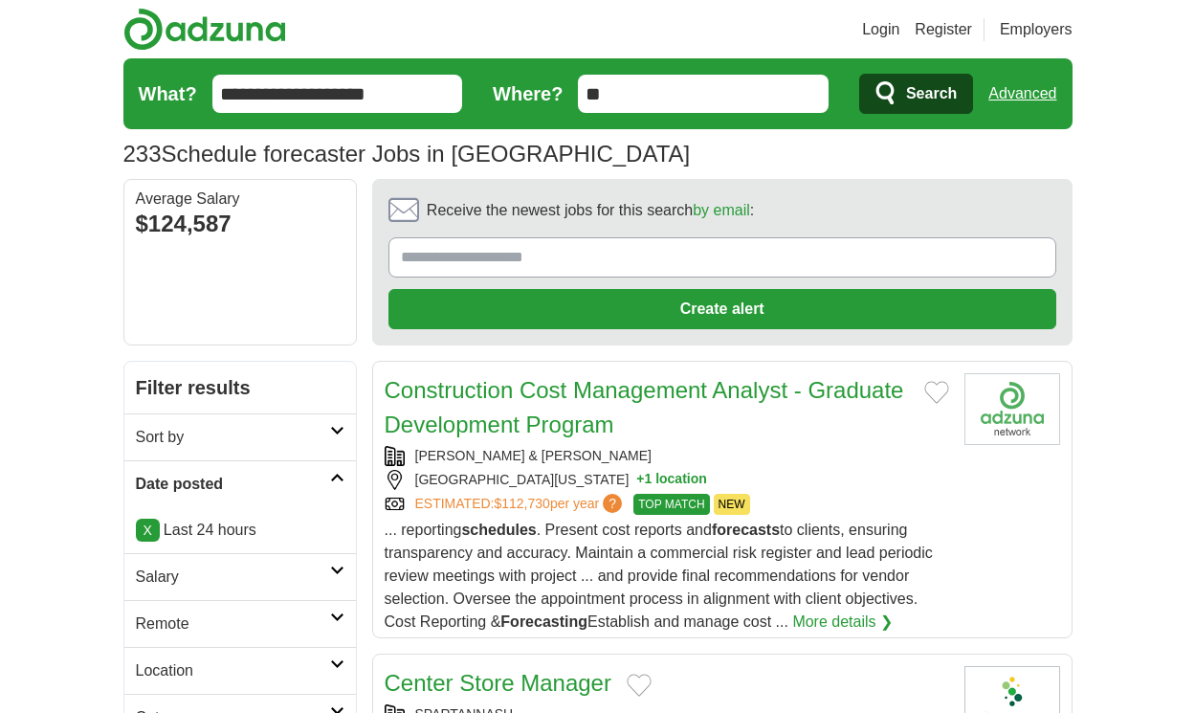
scroll to position [2716, 0]
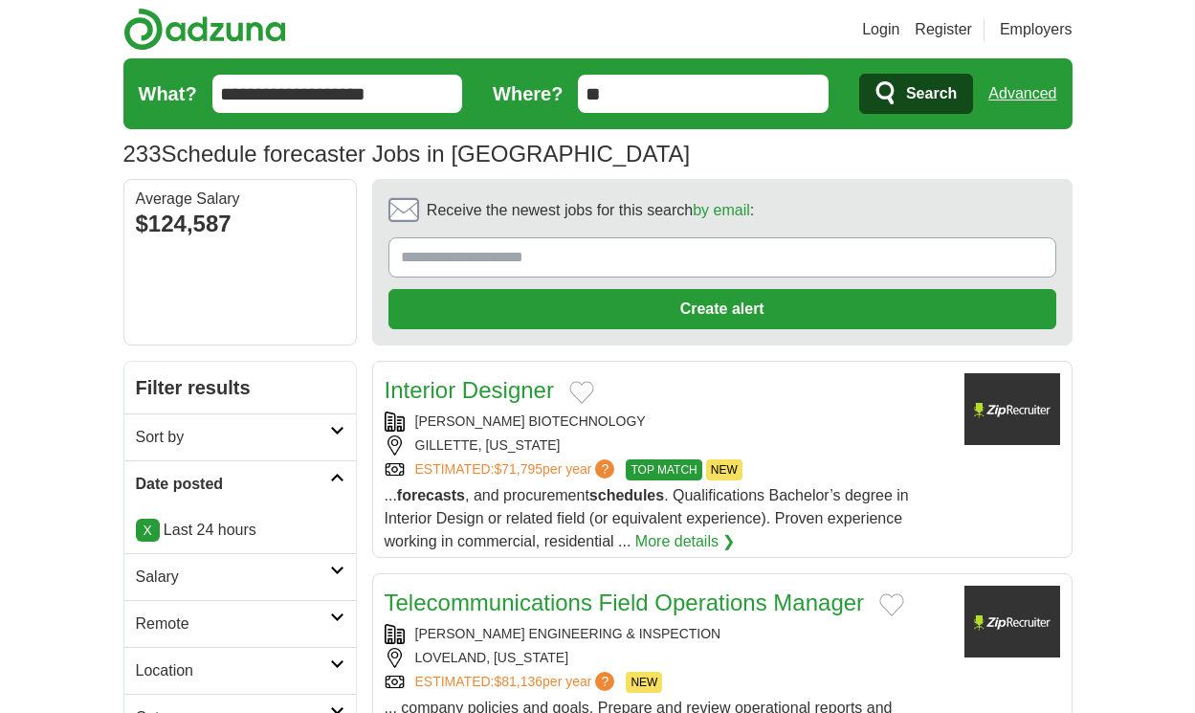
scroll to position [2808, 0]
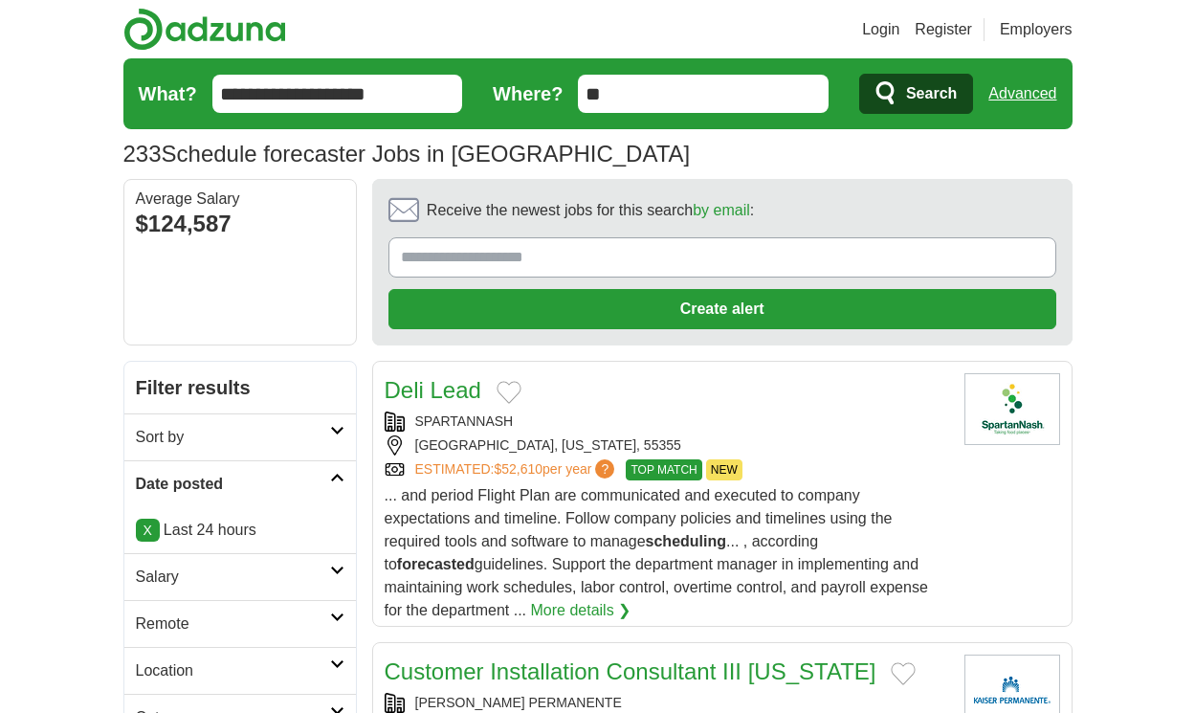
scroll to position [2991, 0]
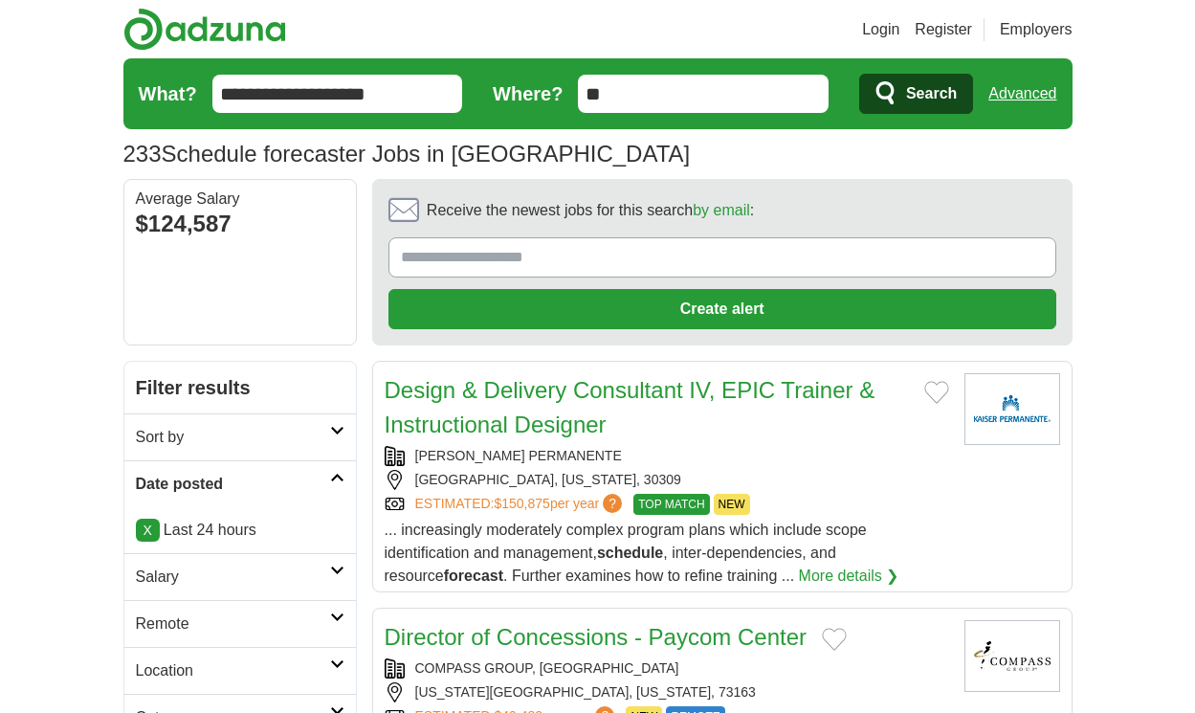
scroll to position [2693, 0]
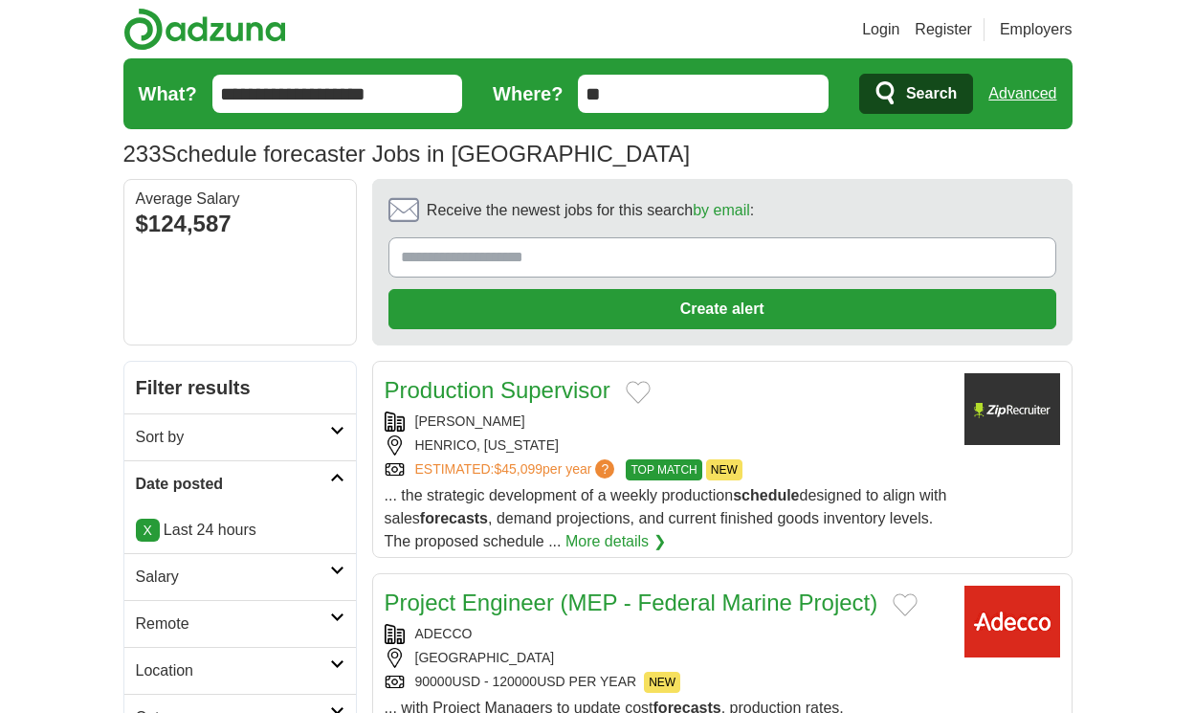
scroll to position [2624, 0]
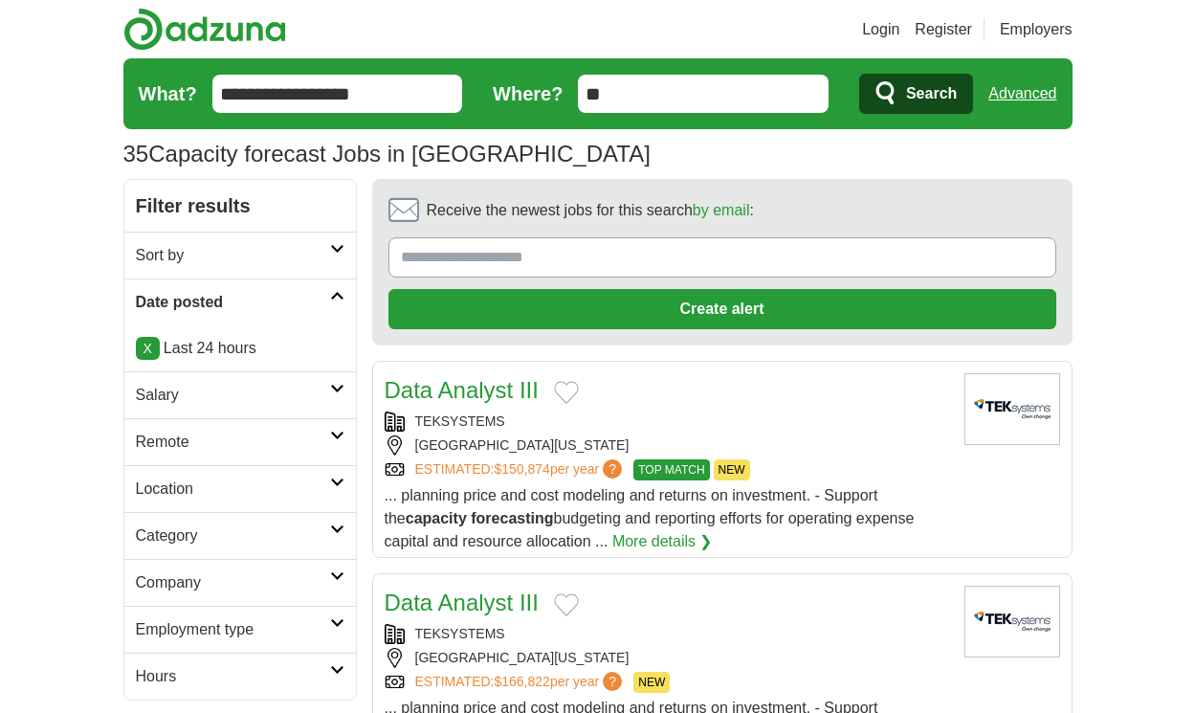
scroll to position [2618, 0]
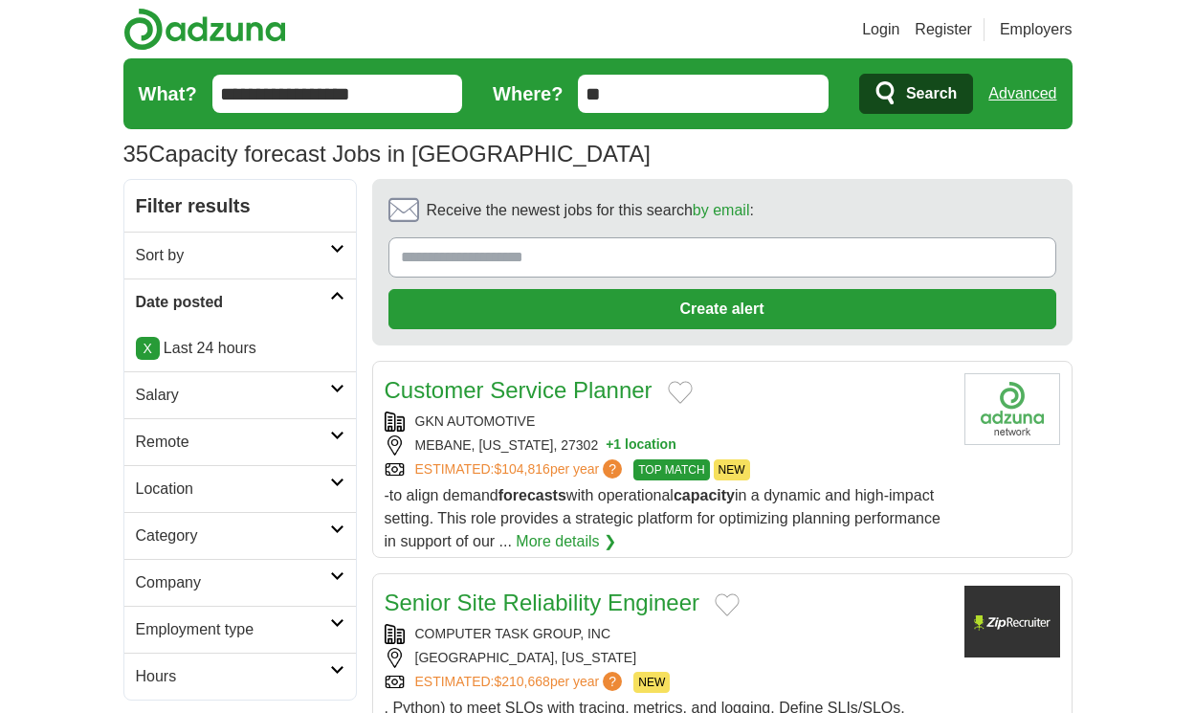
scroll to position [2664, 0]
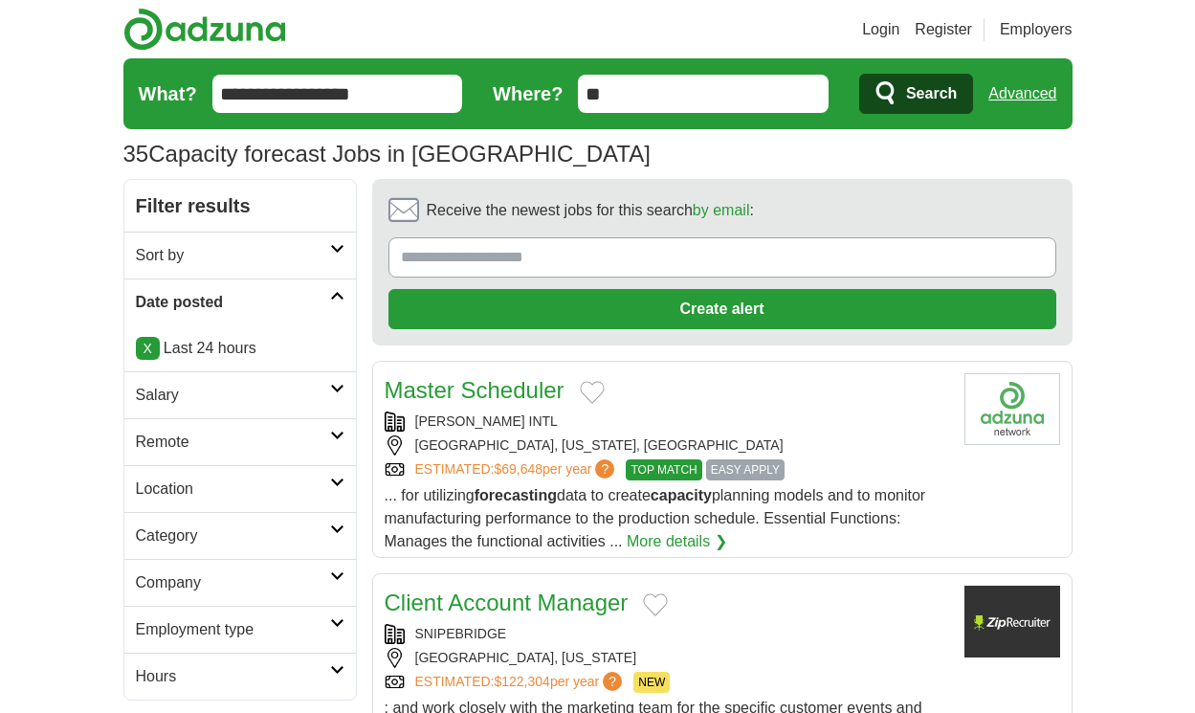
scroll to position [2733, 0]
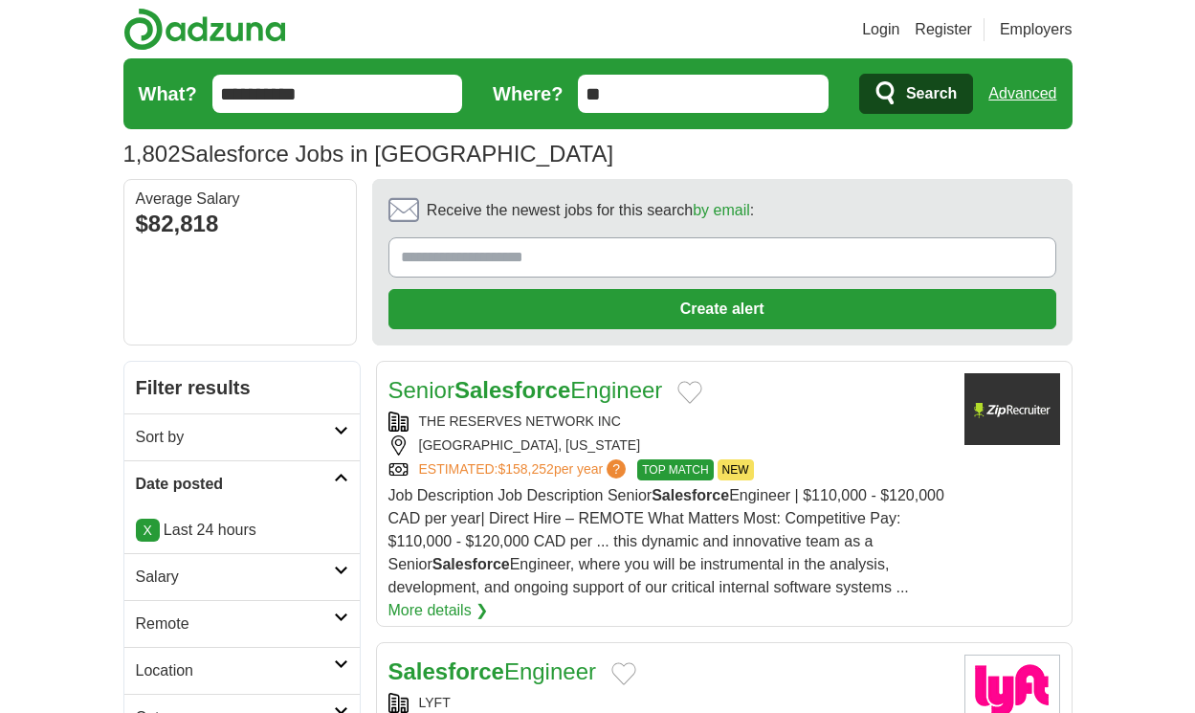
scroll to position [3054, 0]
